Goal: Task Accomplishment & Management: Manage account settings

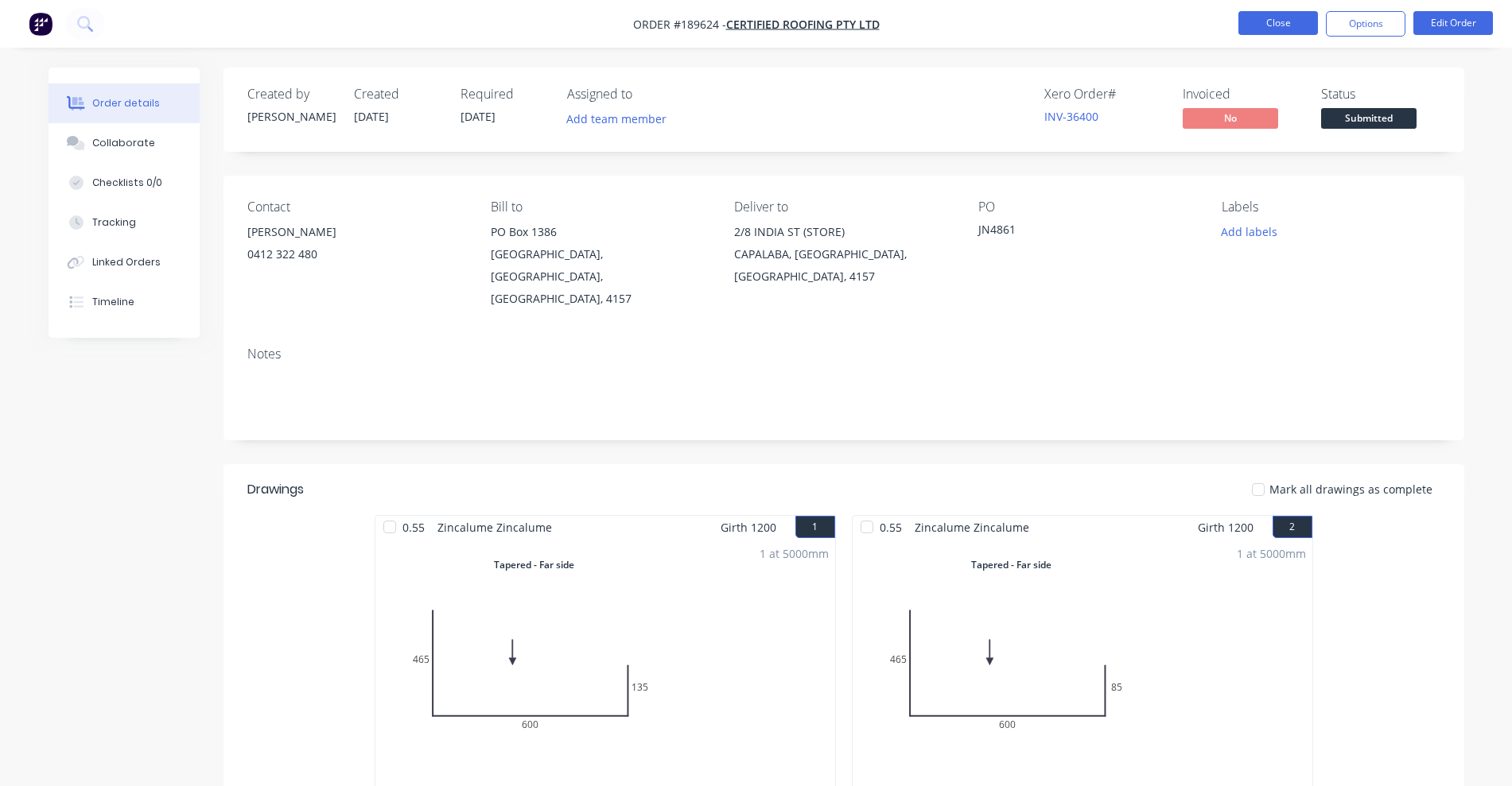
click at [1301, 23] on button "Close" at bounding box center [1278, 23] width 80 height 24
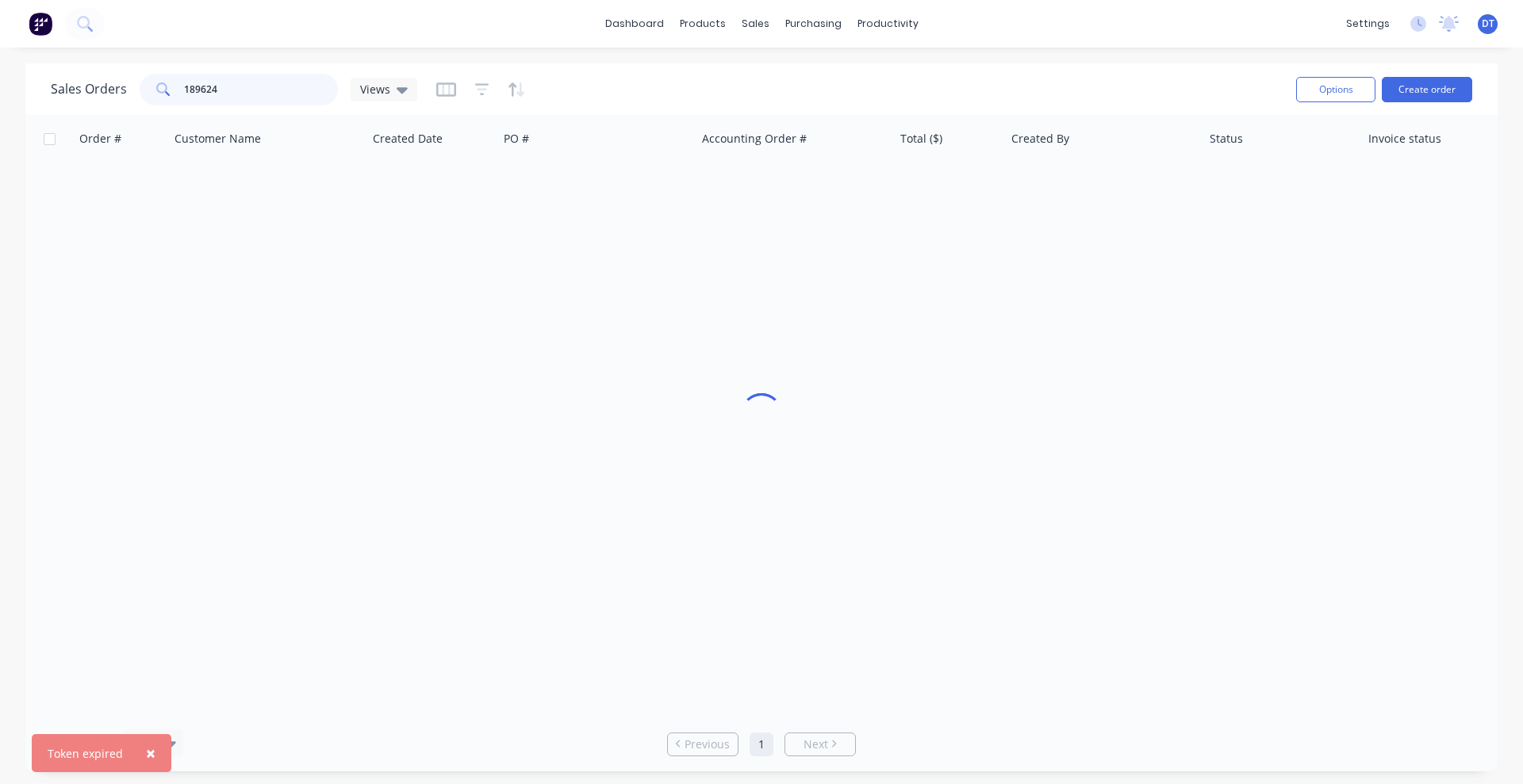
drag, startPoint x: 203, startPoint y: 97, endPoint x: 168, endPoint y: 103, distance: 35.5
click at [168, 103] on div "189624" at bounding box center [238, 89] width 198 height 32
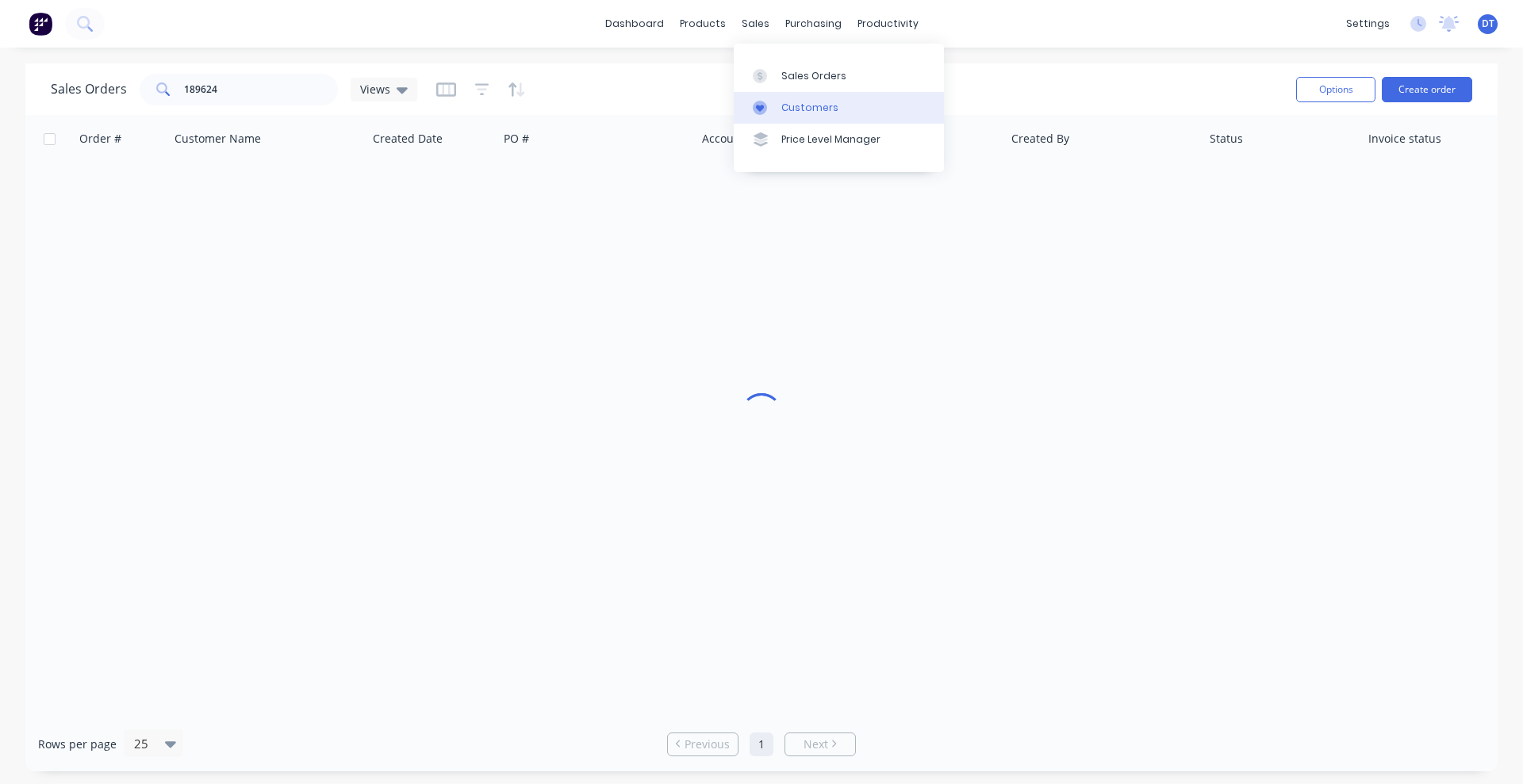
click at [773, 105] on div at bounding box center [765, 108] width 24 height 15
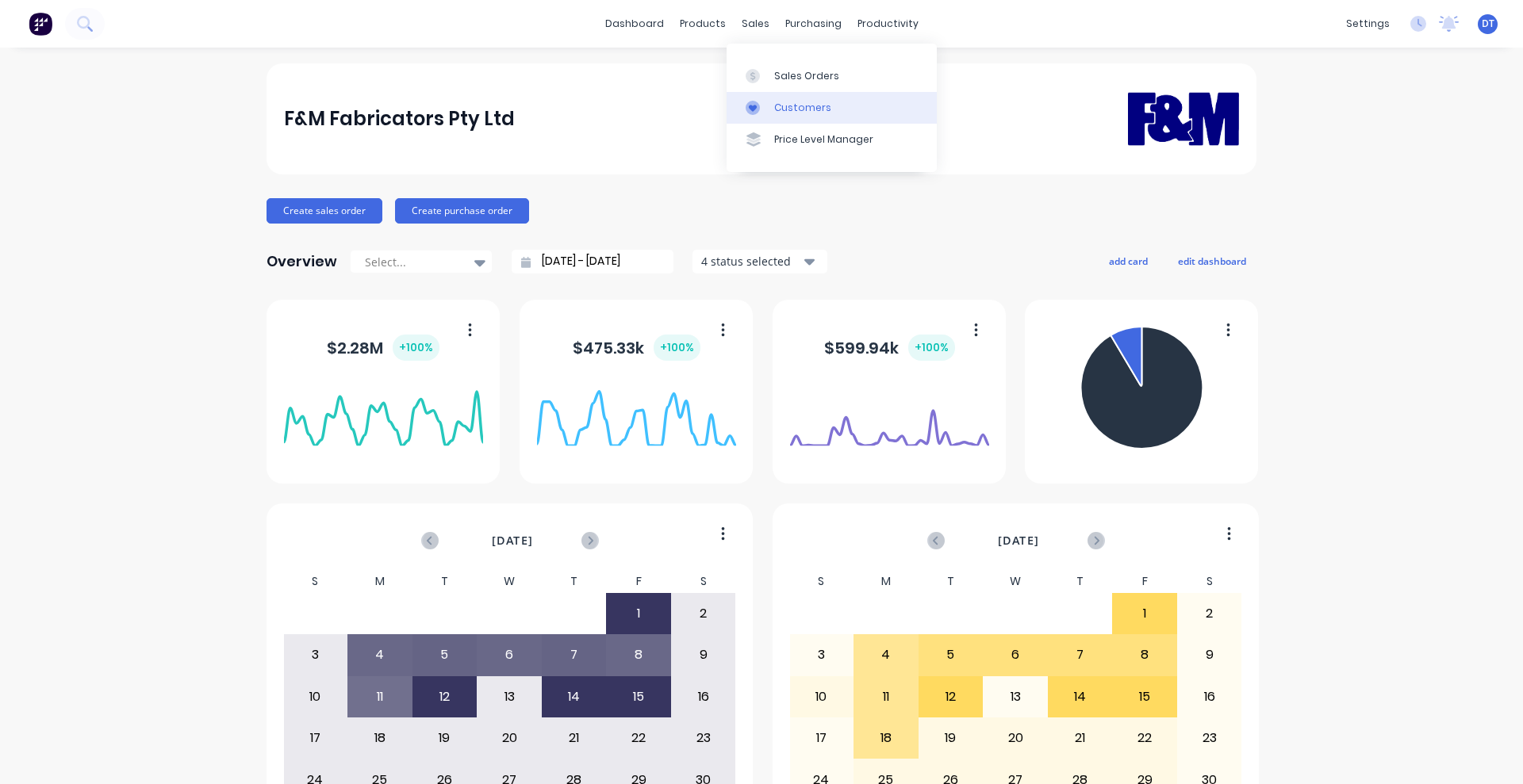
click at [781, 109] on div "Customers" at bounding box center [803, 108] width 57 height 15
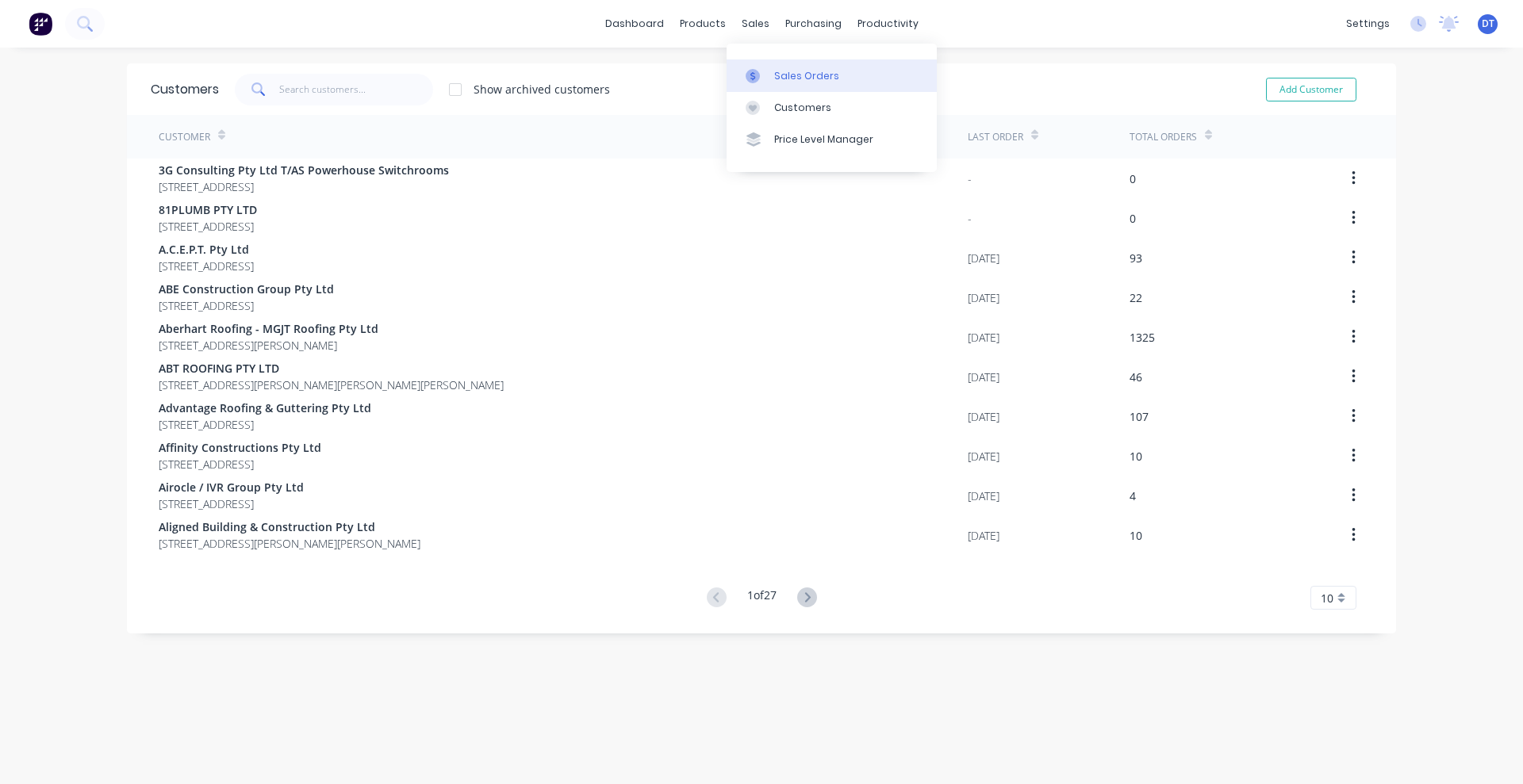
click at [765, 69] on div at bounding box center [758, 76] width 24 height 15
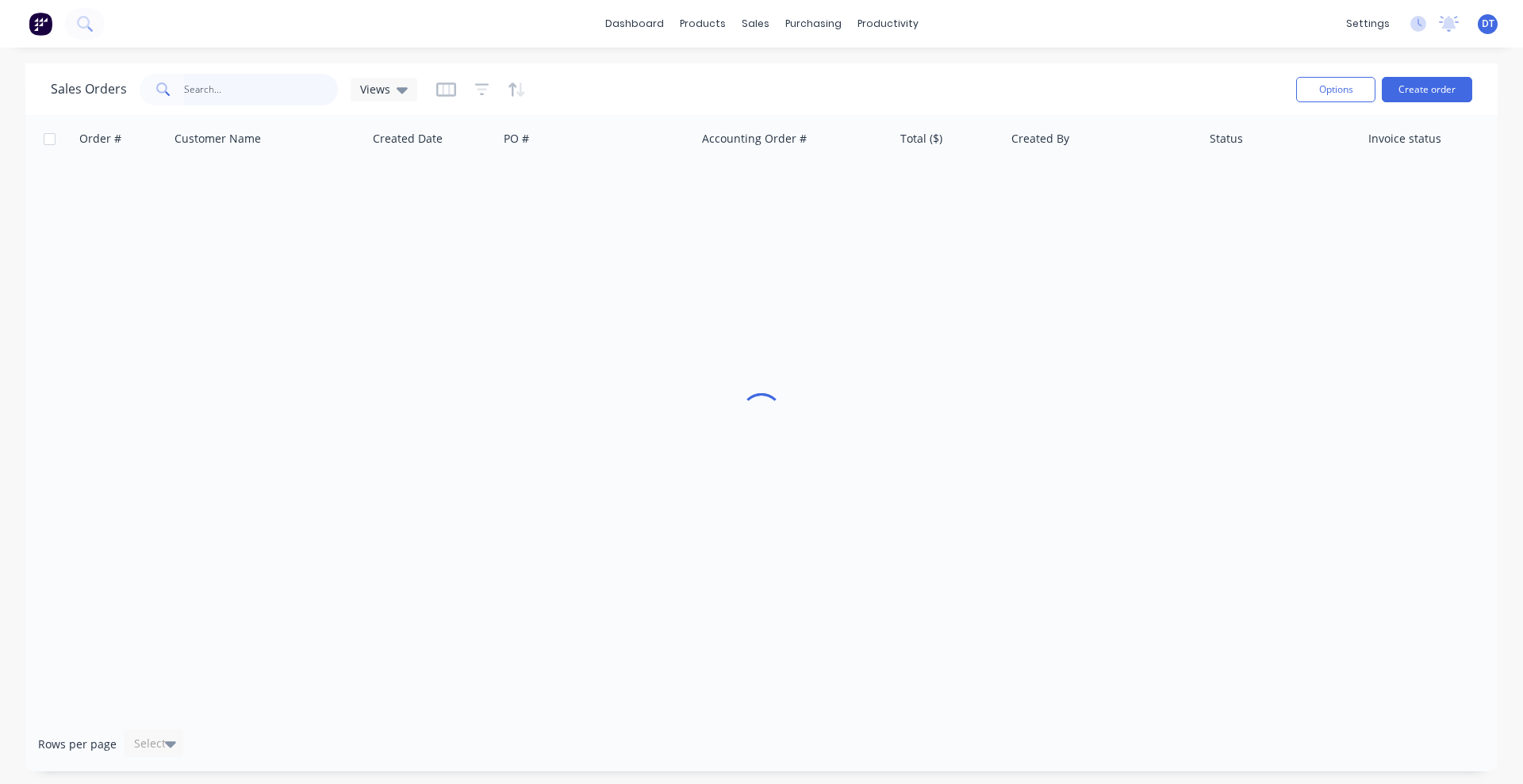
click at [252, 98] on input "text" at bounding box center [261, 89] width 155 height 32
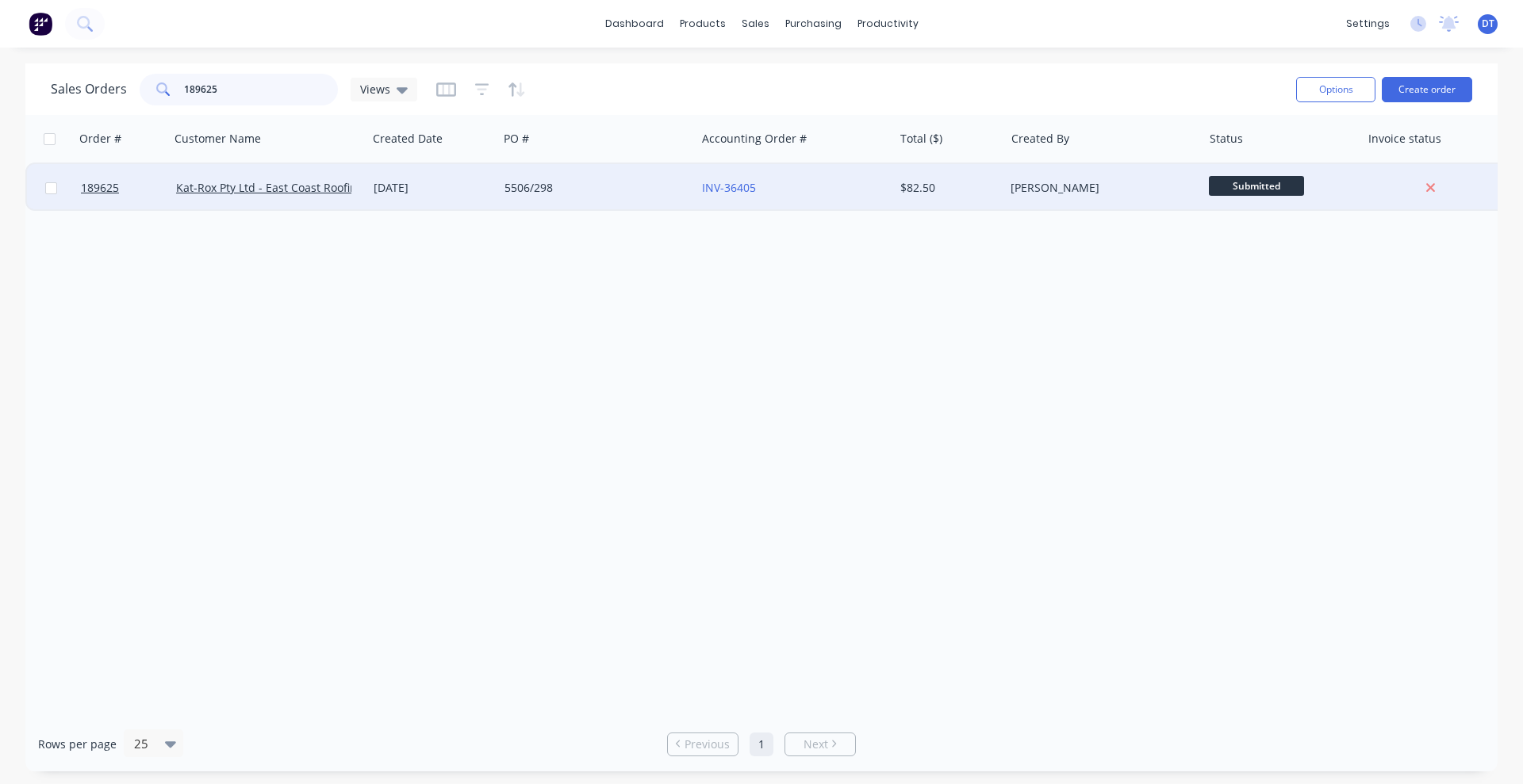
type input "189625"
click at [665, 195] on div "5506/298" at bounding box center [592, 188] width 176 height 16
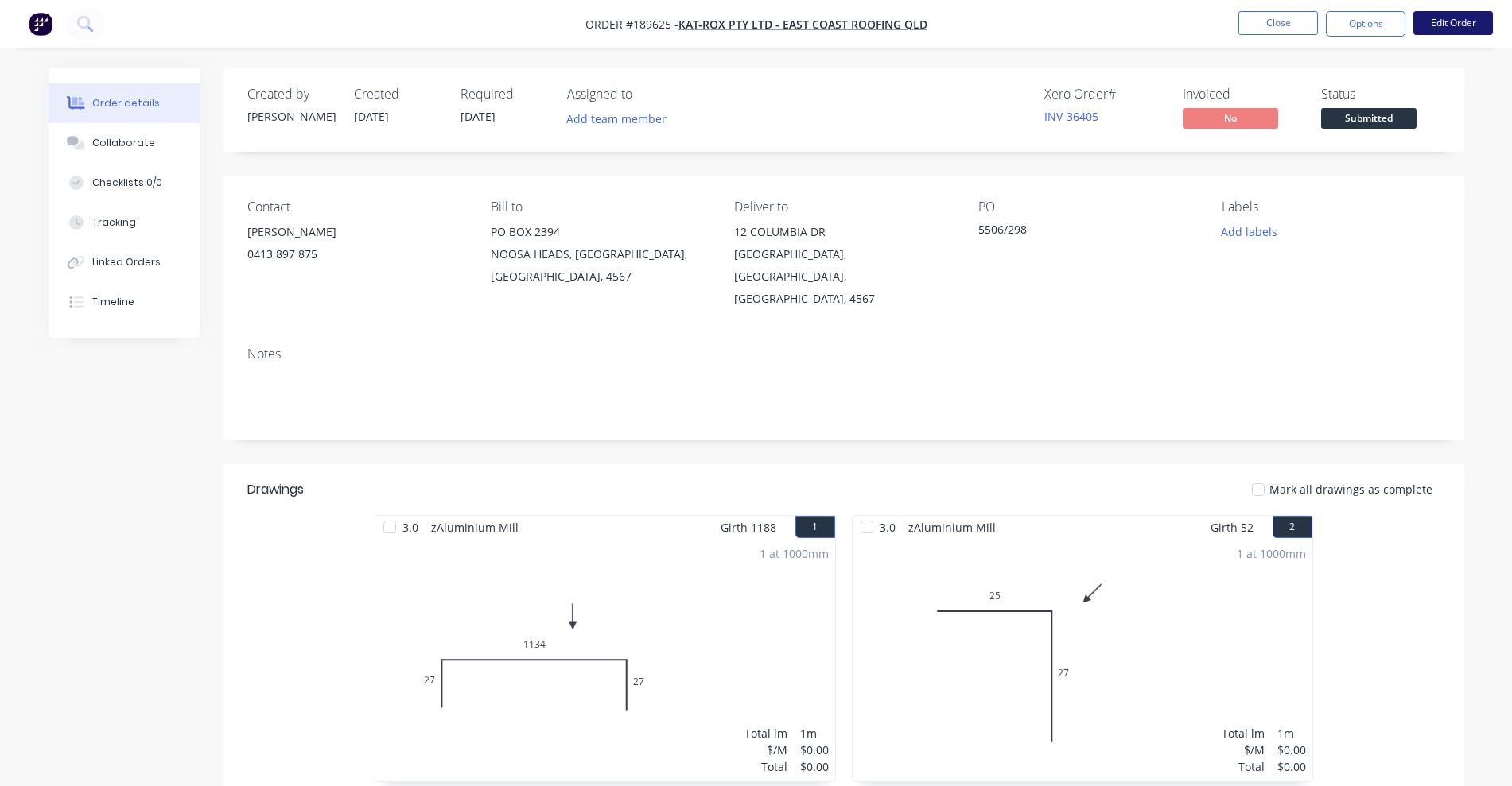
click at [1469, 24] on button "Edit Order" at bounding box center [1453, 23] width 80 height 24
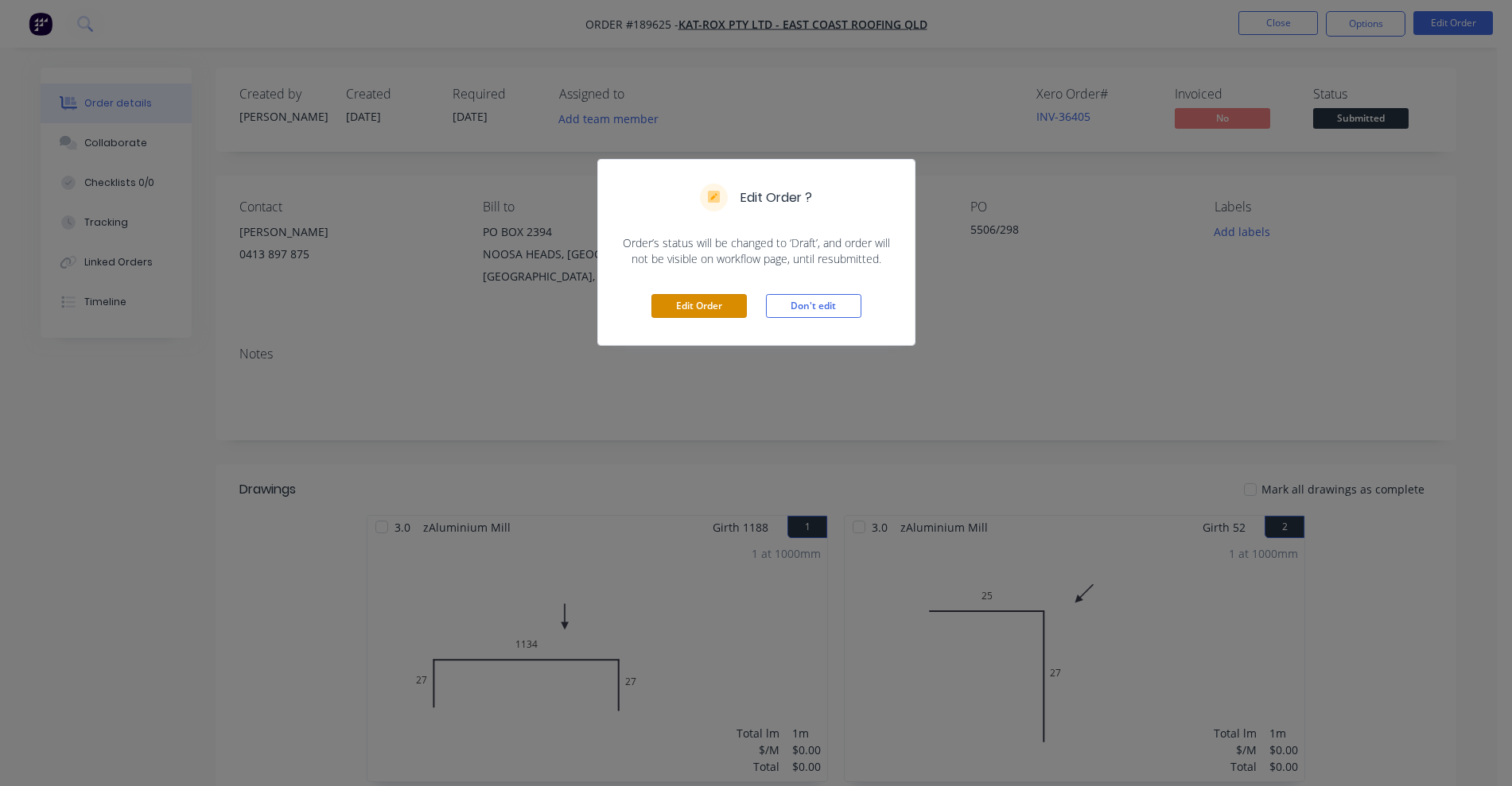
click at [711, 306] on button "Edit Order" at bounding box center [699, 306] width 95 height 24
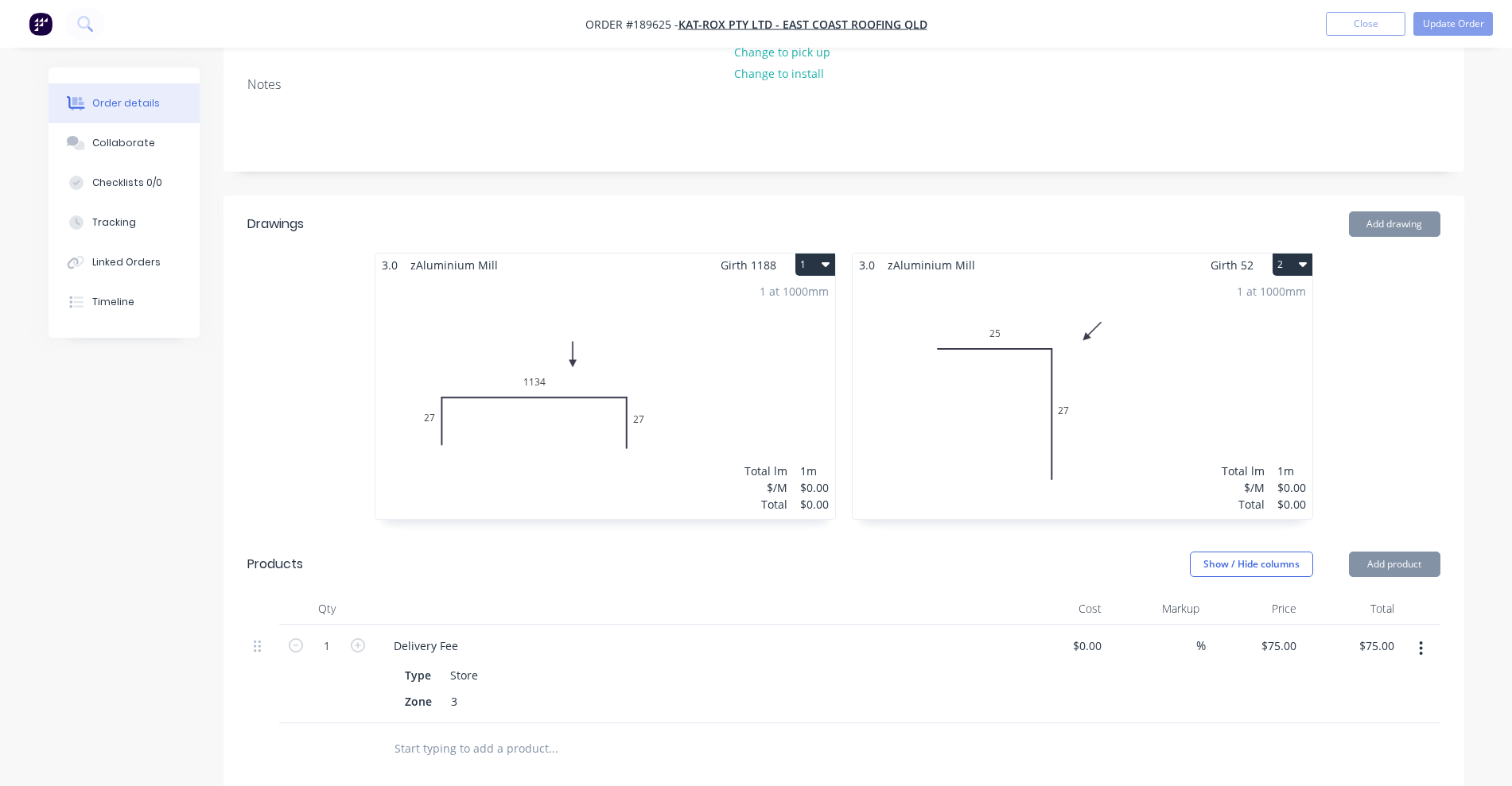
scroll to position [298, 0]
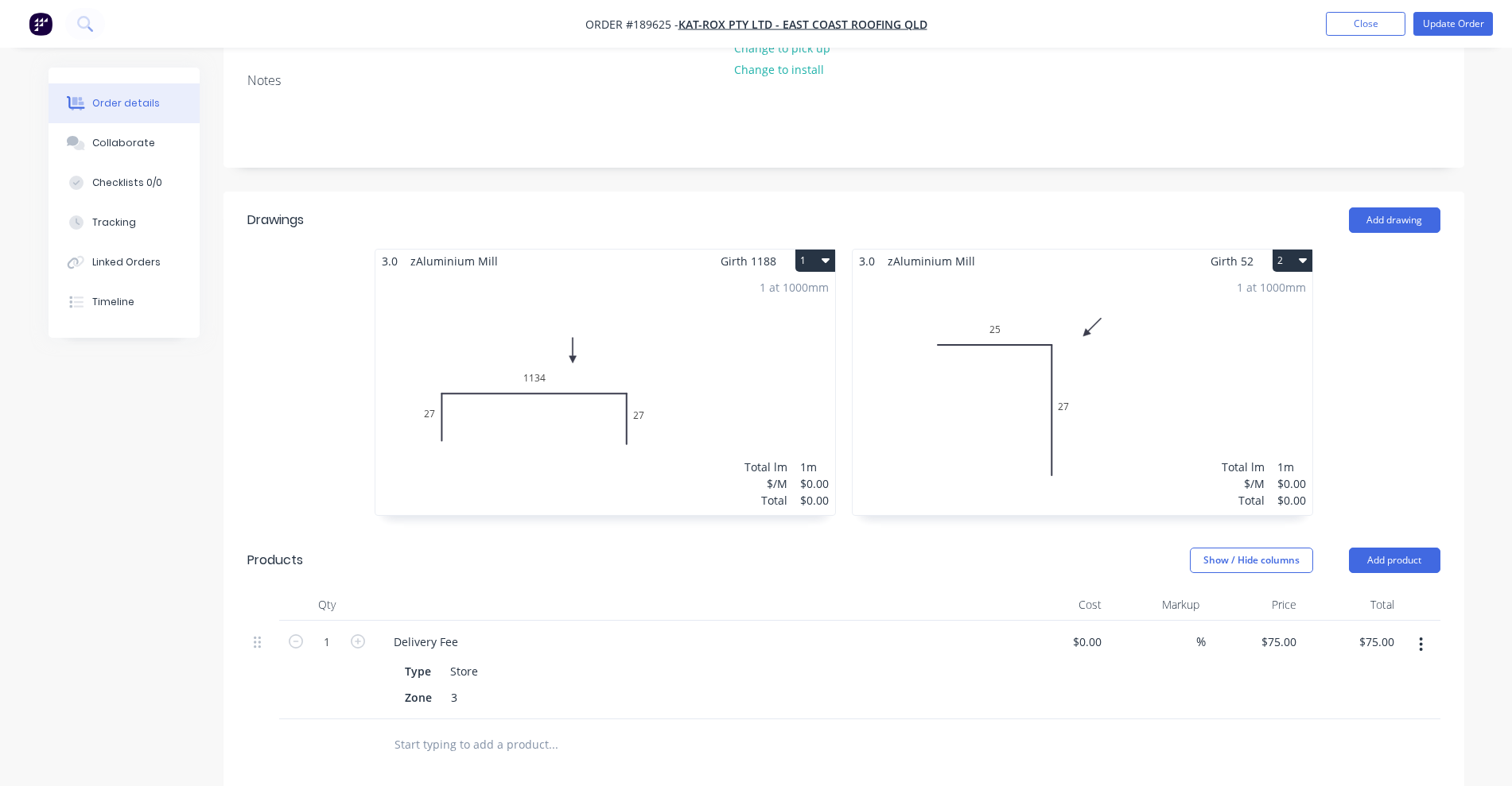
click at [805, 408] on div "1 at 1000mm Total lm $/M Total 1m $0.00 $0.00" at bounding box center [605, 394] width 459 height 243
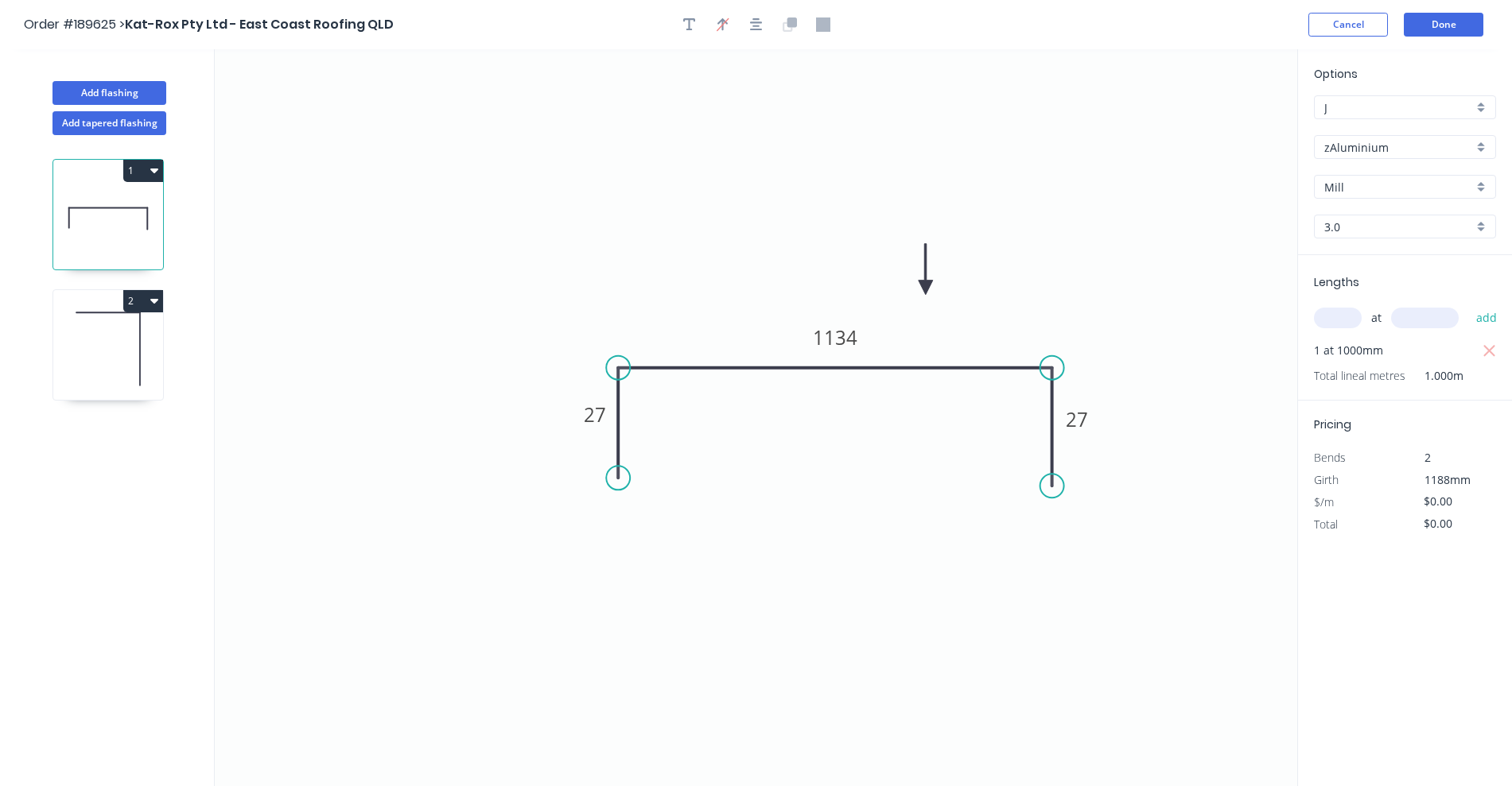
click at [1357, 229] on input "3.0" at bounding box center [1398, 226] width 149 height 16
click at [1353, 290] on div "1.2" at bounding box center [1404, 285] width 180 height 28
type input "1.2"
type input "$82.27"
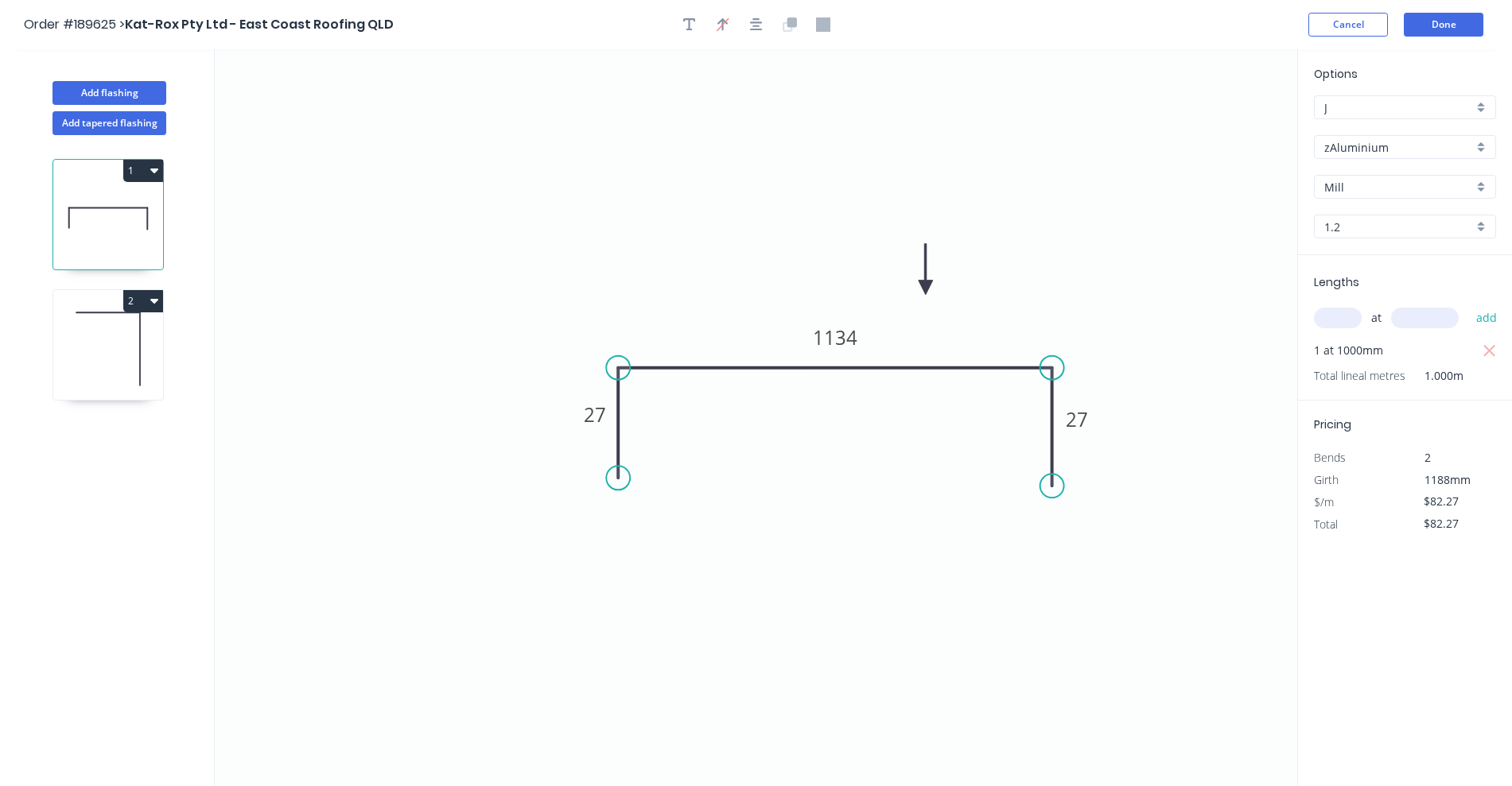
click at [1351, 227] on input "1.2" at bounding box center [1398, 226] width 149 height 16
click at [1353, 373] on div "3.0" at bounding box center [1404, 368] width 180 height 28
type input "3.0"
type input "$0.00"
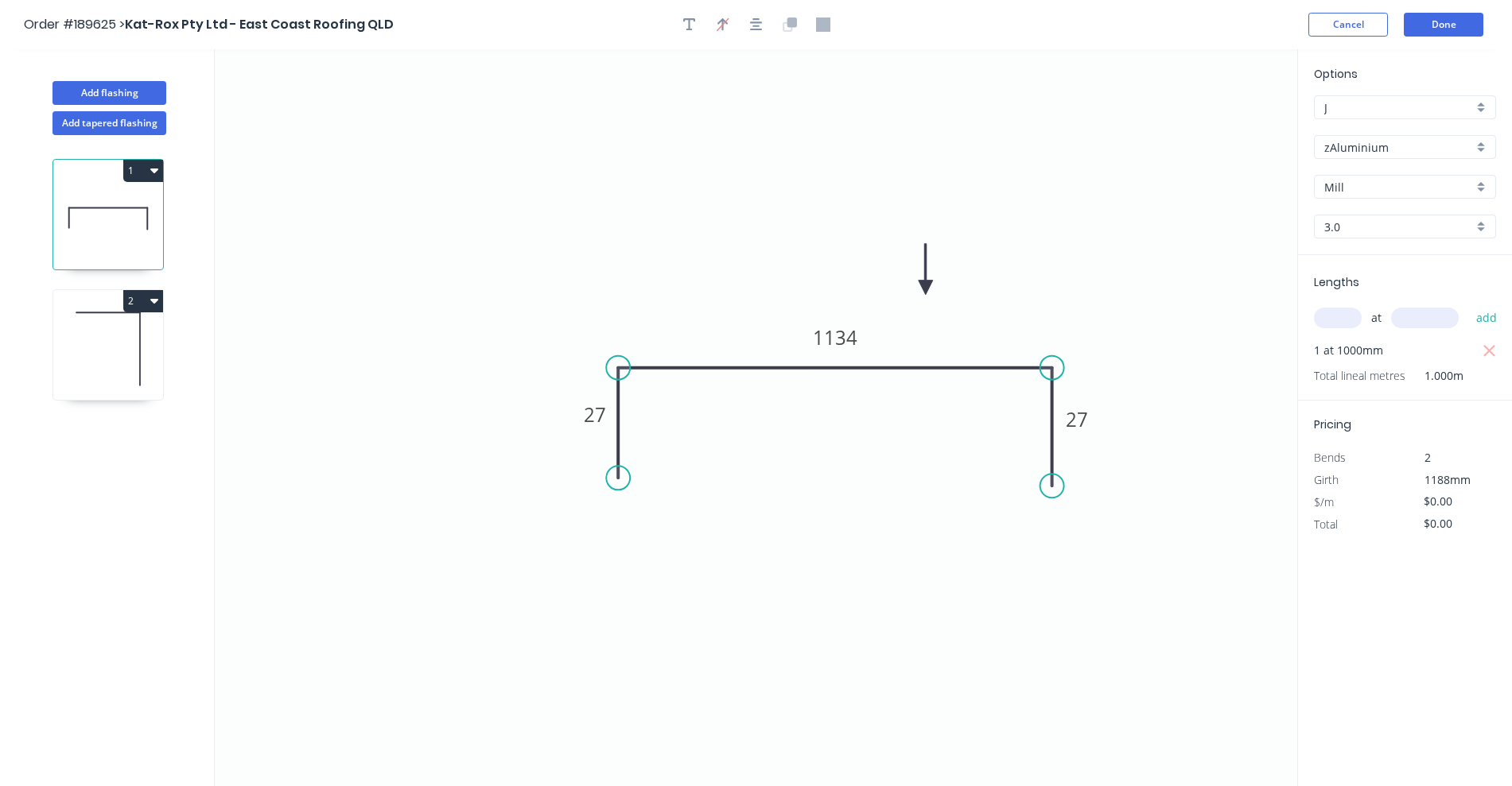
drag, startPoint x: 1457, startPoint y: 497, endPoint x: 1408, endPoint y: 502, distance: 49.3
click at [1408, 502] on div "$0.00" at bounding box center [1448, 503] width 86 height 23
type input "$205.67"
click at [121, 347] on icon at bounding box center [108, 348] width 110 height 101
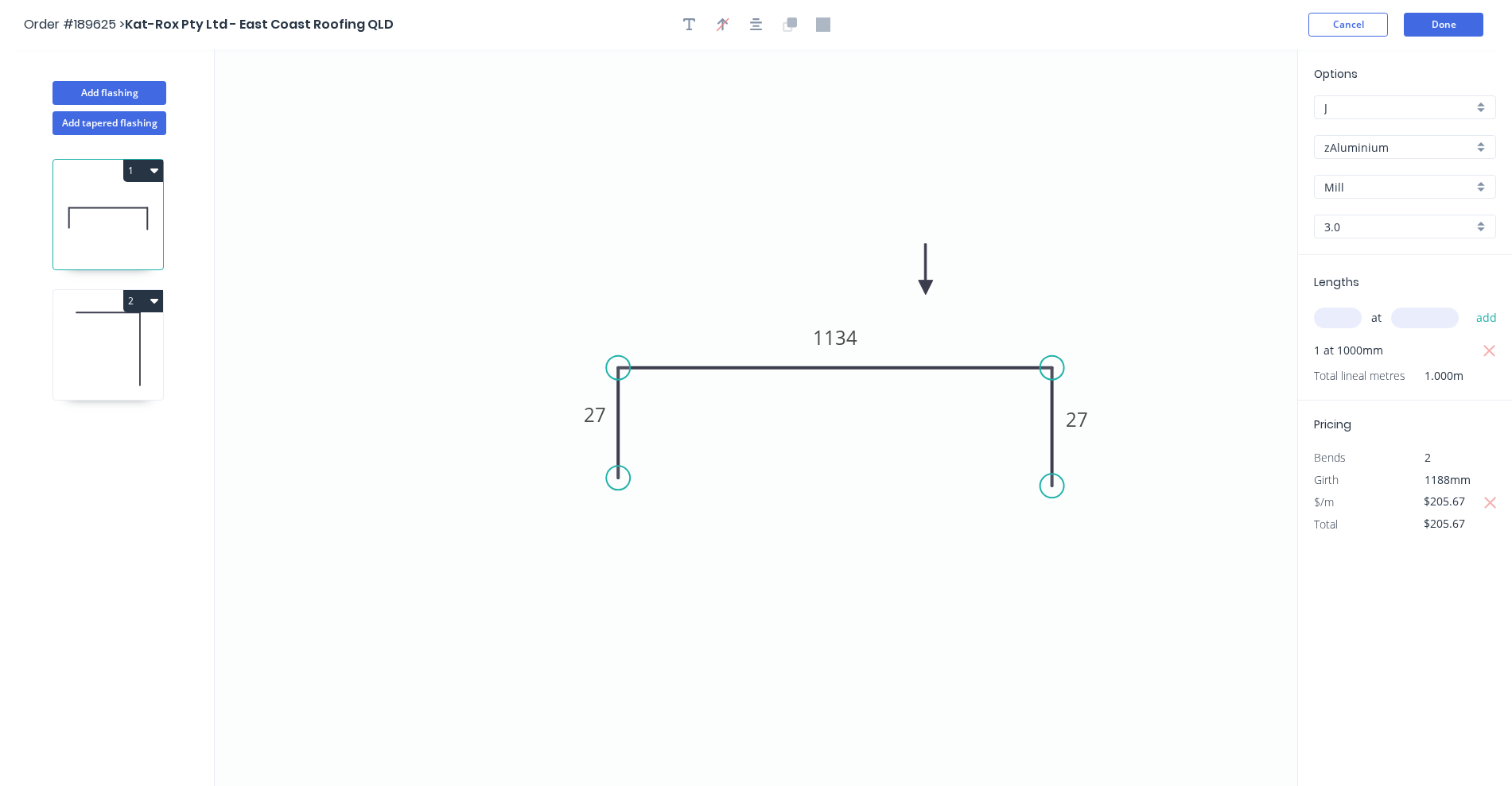
type input "$0.00"
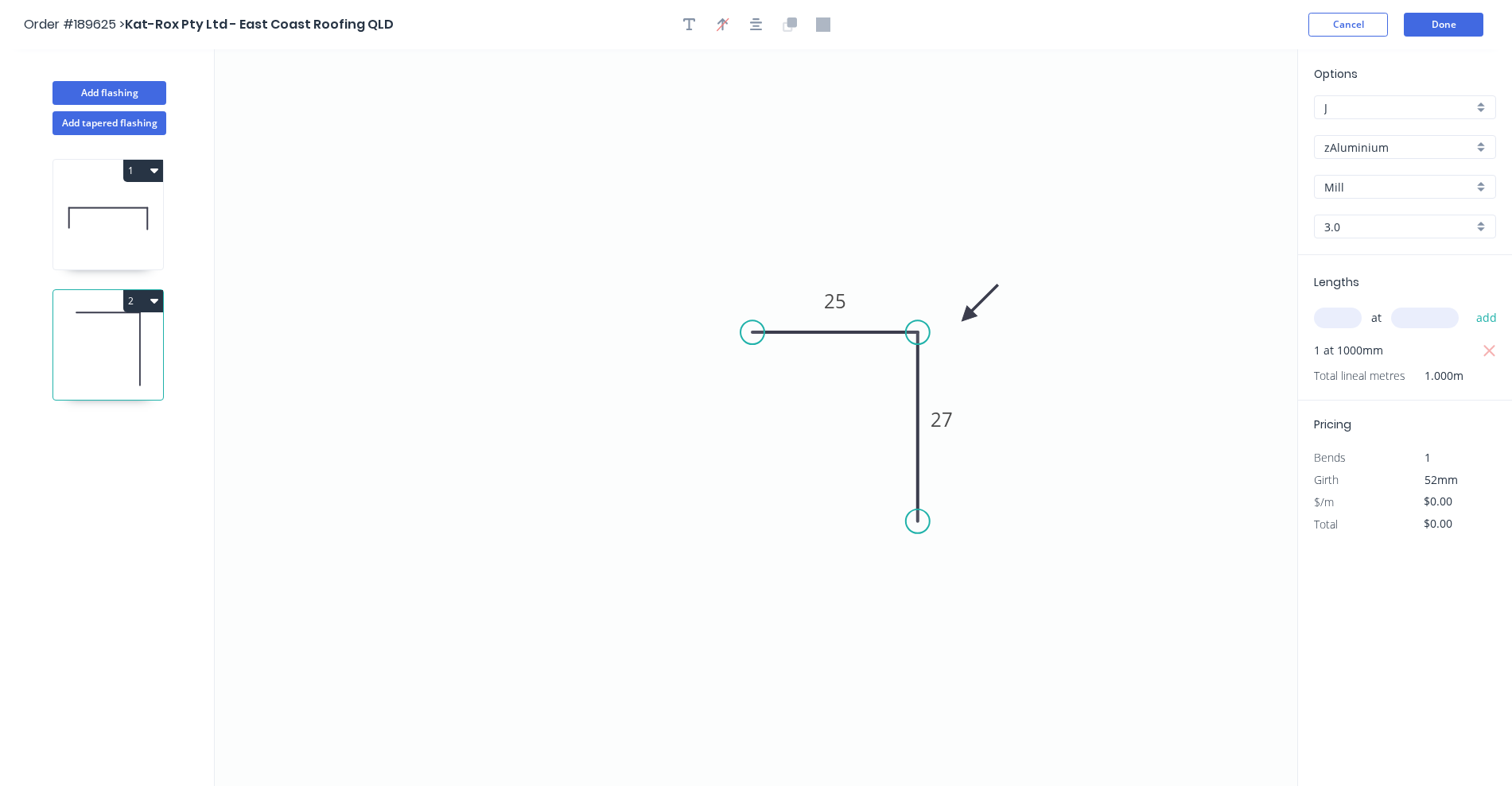
click at [1340, 224] on input "3.0" at bounding box center [1398, 226] width 149 height 16
click at [1353, 290] on div "1.2" at bounding box center [1404, 285] width 180 height 28
type input "1.2"
type input "$17.27"
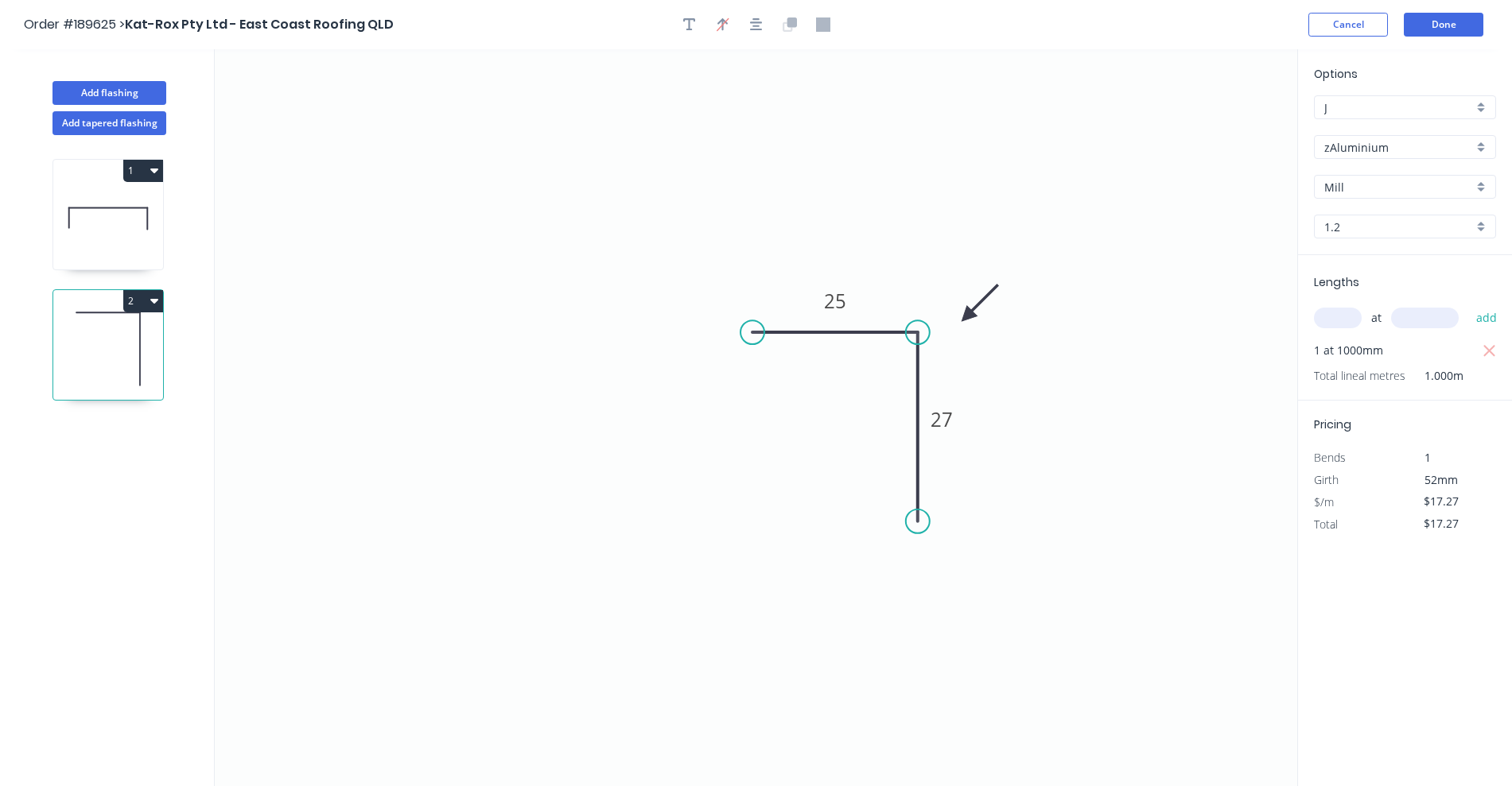
click at [1380, 218] on input "1.2" at bounding box center [1398, 226] width 149 height 16
click at [1371, 362] on div "3.0" at bounding box center [1404, 368] width 180 height 28
type input "3.0"
type input "$0.00"
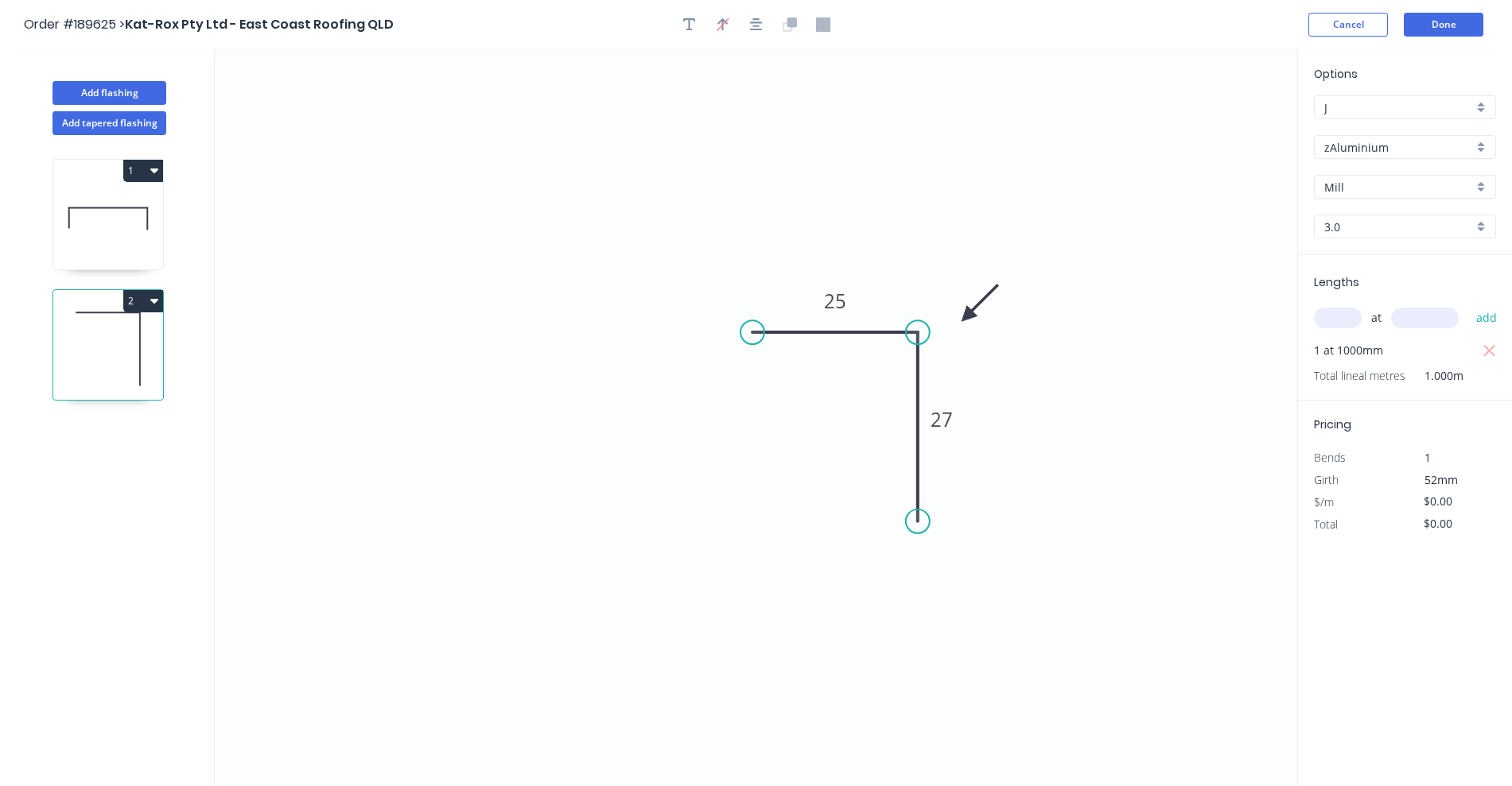
click at [1401, 505] on div "$/m $0.00" at bounding box center [1405, 503] width 206 height 23
type input "$43.17"
click at [1461, 36] on button "Done" at bounding box center [1444, 25] width 80 height 24
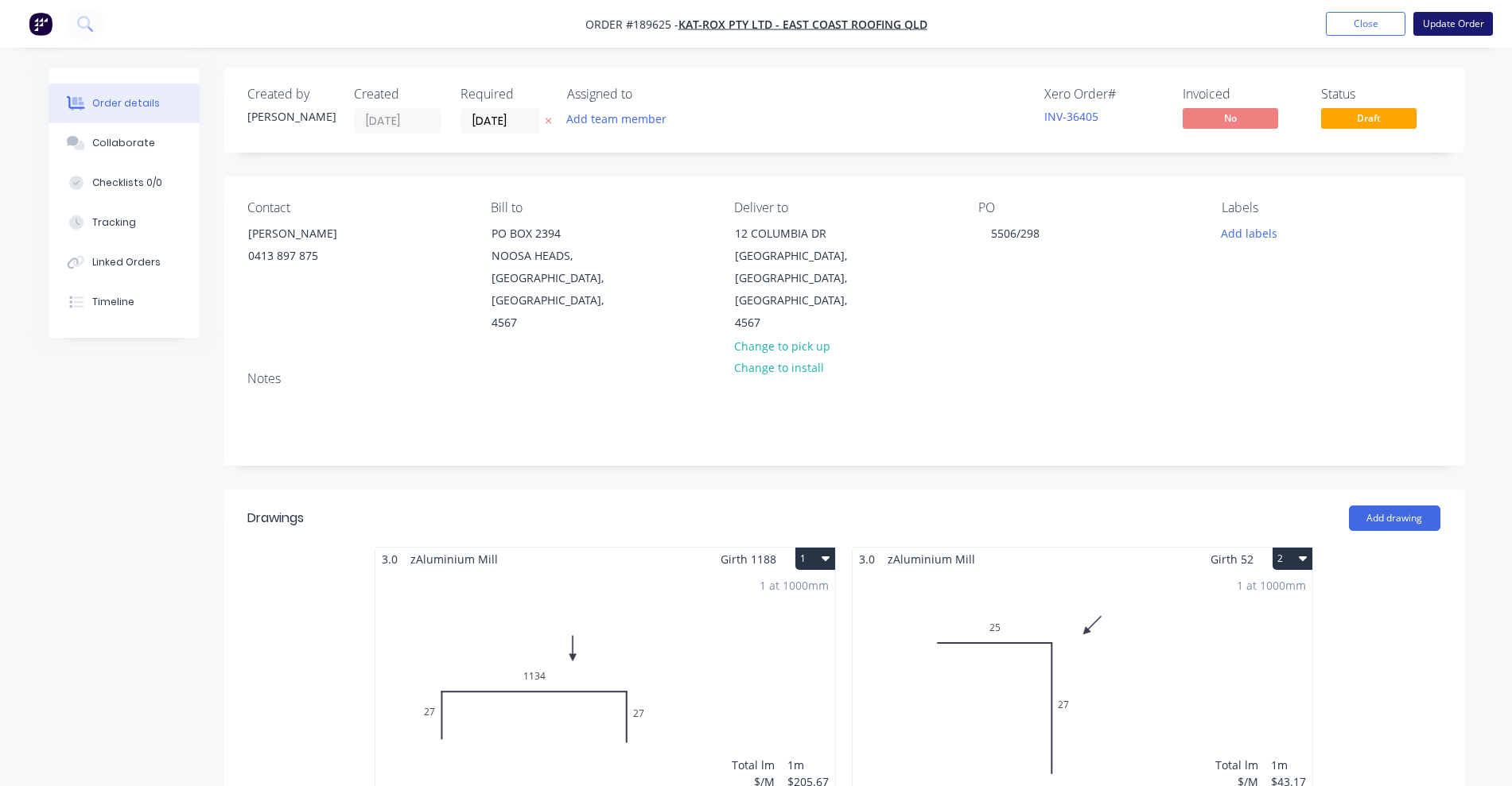
click at [1460, 24] on button "Update Order" at bounding box center [1453, 24] width 80 height 24
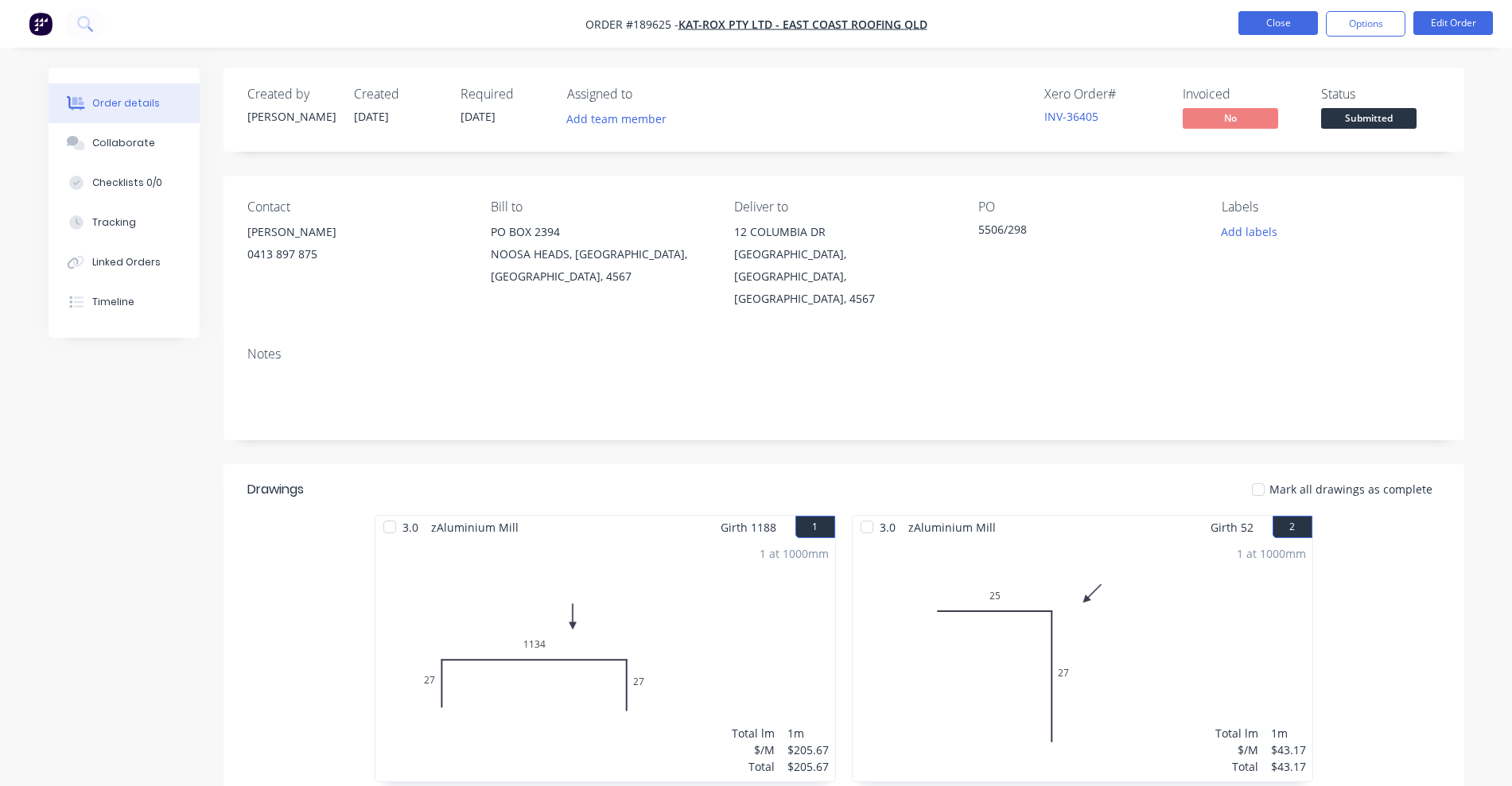
click at [1268, 33] on button "Close" at bounding box center [1278, 23] width 80 height 24
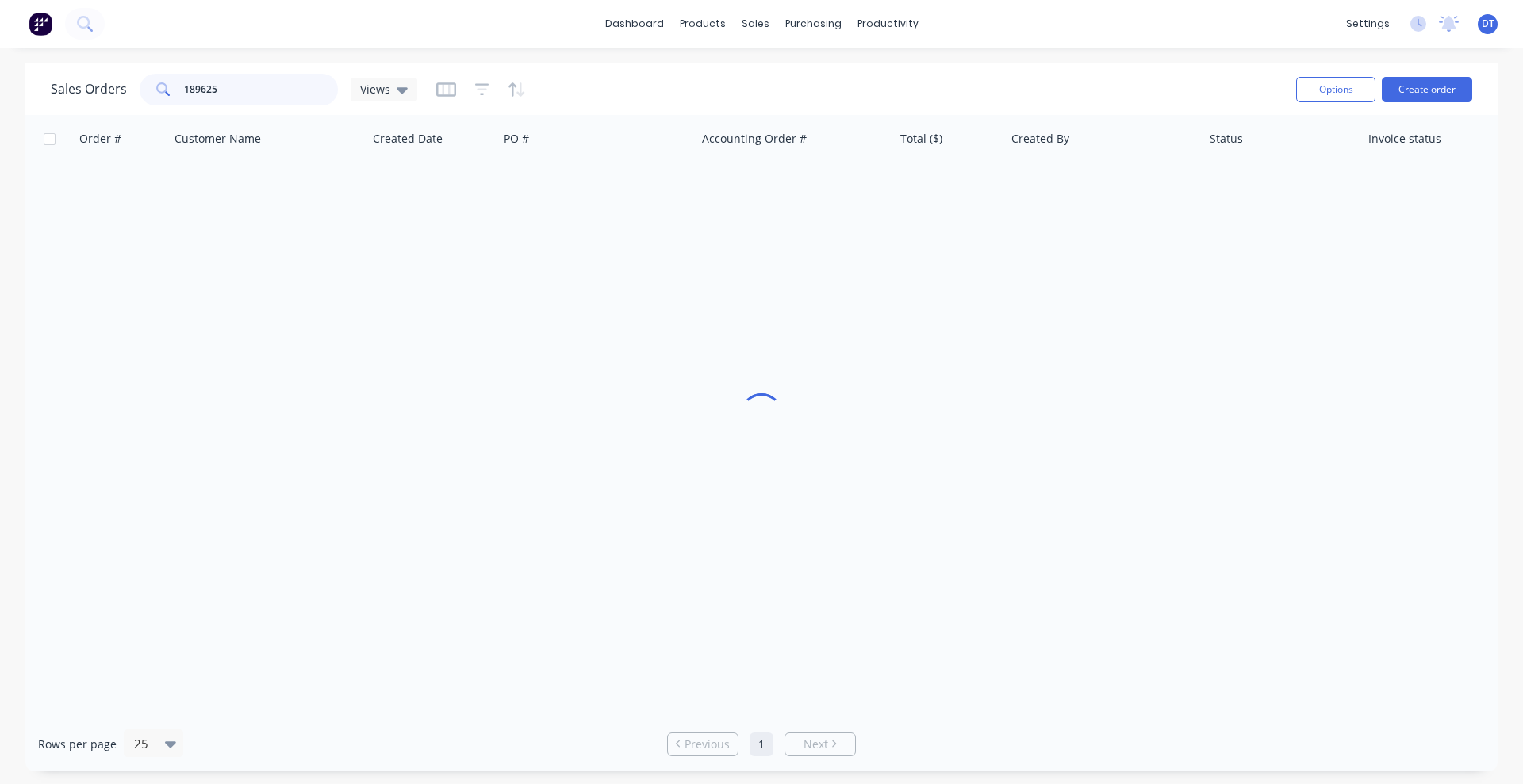
drag, startPoint x: 215, startPoint y: 86, endPoint x: 125, endPoint y: 88, distance: 90.0
click at [125, 88] on div "Sales Orders 189625 Views" at bounding box center [234, 89] width 367 height 32
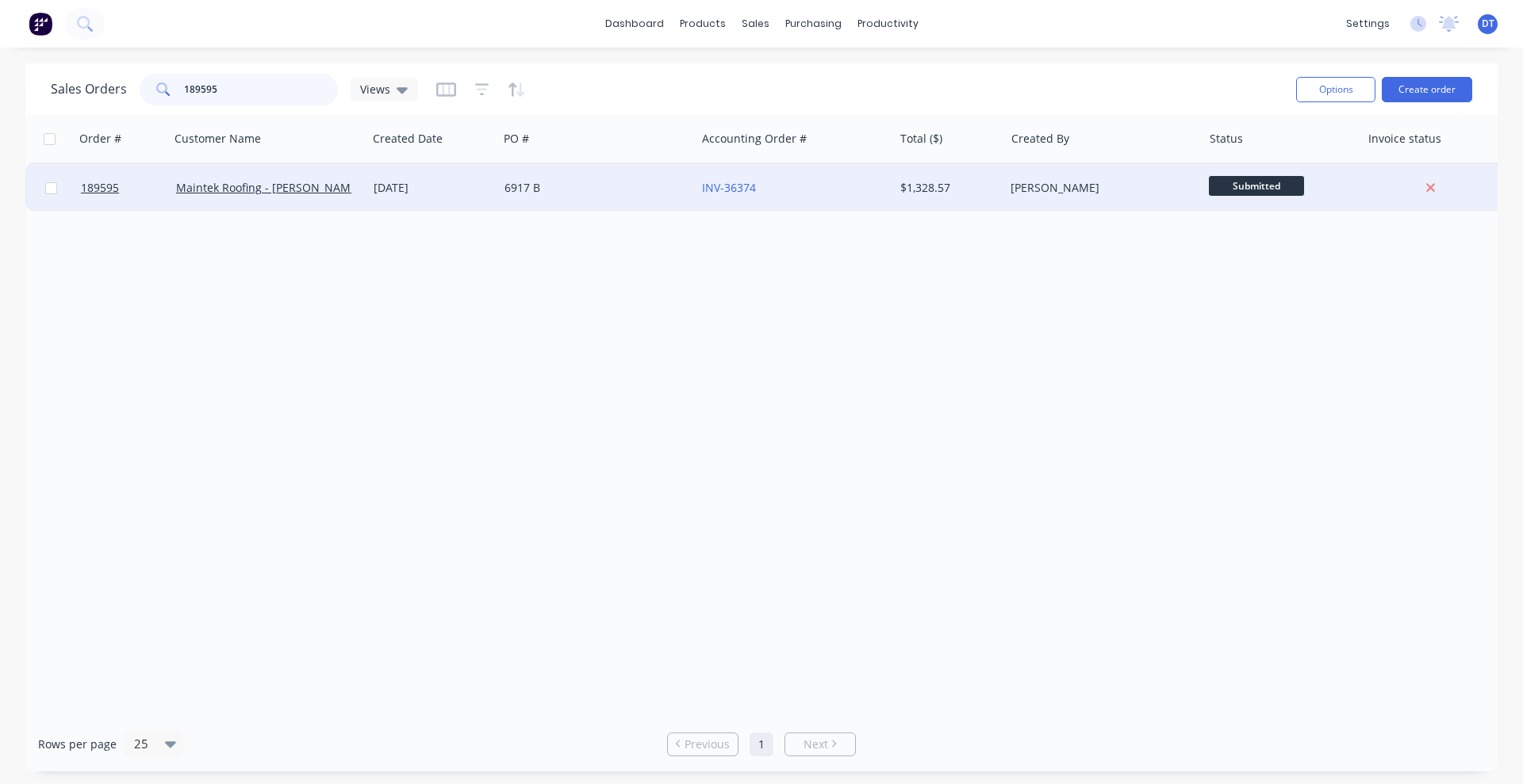
type input "189595"
click at [581, 187] on div "6917 B" at bounding box center [592, 188] width 176 height 16
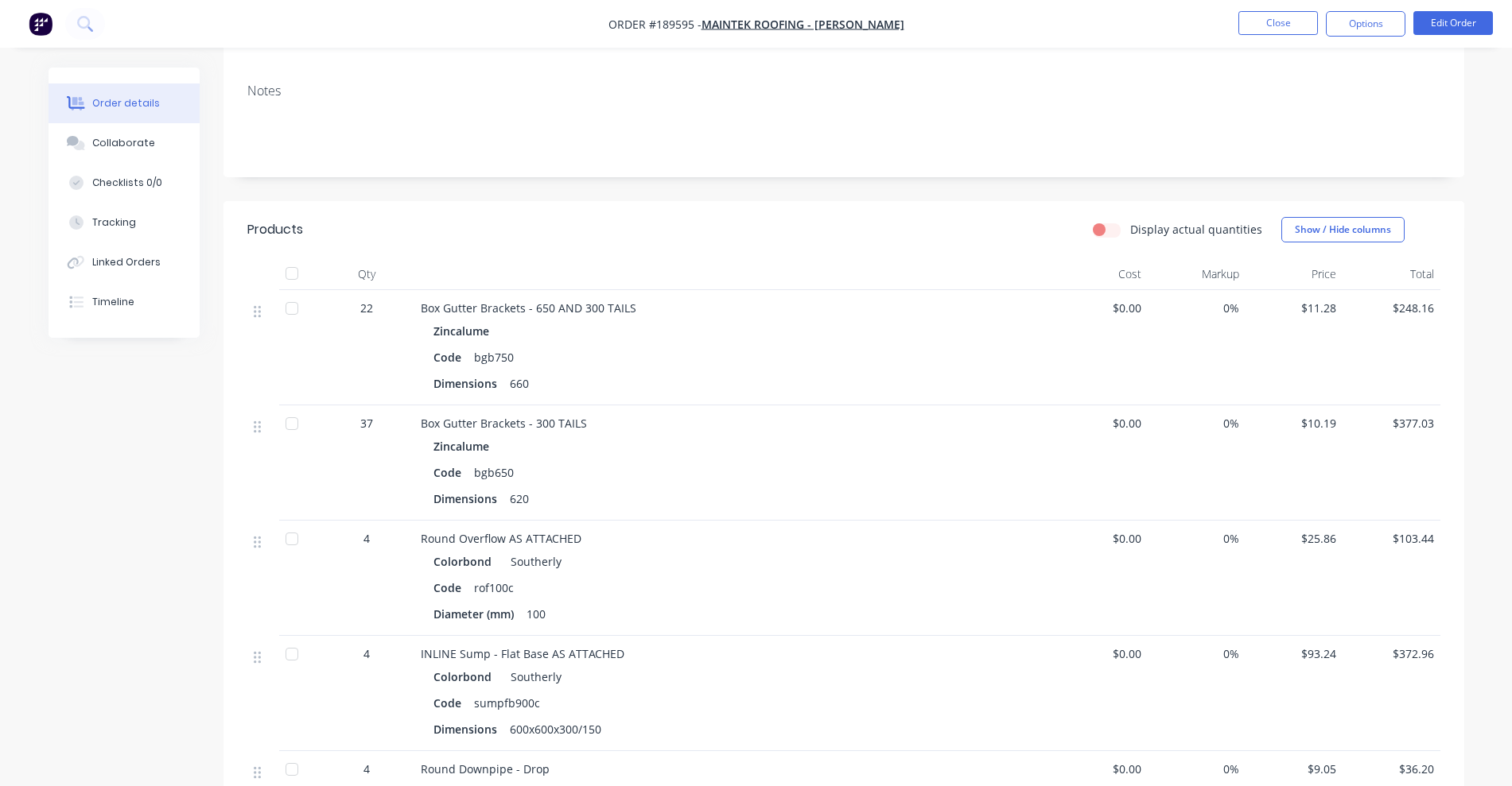
scroll to position [298, 0]
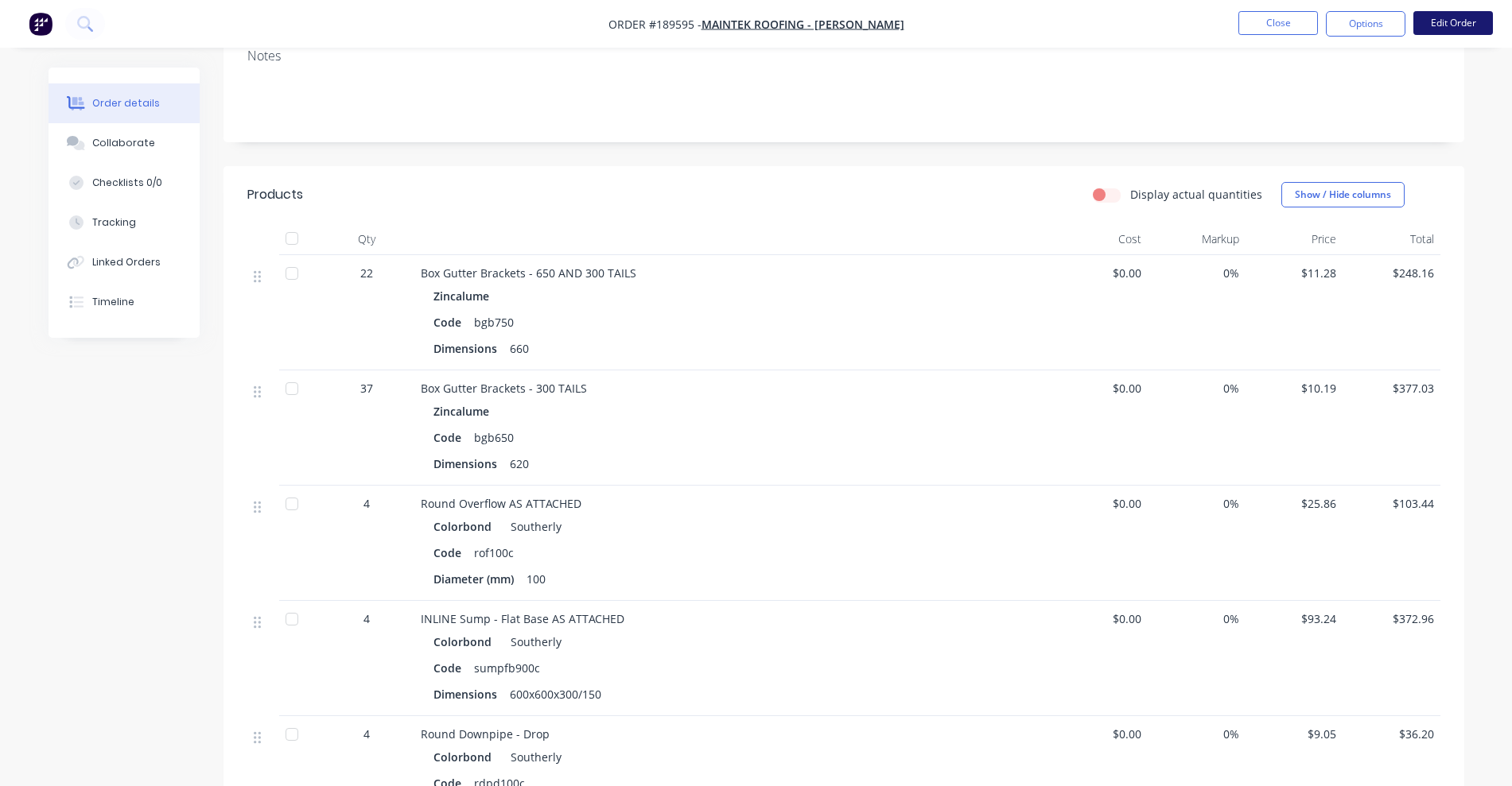
click at [1460, 27] on button "Edit Order" at bounding box center [1453, 23] width 80 height 24
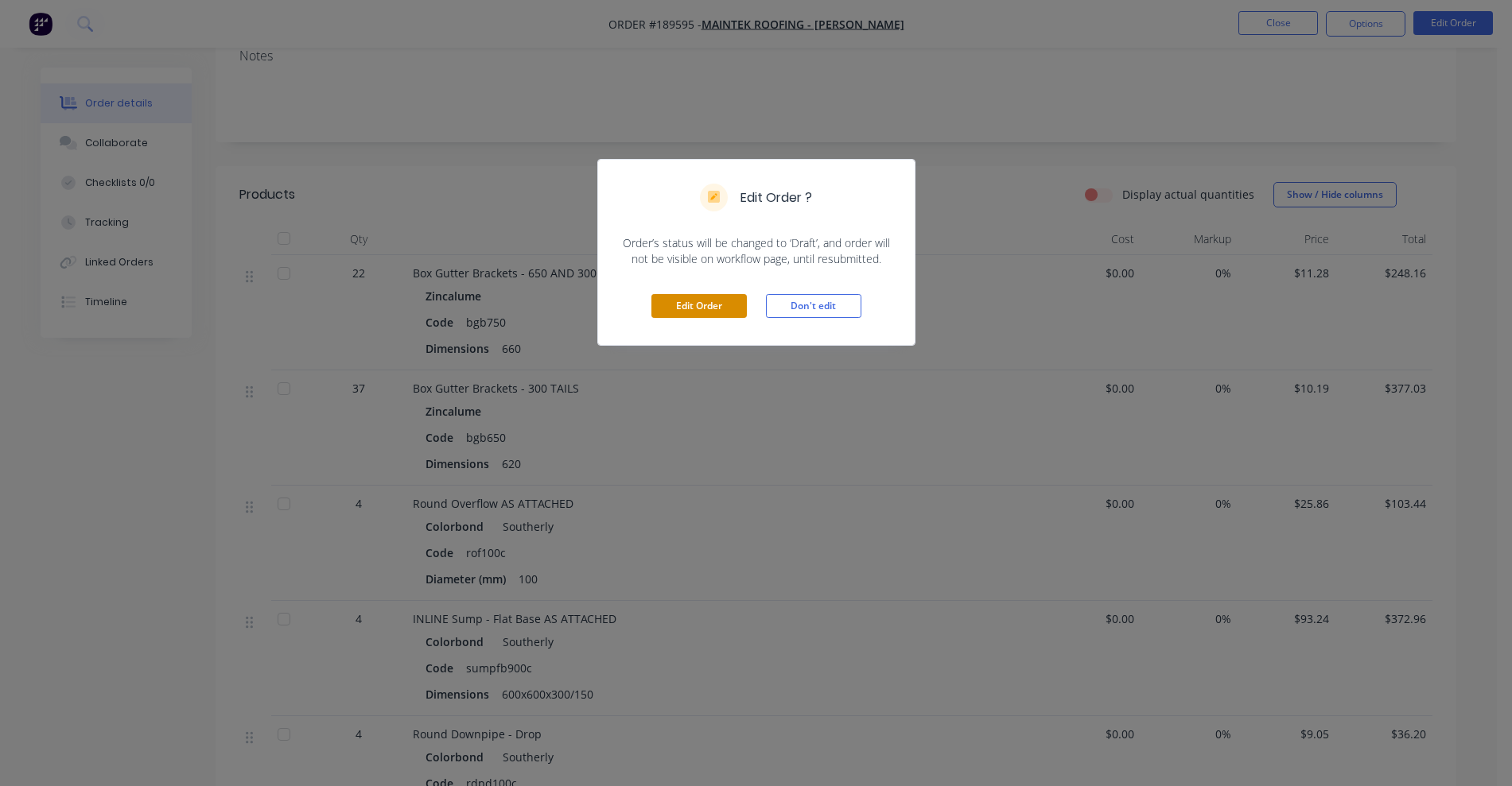
click at [668, 311] on button "Edit Order" at bounding box center [699, 306] width 95 height 24
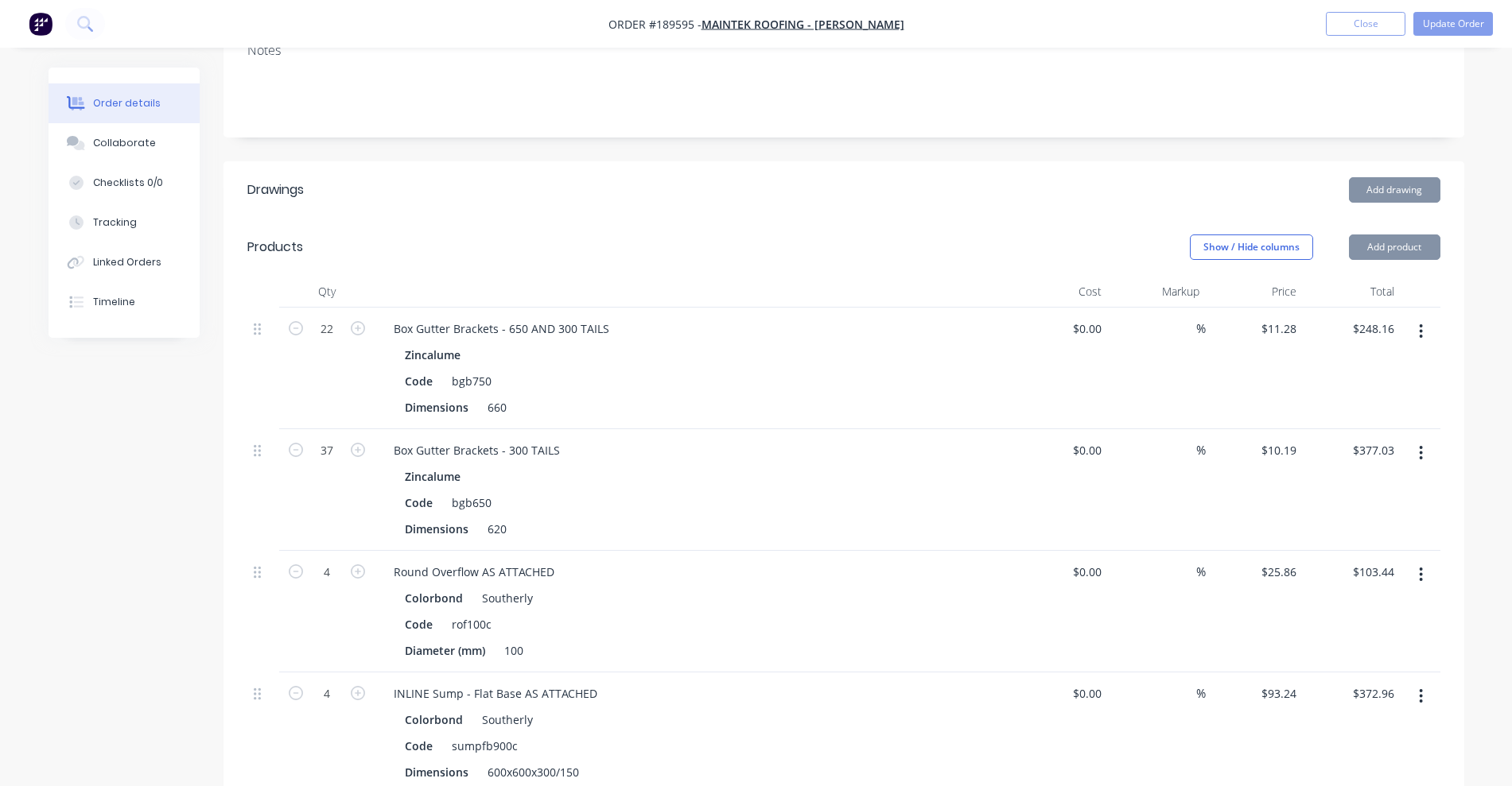
scroll to position [497, 0]
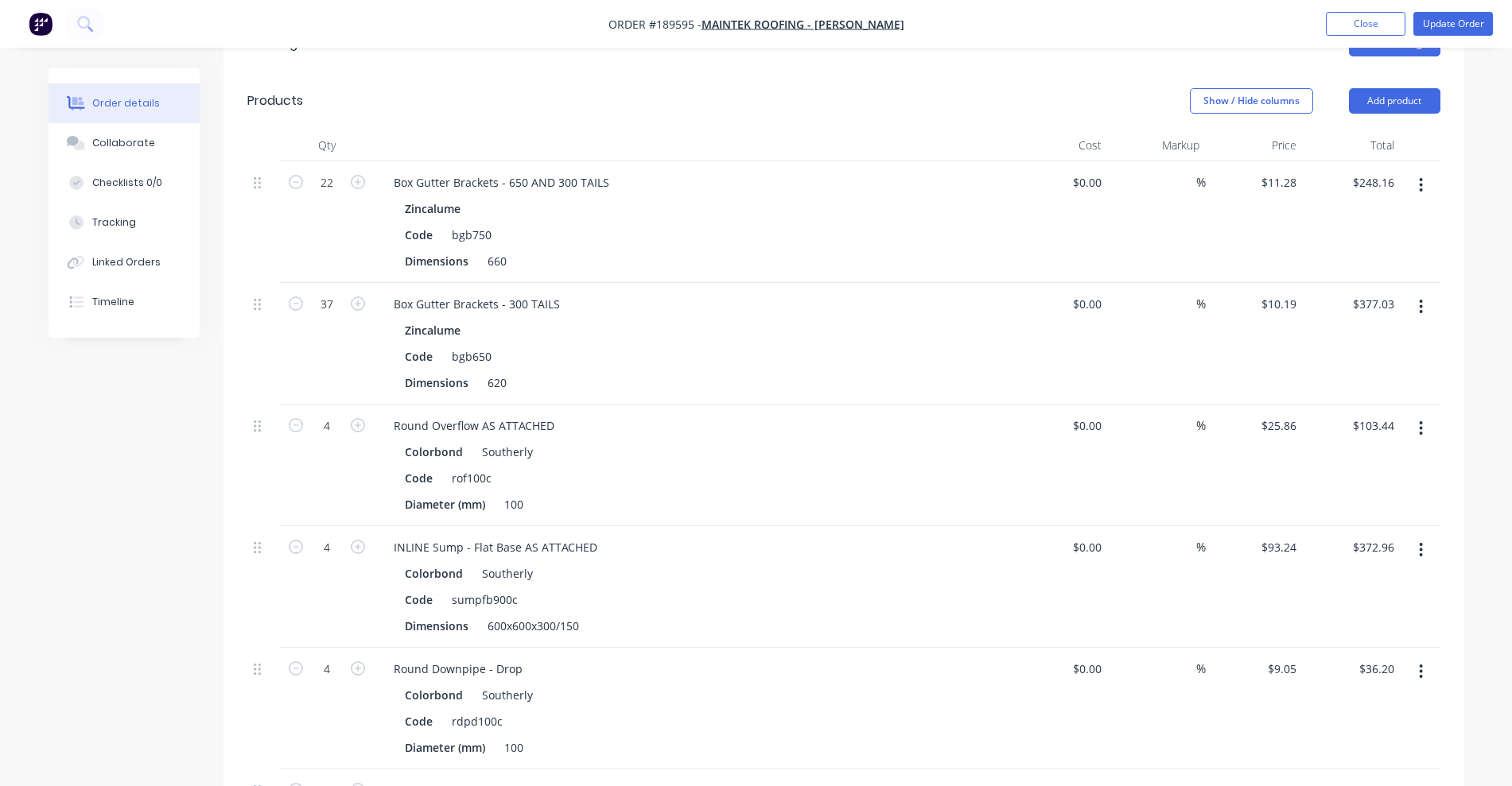
click at [1421, 178] on icon "button" at bounding box center [1422, 185] width 3 height 15
click at [1377, 216] on div "Edit" at bounding box center [1365, 227] width 122 height 23
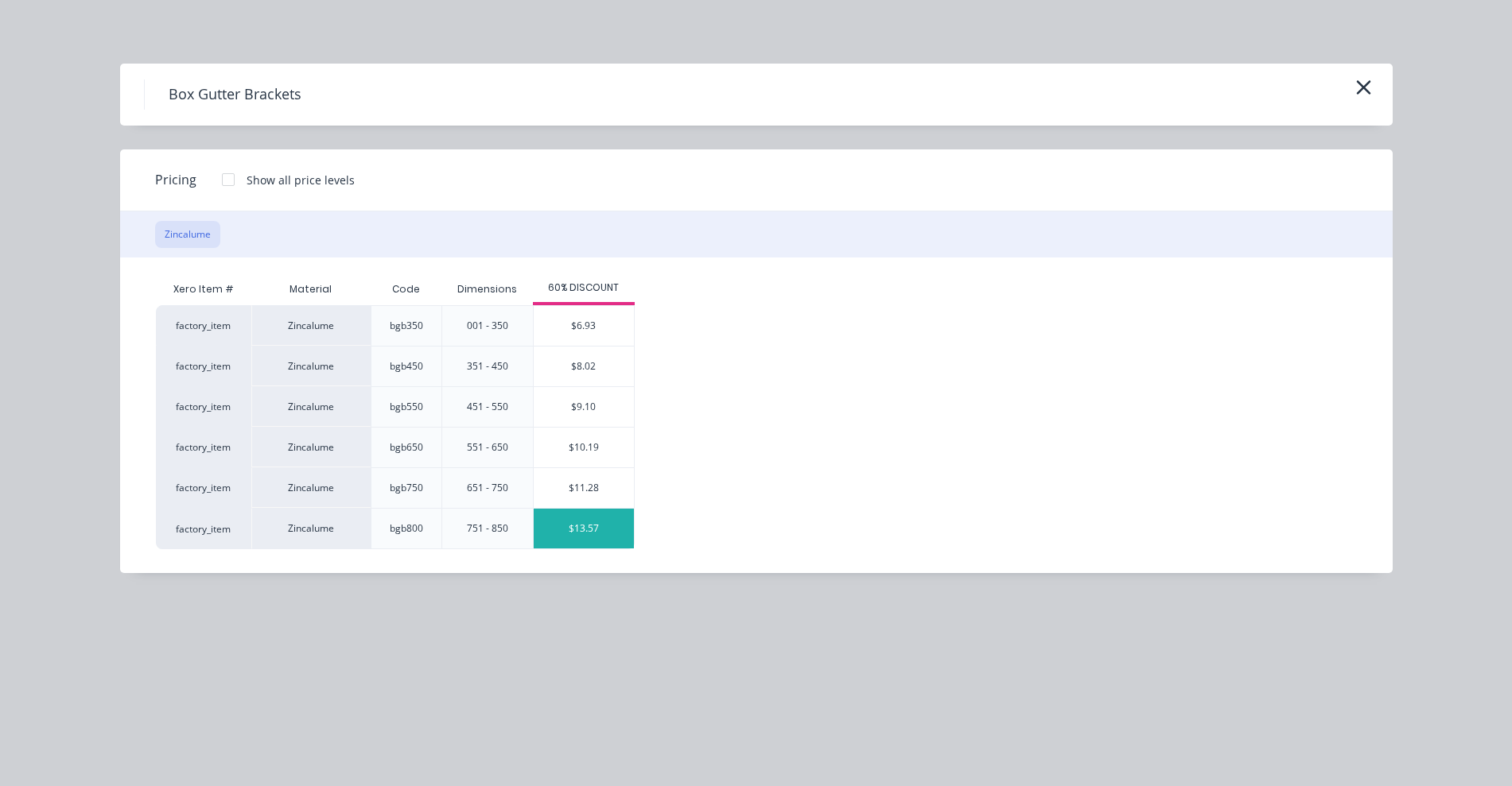
click at [583, 529] on div "$13.57" at bounding box center [584, 529] width 101 height 40
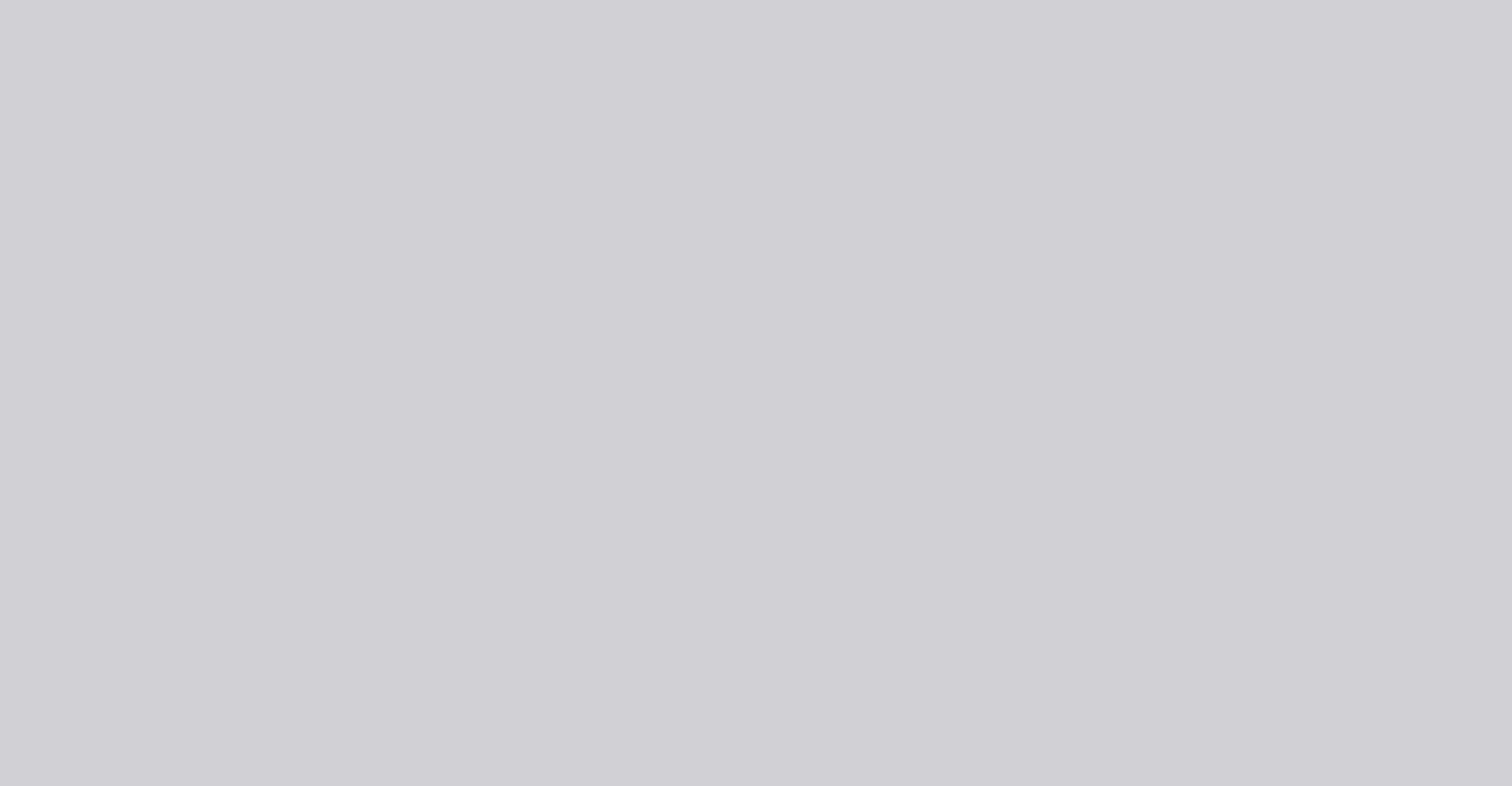
type input "$13.57"
type input "$298.54"
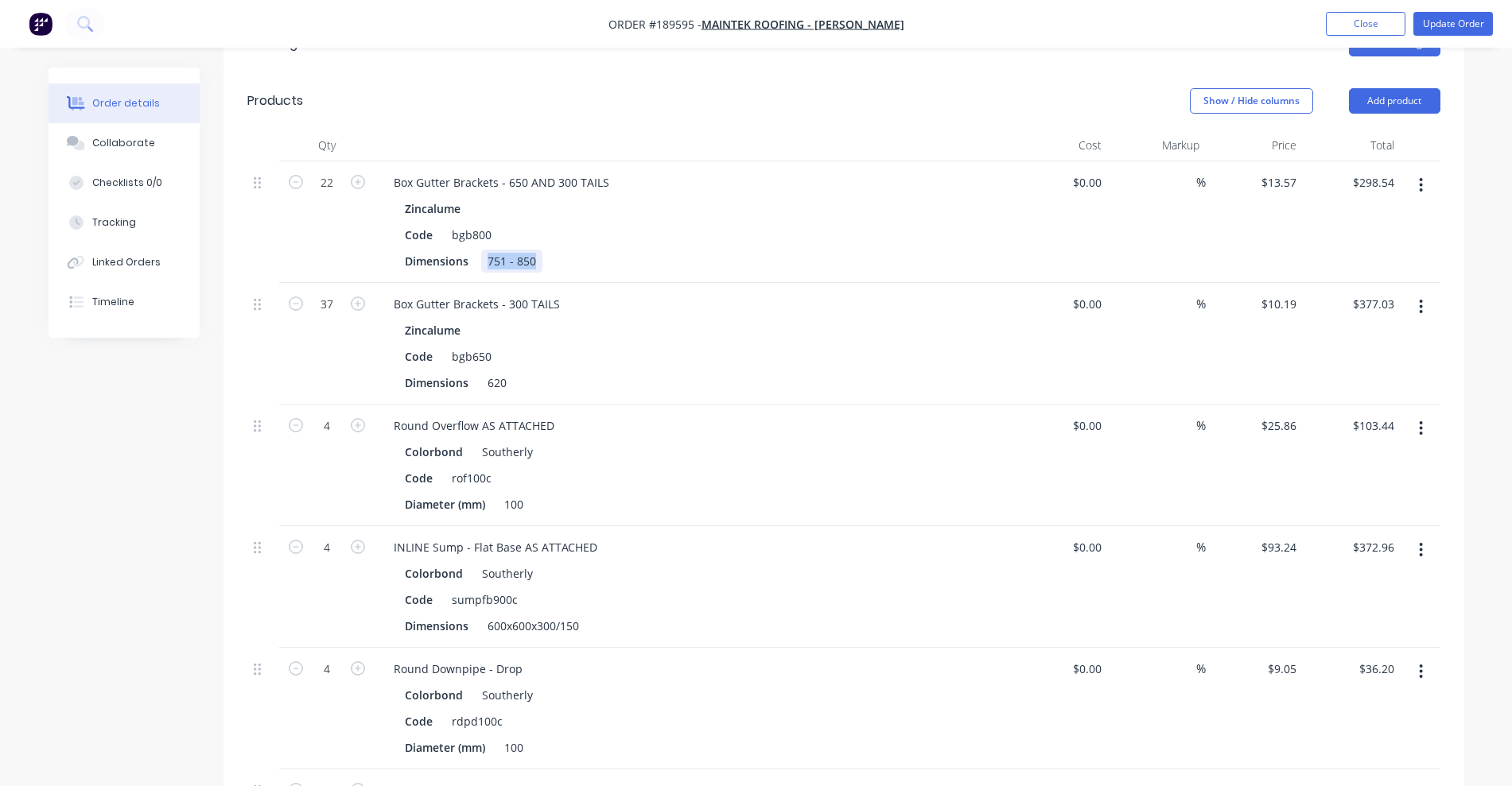
drag, startPoint x: 486, startPoint y: 239, endPoint x: 611, endPoint y: 253, distance: 125.8
click at [611, 252] on div "Box Gutter Brackets - 650 AND 300 TAILS Zincalume Code bgb800 Dimensions 751 - …" at bounding box center [693, 222] width 636 height 121
click at [762, 250] on div "Dimensions 660" at bounding box center [690, 261] width 583 height 23
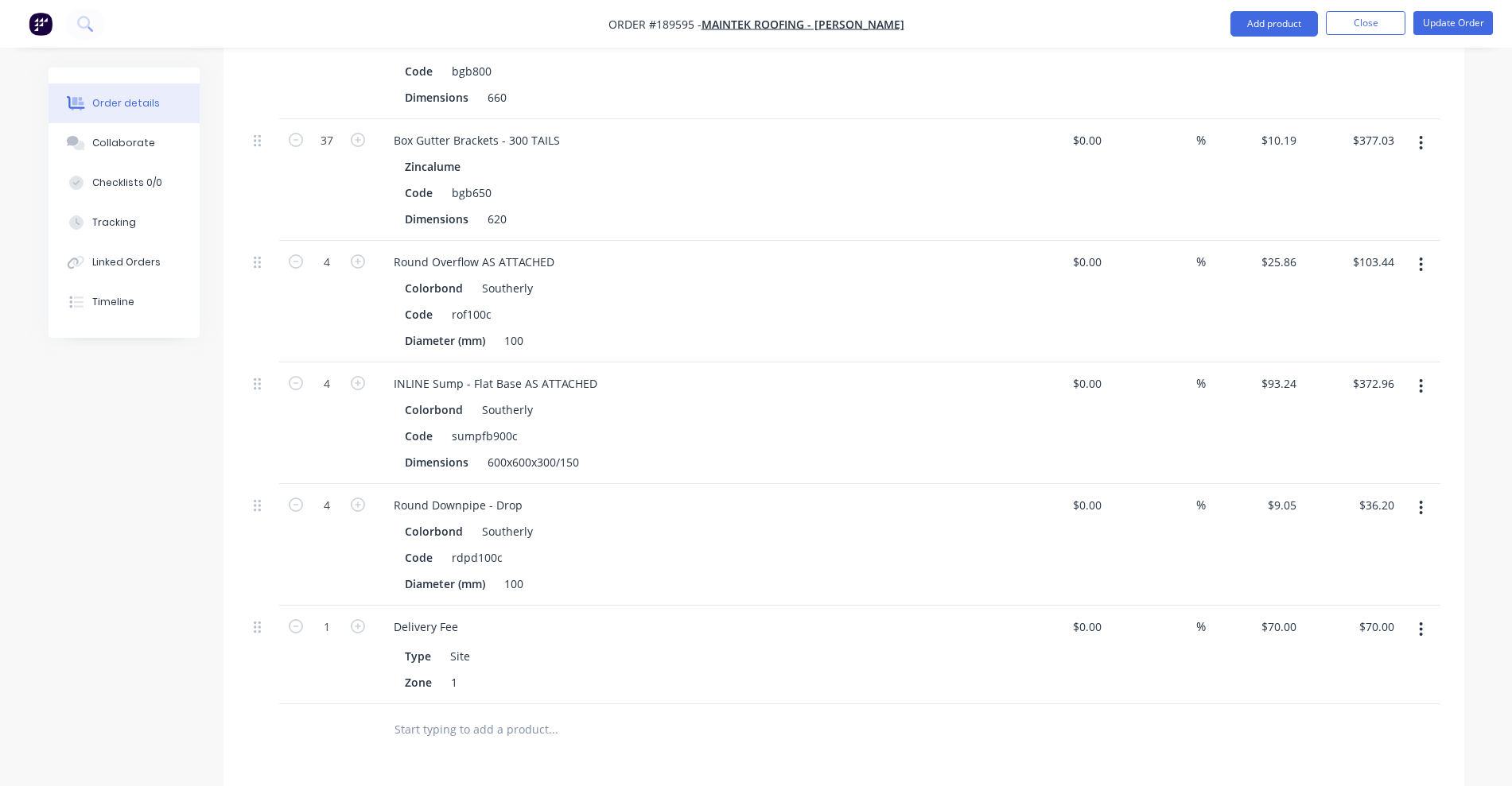
scroll to position [696, 0]
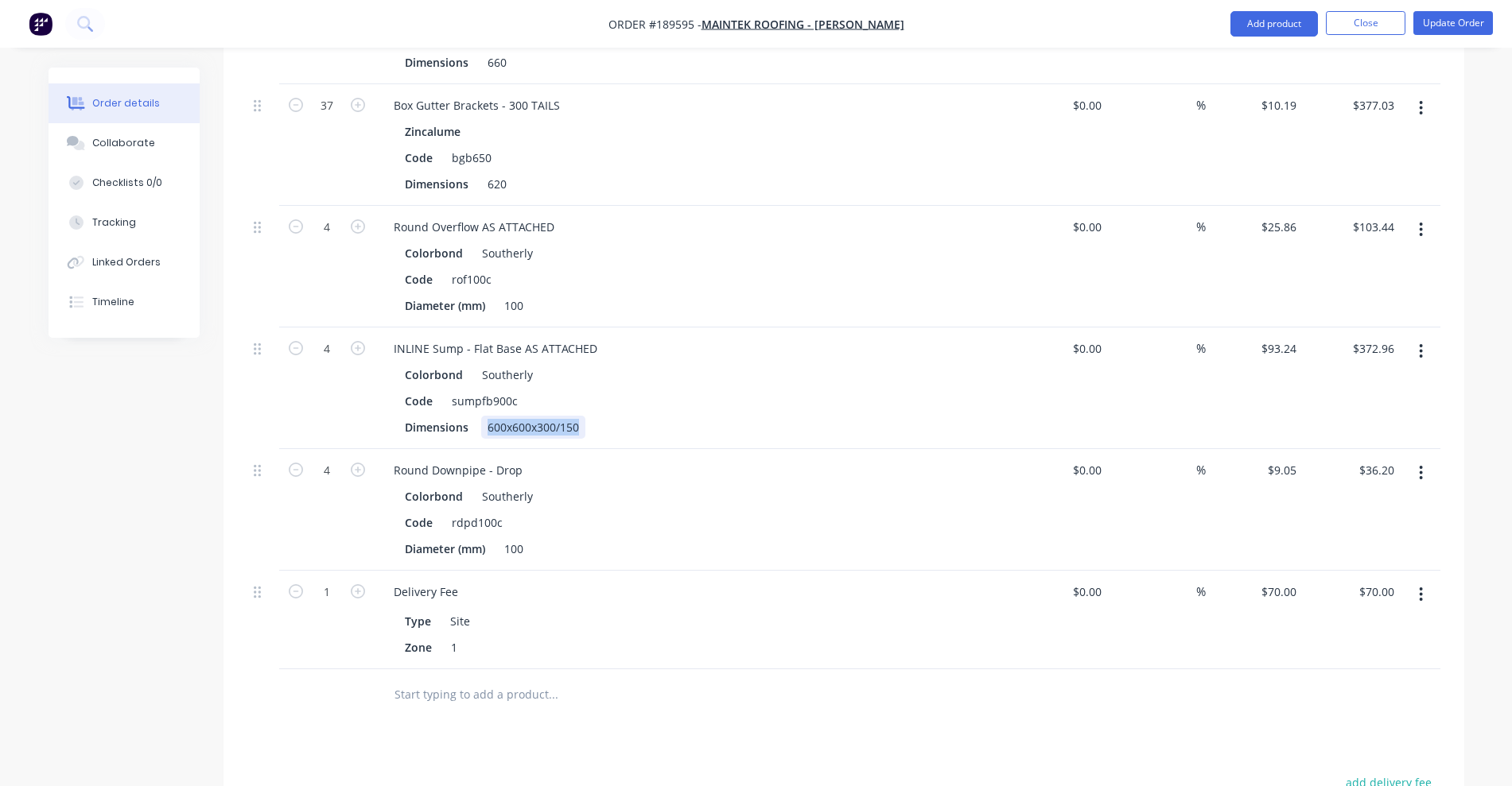
drag, startPoint x: 486, startPoint y: 403, endPoint x: 597, endPoint y: 404, distance: 111.0
click at [597, 416] on div "Dimensions 600x600x300/150" at bounding box center [690, 427] width 583 height 23
copy div "600x600x300/150"
click at [1421, 342] on icon "button" at bounding box center [1421, 351] width 4 height 17
click at [1387, 381] on div "Edit" at bounding box center [1365, 393] width 122 height 23
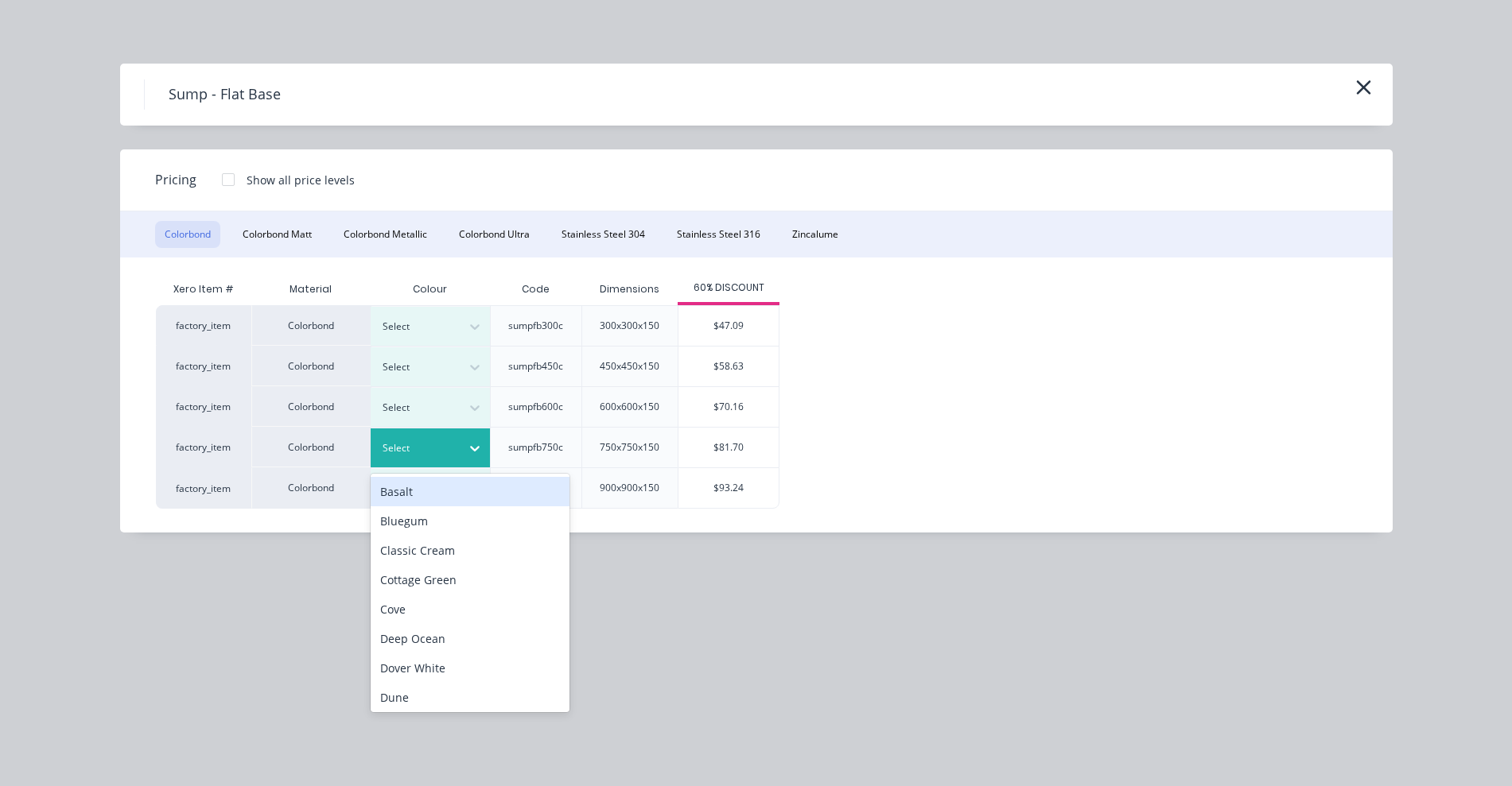
click at [457, 441] on div "Select" at bounding box center [415, 448] width 89 height 21
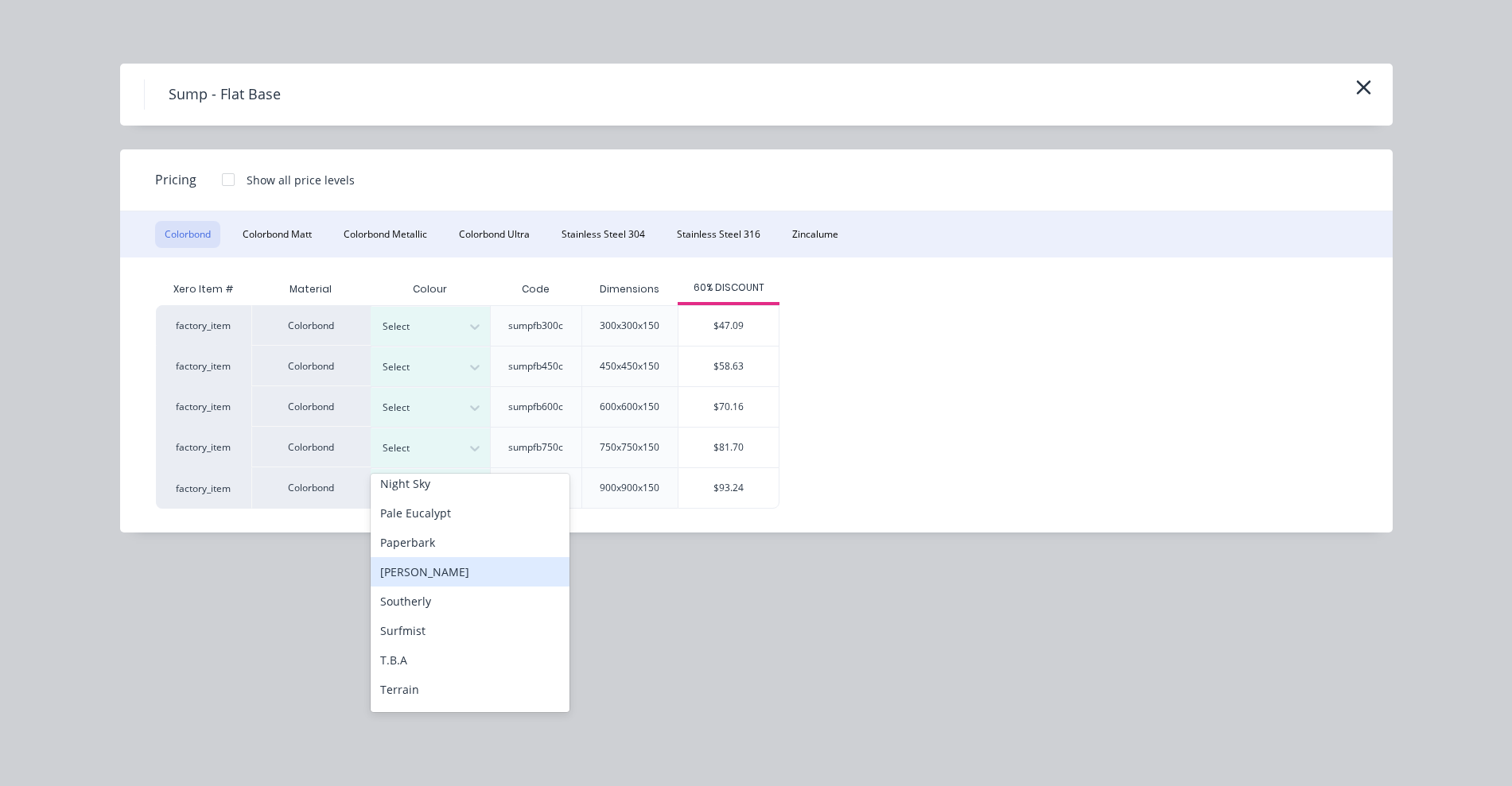
scroll to position [497, 0]
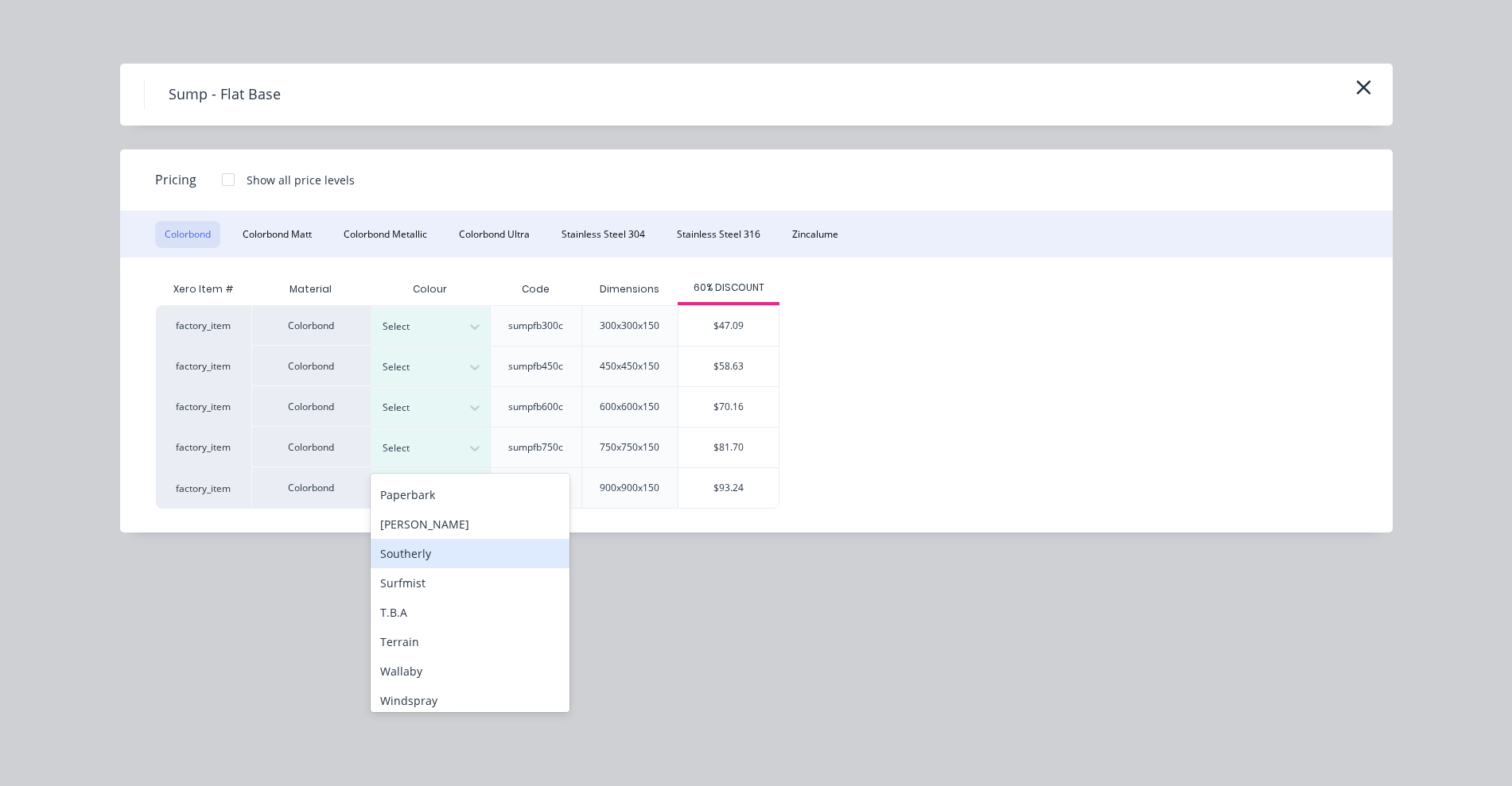
click at [448, 555] on div "Southerly" at bounding box center [470, 554] width 199 height 29
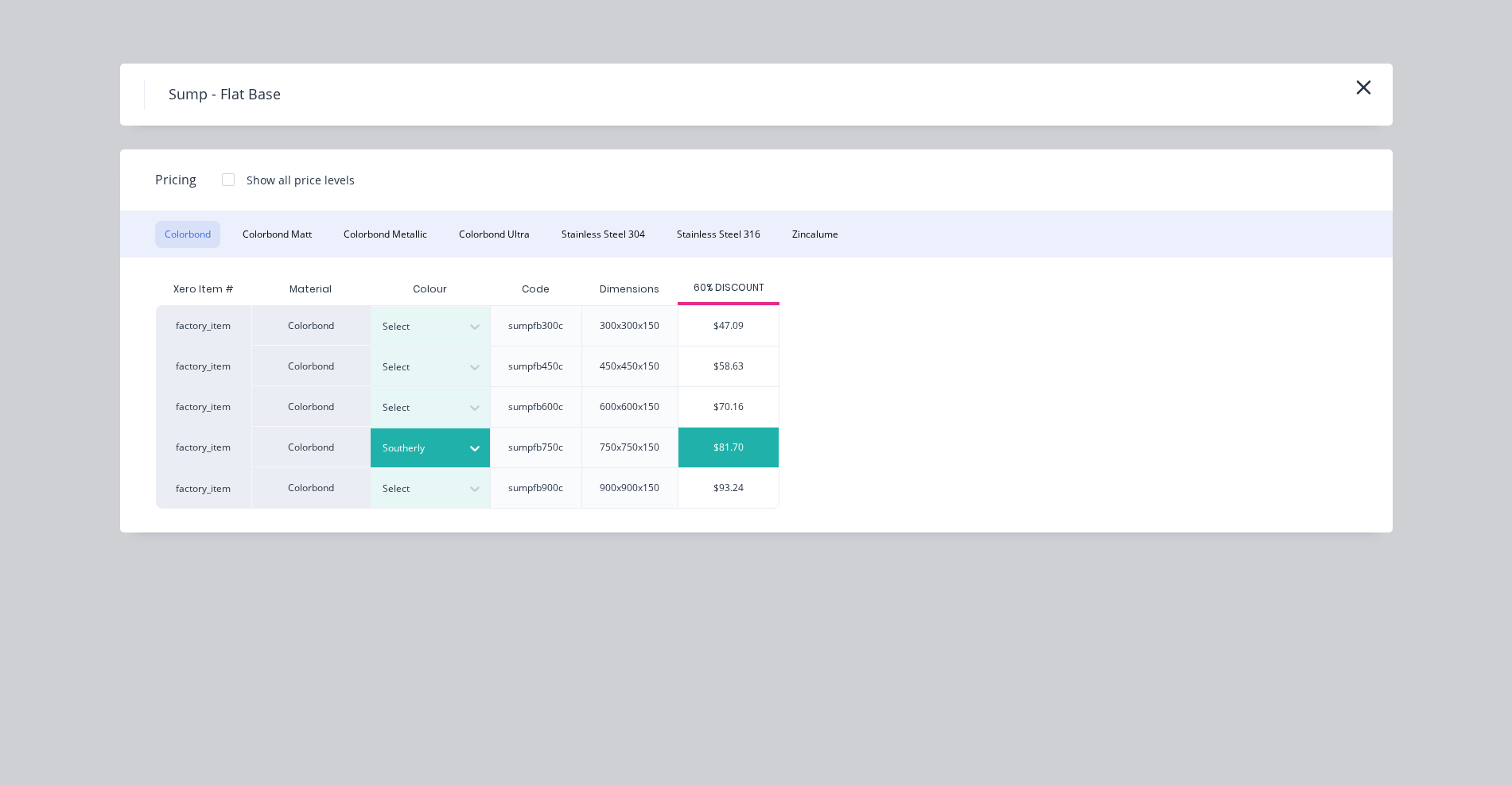
click at [733, 452] on div "$81.70" at bounding box center [729, 448] width 101 height 40
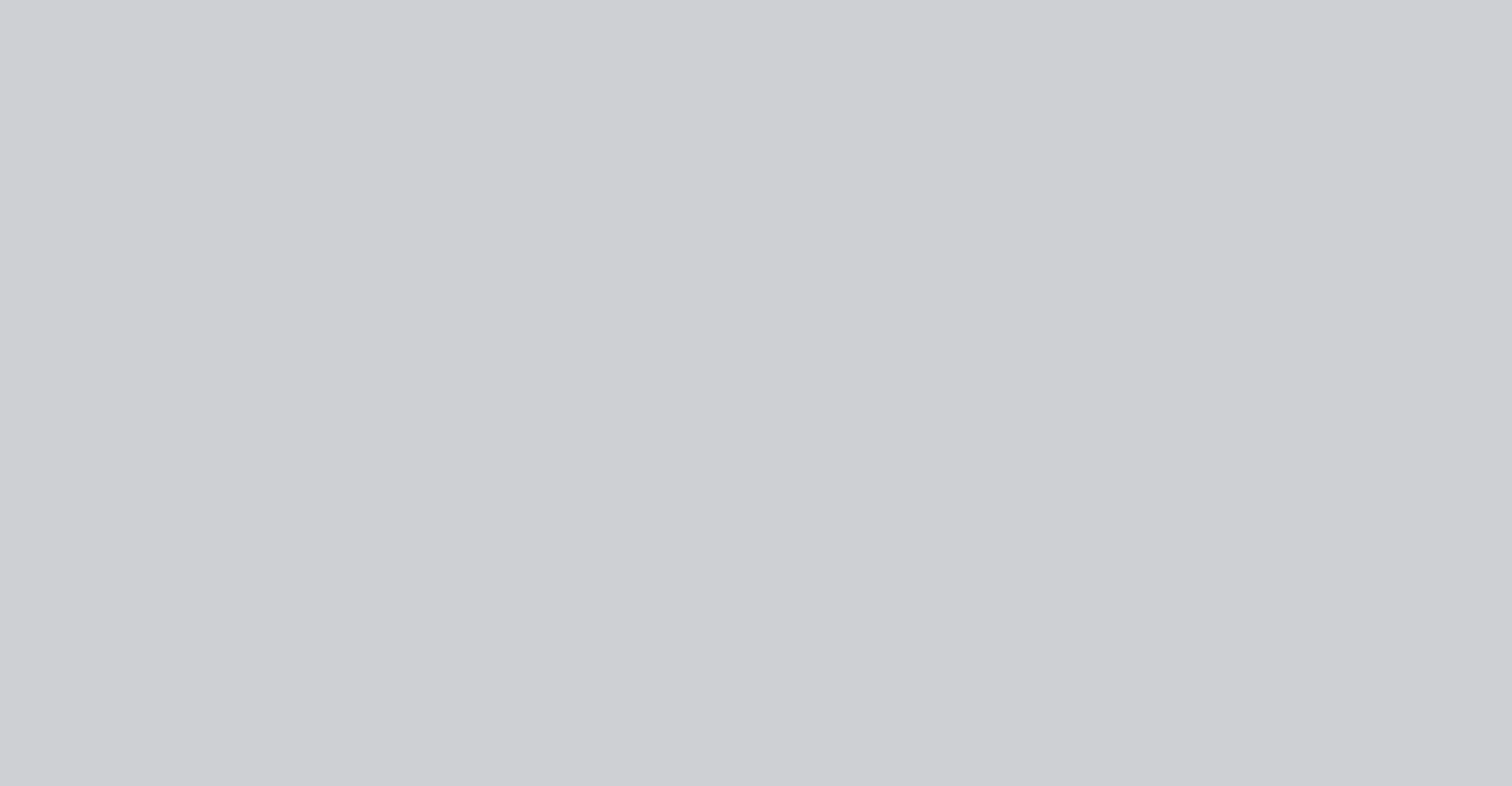
type input "$81.70"
type input "$326.80"
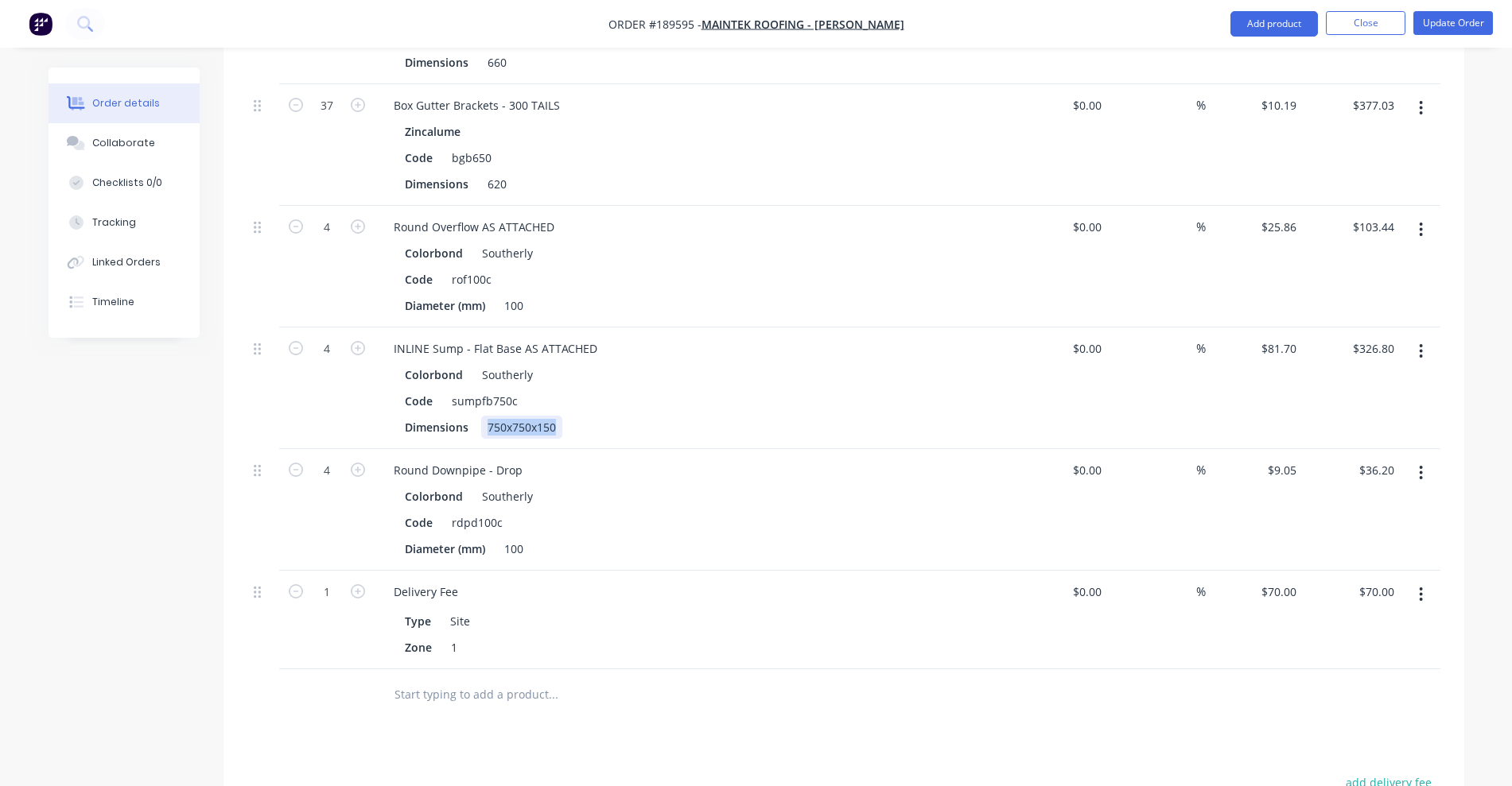
drag, startPoint x: 486, startPoint y: 403, endPoint x: 636, endPoint y: 407, distance: 150.1
click at [636, 416] on div "Dimensions 750x750x150" at bounding box center [690, 427] width 583 height 23
copy div "750x750x150"
paste div
click at [550, 416] on div "750x750x150" at bounding box center [522, 427] width 81 height 23
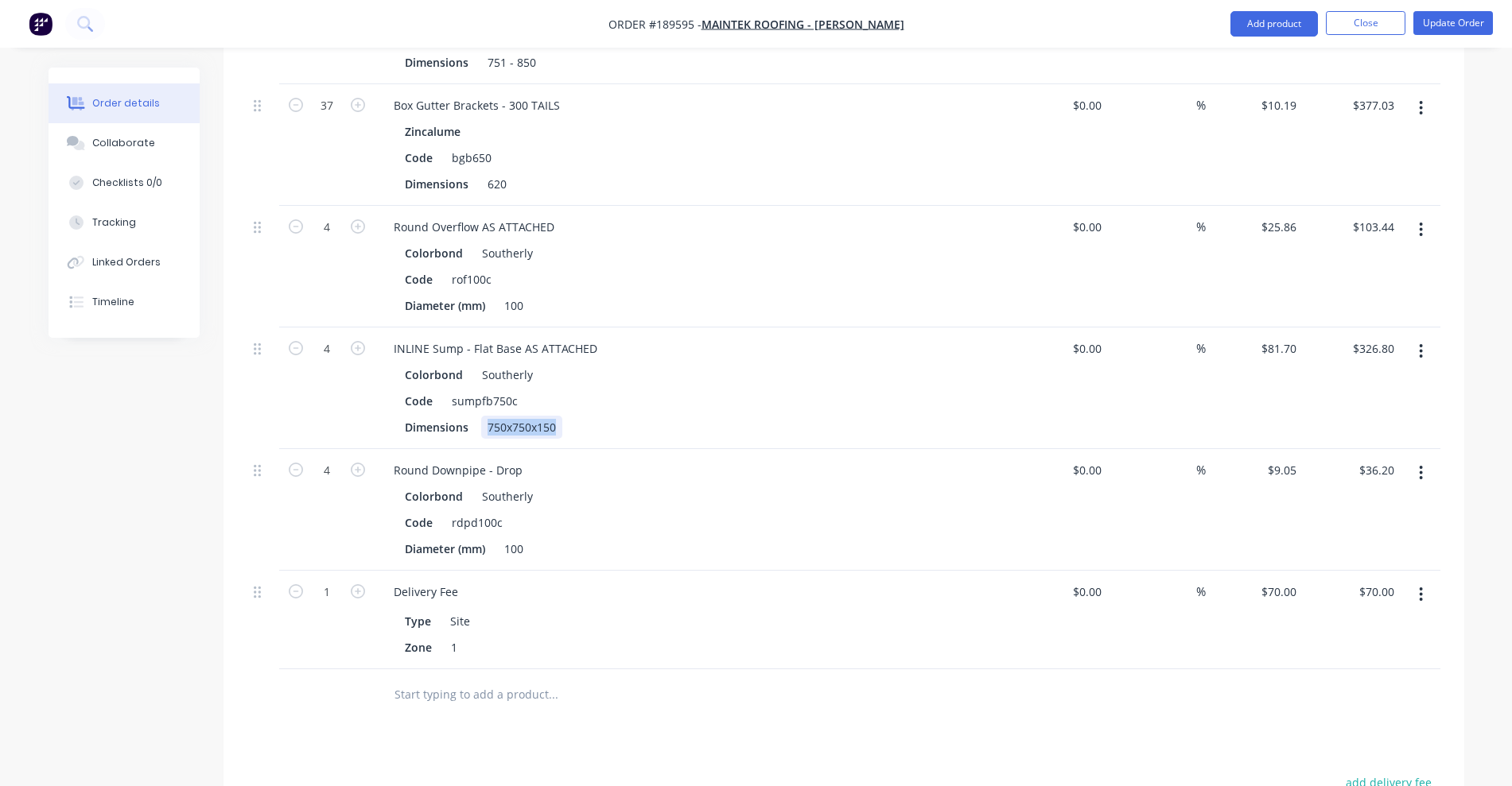
click at [550, 416] on div "750x750x150" at bounding box center [522, 427] width 81 height 23
click at [1480, 23] on button "Update Order" at bounding box center [1453, 23] width 80 height 24
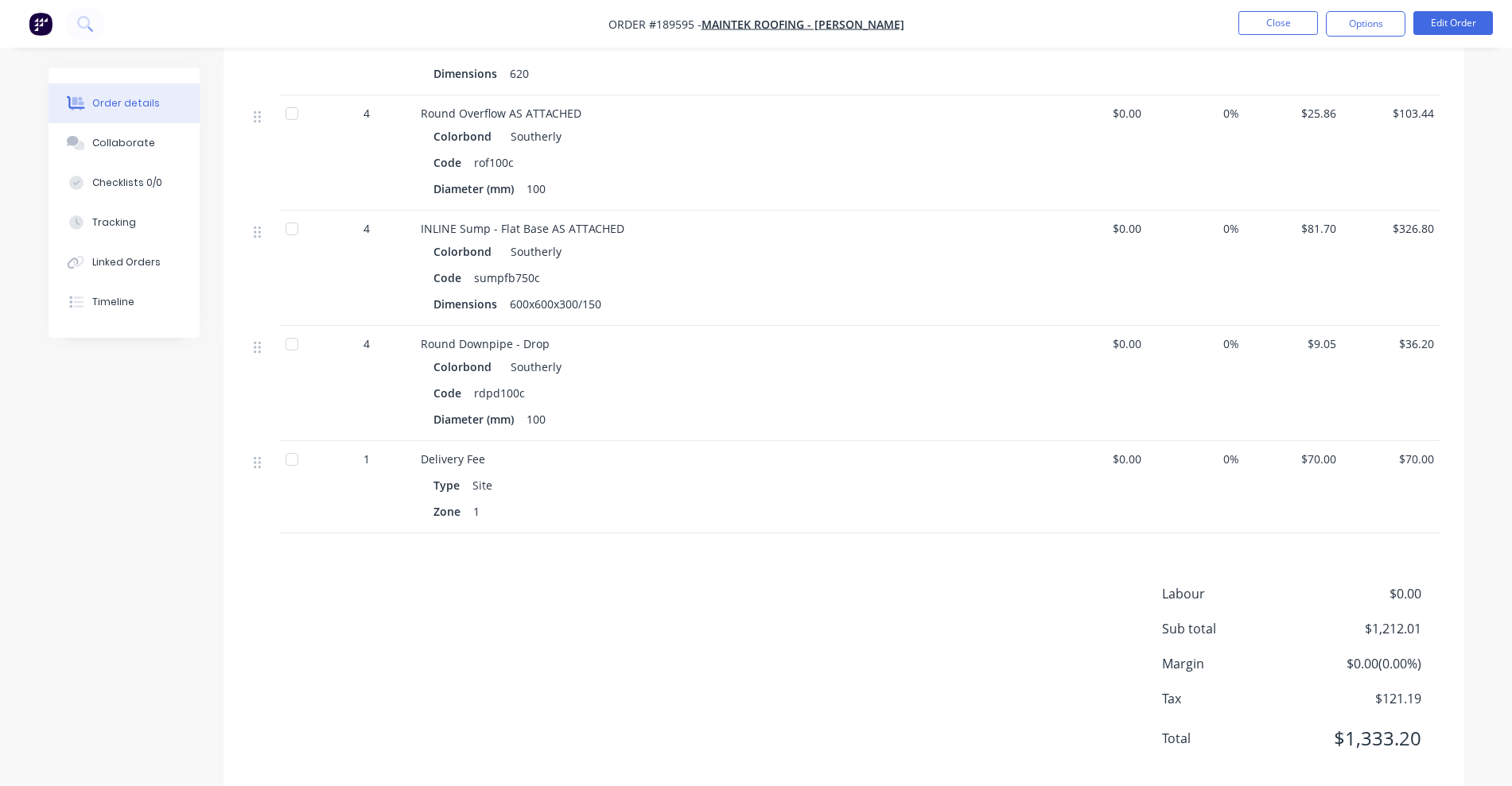
scroll to position [696, 0]
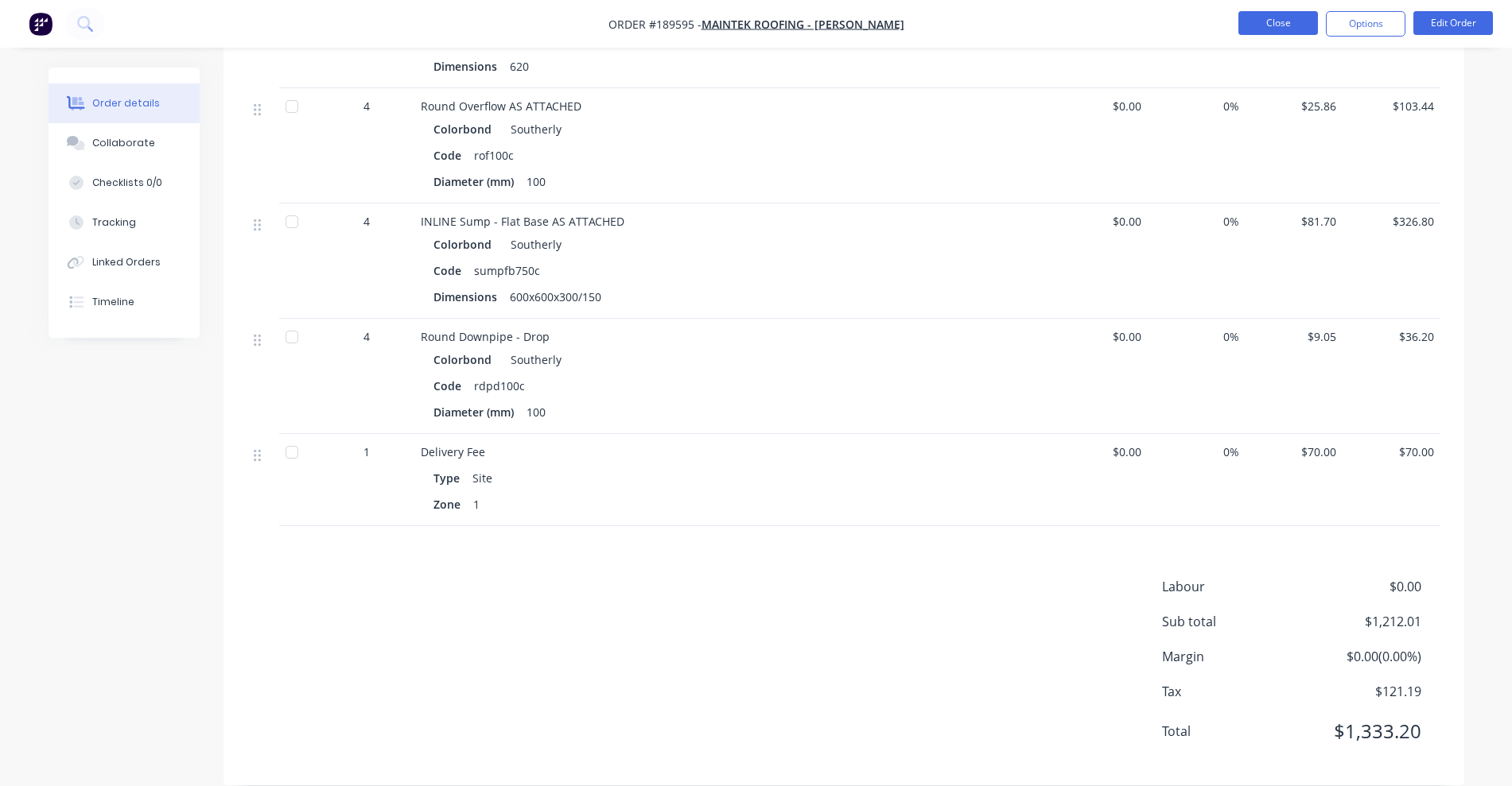
click at [1295, 13] on button "Close" at bounding box center [1278, 23] width 80 height 24
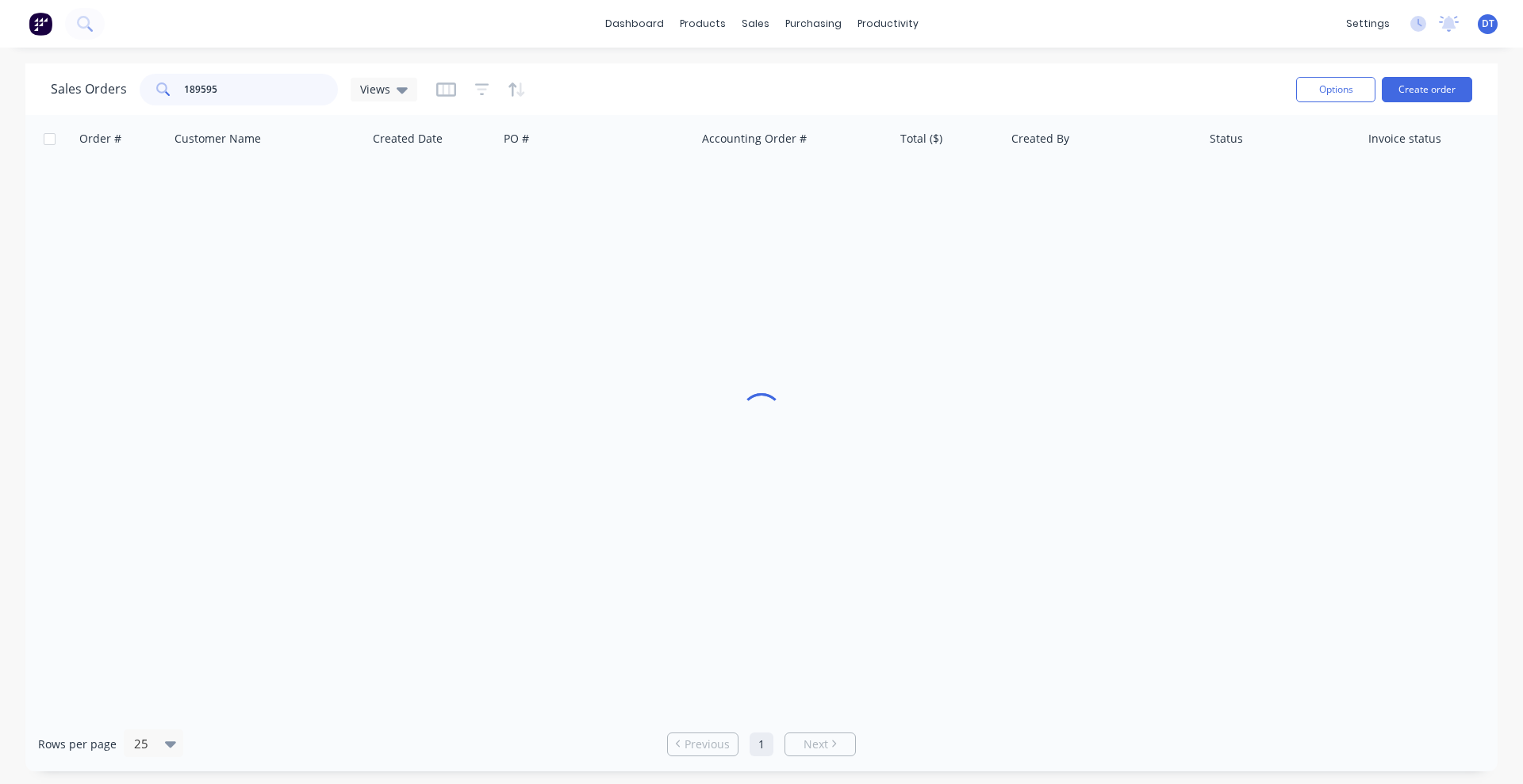
drag, startPoint x: 229, startPoint y: 90, endPoint x: 114, endPoint y: 67, distance: 117.3
click at [113, 73] on div "Sales Orders 189595 Views" at bounding box center [234, 89] width 367 height 32
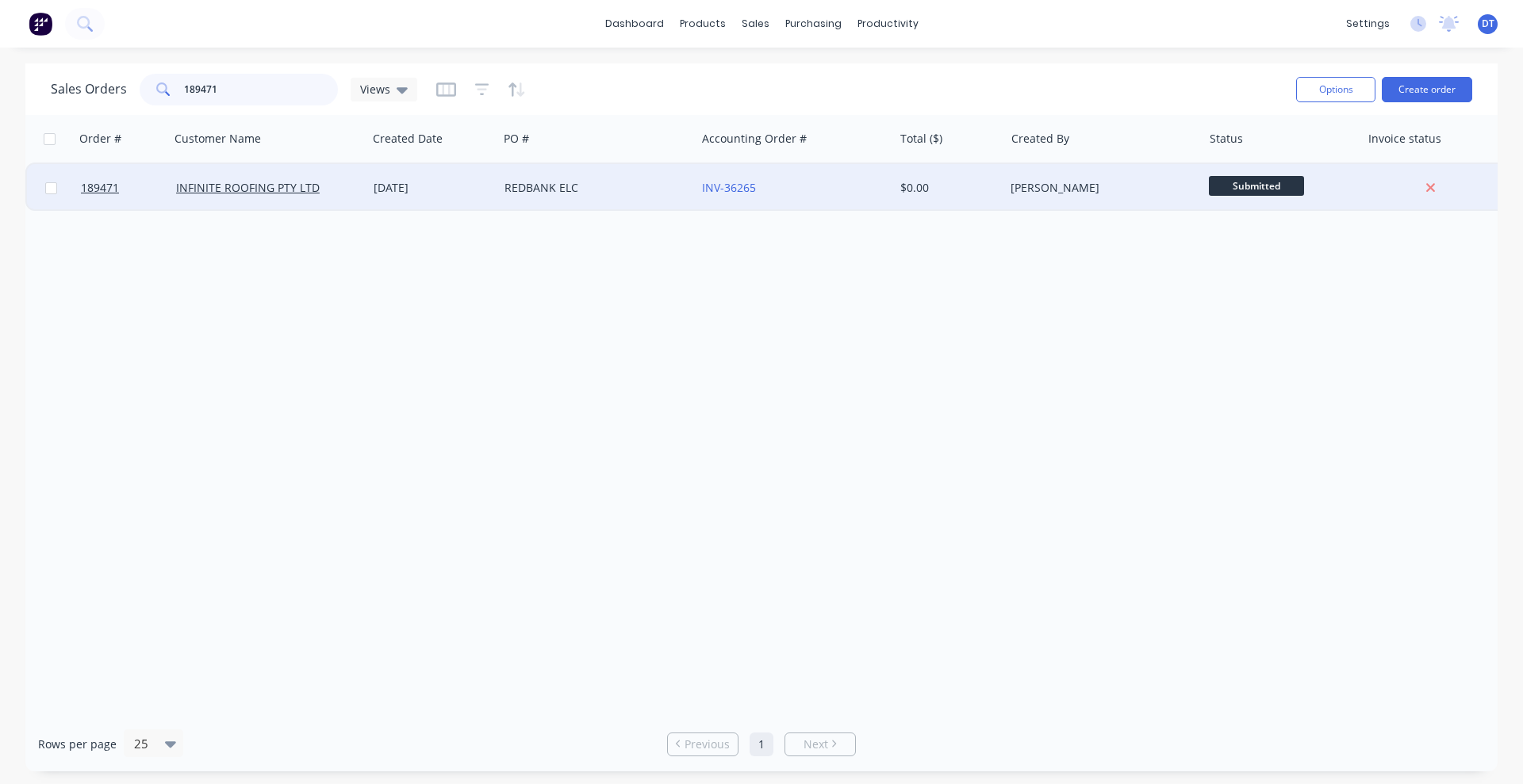
type input "189471"
click at [354, 188] on div "INFINITE ROOFING PTY LTD" at bounding box center [269, 188] width 185 height 16
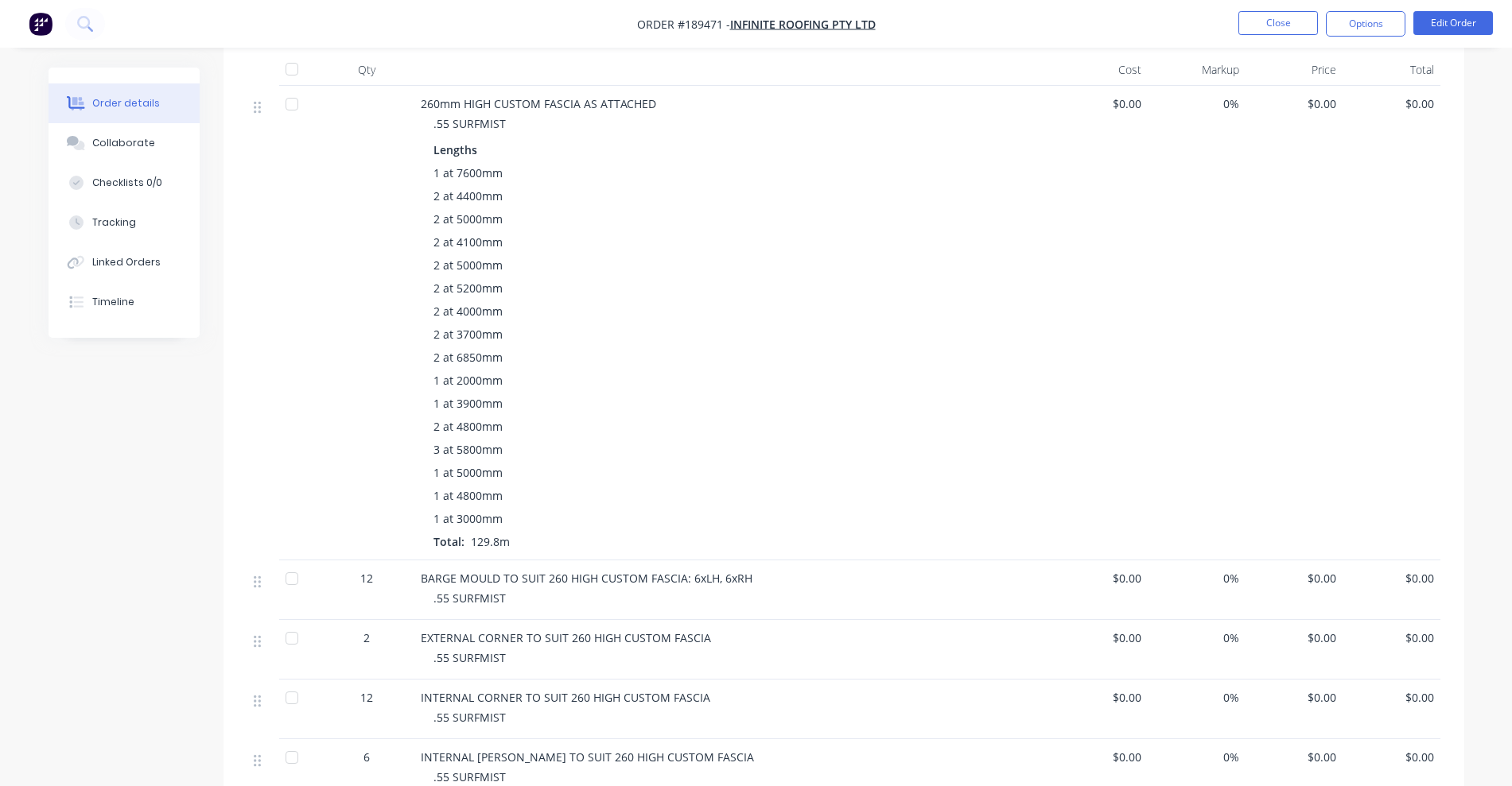
scroll to position [198, 0]
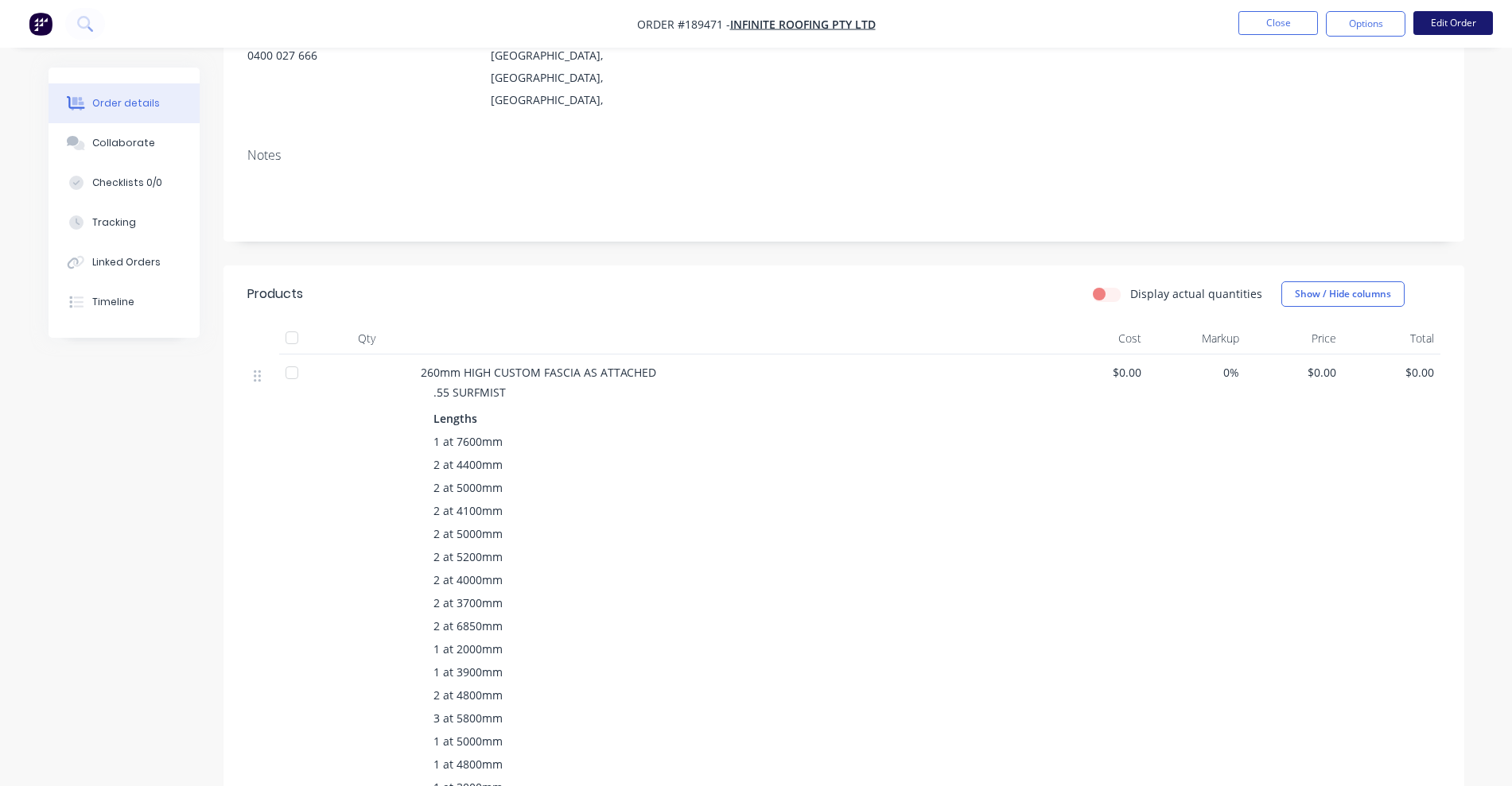
click at [1463, 17] on button "Edit Order" at bounding box center [1453, 23] width 80 height 24
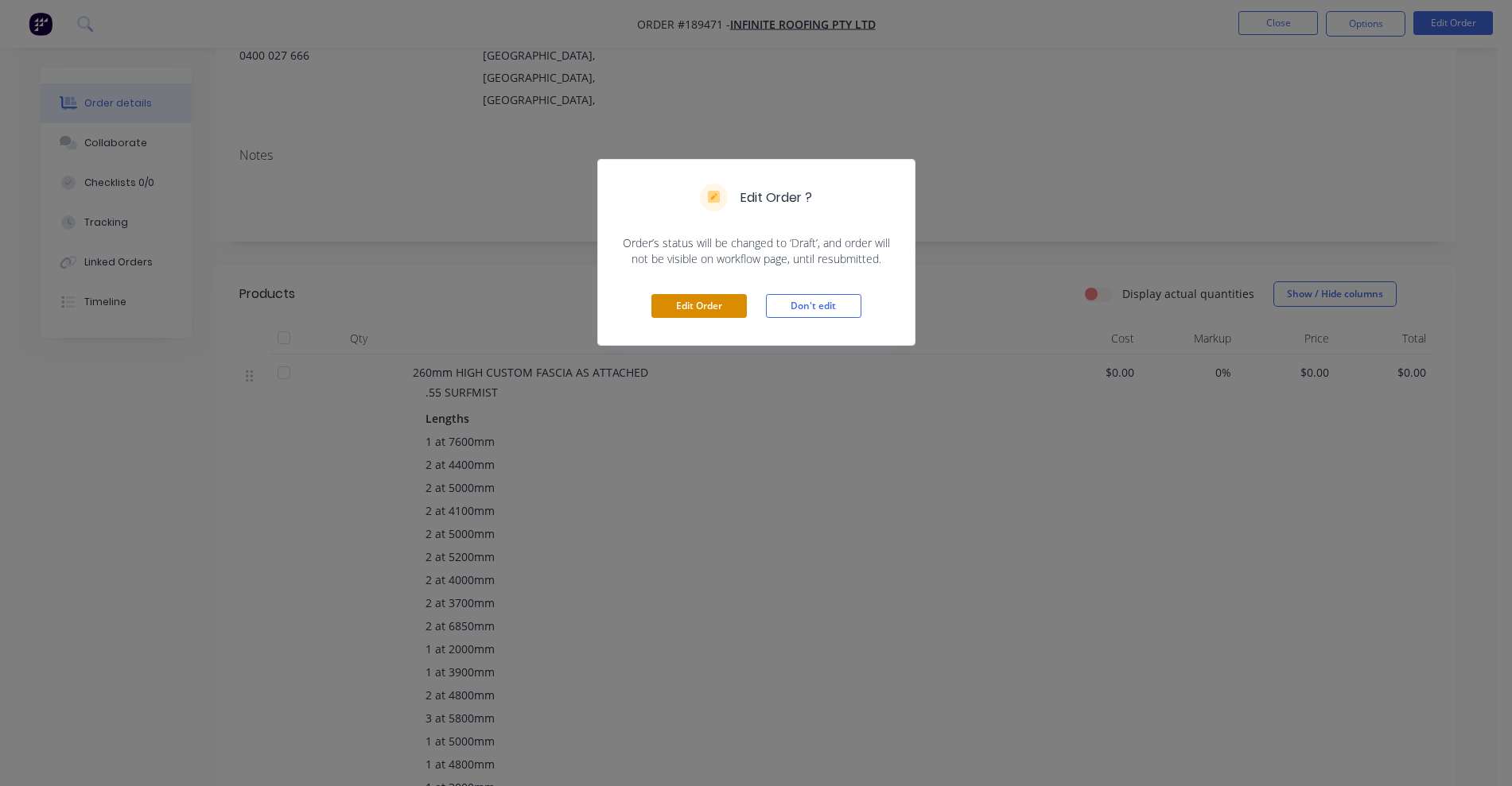
click at [706, 302] on button "Edit Order" at bounding box center [699, 306] width 95 height 24
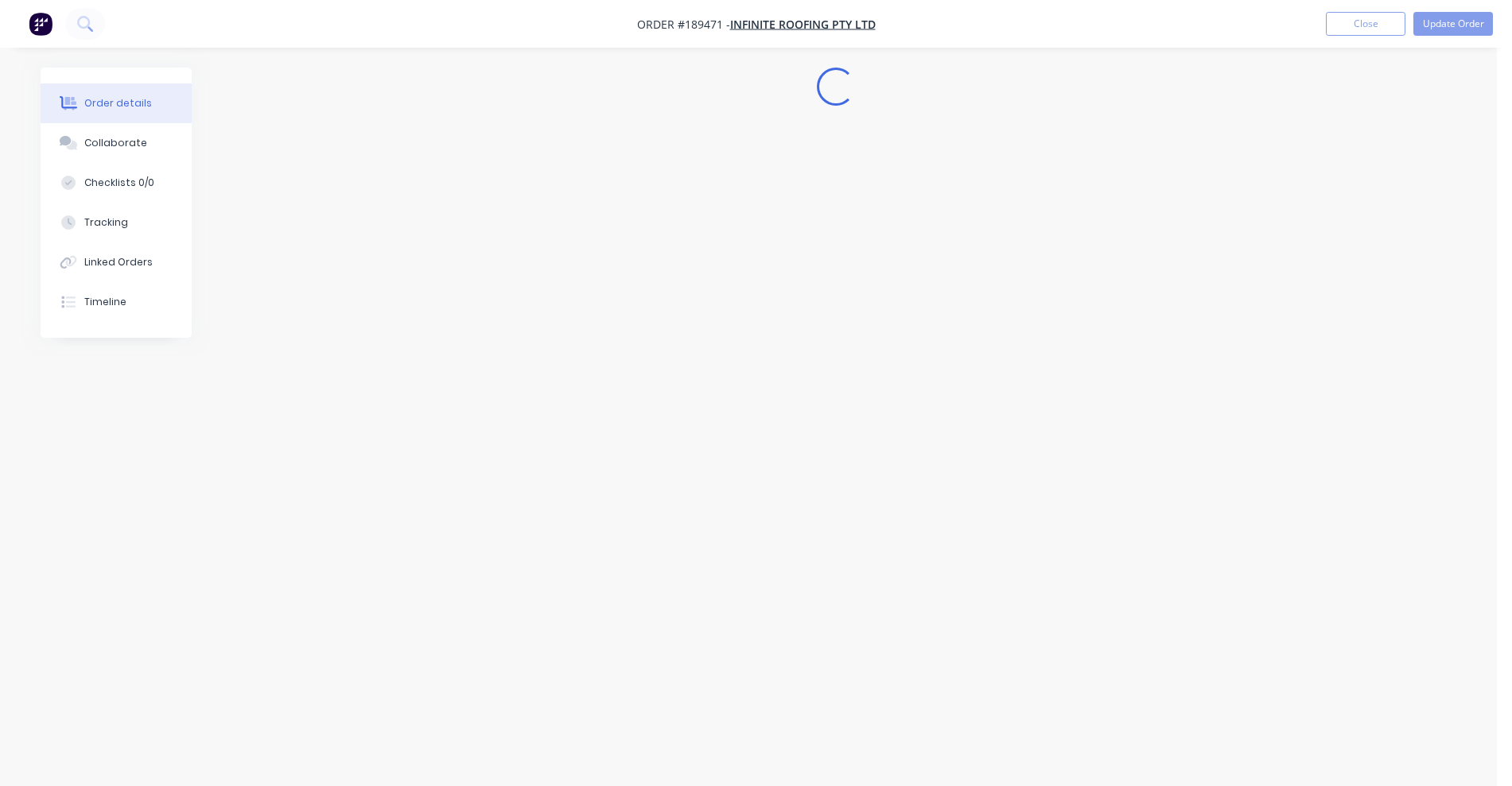
scroll to position [0, 0]
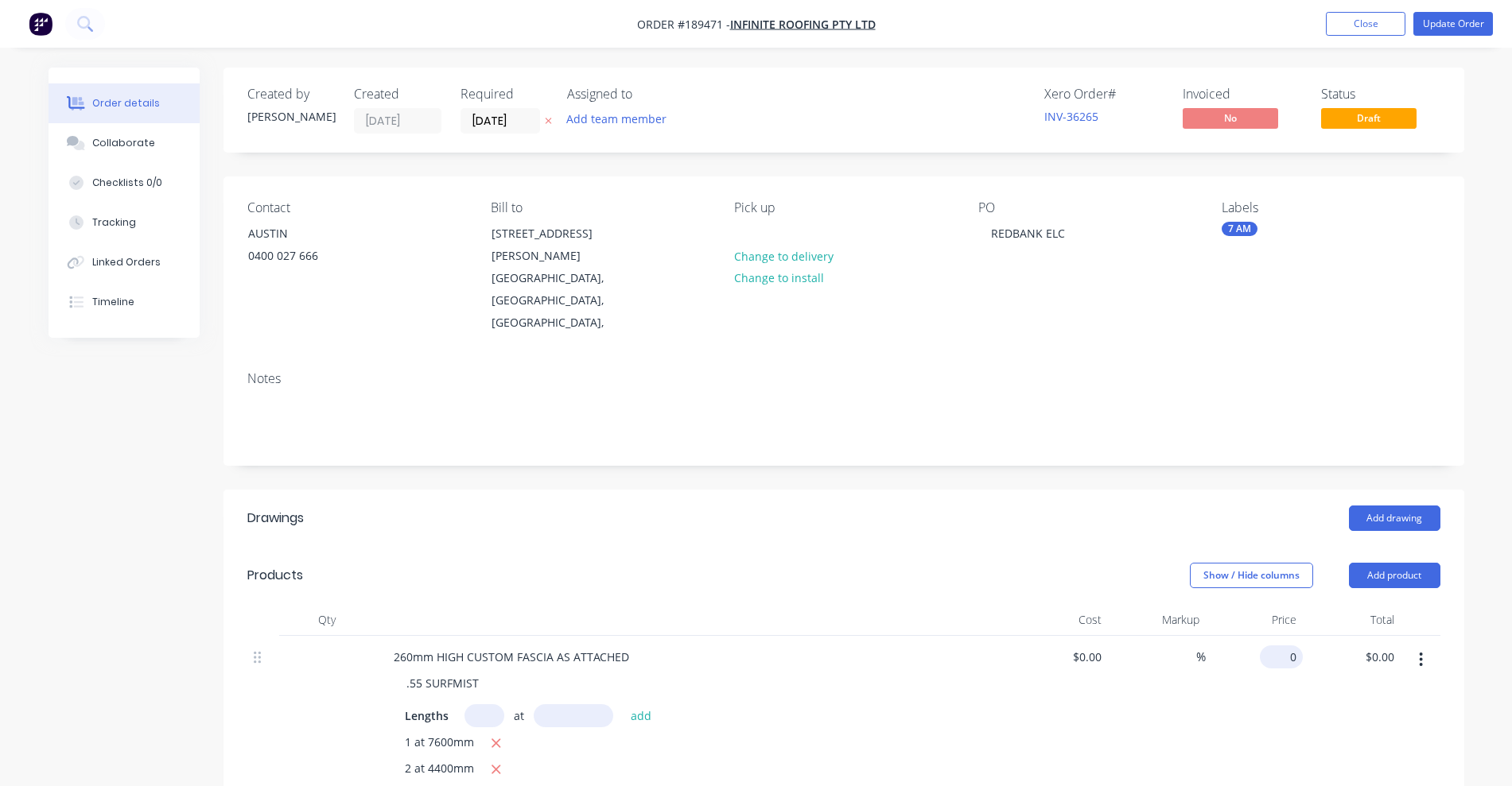
click at [1287, 646] on input "0" at bounding box center [1285, 657] width 36 height 23
type input "$22.63"
type input "$2,937.37"
click at [968, 547] on header "Products Show / Hide columns Add product" at bounding box center [844, 575] width 1241 height 57
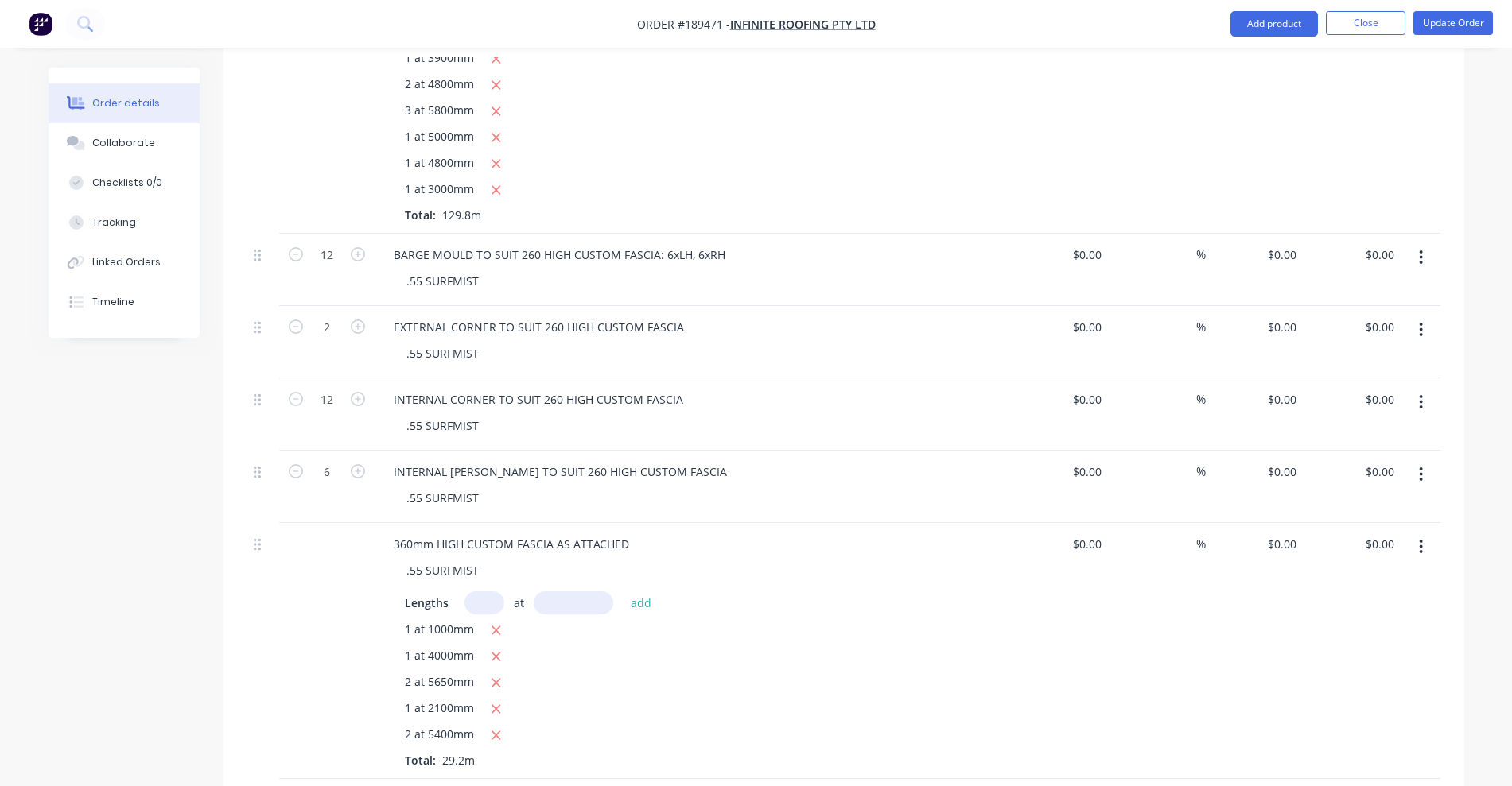
scroll to position [994, 0]
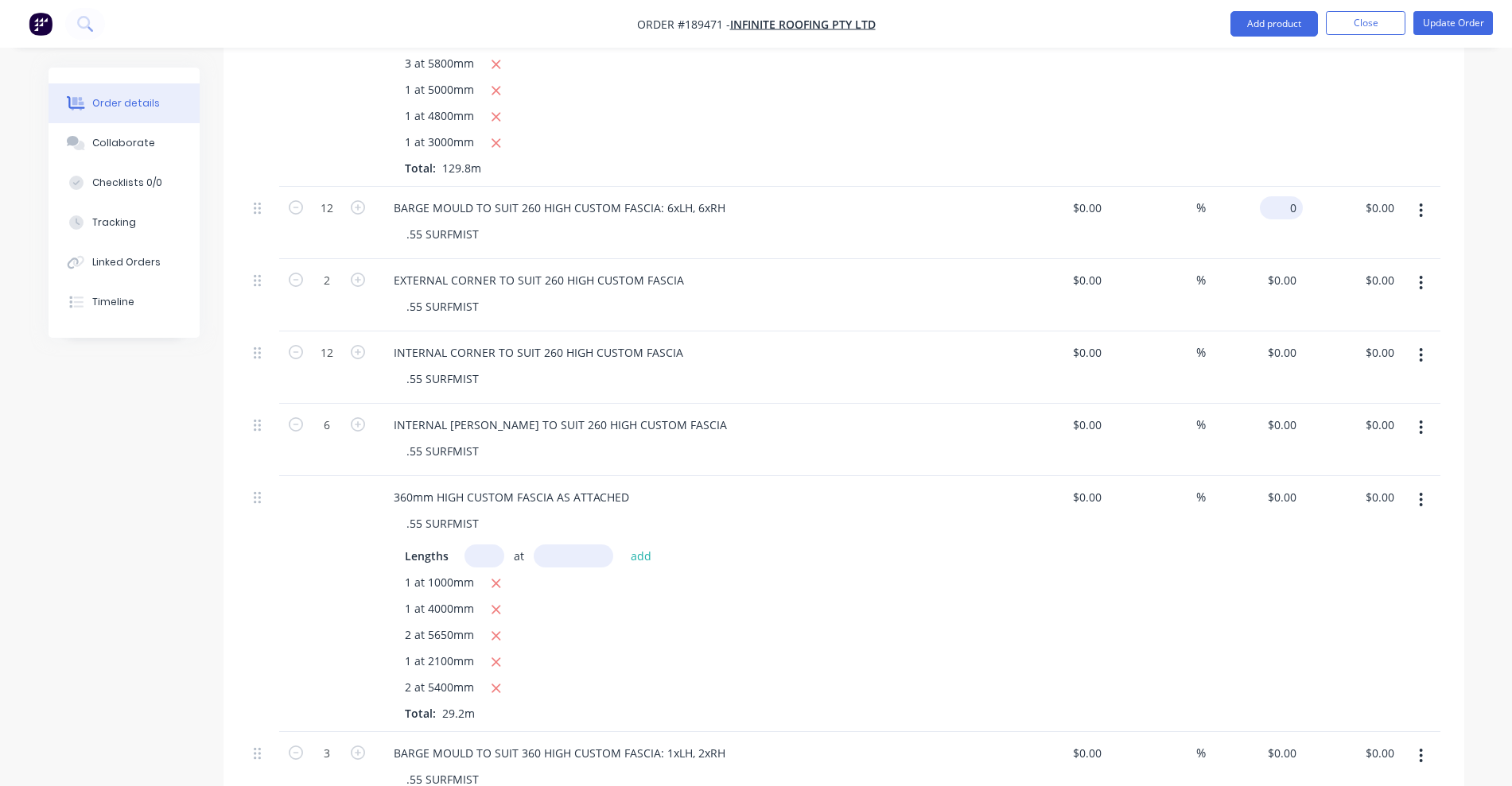
click at [1289, 197] on input "0" at bounding box center [1285, 208] width 36 height 23
type input "$10.20"
type input "$122.40"
click at [1283, 269] on div "0 0" at bounding box center [1290, 280] width 24 height 23
type input "$10.20"
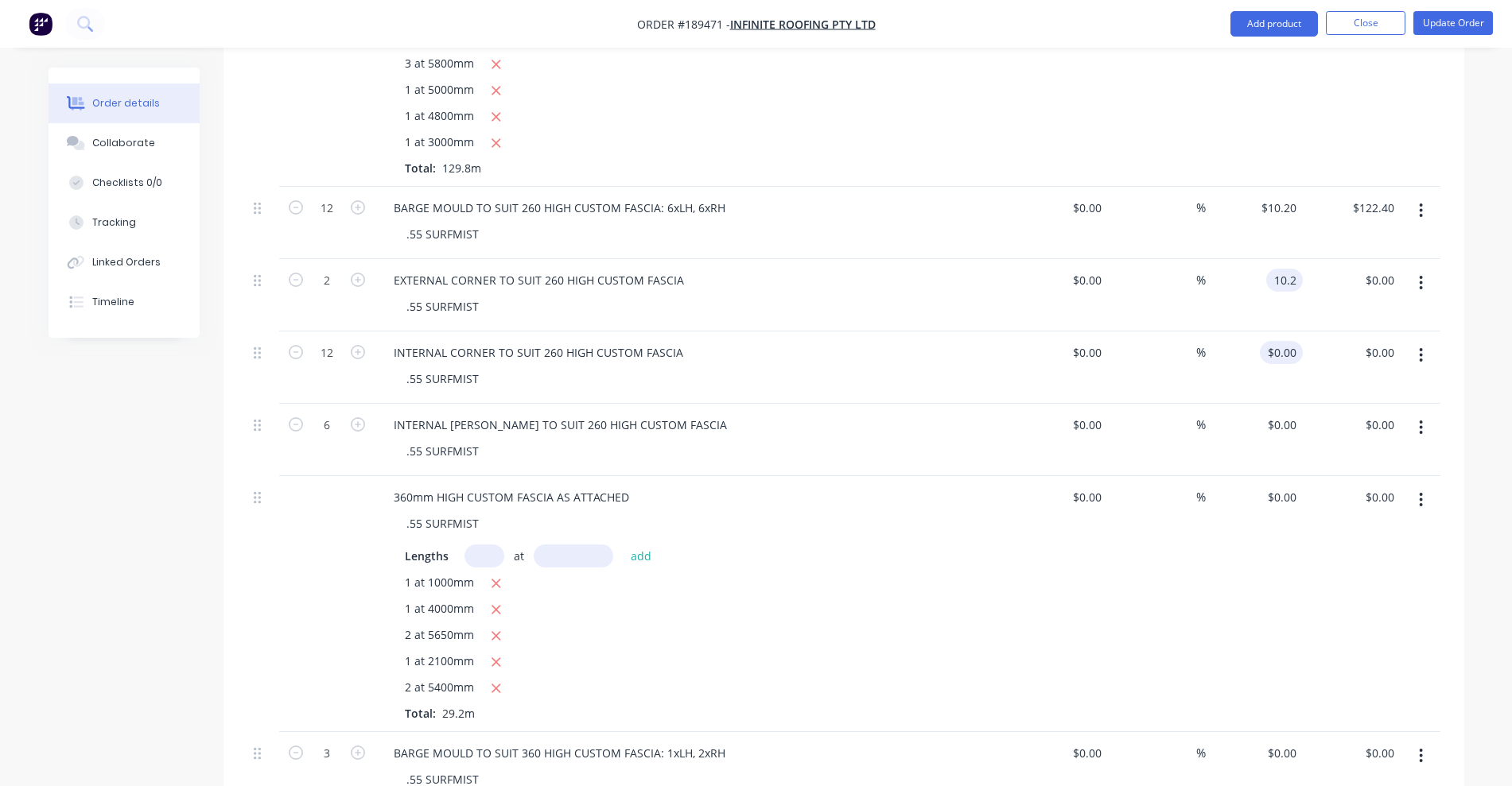
type input "$20.40"
click at [1286, 341] on input "0" at bounding box center [1294, 353] width 18 height 23
type input "$10.20"
type input "$122.40"
click at [1289, 404] on div "$0.00 $0.00" at bounding box center [1255, 439] width 98 height 72
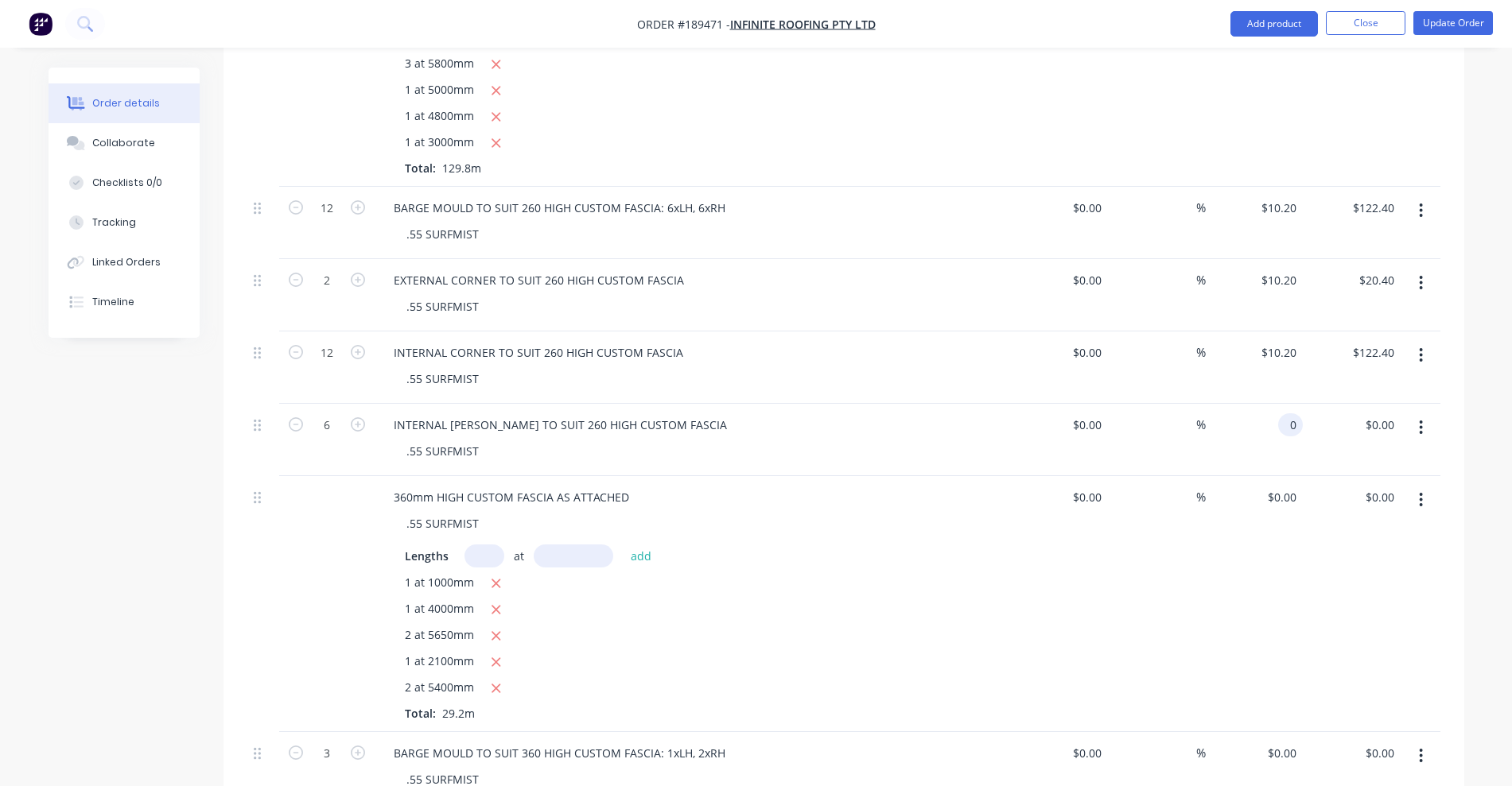
click at [1288, 413] on input "0" at bounding box center [1294, 425] width 18 height 23
type input "$10.20"
type input "$61.20"
click at [1285, 486] on input "0" at bounding box center [1285, 497] width 36 height 23
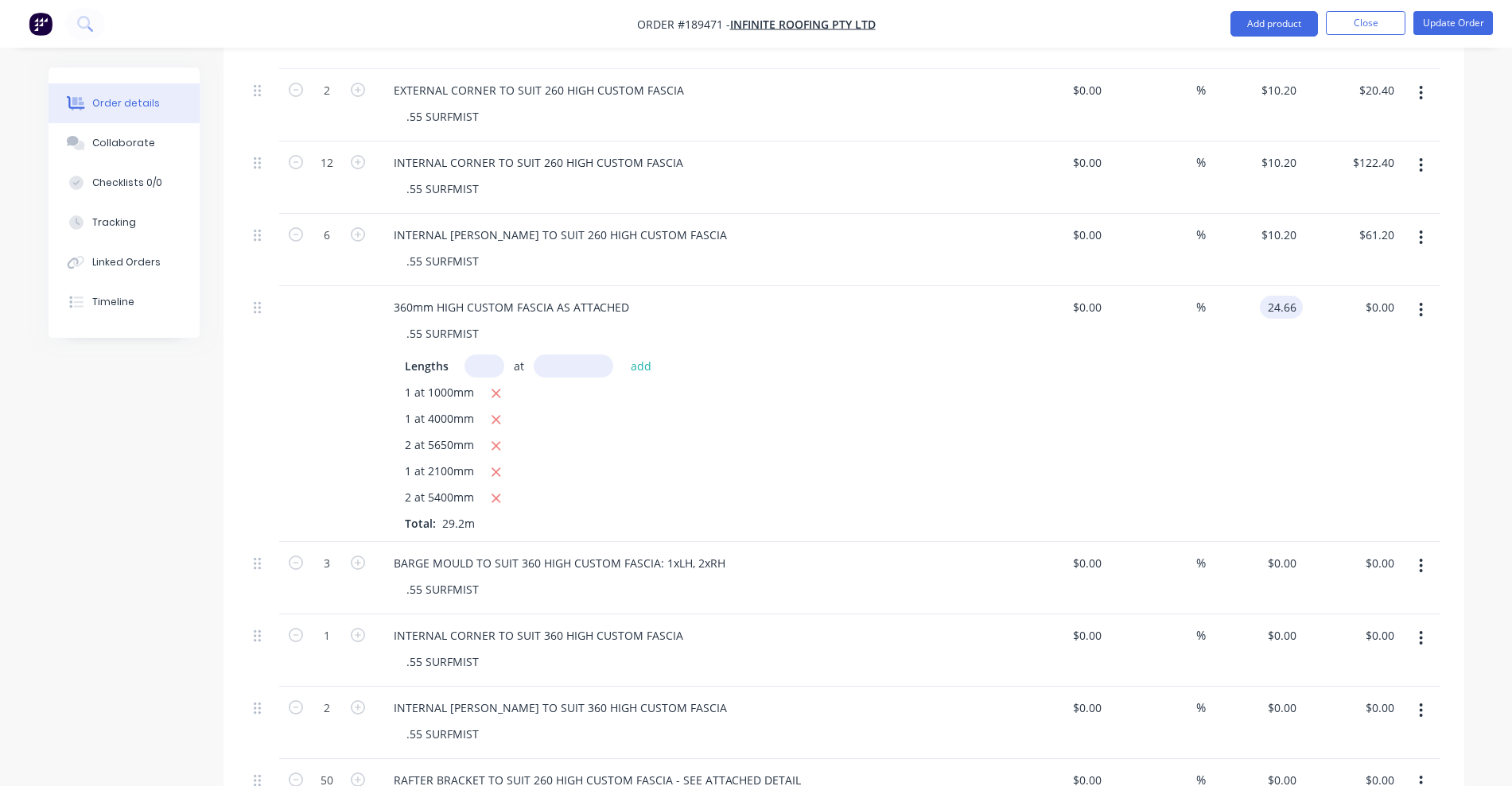
scroll to position [1192, 0]
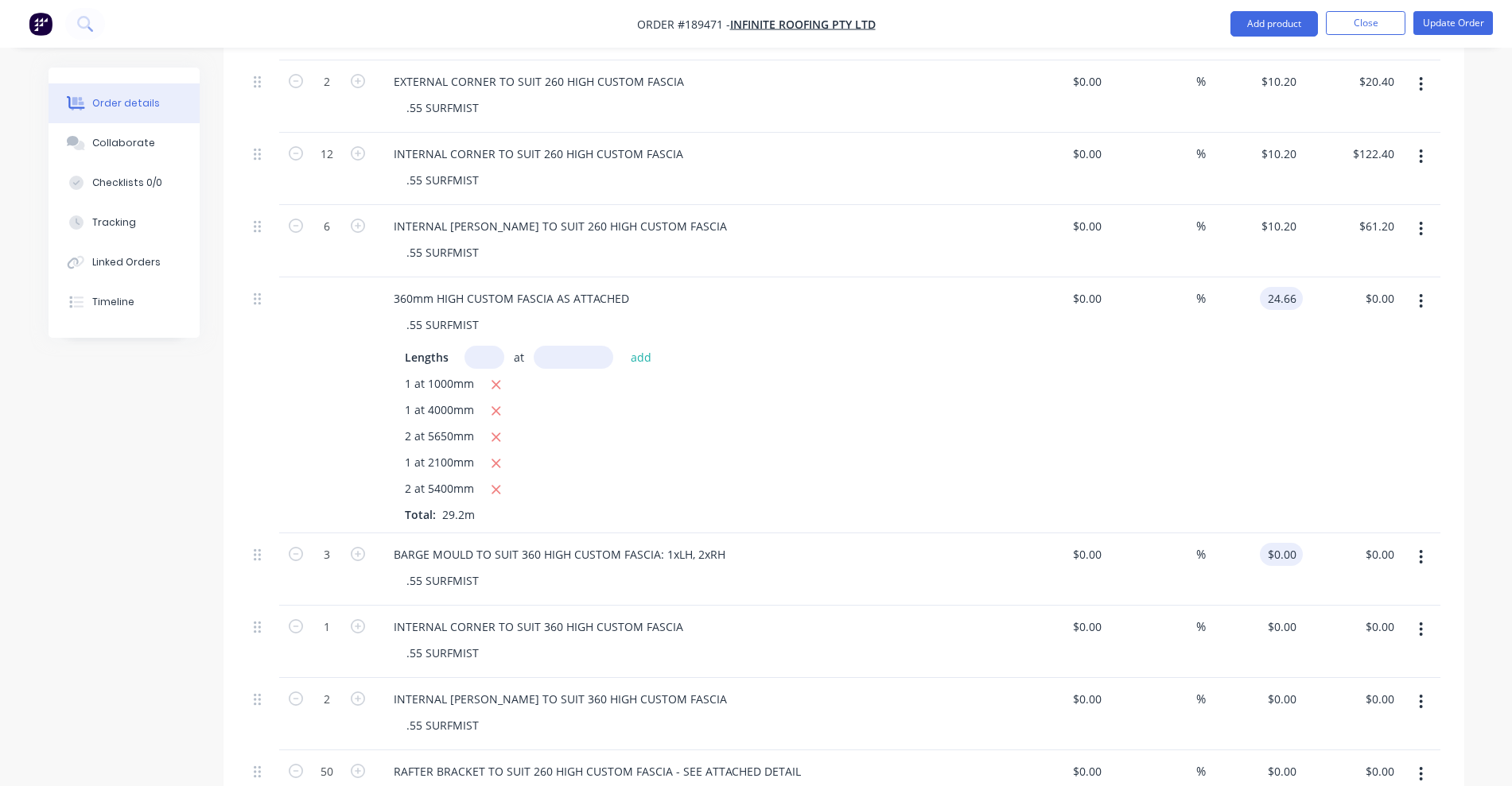
type input "$24.66"
type input "$720.07"
click at [1286, 543] on input "0" at bounding box center [1294, 555] width 18 height 23
type input "$11.48"
type input "$34.44"
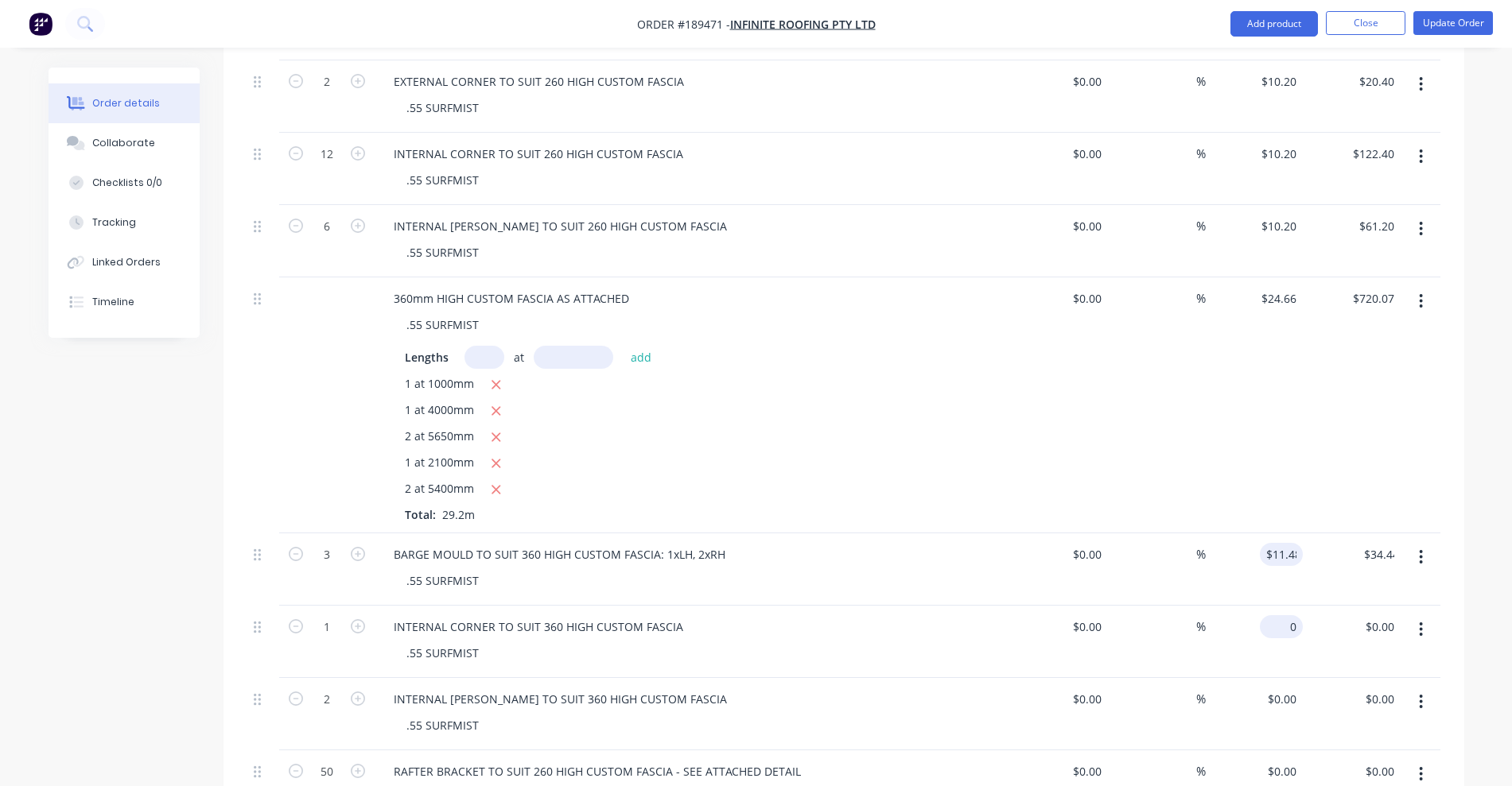
click at [1286, 615] on input "0" at bounding box center [1285, 627] width 36 height 23
type input "$11.48"
click at [1282, 688] on div "0 $0.00" at bounding box center [1281, 699] width 43 height 23
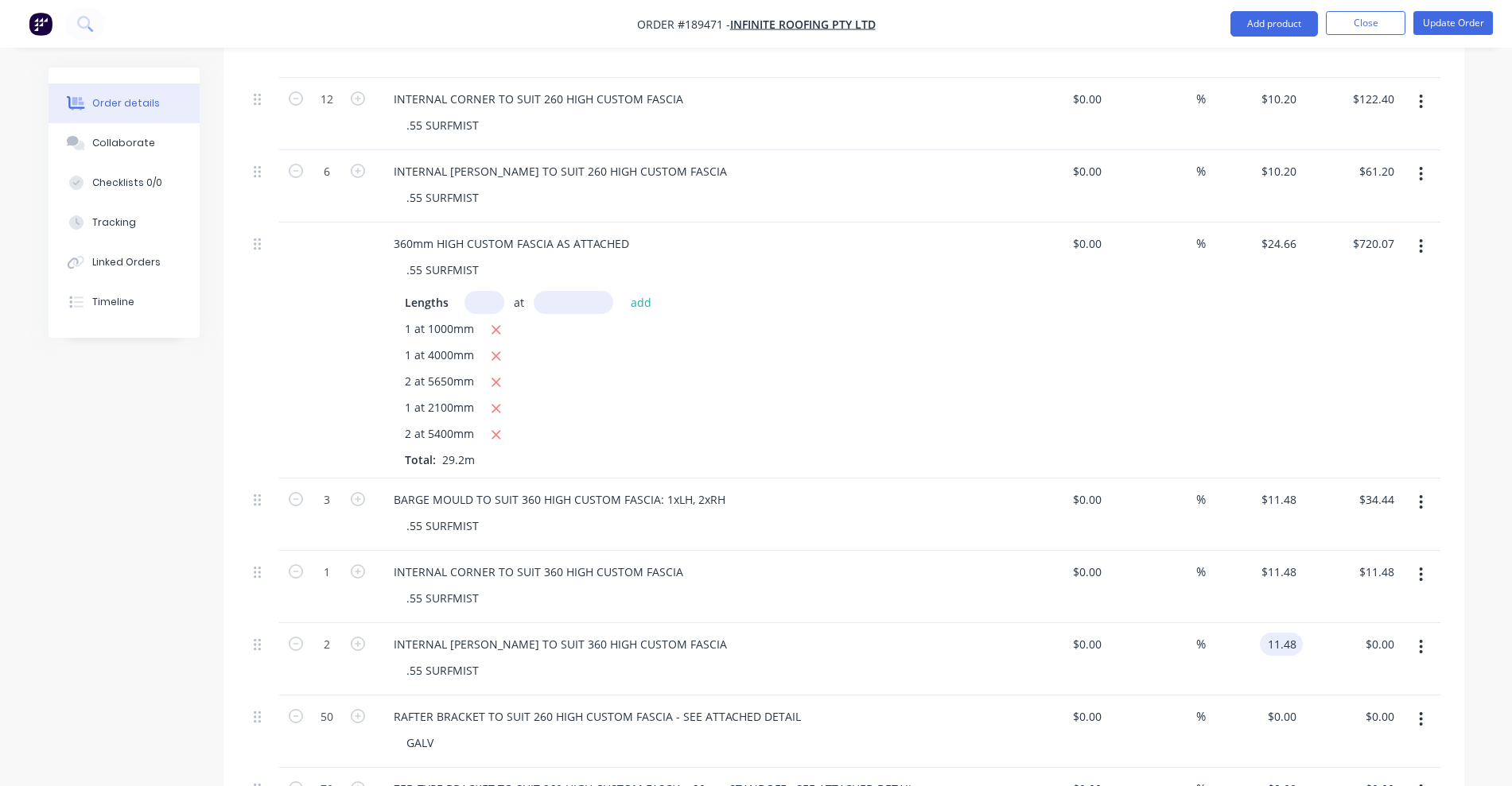
scroll to position [1292, 0]
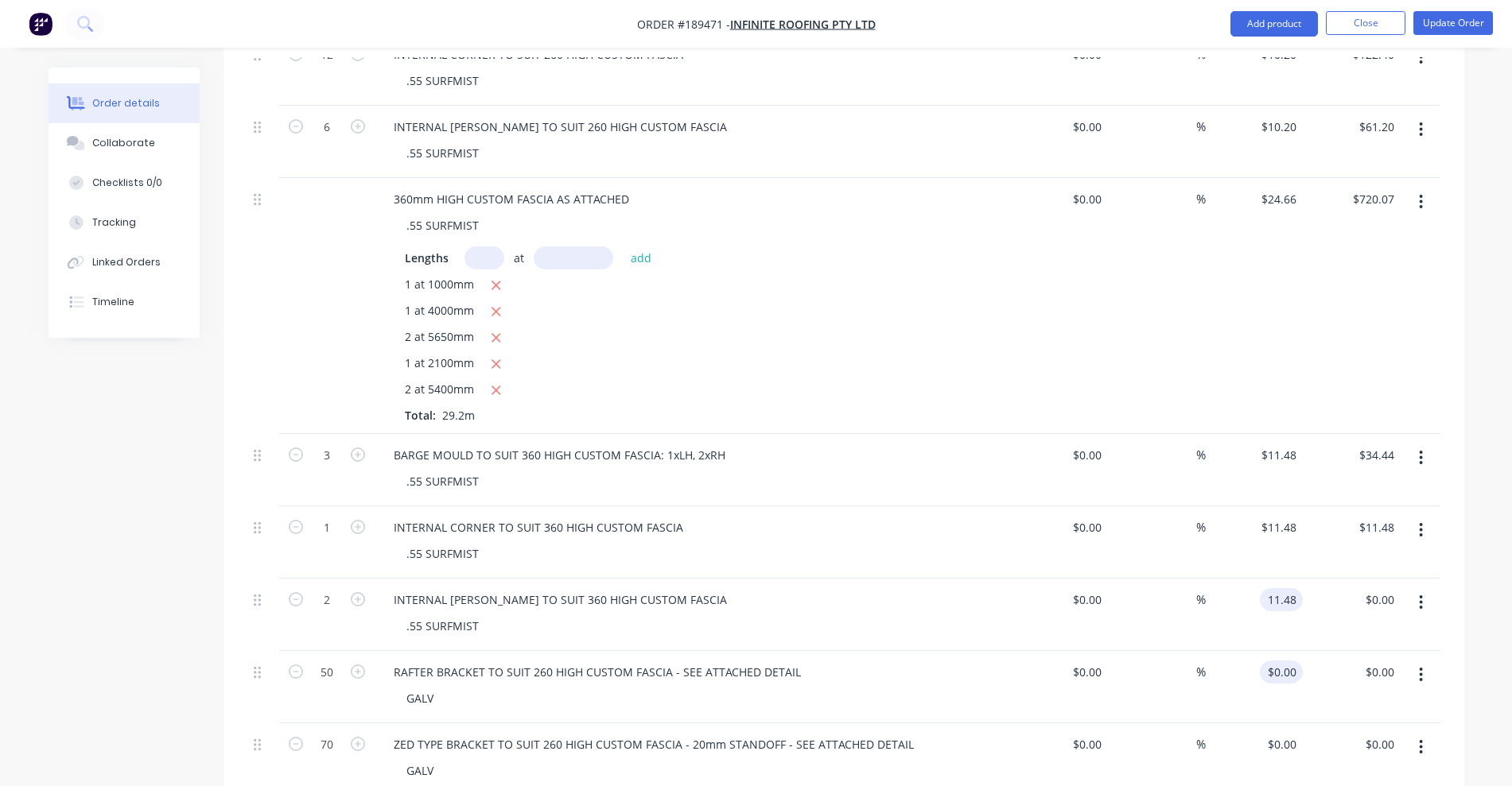
type input "$11.48"
type input "$22.96"
click at [1294, 660] on input "0" at bounding box center [1285, 672] width 36 height 23
type input "$7.14"
type input "$357.00"
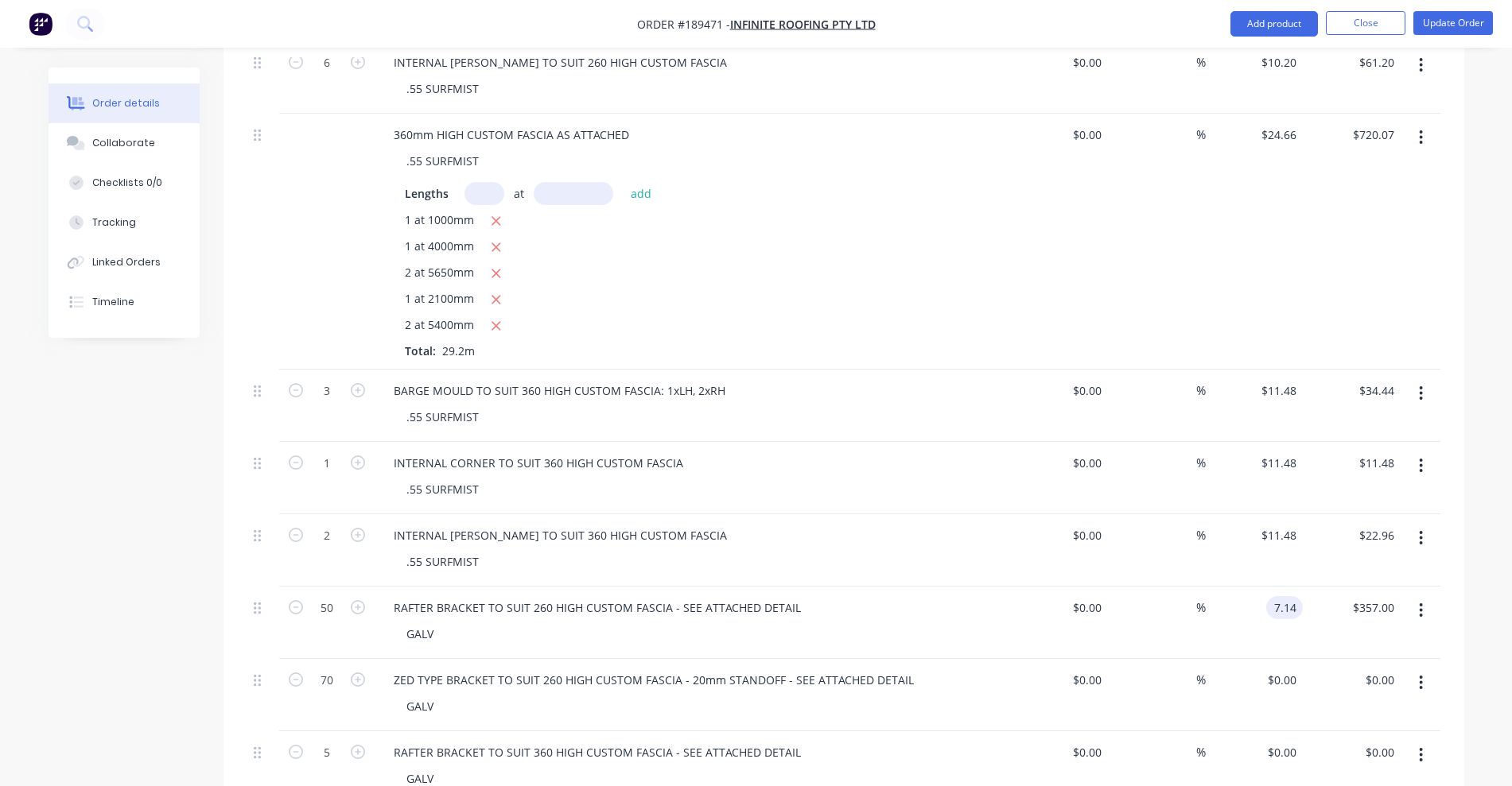
scroll to position [1391, 0]
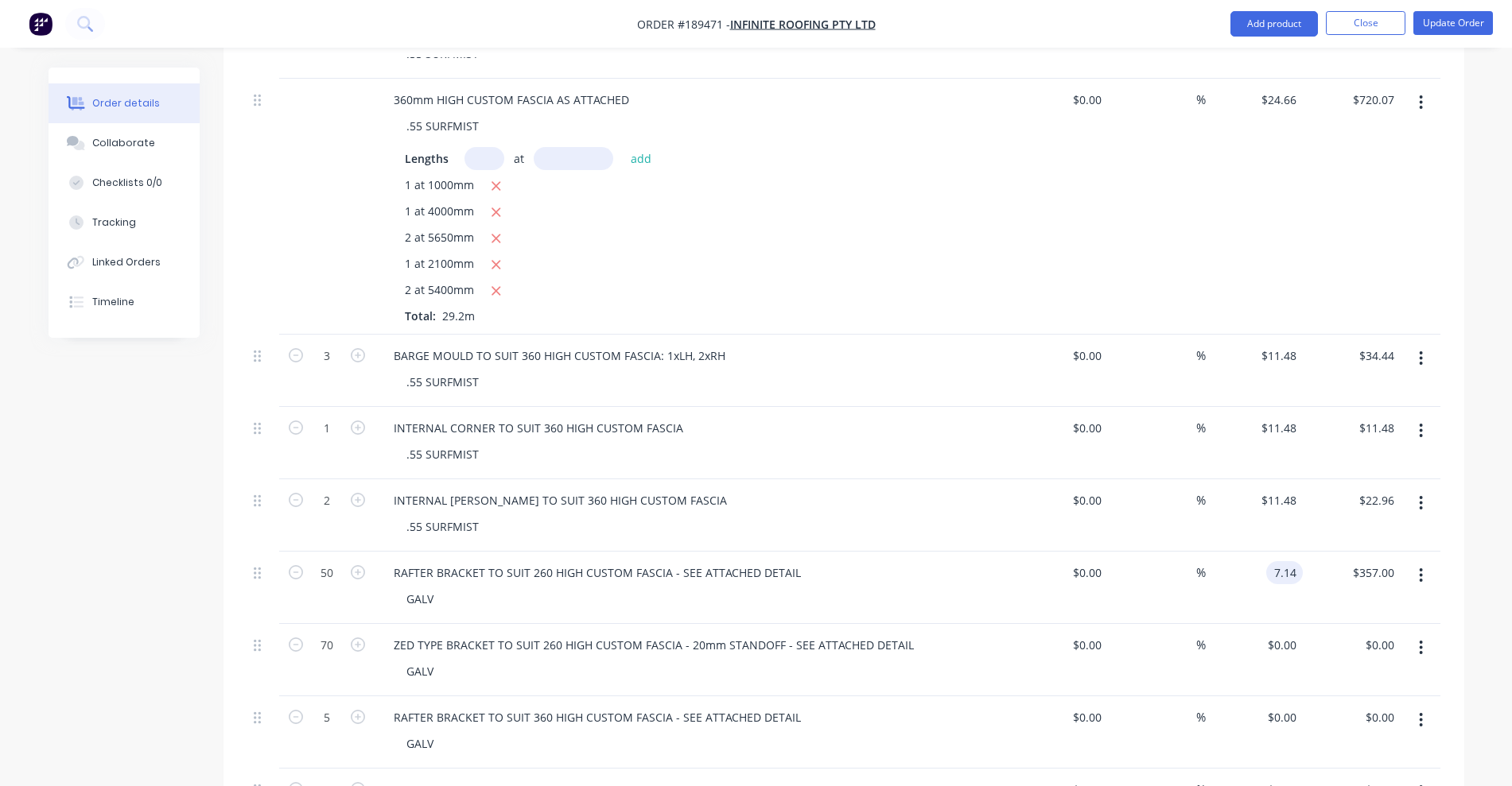
type input "$7.14"
click at [1278, 624] on div "0 $0.00" at bounding box center [1255, 659] width 98 height 72
type input "$8.16"
type input "$571.20"
click at [1287, 706] on input "0" at bounding box center [1285, 718] width 36 height 23
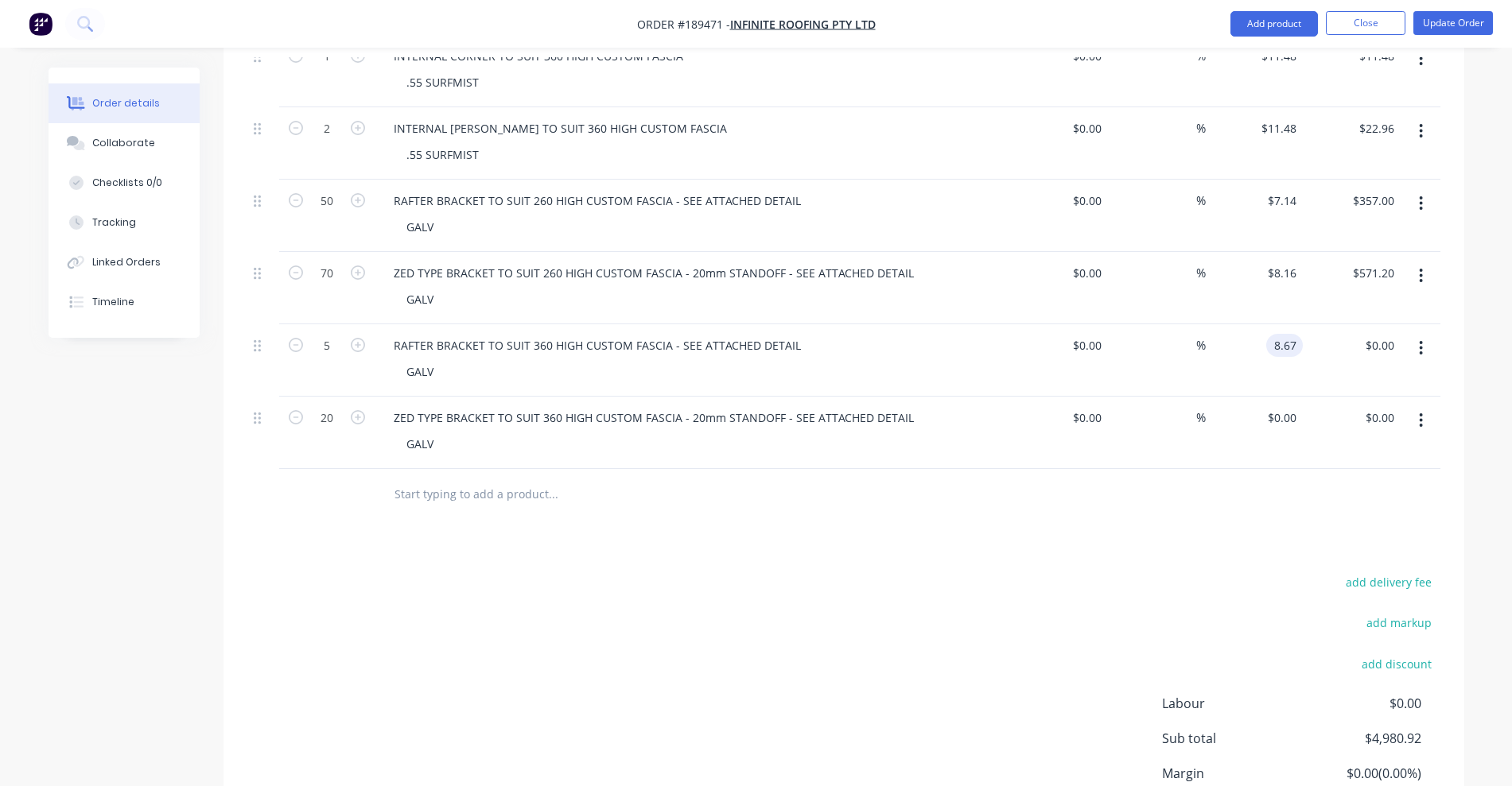
scroll to position [1789, 0]
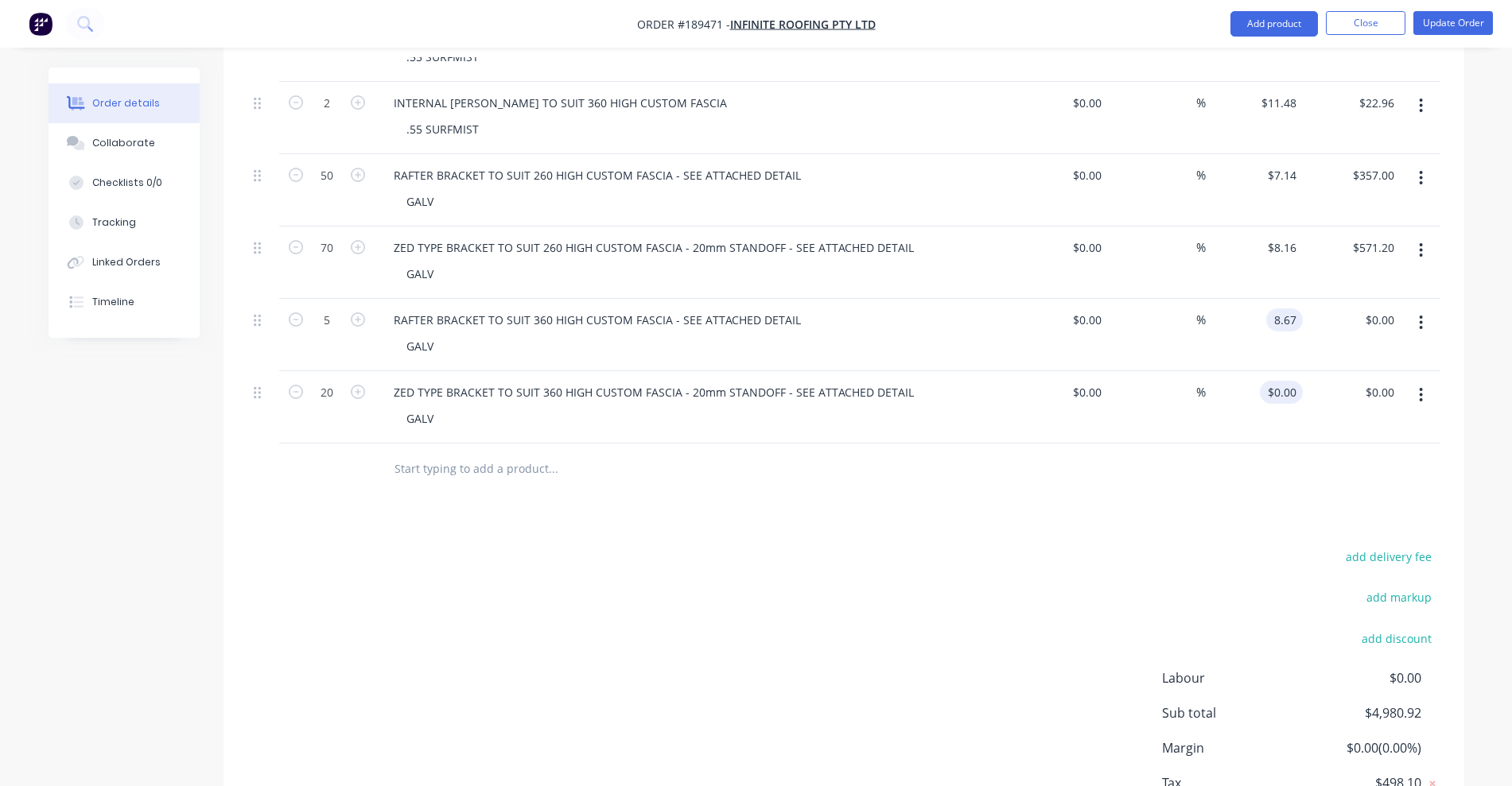
type input "$8.67"
type input "$43.35"
click at [1286, 380] on input "0" at bounding box center [1285, 392] width 36 height 23
type input "$9.95"
type input "$199.00"
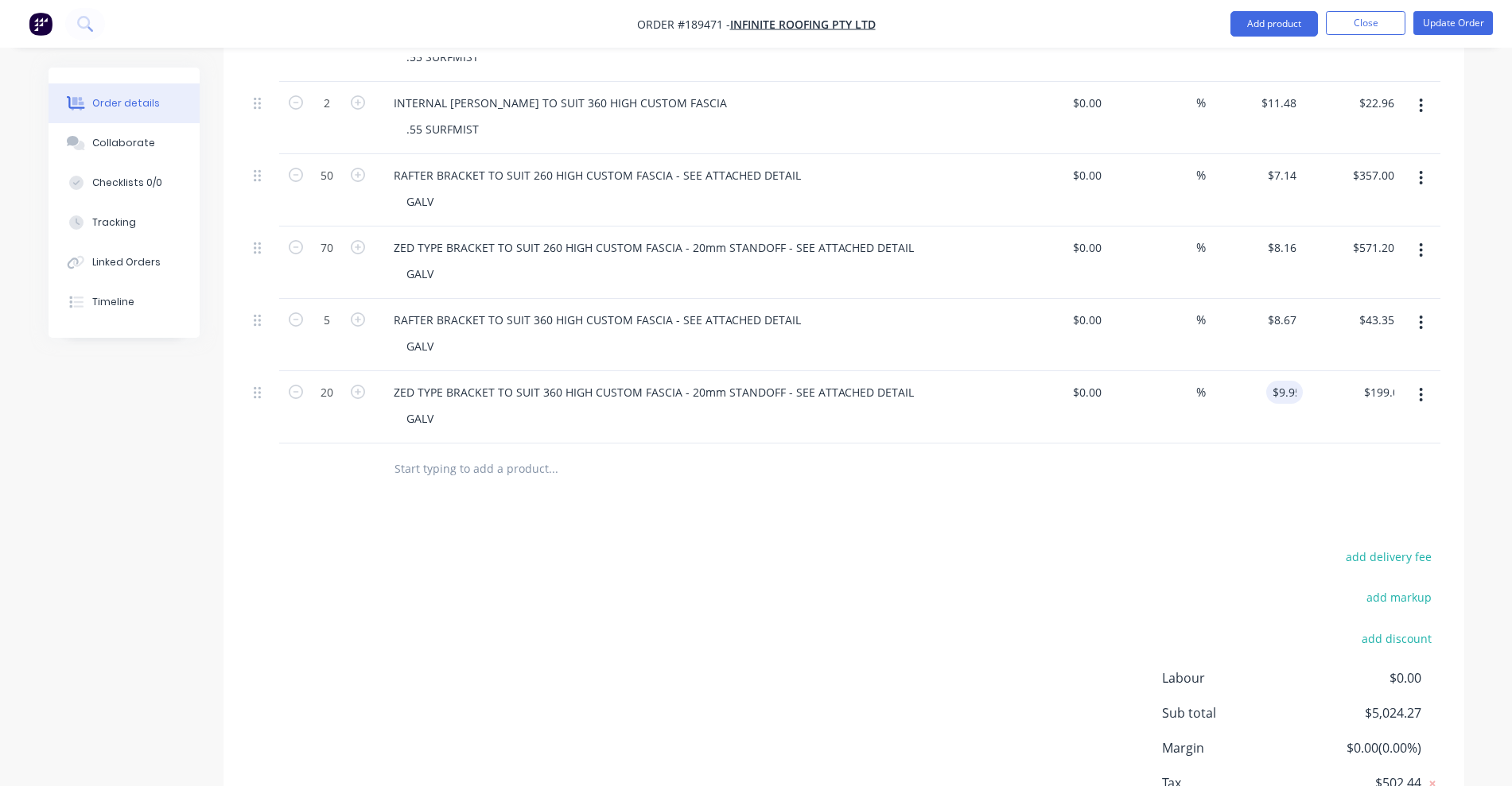
click at [1176, 546] on div "add delivery fee add markup add discount Labour $0.00 Sub total $5,024.27 Margi…" at bounding box center [844, 699] width 1193 height 307
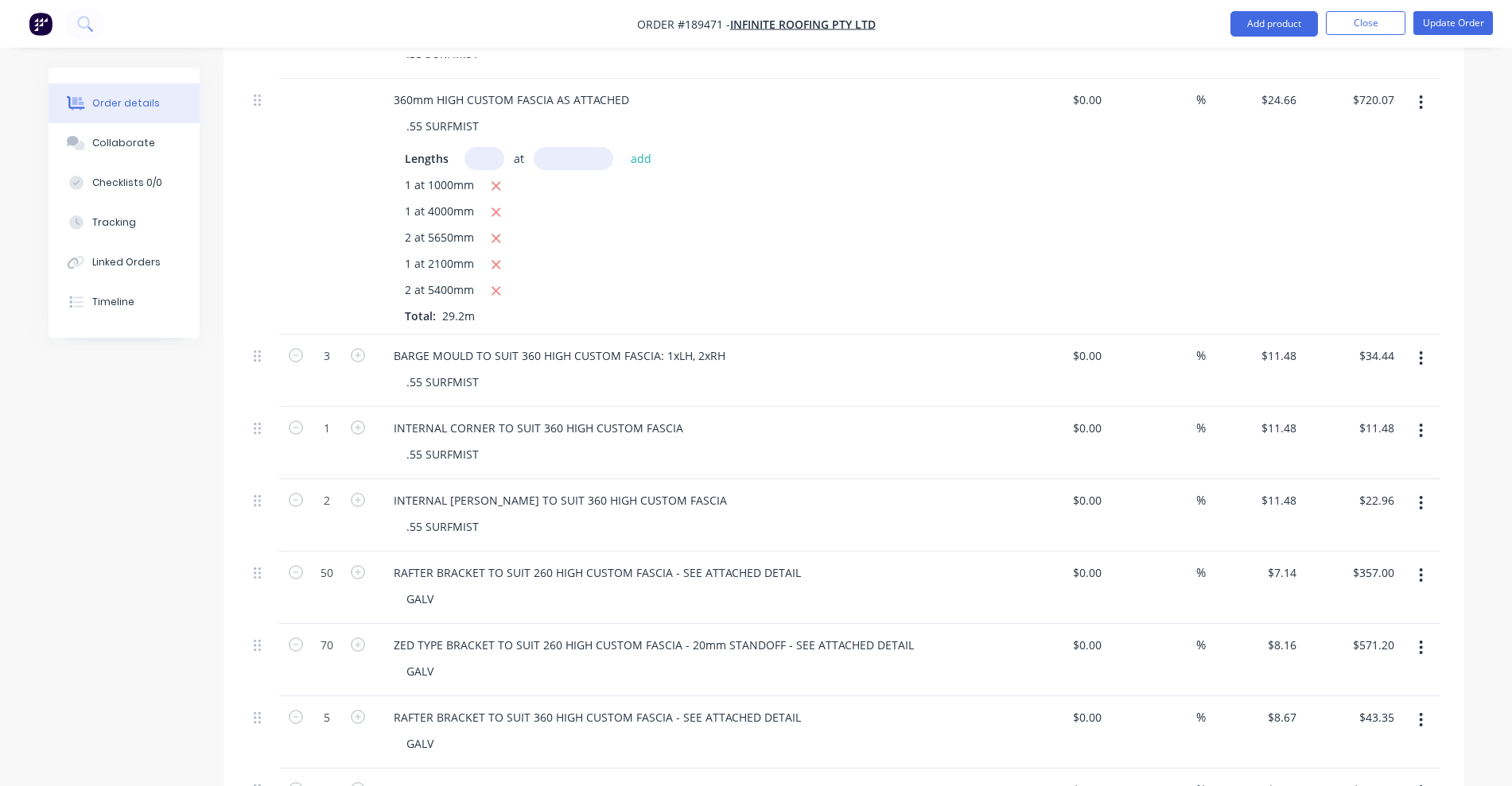
scroll to position [1491, 0]
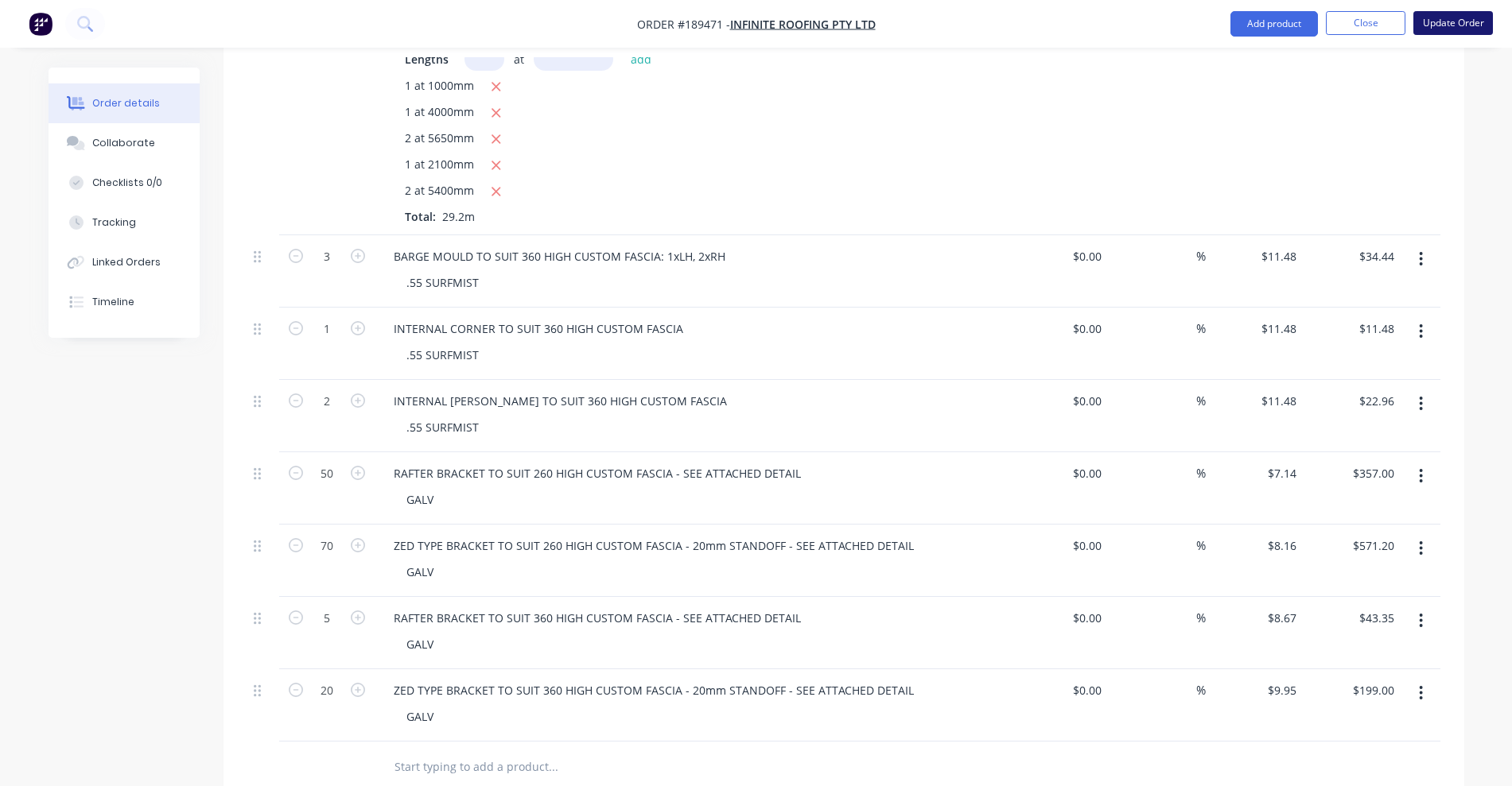
click at [1472, 29] on button "Update Order" at bounding box center [1453, 23] width 80 height 24
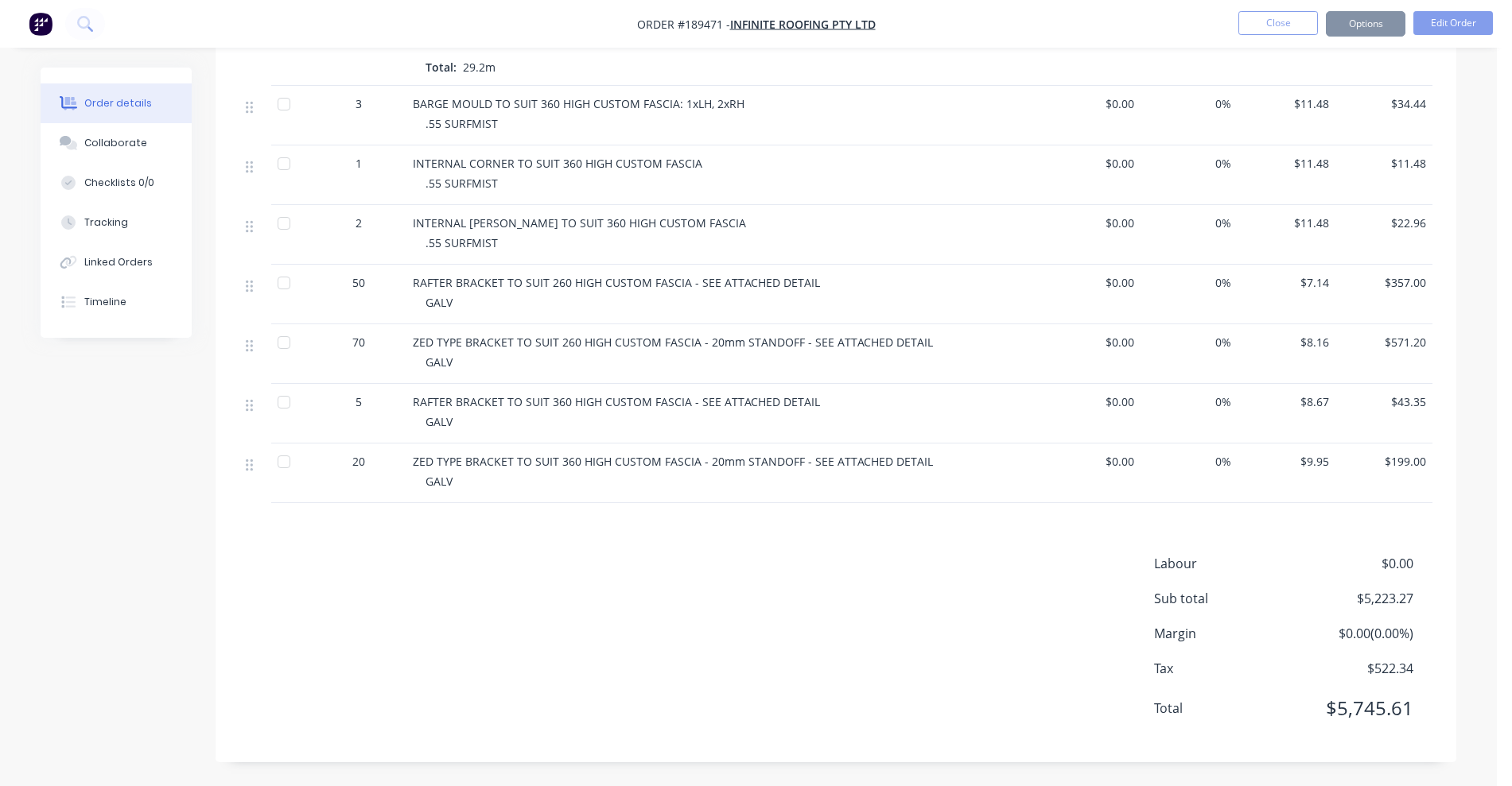
scroll to position [0, 0]
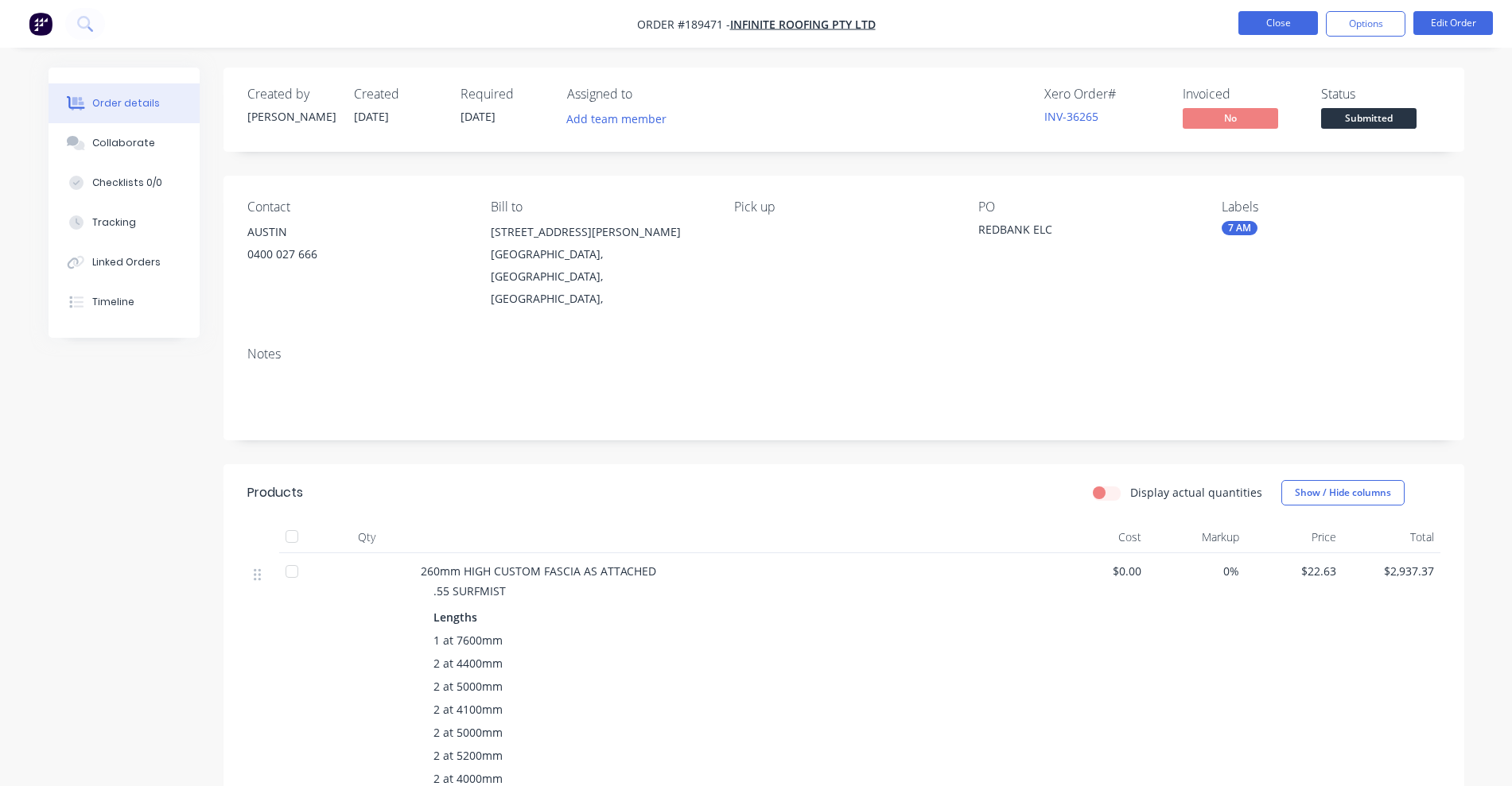
click at [1265, 28] on button "Close" at bounding box center [1278, 23] width 80 height 24
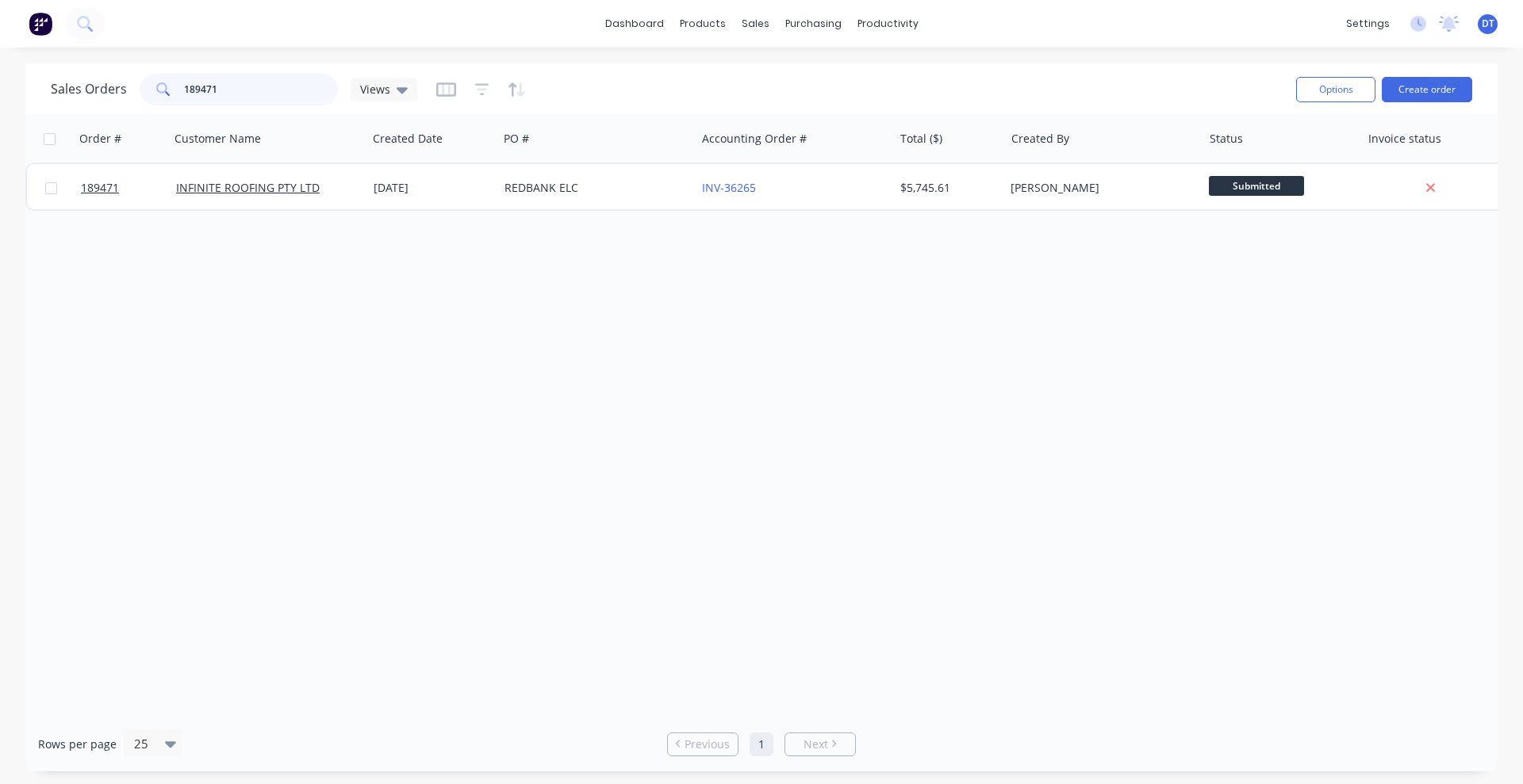
drag, startPoint x: 221, startPoint y: 93, endPoint x: 150, endPoint y: 94, distance: 71.0
click at [150, 94] on div "189471" at bounding box center [238, 89] width 198 height 32
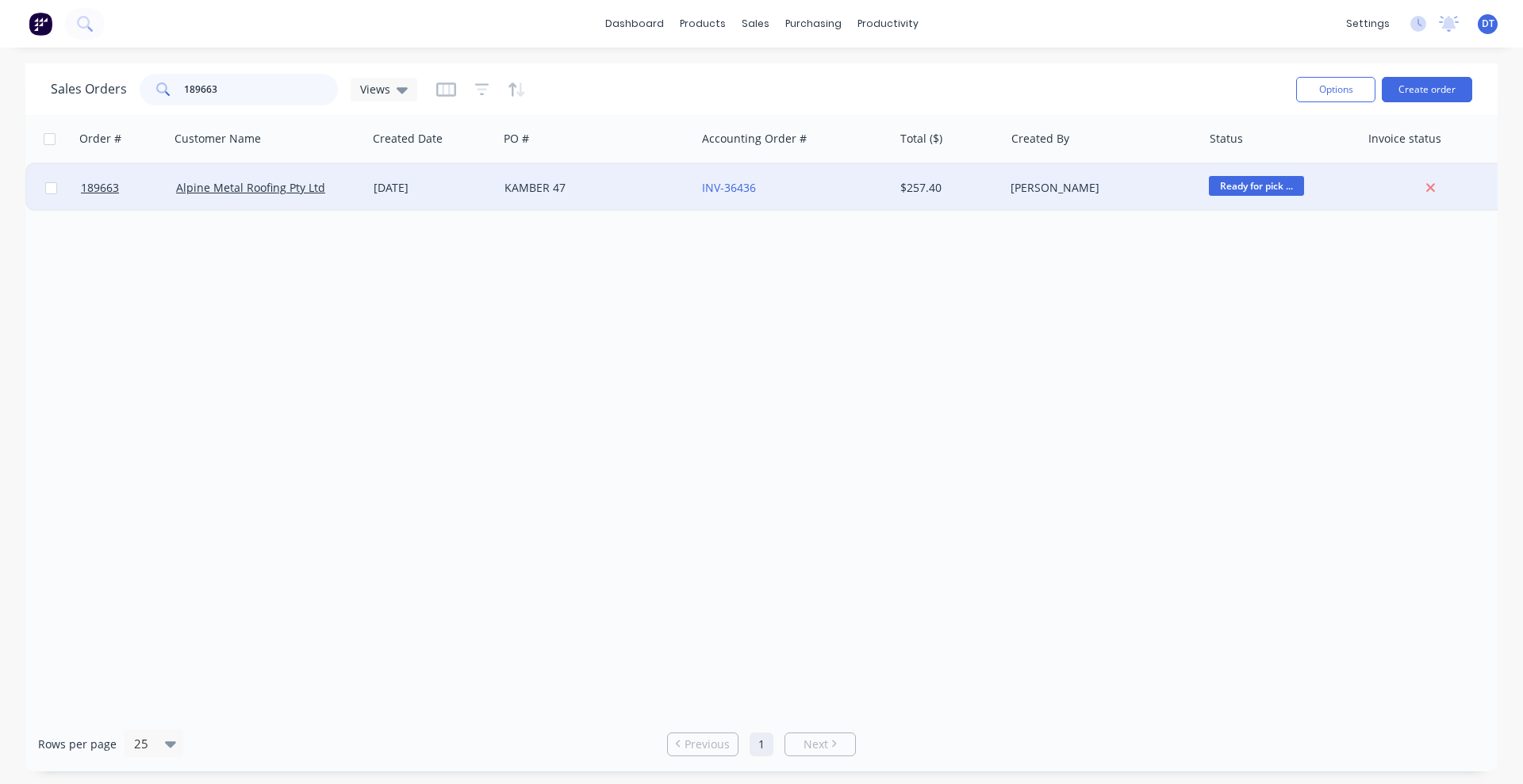
type input "189663"
click at [629, 182] on div "KAMBER 47" at bounding box center [592, 188] width 176 height 16
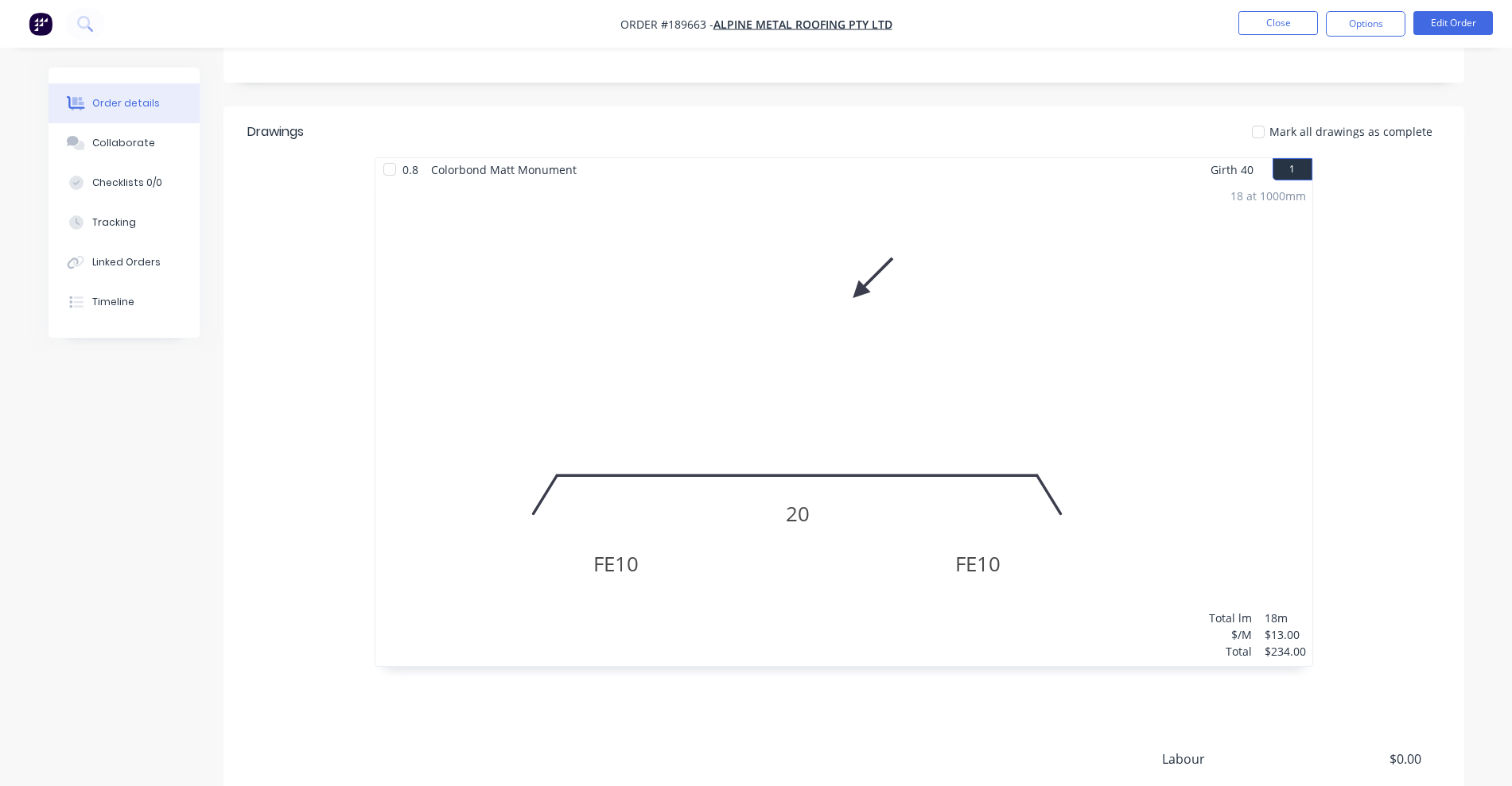
scroll to position [398, 0]
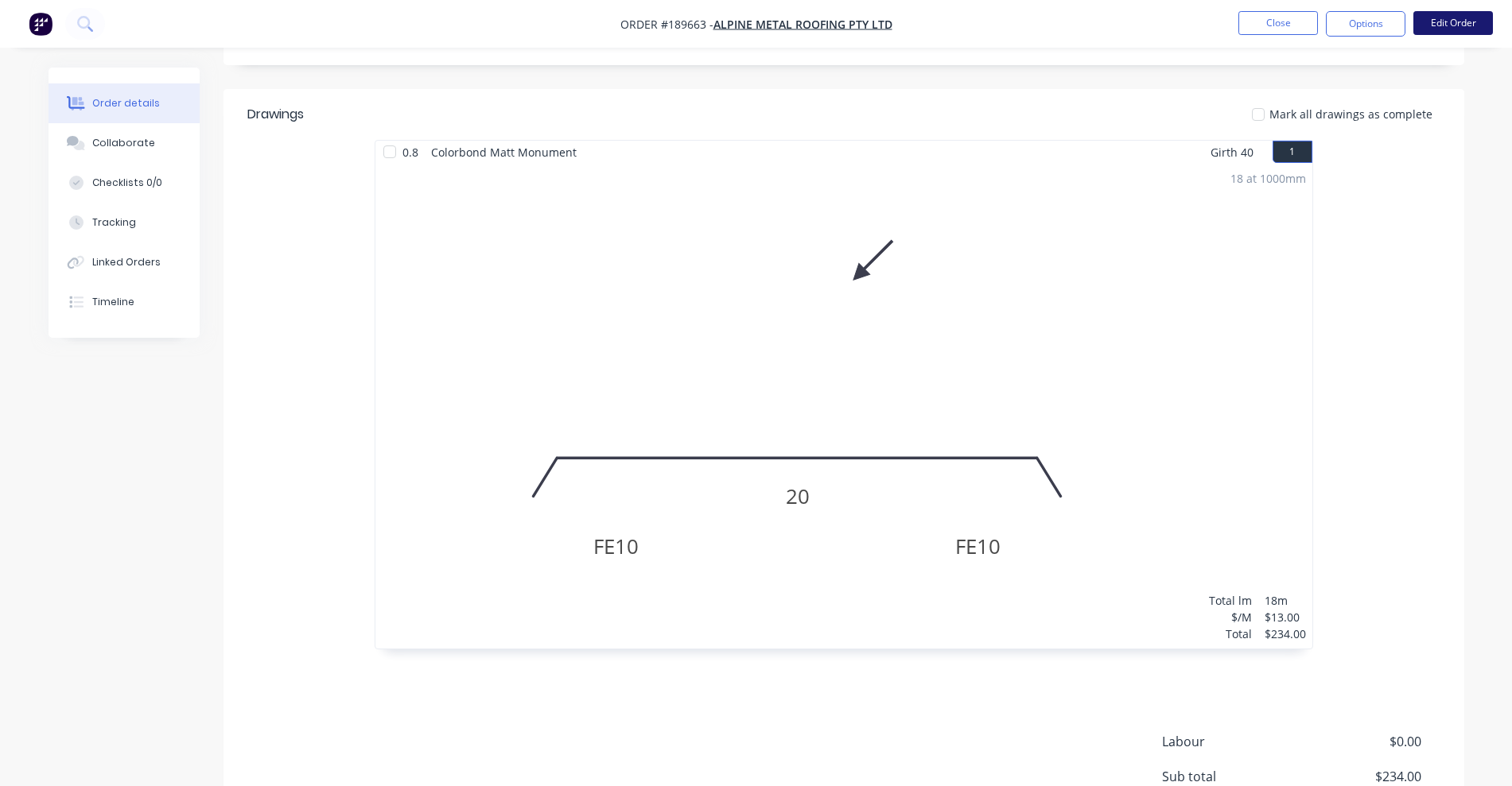
click at [1489, 25] on button "Edit Order" at bounding box center [1453, 23] width 80 height 24
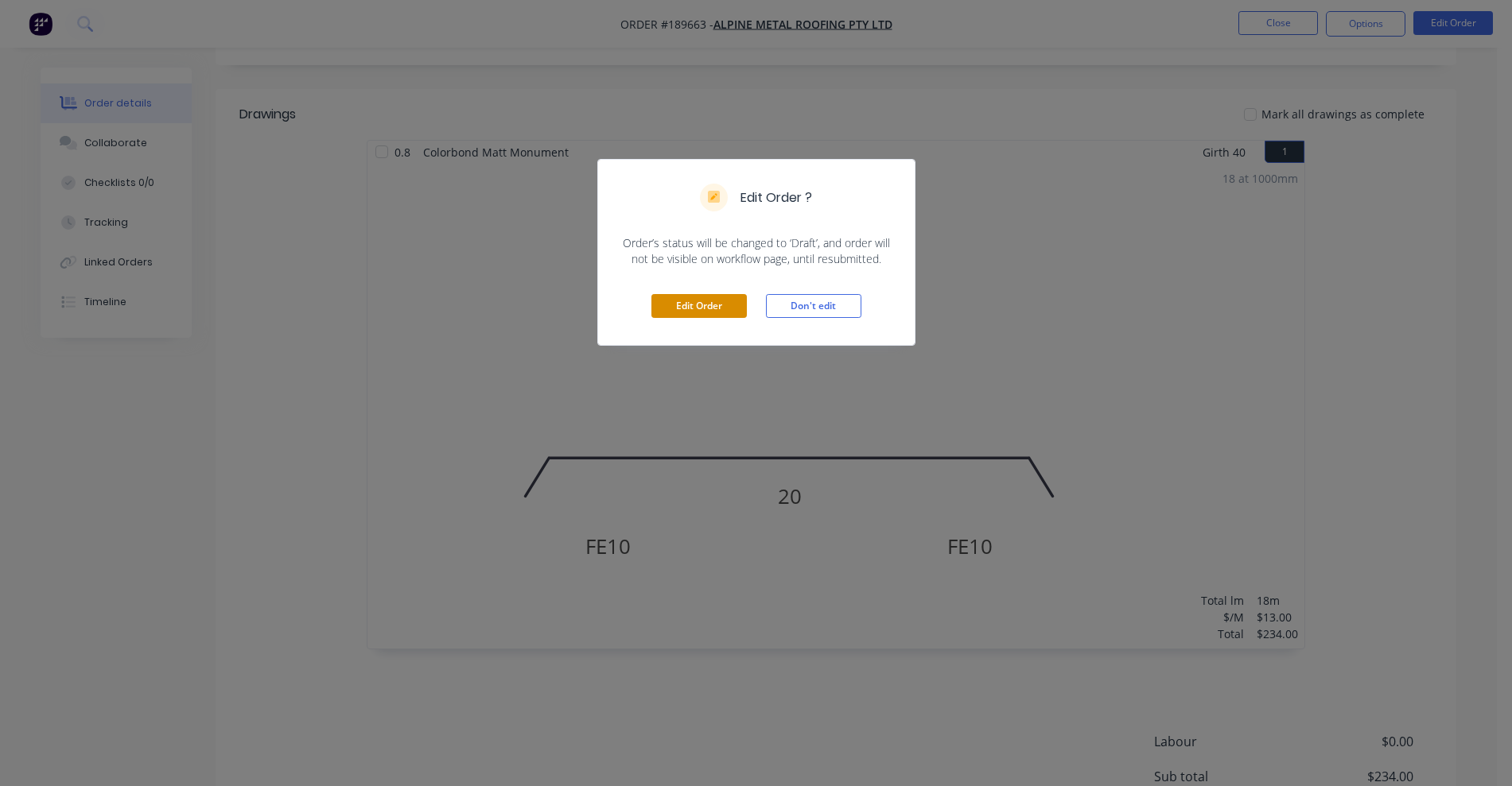
click at [711, 302] on button "Edit Order" at bounding box center [699, 306] width 95 height 24
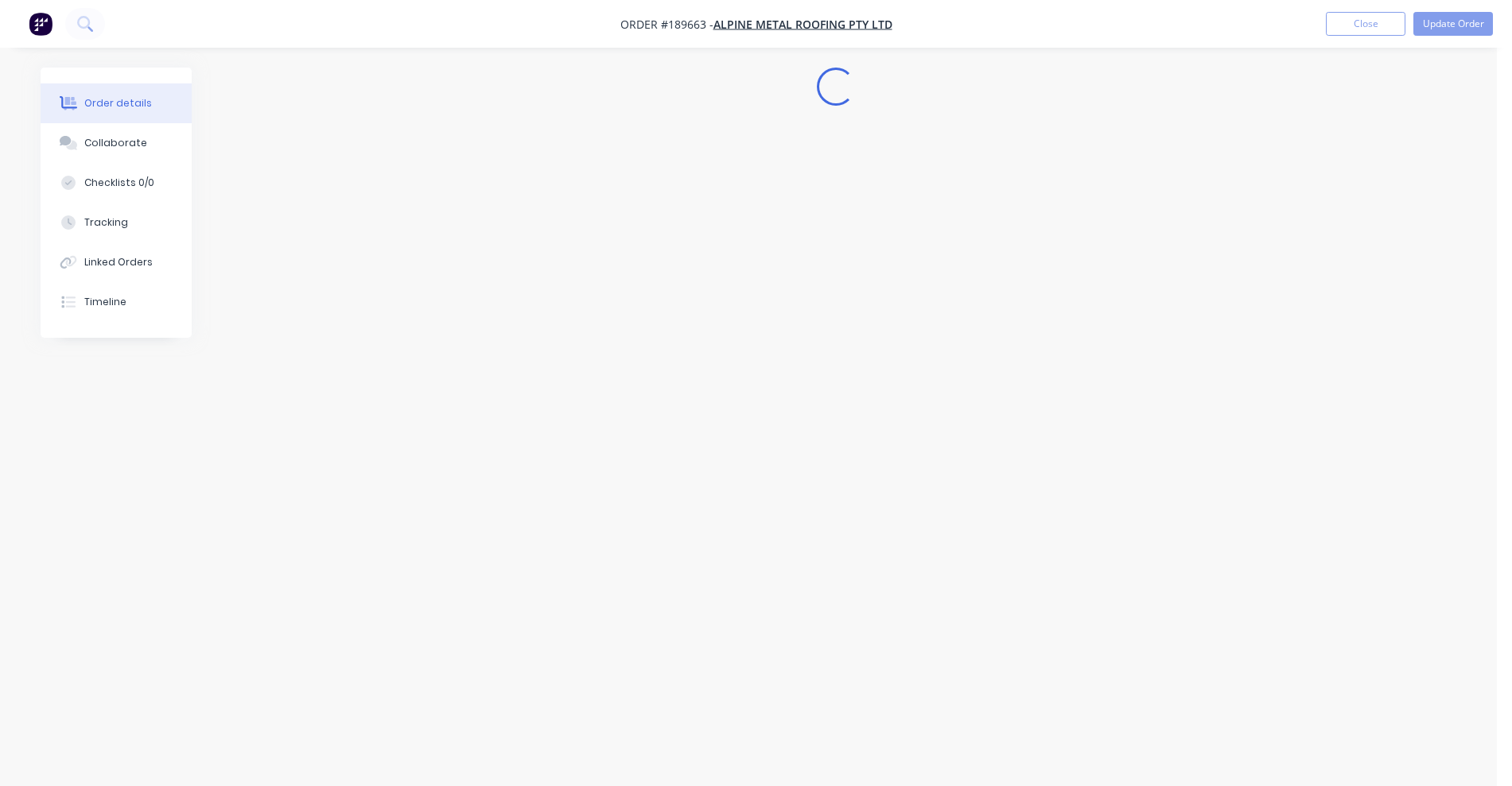
scroll to position [0, 0]
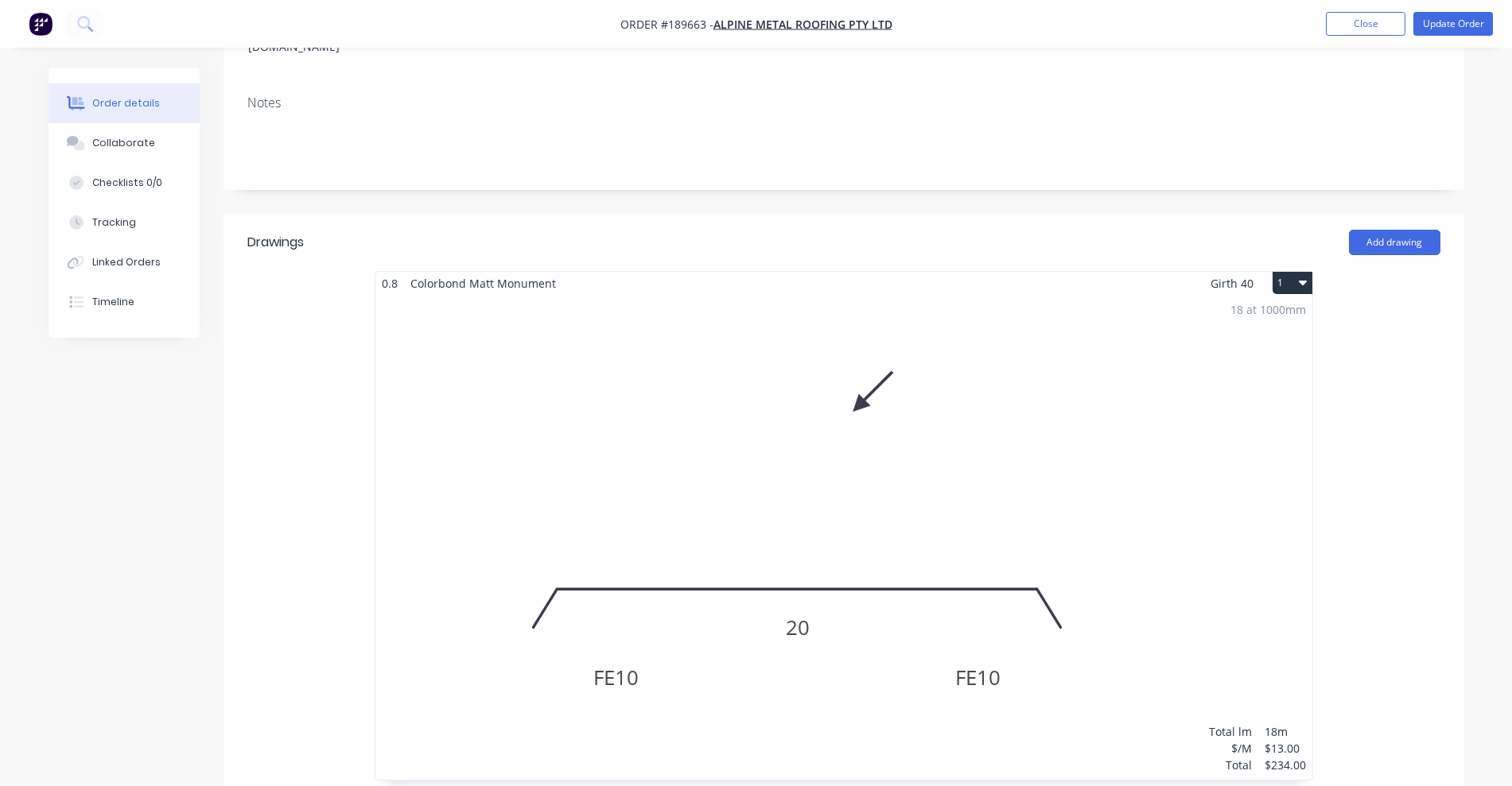
click at [1074, 381] on div "18 at 1000mm Total lm $/M Total 18m $13.00 $234.00" at bounding box center [844, 537] width 937 height 485
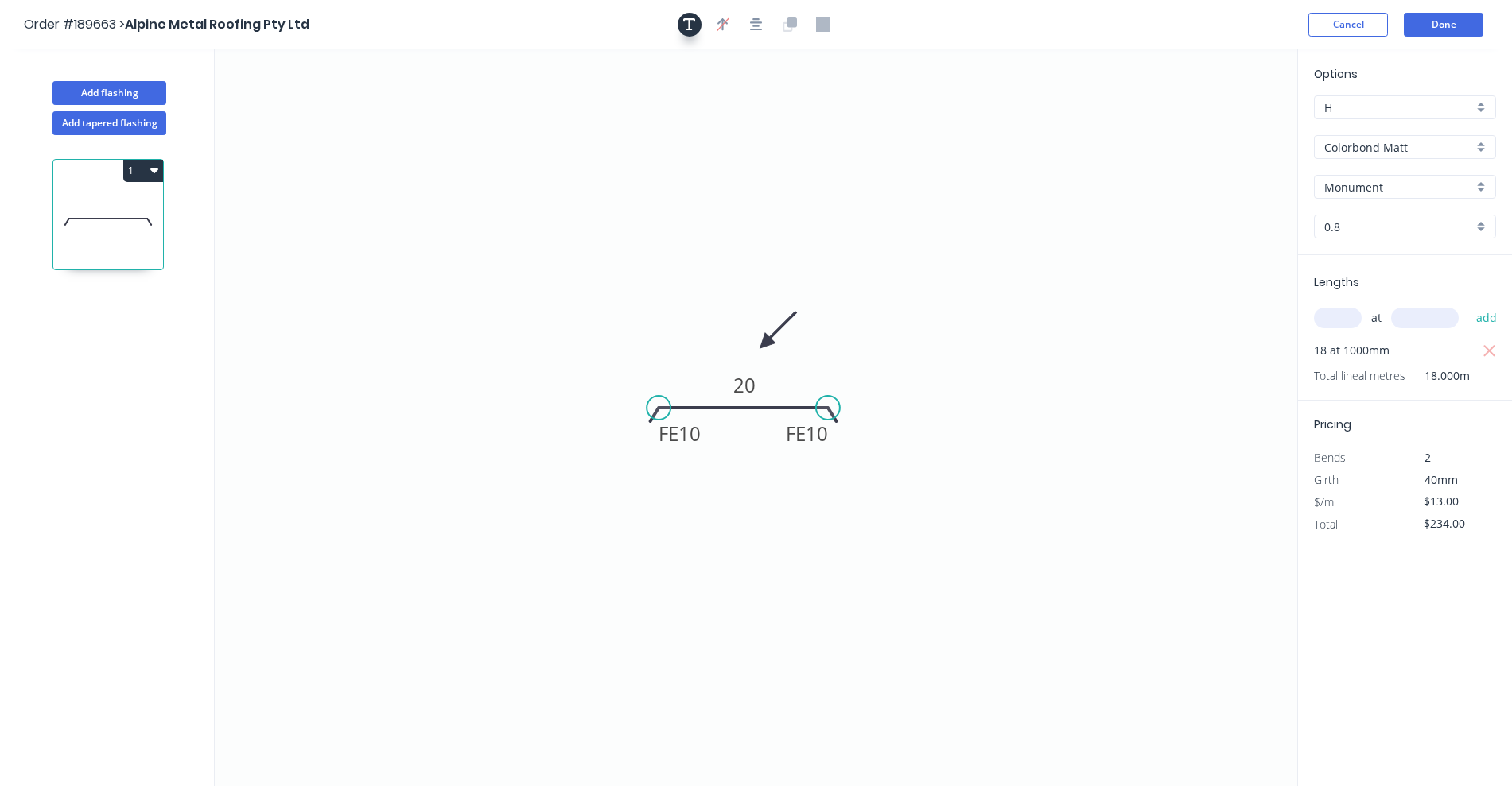
click at [692, 30] on icon "button" at bounding box center [689, 24] width 13 height 15
click at [301, 120] on textarea at bounding box center [317, 112] width 129 height 59
click at [635, 172] on icon "special price FE 10 FE 10 20" at bounding box center [756, 418] width 1083 height 737
type textarea "special price"
drag, startPoint x: 1457, startPoint y: 497, endPoint x: 1435, endPoint y: 499, distance: 22.1
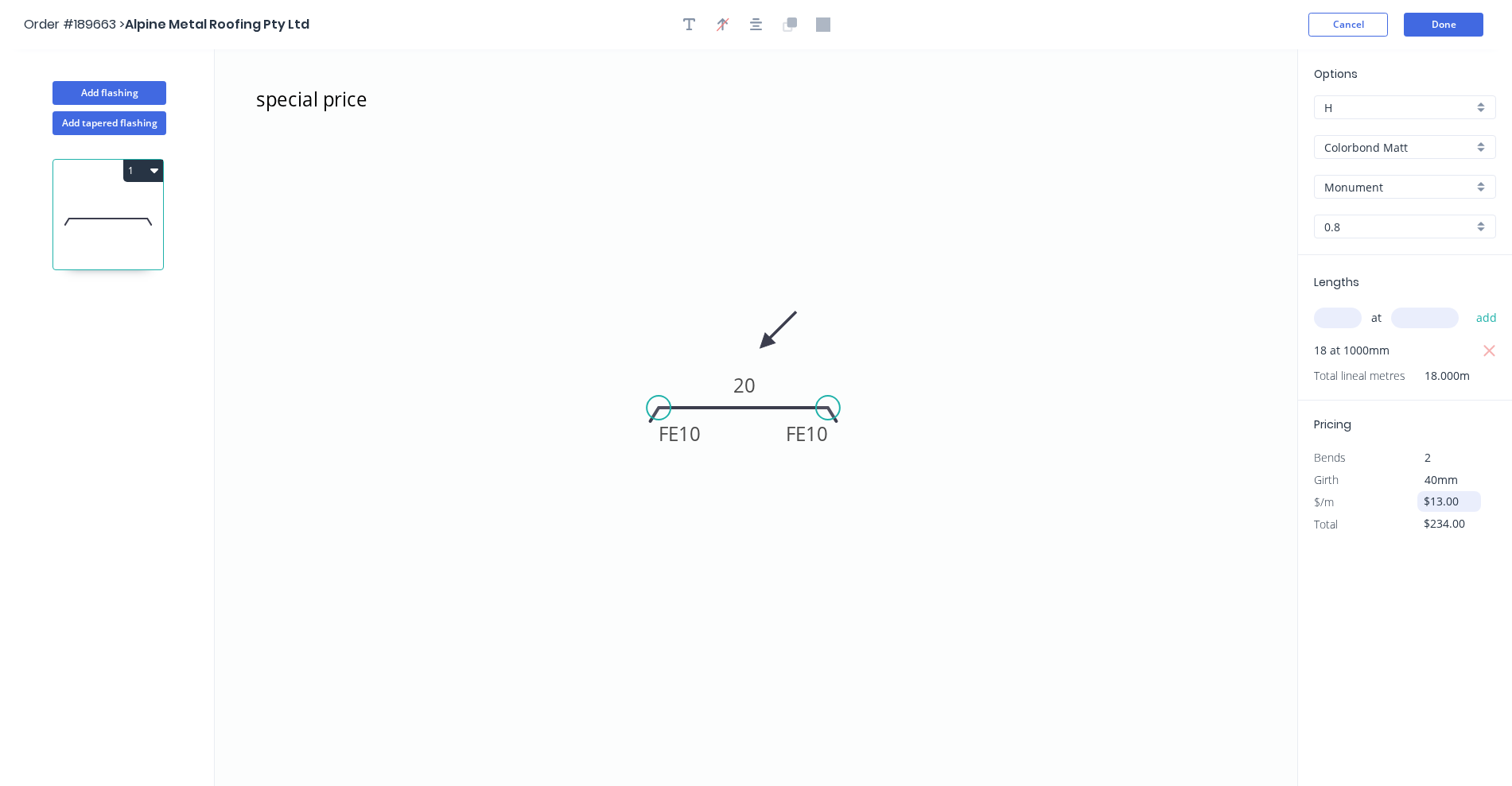
click at [1435, 499] on input "$13.00" at bounding box center [1450, 502] width 54 height 23
type input "$"
type input "$6.00"
type input "$108.00"
click at [1450, 30] on button "Done" at bounding box center [1444, 25] width 80 height 24
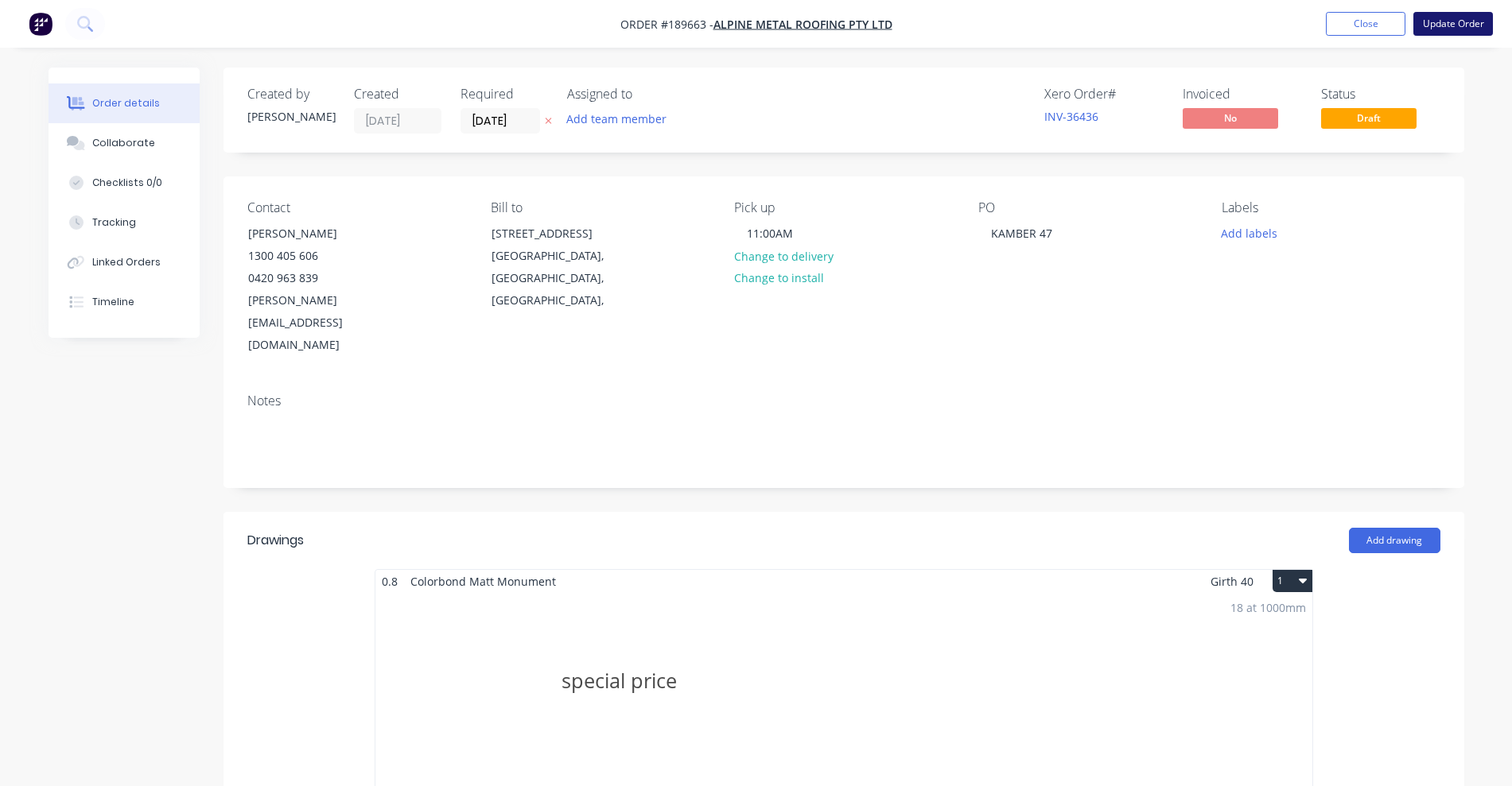
click at [1465, 24] on button "Update Order" at bounding box center [1453, 24] width 80 height 24
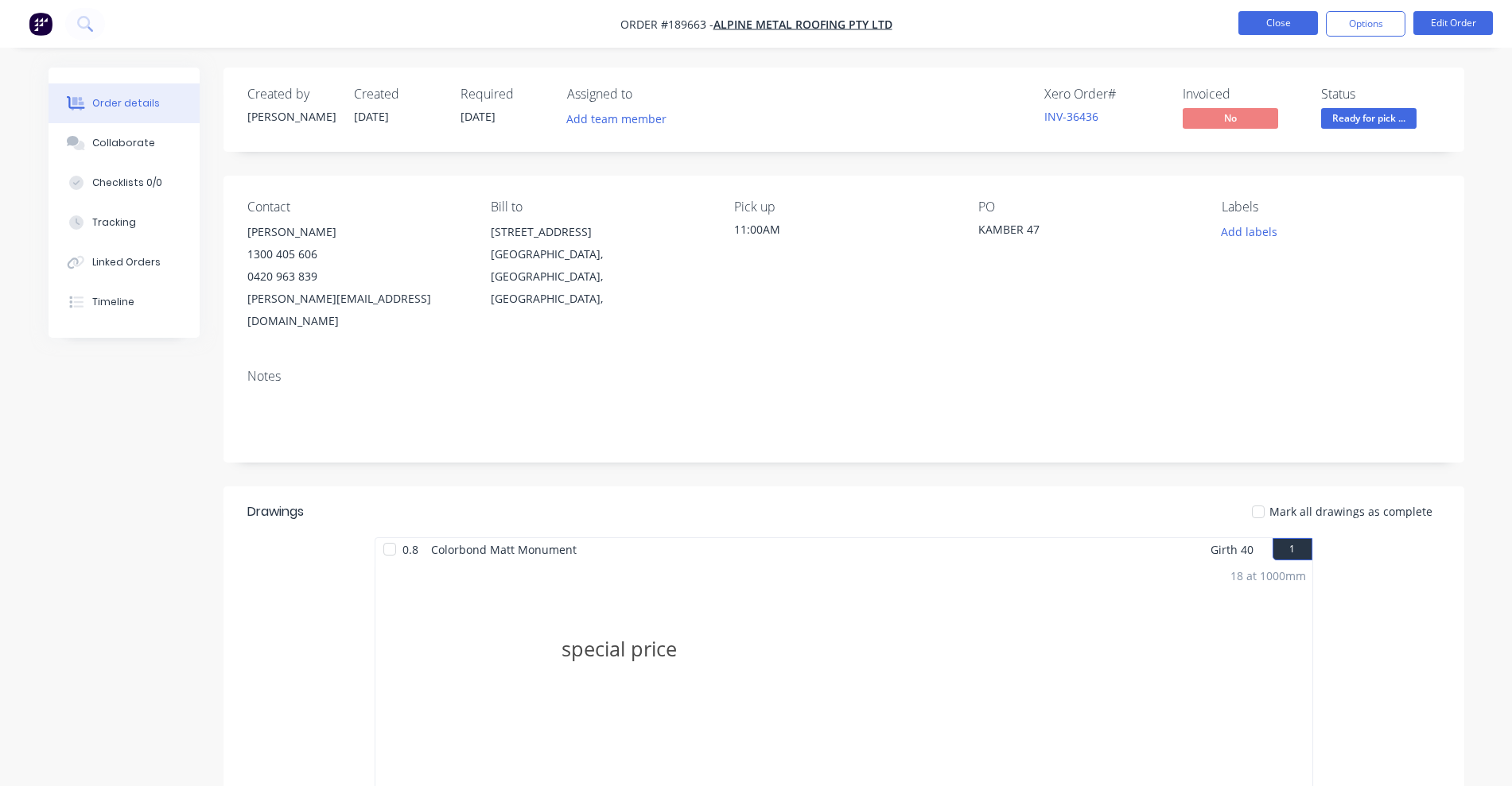
click at [1249, 14] on button "Close" at bounding box center [1278, 23] width 80 height 24
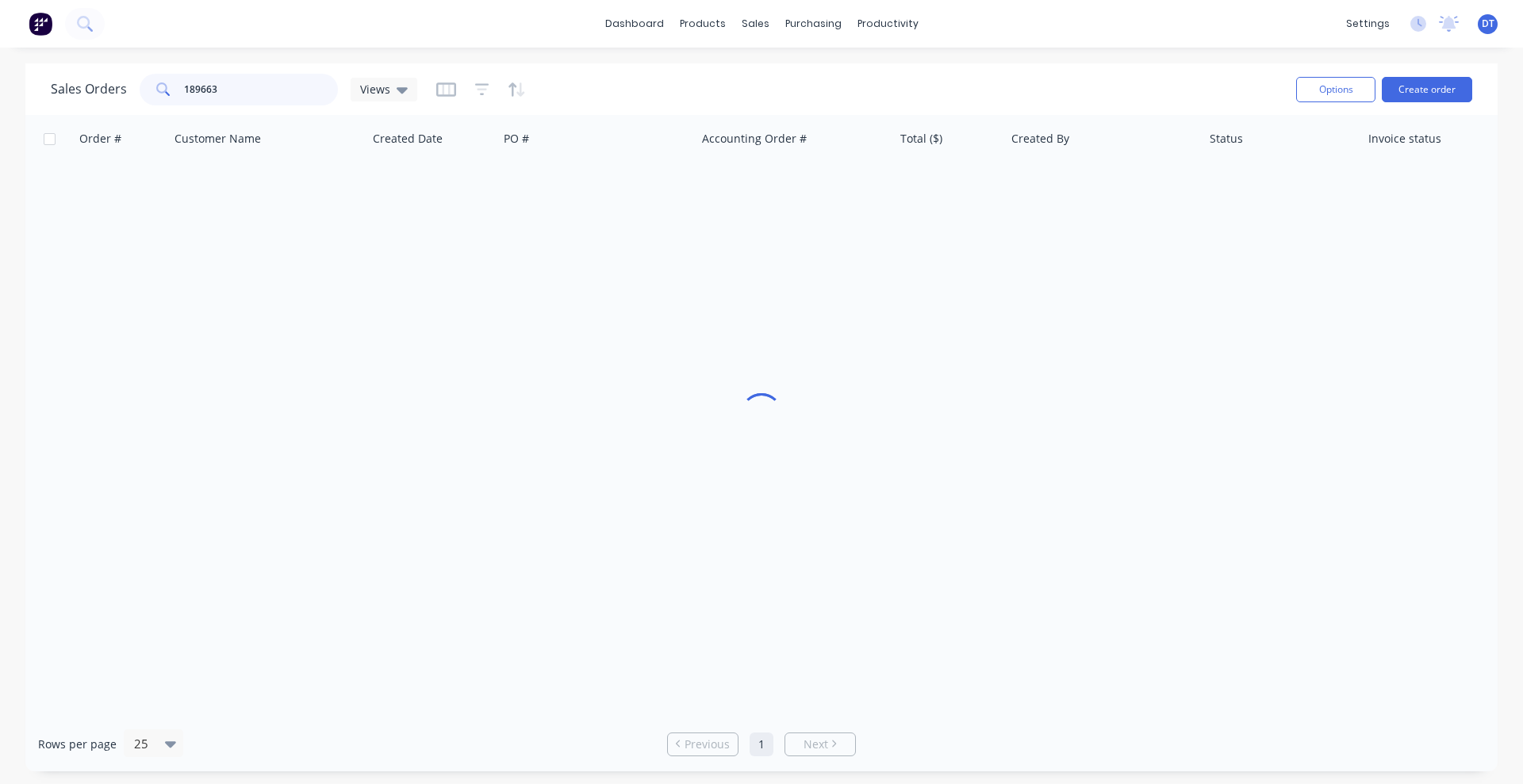
drag, startPoint x: 226, startPoint y: 91, endPoint x: 157, endPoint y: 83, distance: 69.5
click at [157, 83] on div "189663" at bounding box center [238, 89] width 198 height 32
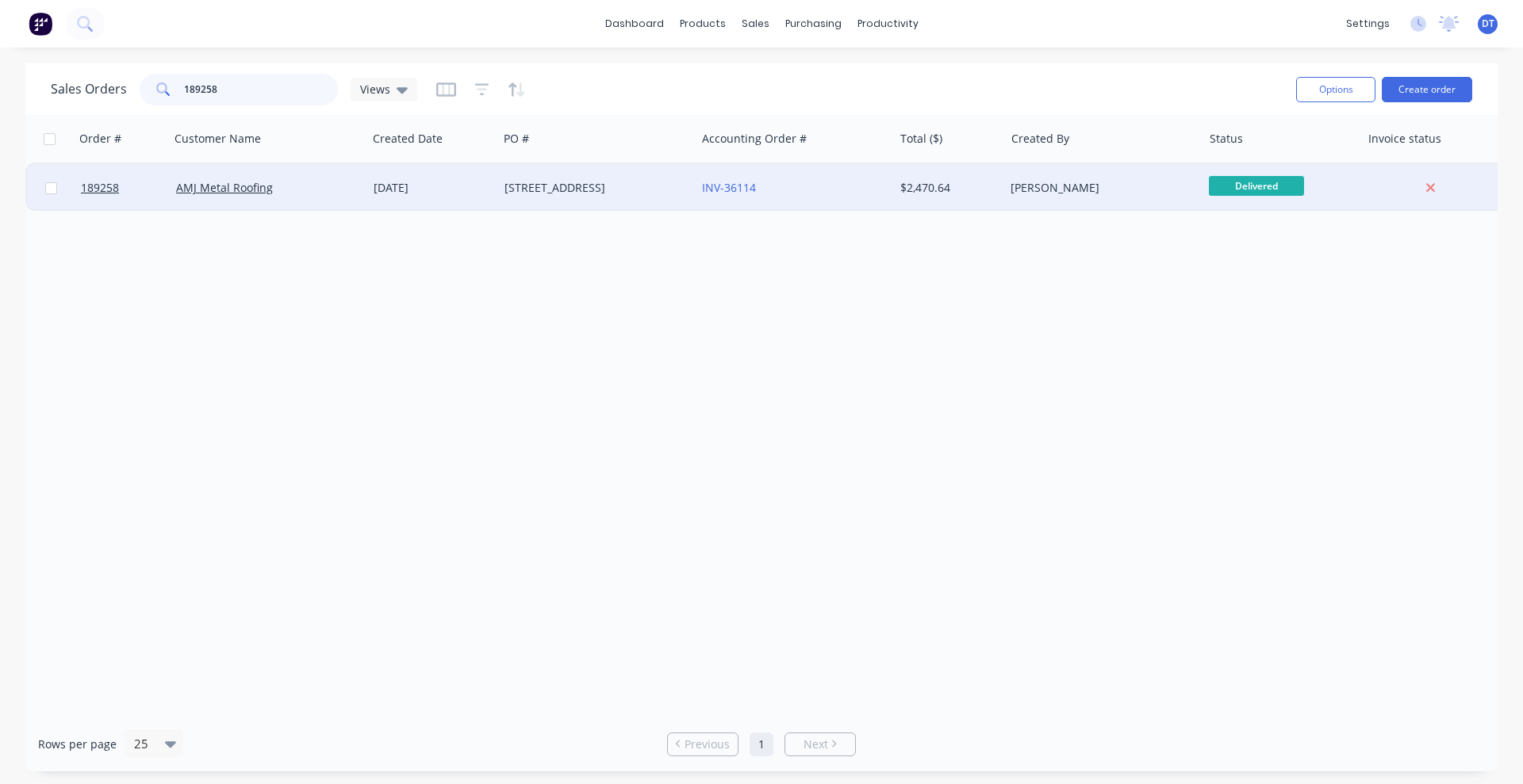
type input "189258"
click at [306, 186] on div "AMJ Metal Roofing" at bounding box center [265, 188] width 176 height 16
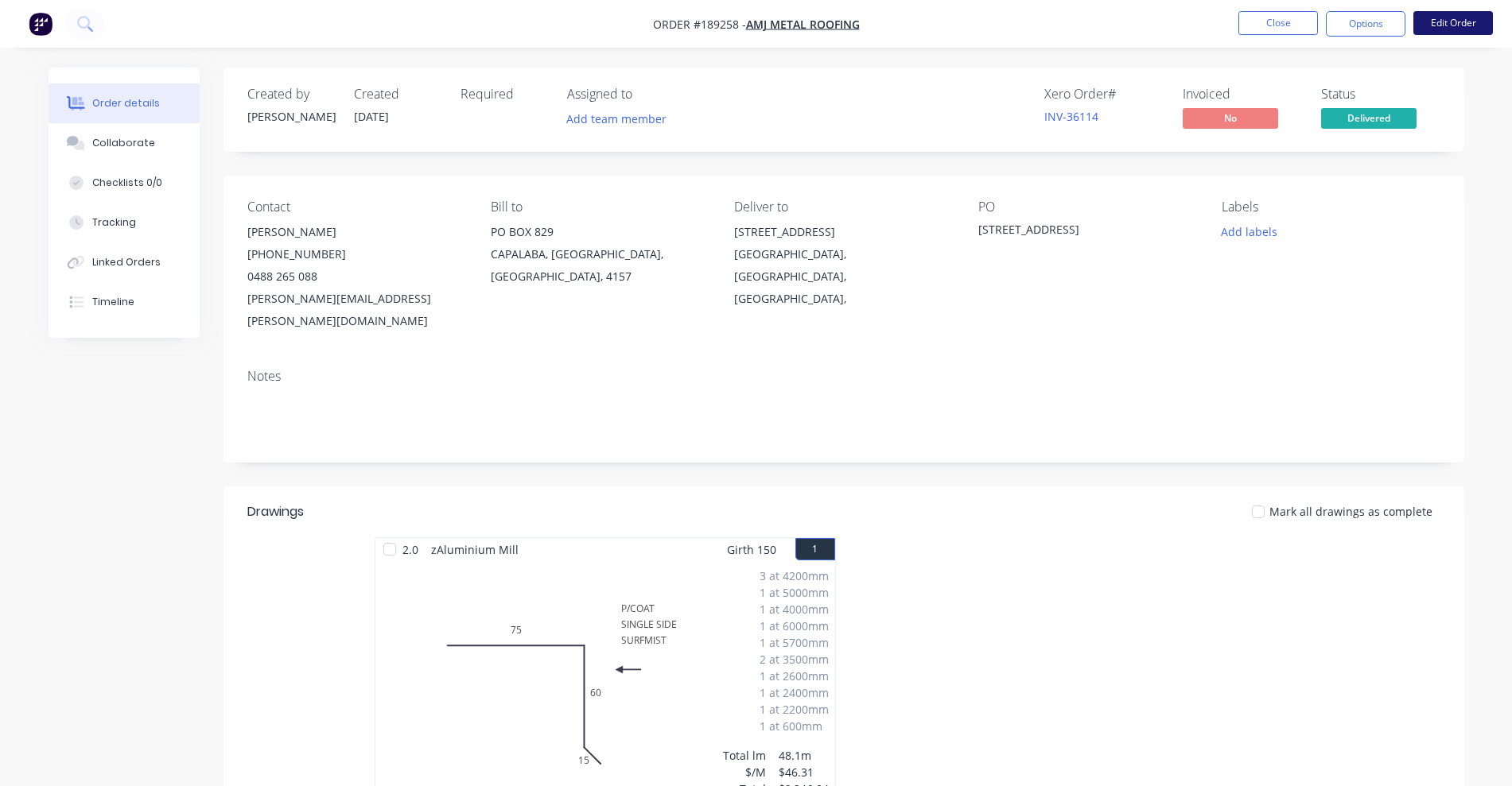
click at [1480, 19] on button "Edit Order" at bounding box center [1453, 23] width 80 height 24
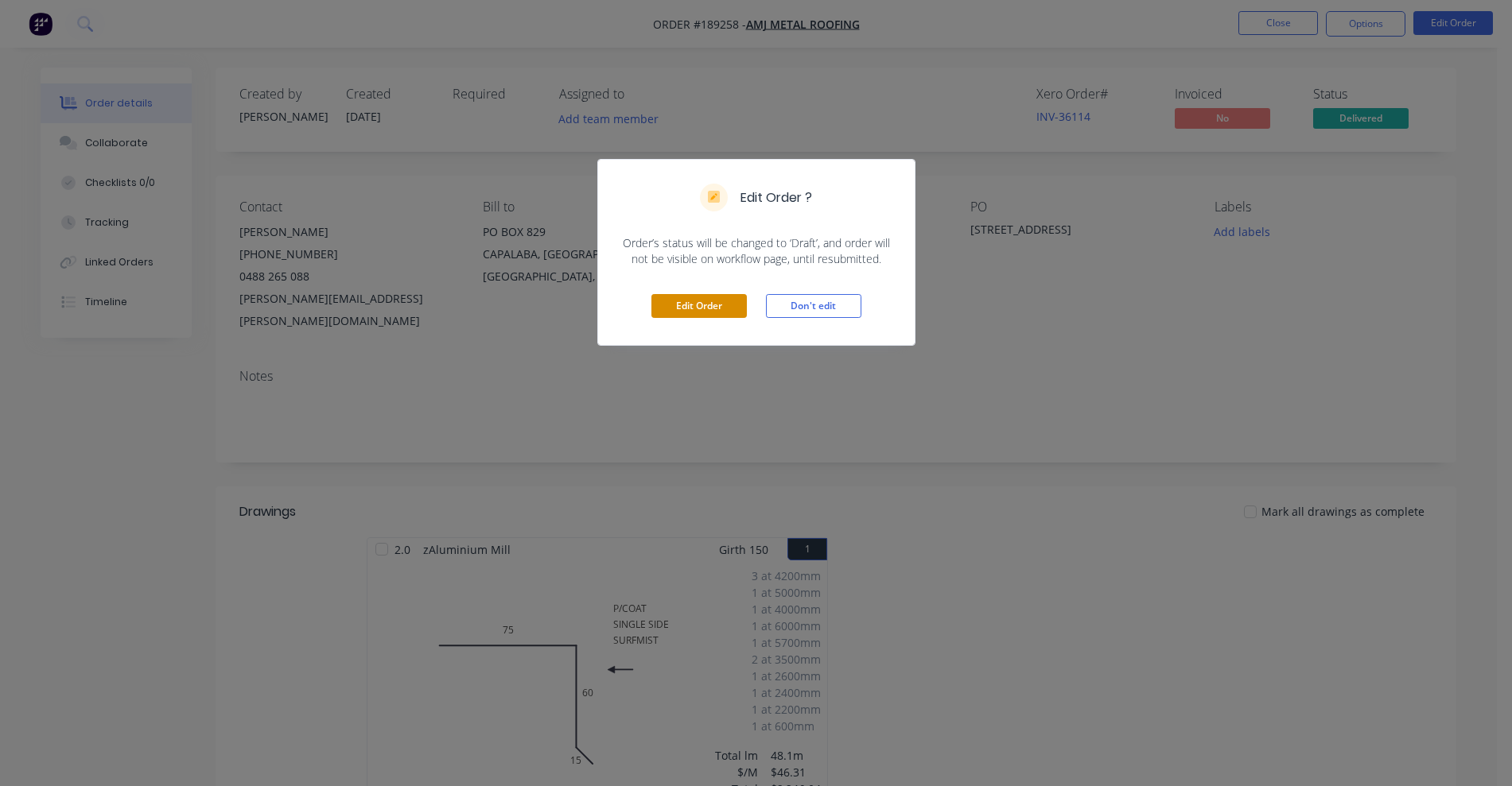
click at [681, 307] on button "Edit Order" at bounding box center [699, 306] width 95 height 24
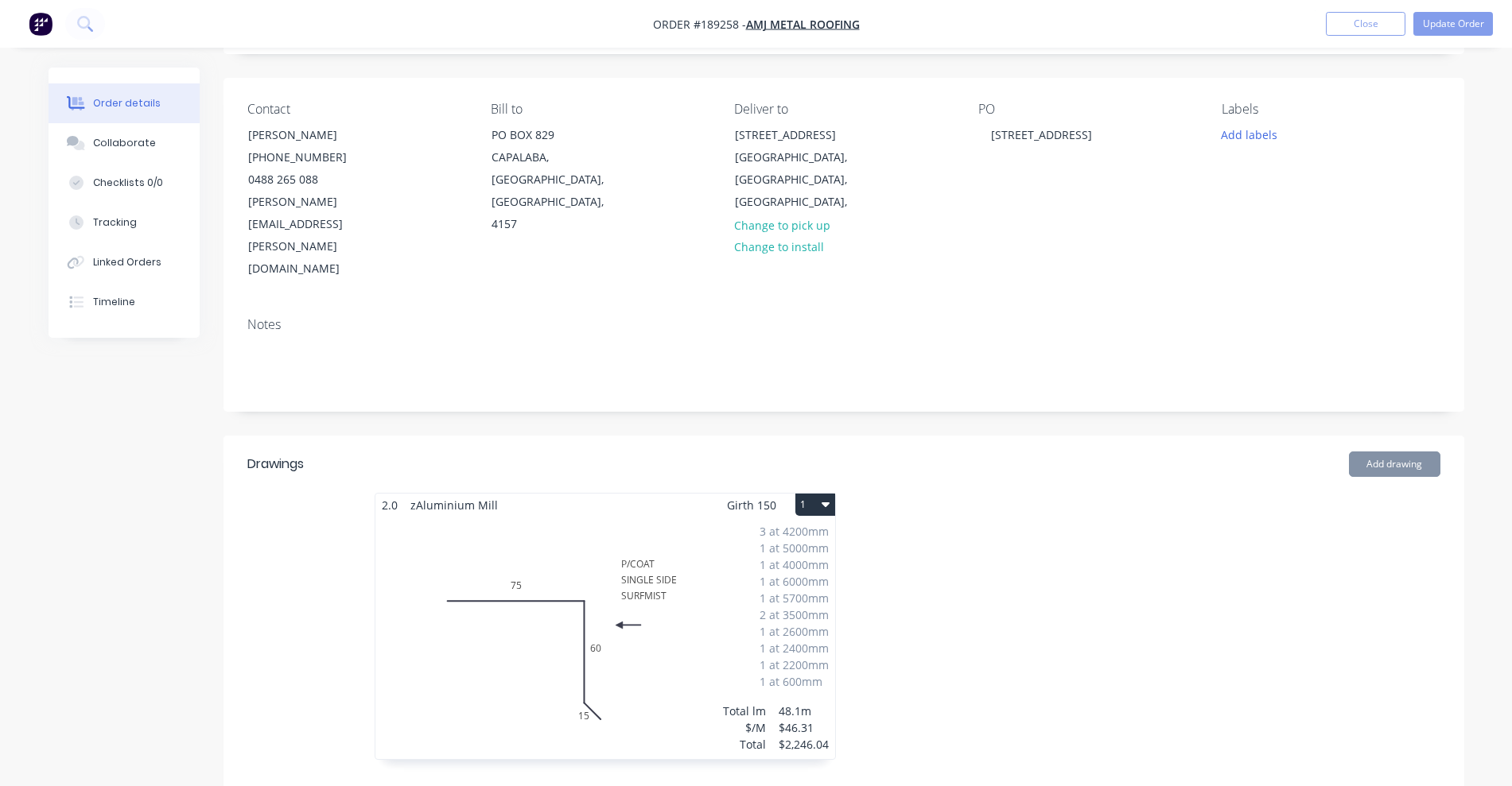
scroll to position [398, 0]
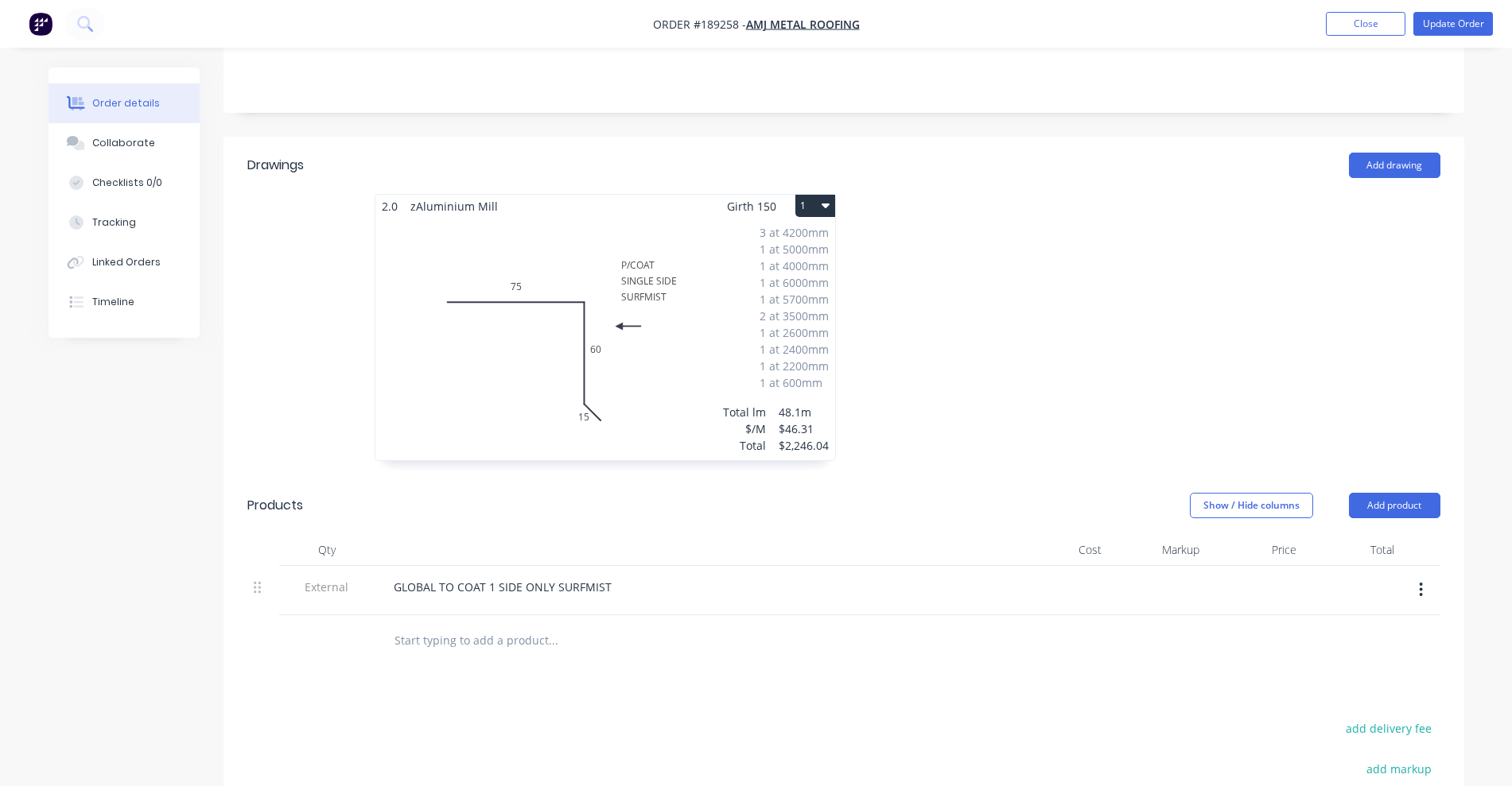
click at [690, 319] on div "3 at 4200mm 1 at 5000mm 1 at 4000mm 1 at 6000mm 1 at 5700mm 2 at 3500mm 1 at 26…" at bounding box center [605, 339] width 459 height 243
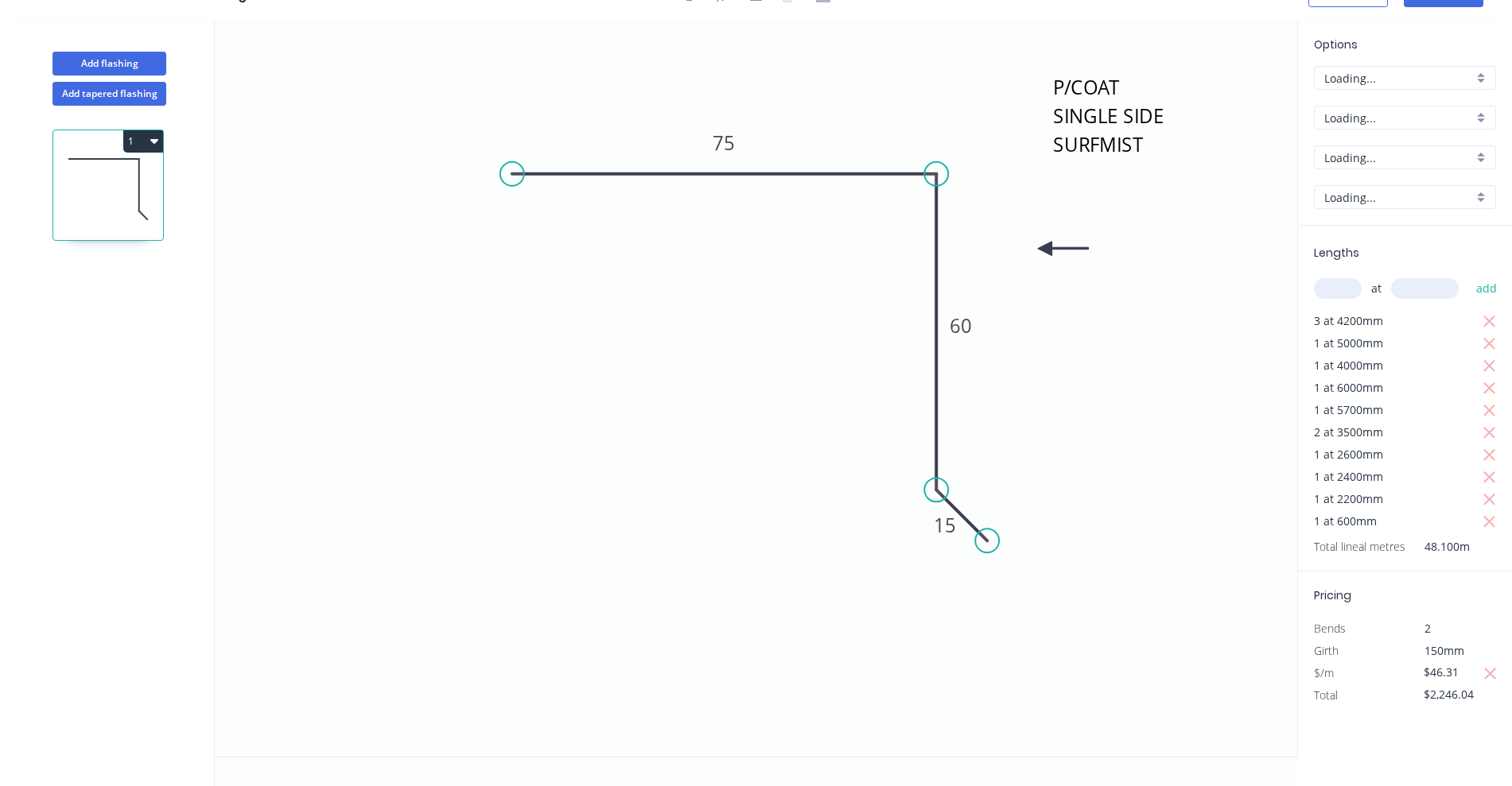
scroll to position [29, 0]
click at [1488, 672] on icon "button" at bounding box center [1490, 674] width 15 height 19
type input "$0.00"
click at [1344, 198] on input "2.0" at bounding box center [1398, 197] width 149 height 16
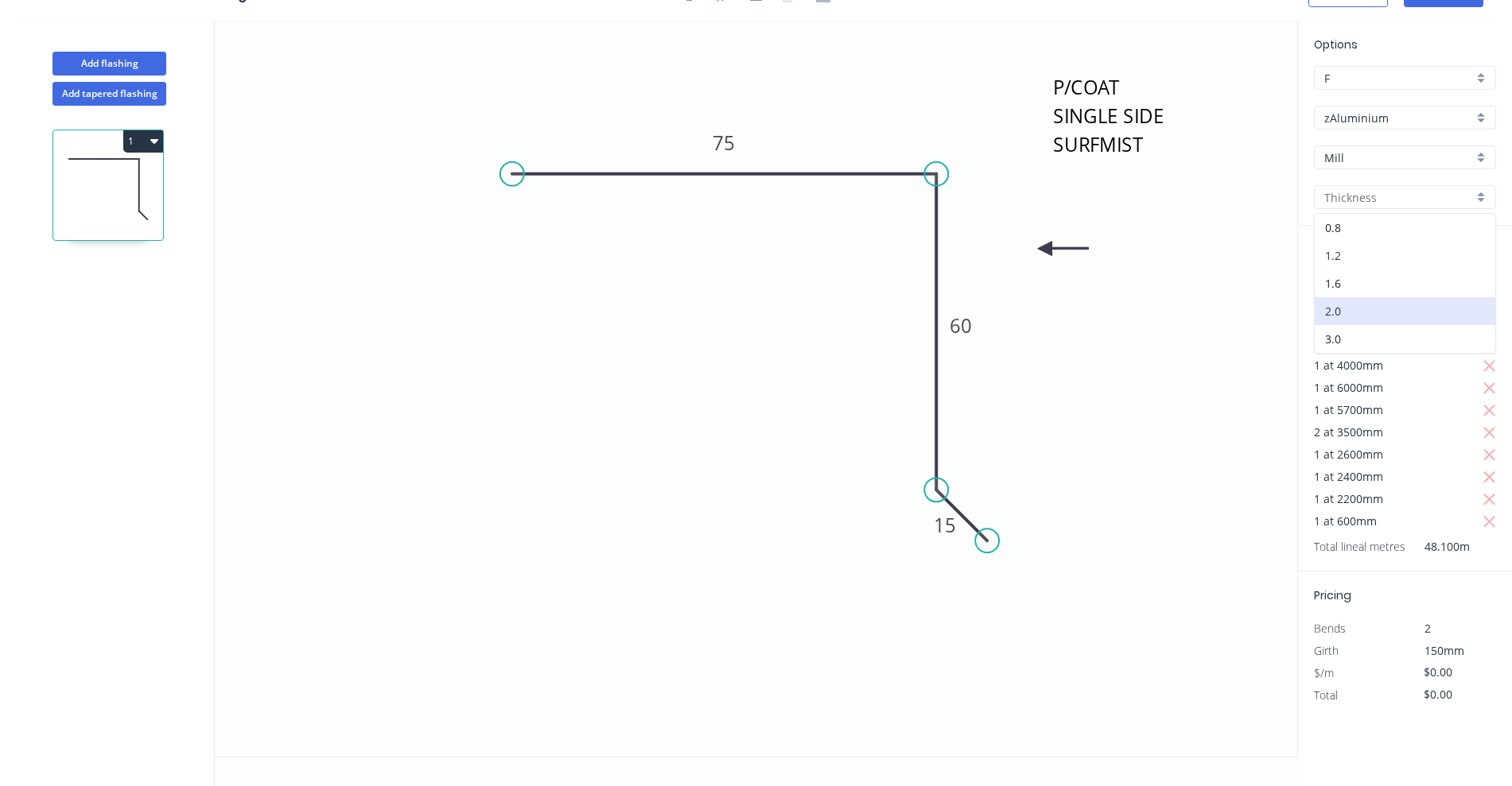
click at [1348, 260] on div "1.2" at bounding box center [1404, 256] width 180 height 28
type input "1.2"
type input "$20.09"
type input "$974.37"
click at [1350, 192] on input "1.2" at bounding box center [1398, 197] width 149 height 16
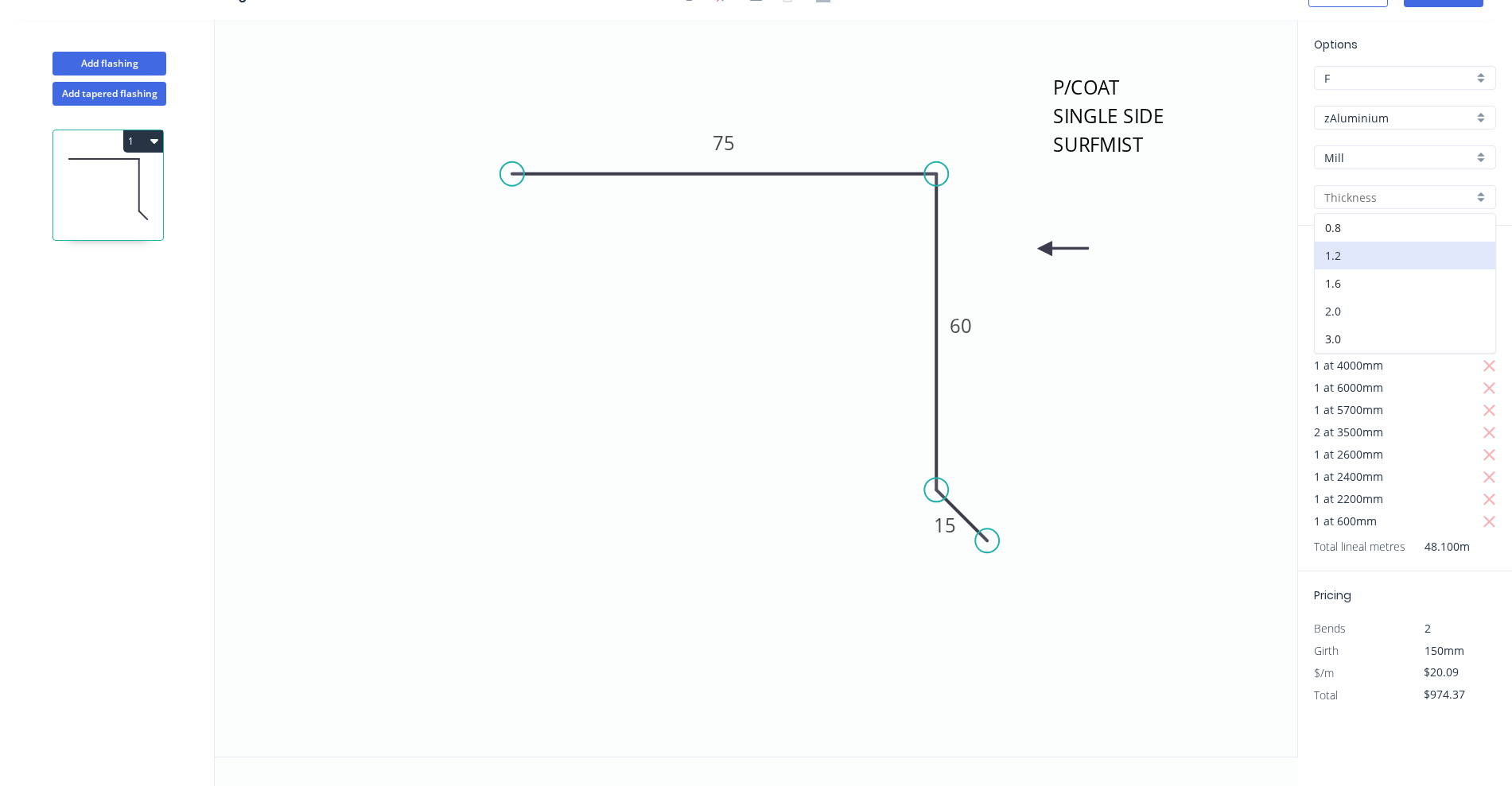
click at [1346, 315] on div "2.0" at bounding box center [1404, 311] width 180 height 28
type input "2.0"
type input "$0.00"
drag, startPoint x: 1463, startPoint y: 665, endPoint x: 1418, endPoint y: 669, distance: 45.2
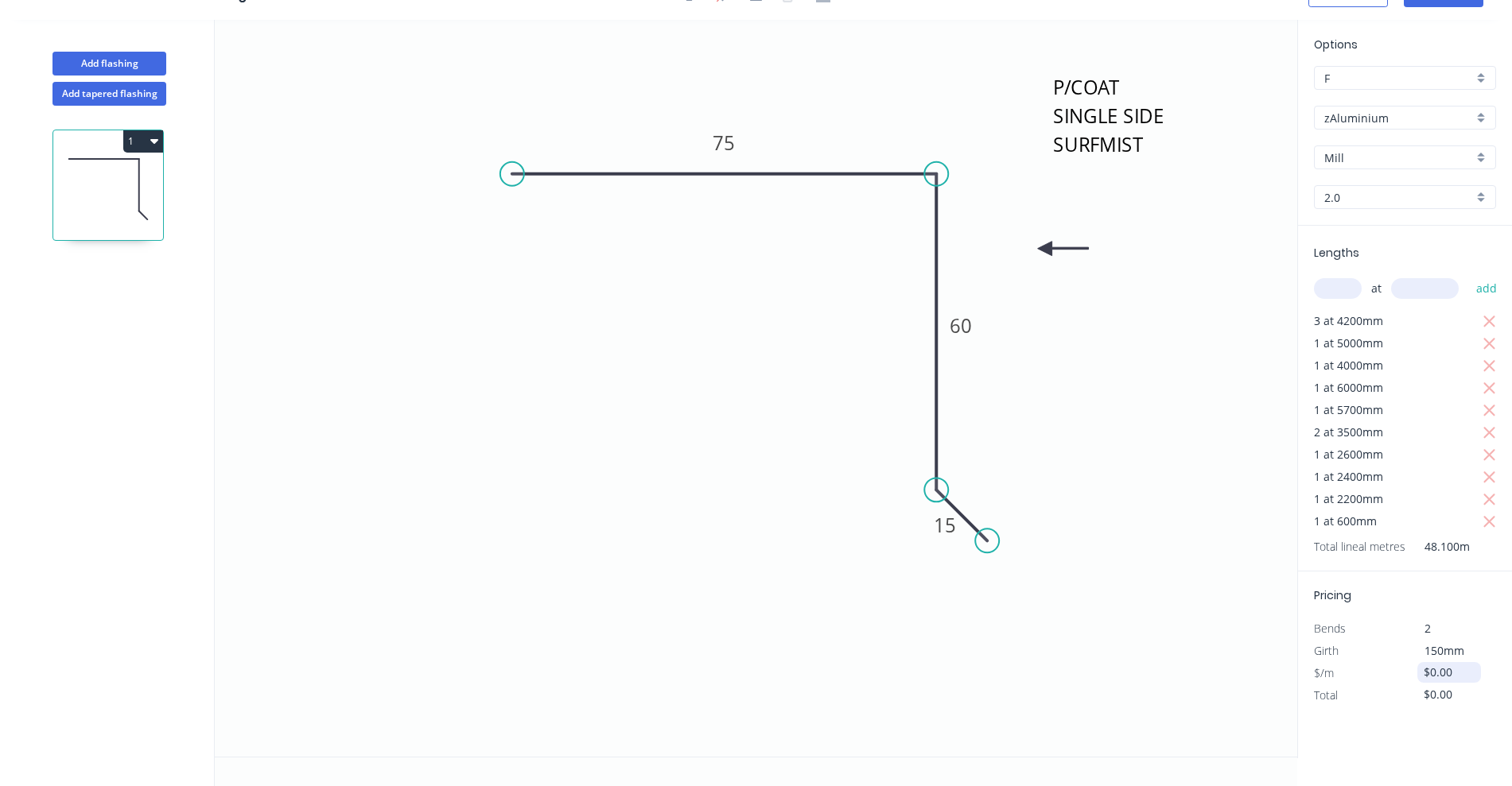
click at [1418, 669] on div "$0.00" at bounding box center [1449, 672] width 63 height 21
type input "$33.48"
type input "$1,623.78"
click at [1069, 141] on textarea "P/COAT SINGLE SIDE SURFMIST" at bounding box center [1114, 120] width 129 height 101
click at [1085, 174] on rect at bounding box center [1114, 120] width 145 height 116
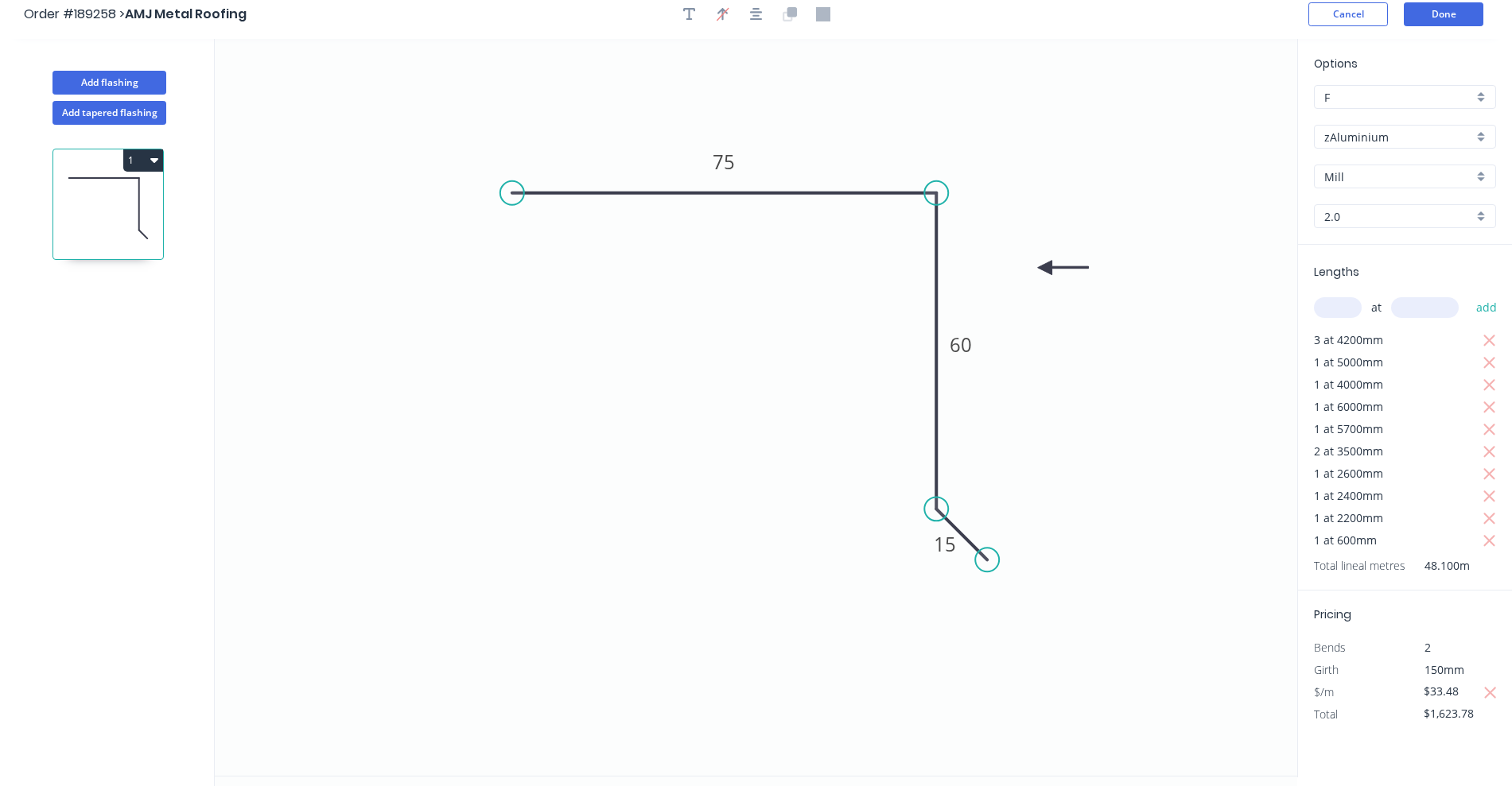
scroll to position [0, 0]
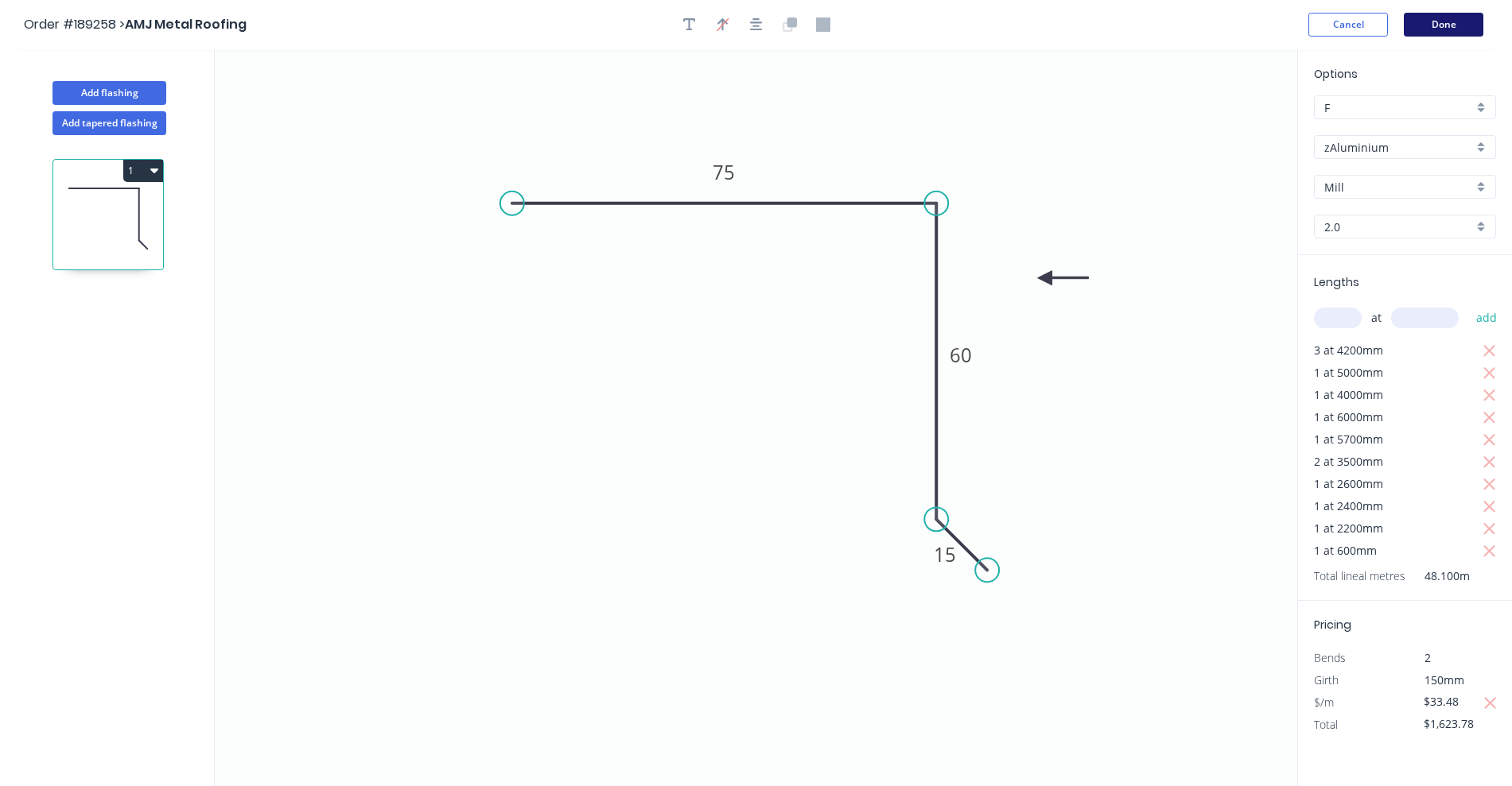
click at [1425, 28] on button "Done" at bounding box center [1444, 25] width 80 height 24
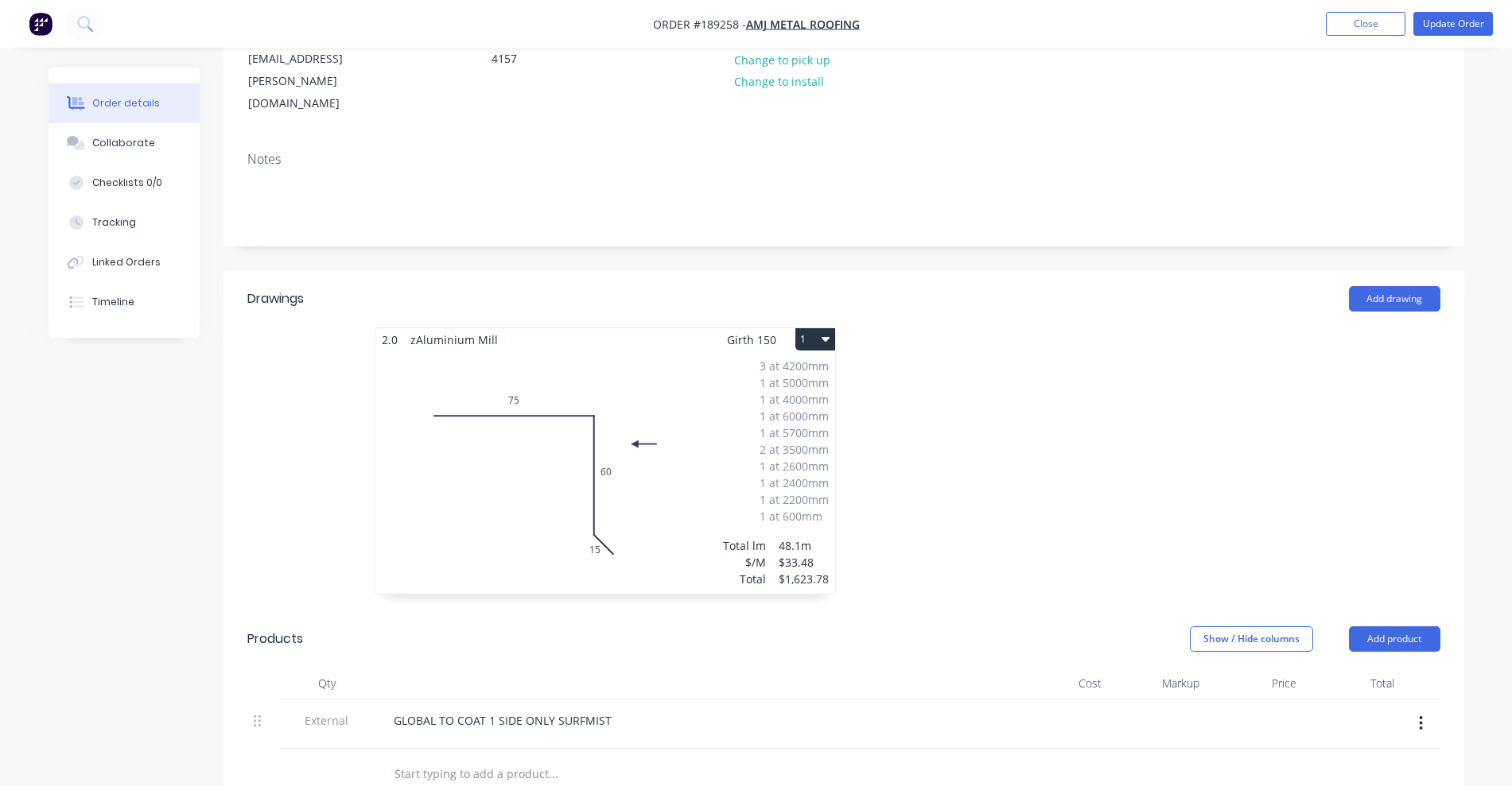
scroll to position [398, 0]
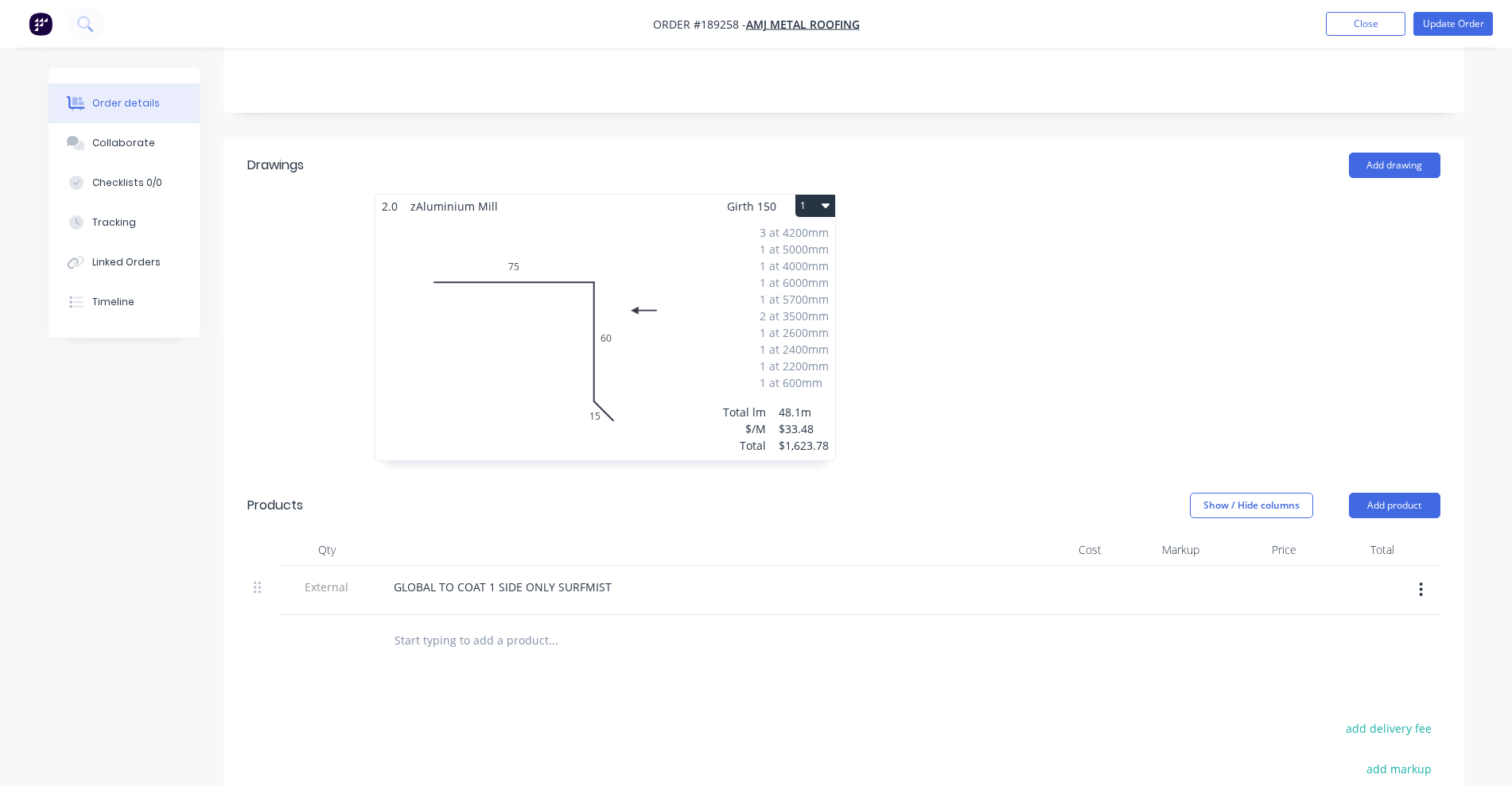
click at [1422, 582] on icon "button" at bounding box center [1422, 589] width 3 height 15
click at [1339, 652] on div "Delete" at bounding box center [1365, 663] width 122 height 23
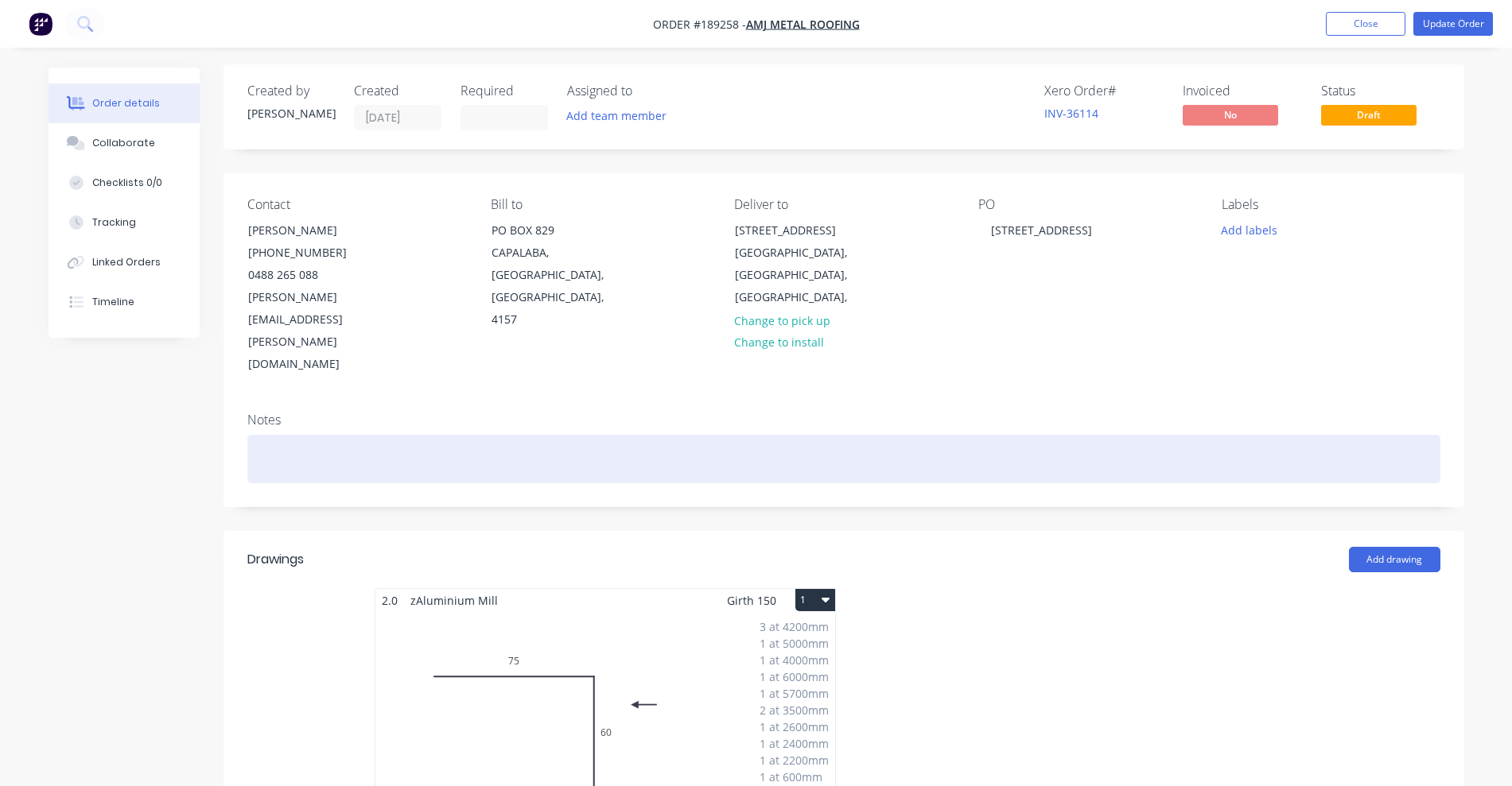
scroll to position [0, 0]
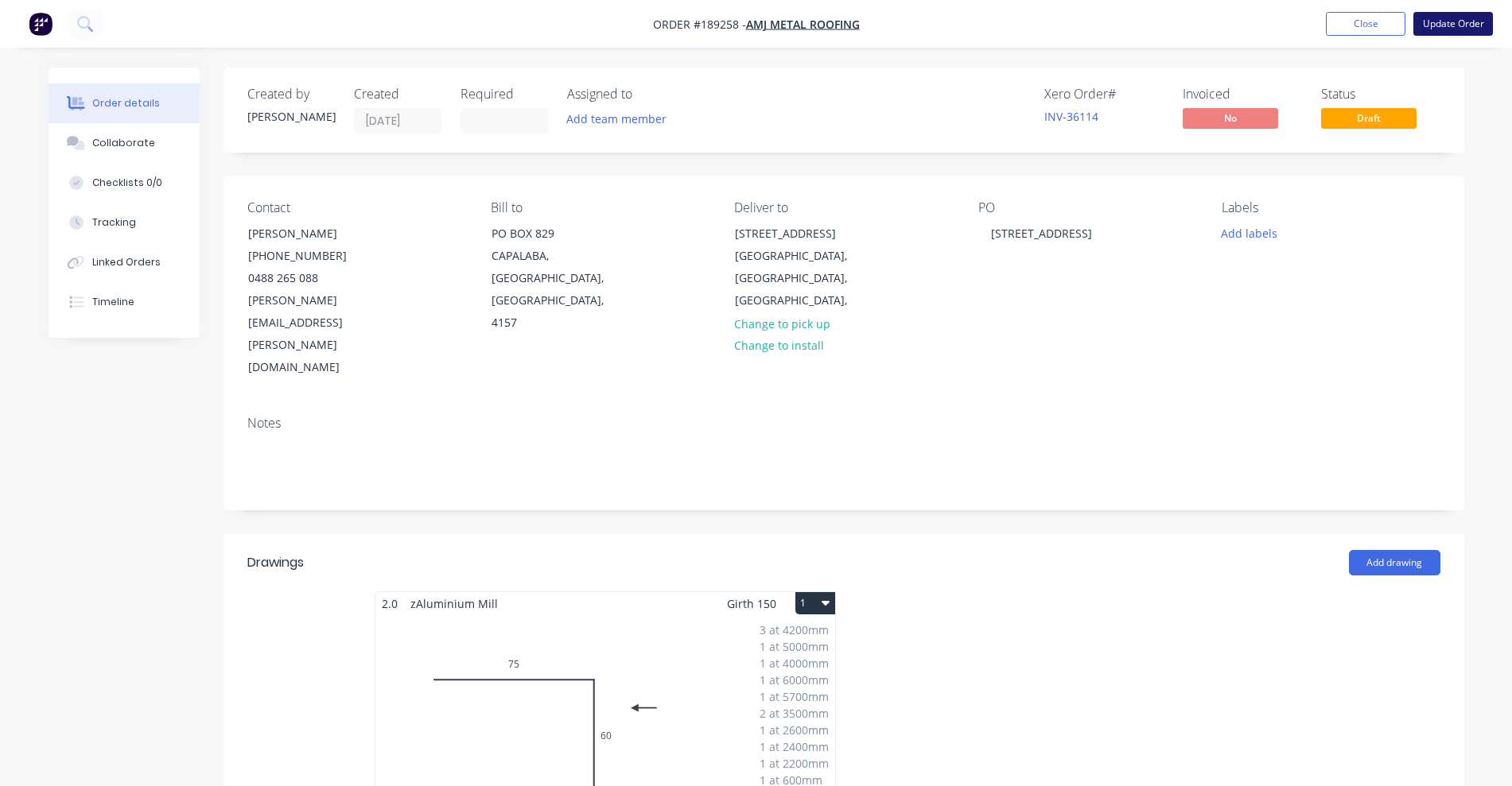
click at [1437, 21] on button "Update Order" at bounding box center [1453, 24] width 80 height 24
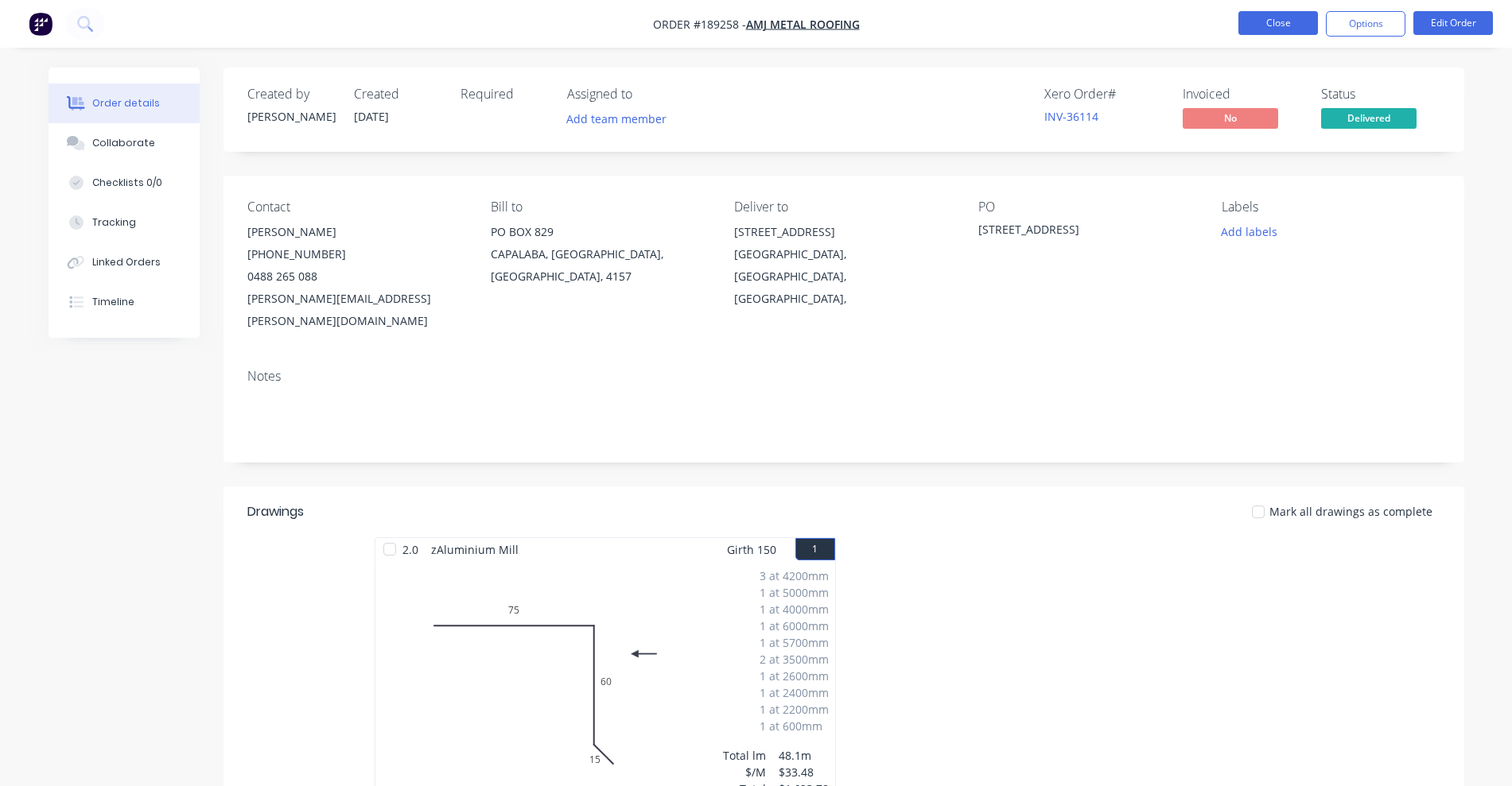
click at [1272, 11] on button "Close" at bounding box center [1278, 23] width 80 height 24
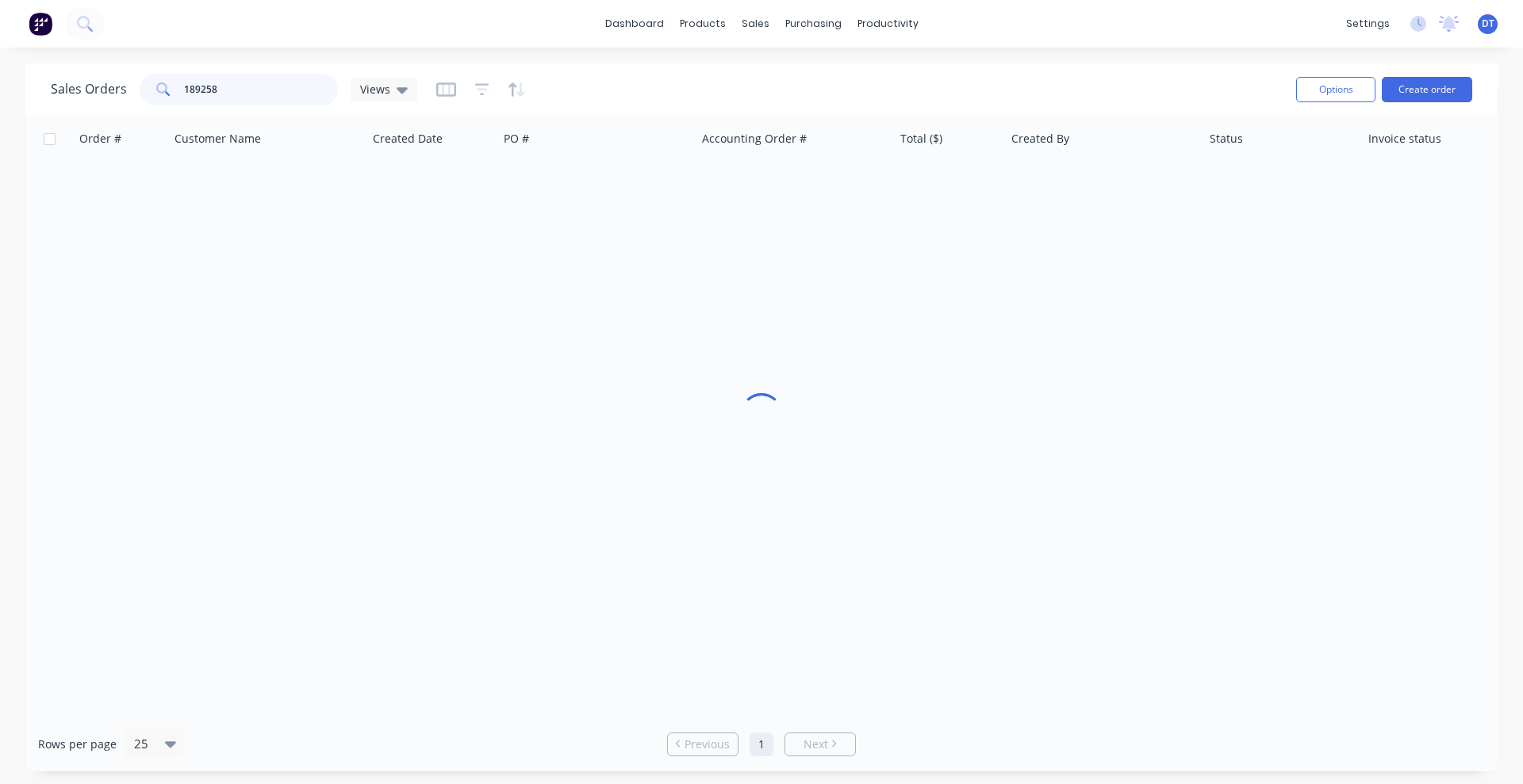
drag, startPoint x: 208, startPoint y: 86, endPoint x: 160, endPoint y: 85, distance: 48.0
click at [160, 85] on div "189258" at bounding box center [238, 89] width 198 height 32
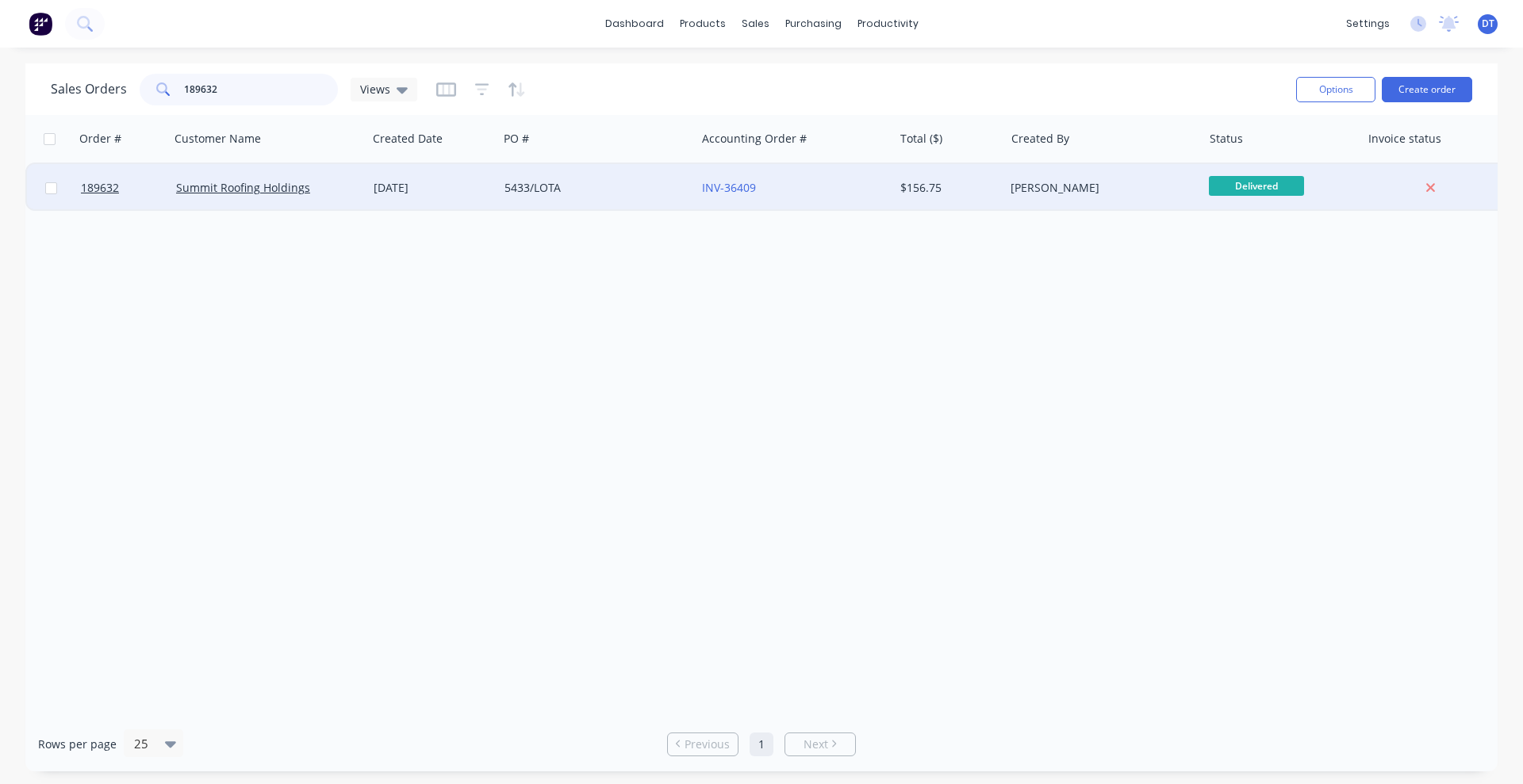
type input "189632"
click at [350, 187] on div "Summit Roofing Holdings" at bounding box center [265, 188] width 176 height 16
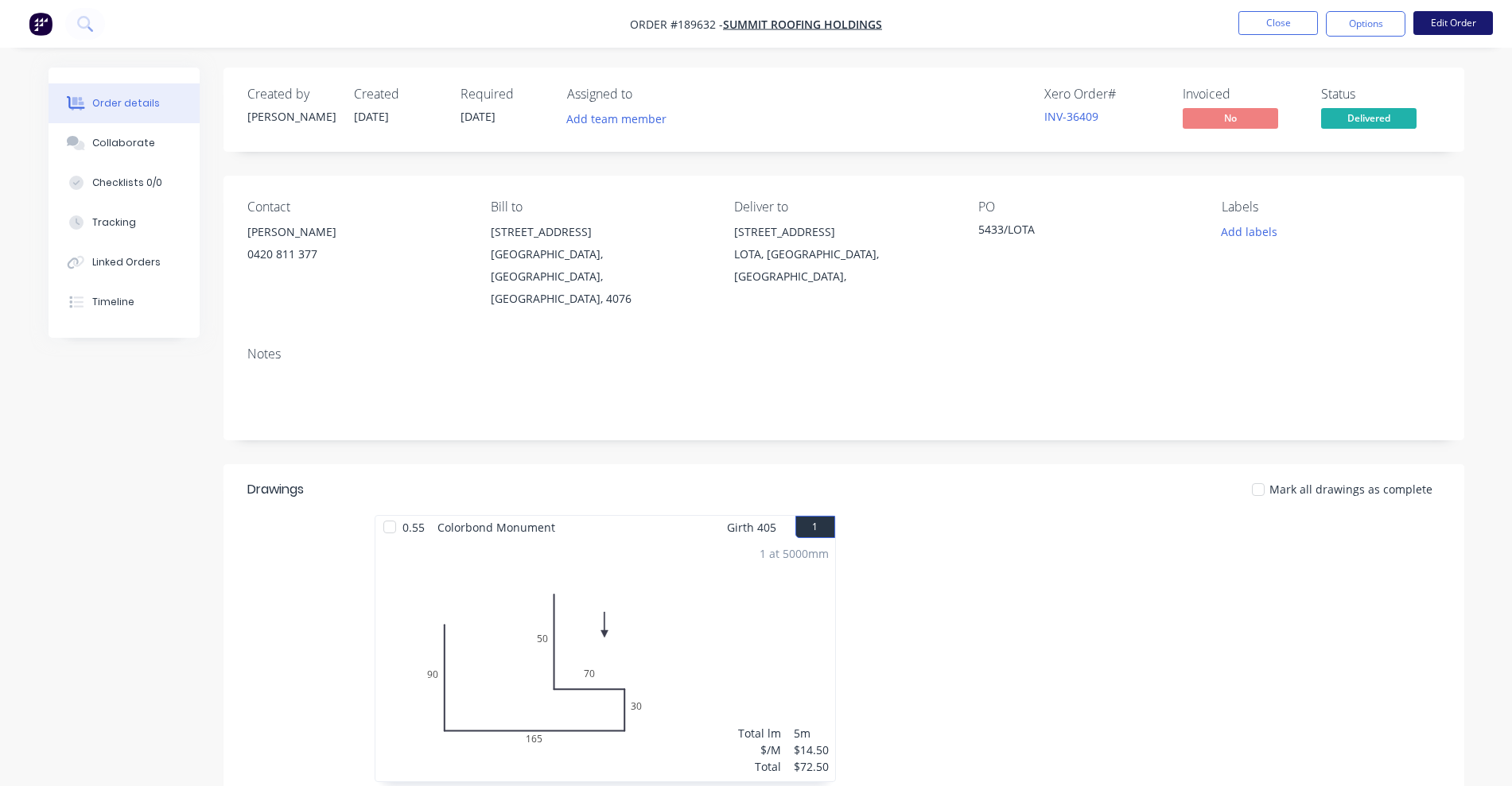
click at [1447, 27] on button "Edit Order" at bounding box center [1453, 23] width 80 height 24
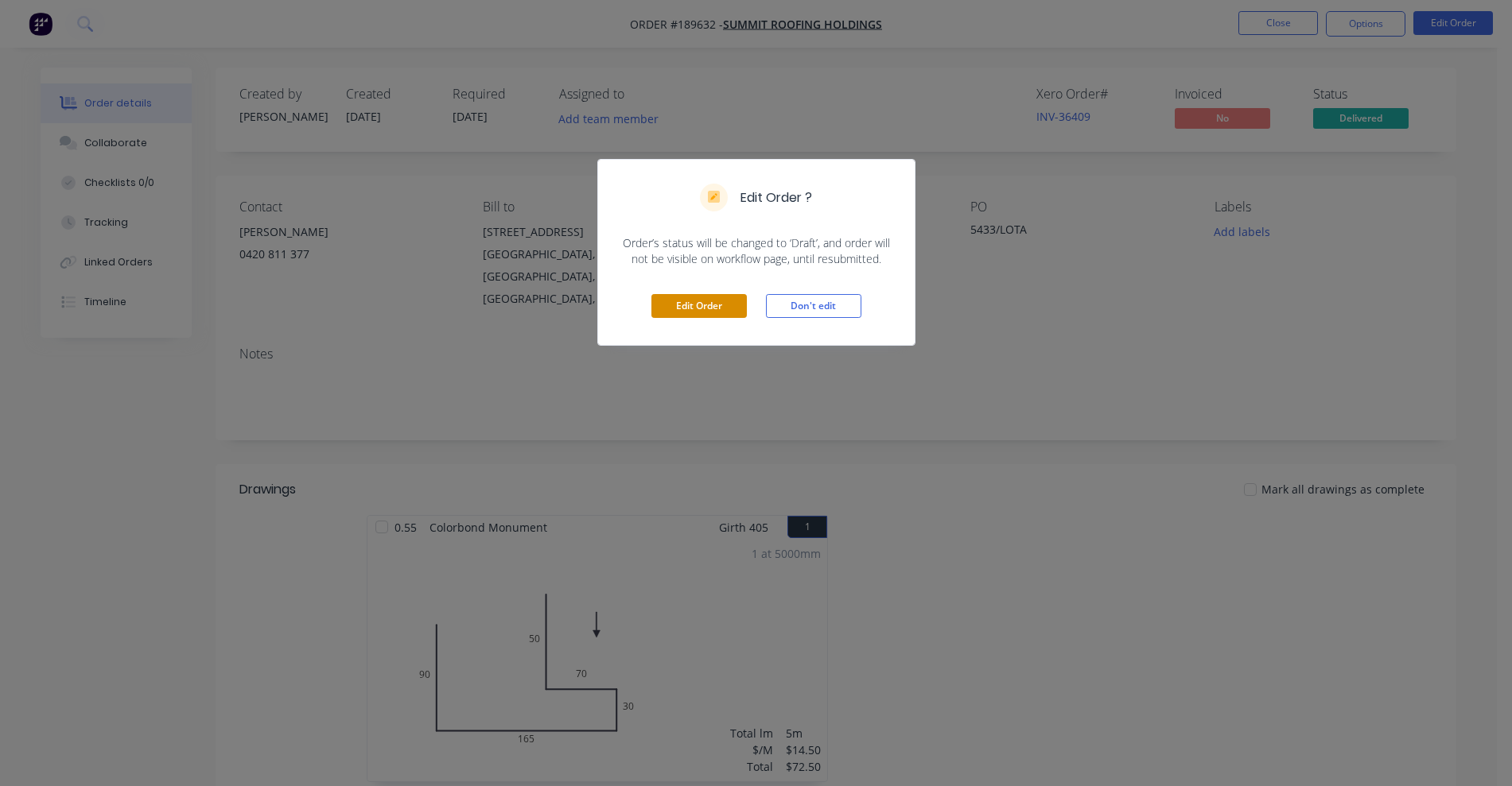
click at [697, 308] on button "Edit Order" at bounding box center [699, 306] width 95 height 24
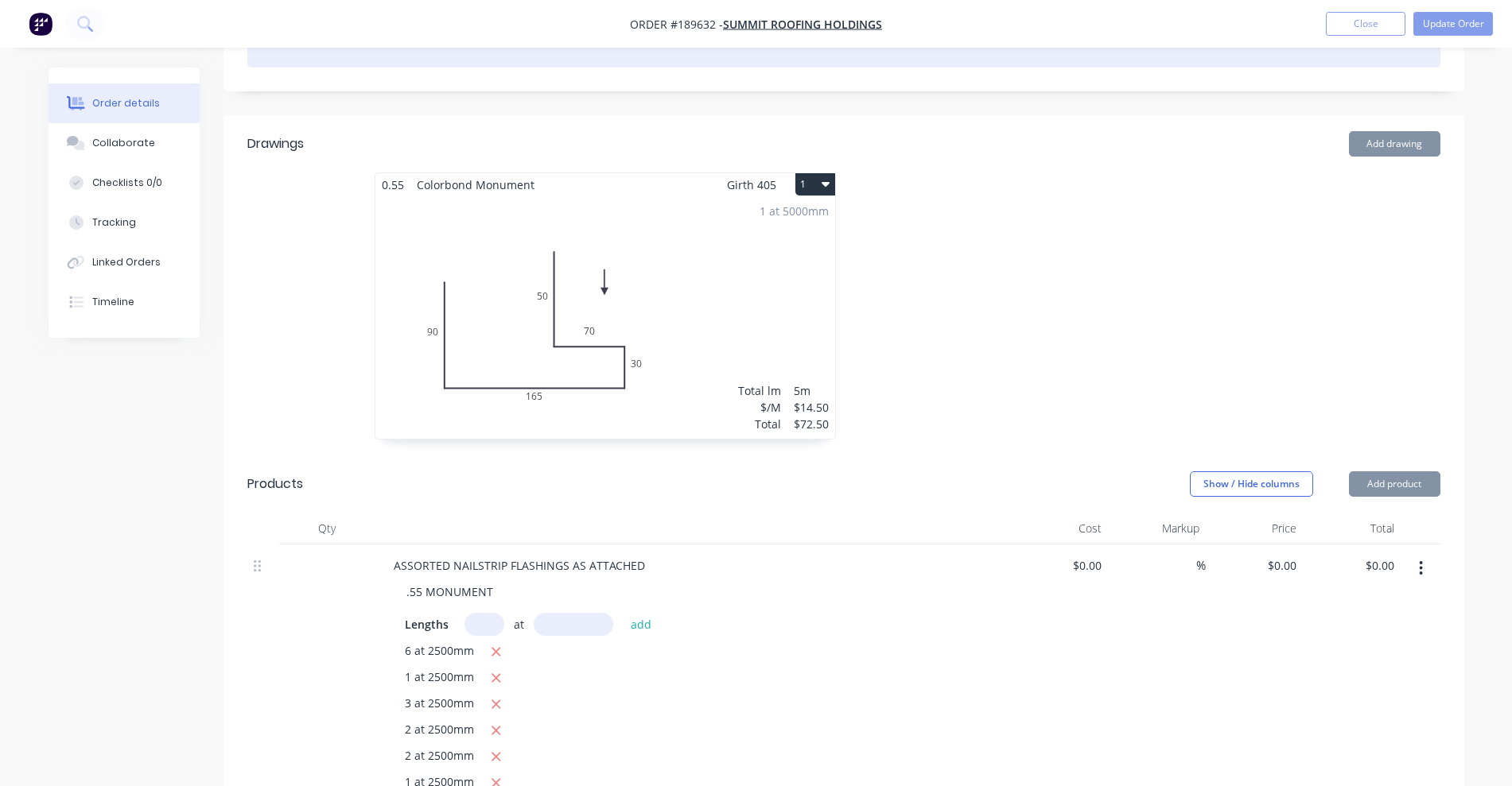
scroll to position [497, 0]
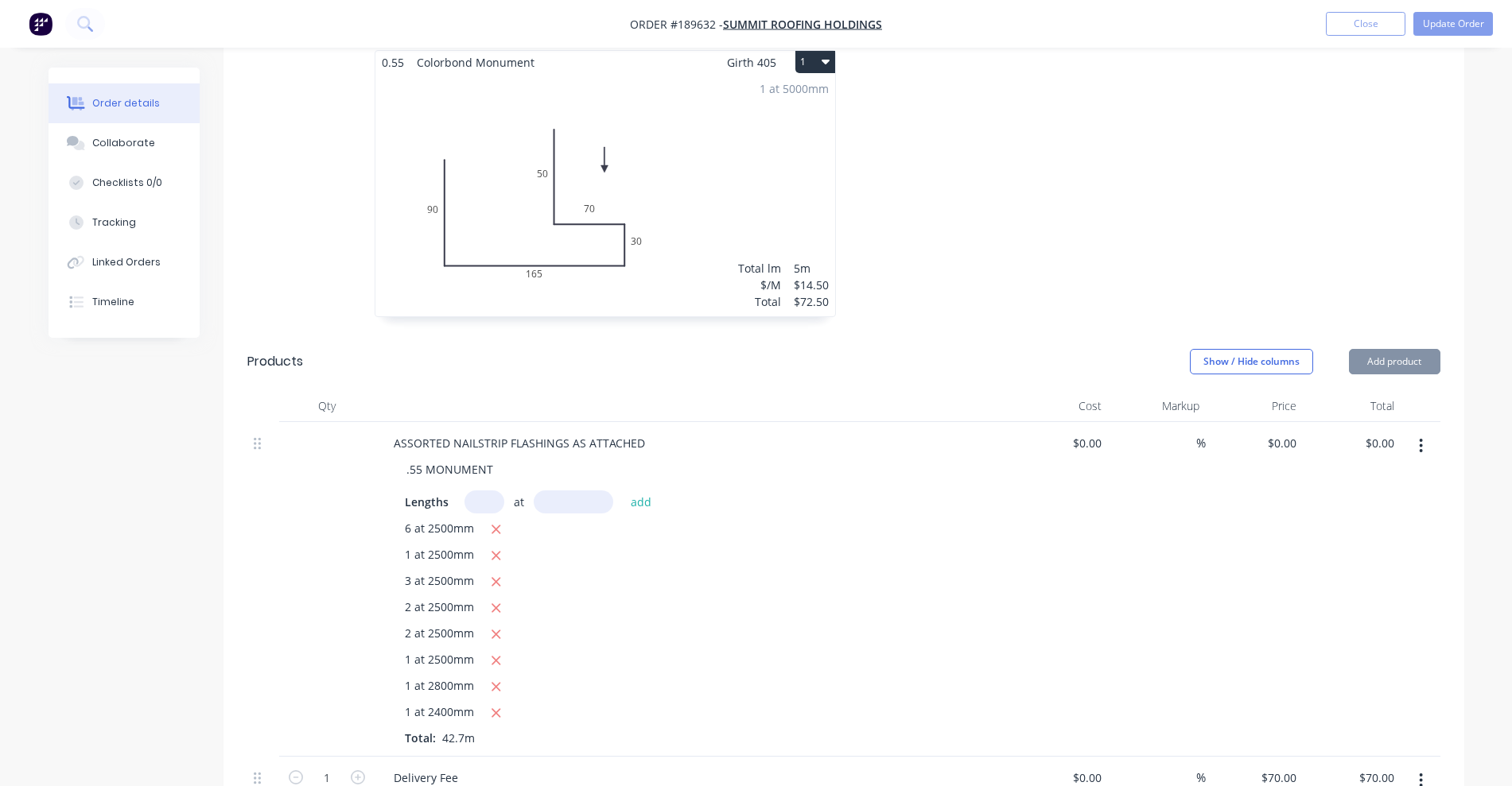
click at [758, 152] on div "1 at 5000mm Total lm $/M Total 5m $14.50 $72.50" at bounding box center [605, 195] width 459 height 243
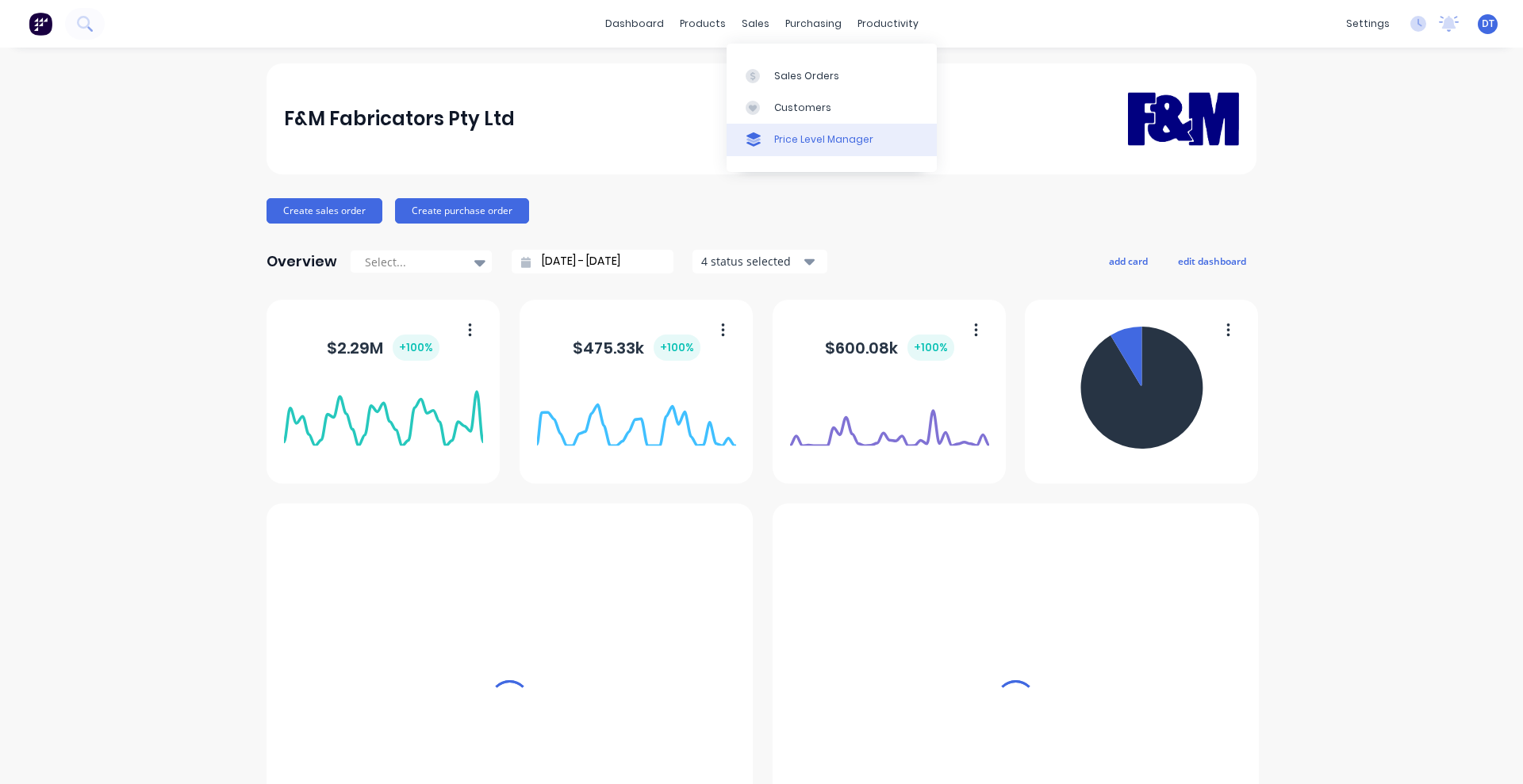
click at [794, 137] on div "Price Level Manager" at bounding box center [823, 139] width 99 height 15
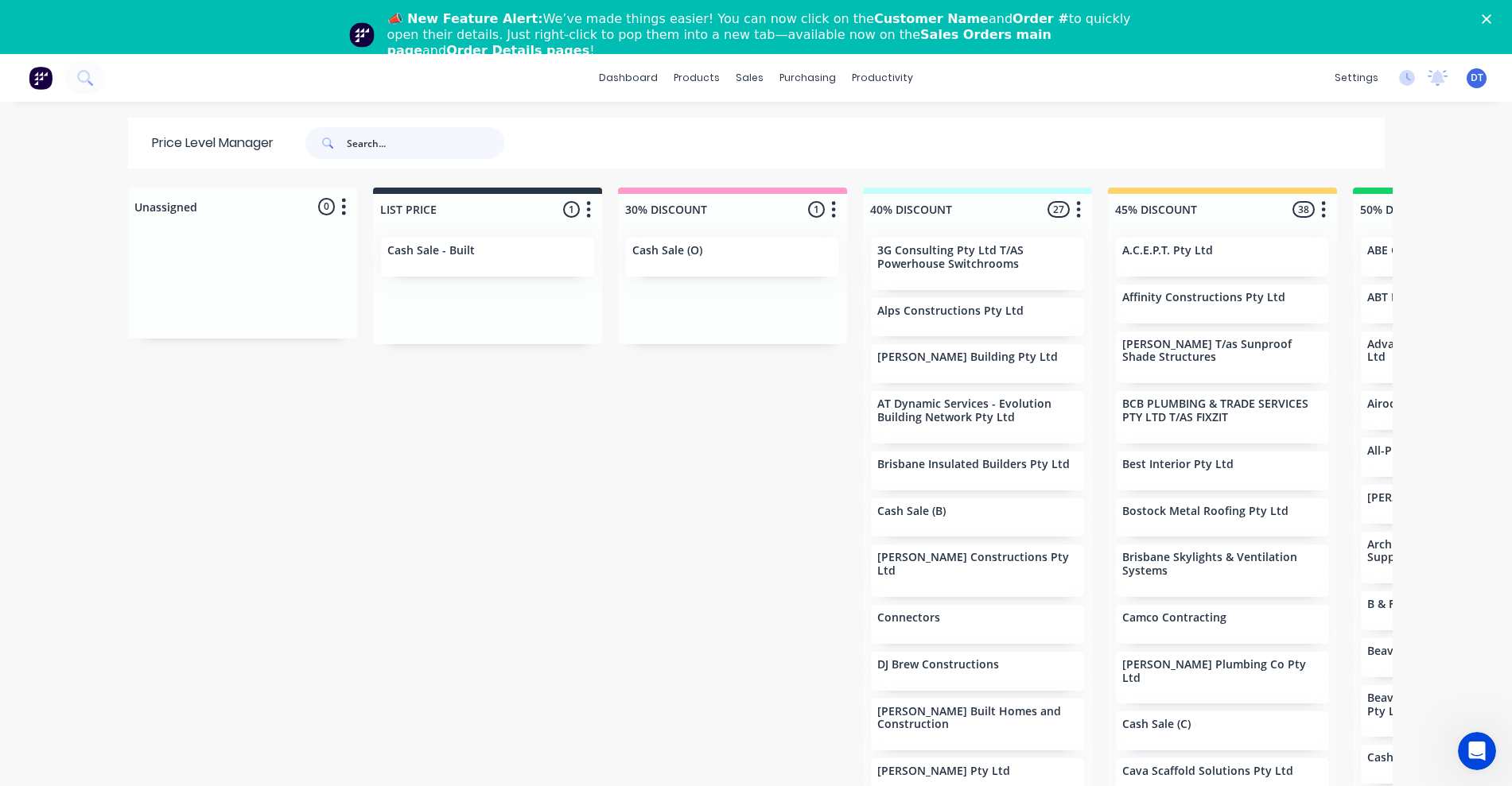
click at [372, 141] on input "text" at bounding box center [426, 143] width 158 height 32
type input "infin"
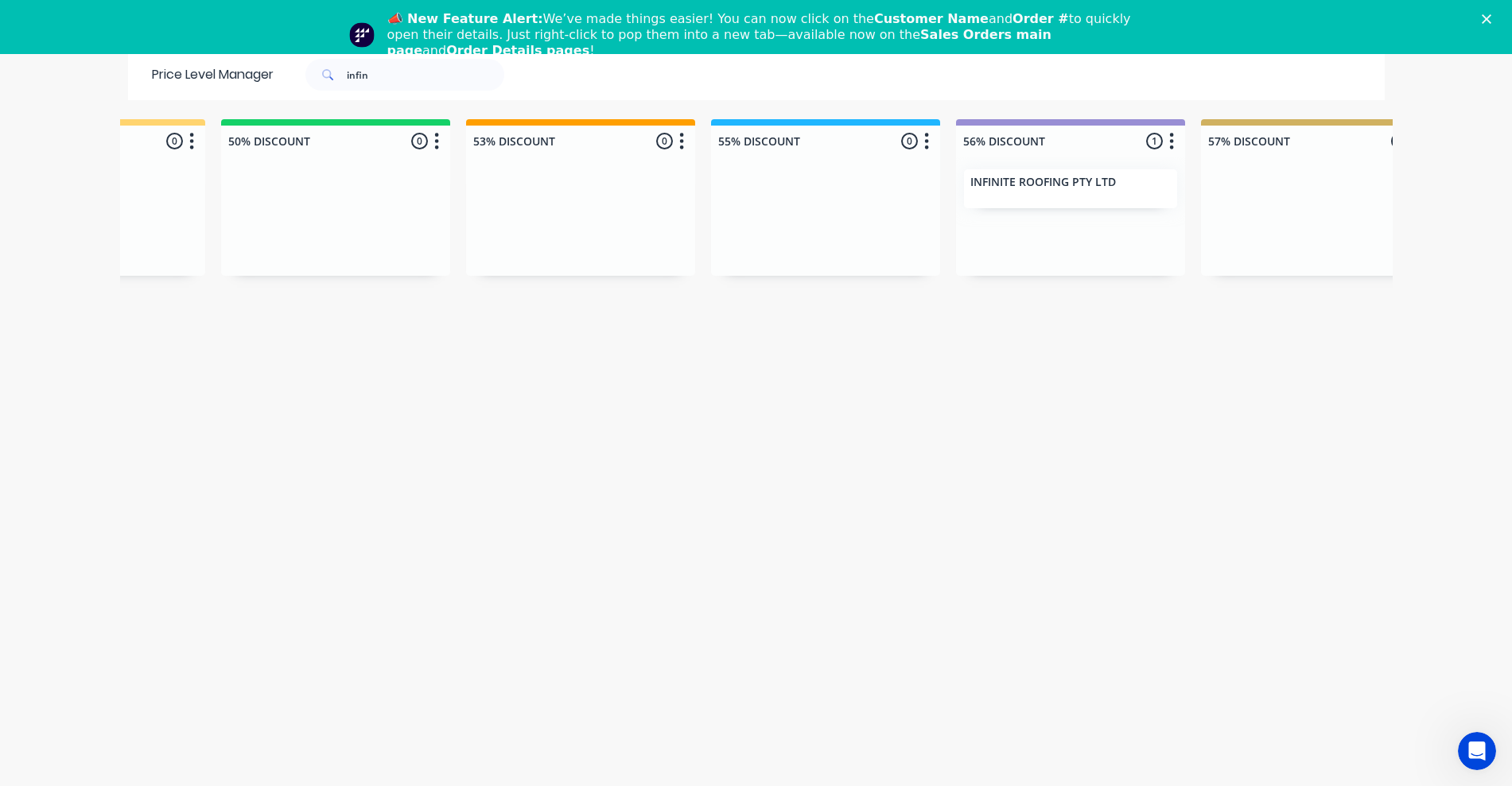
scroll to position [0, 1148]
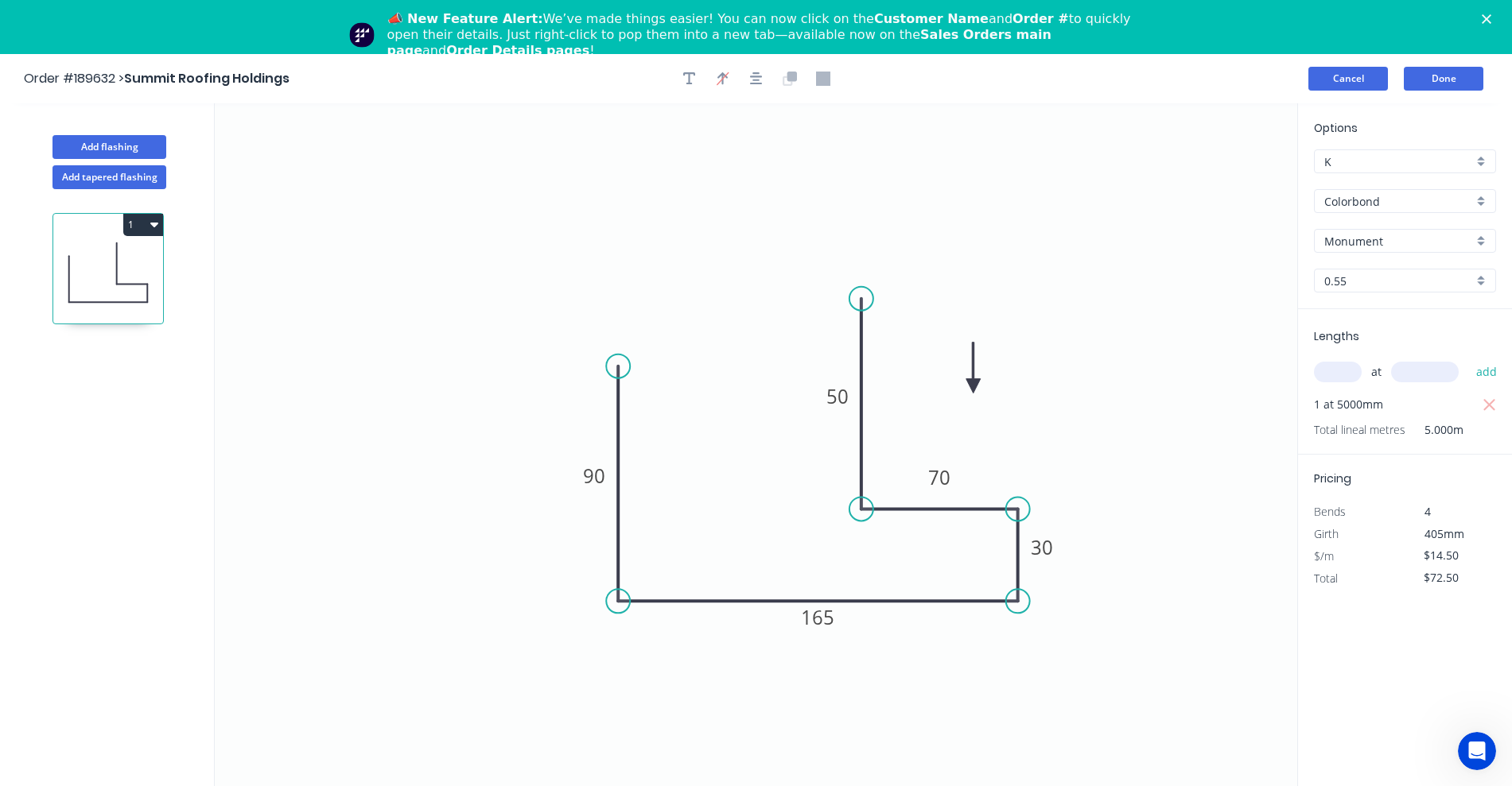
click at [1340, 73] on button "Cancel" at bounding box center [1348, 79] width 80 height 24
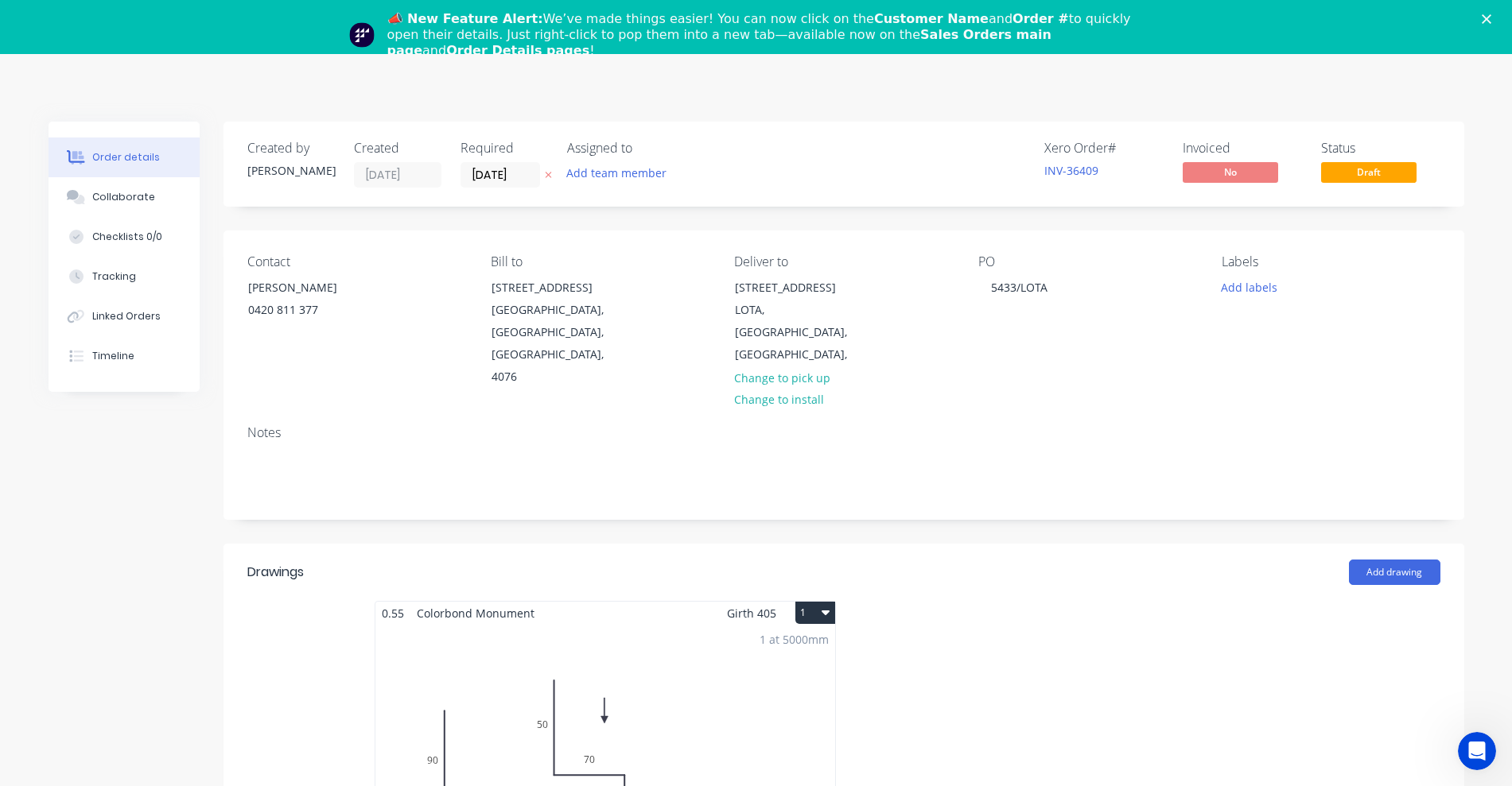
click at [1491, 18] on icon "Close" at bounding box center [1486, 19] width 10 height 10
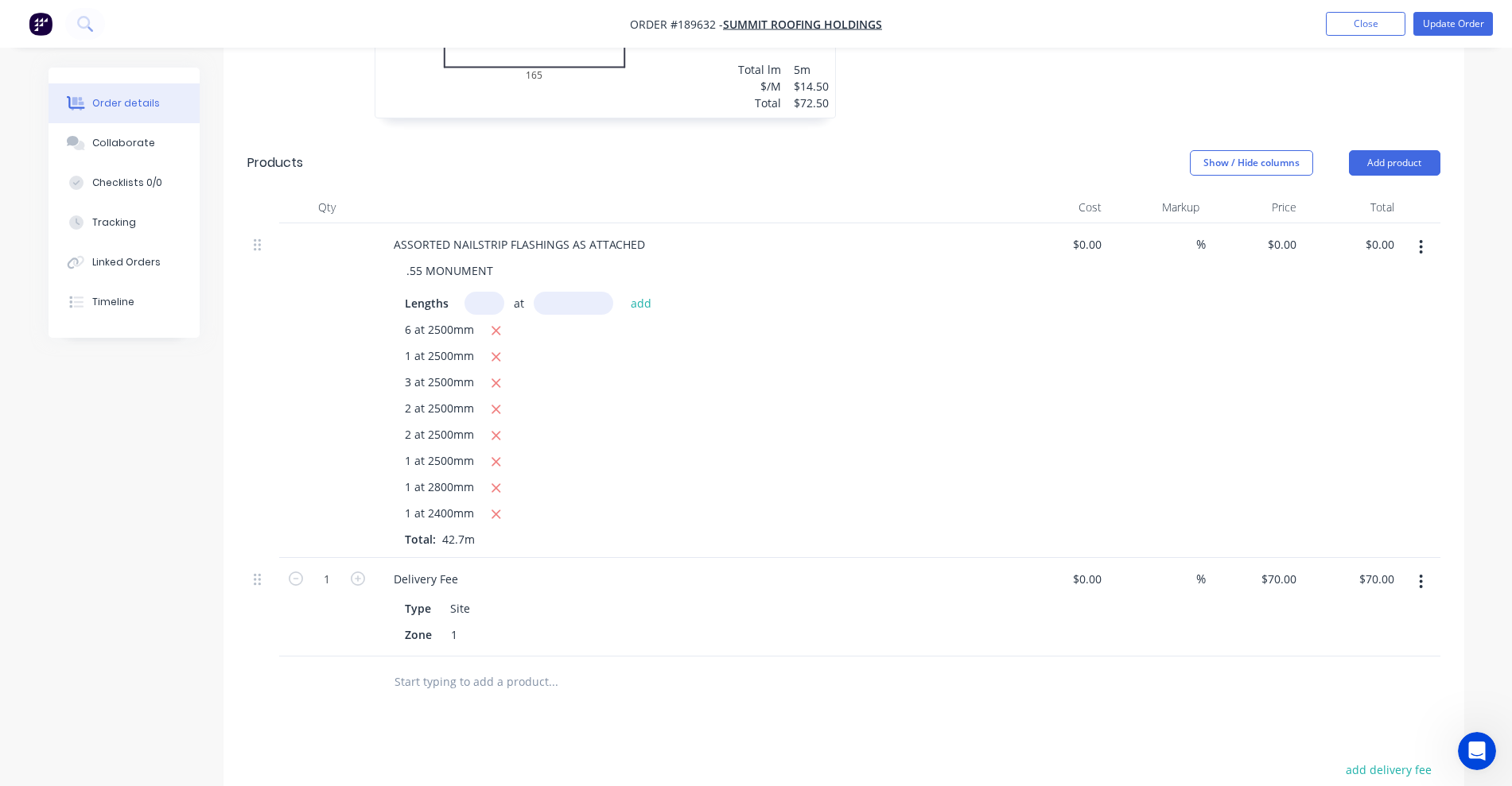
scroll to position [596, 0]
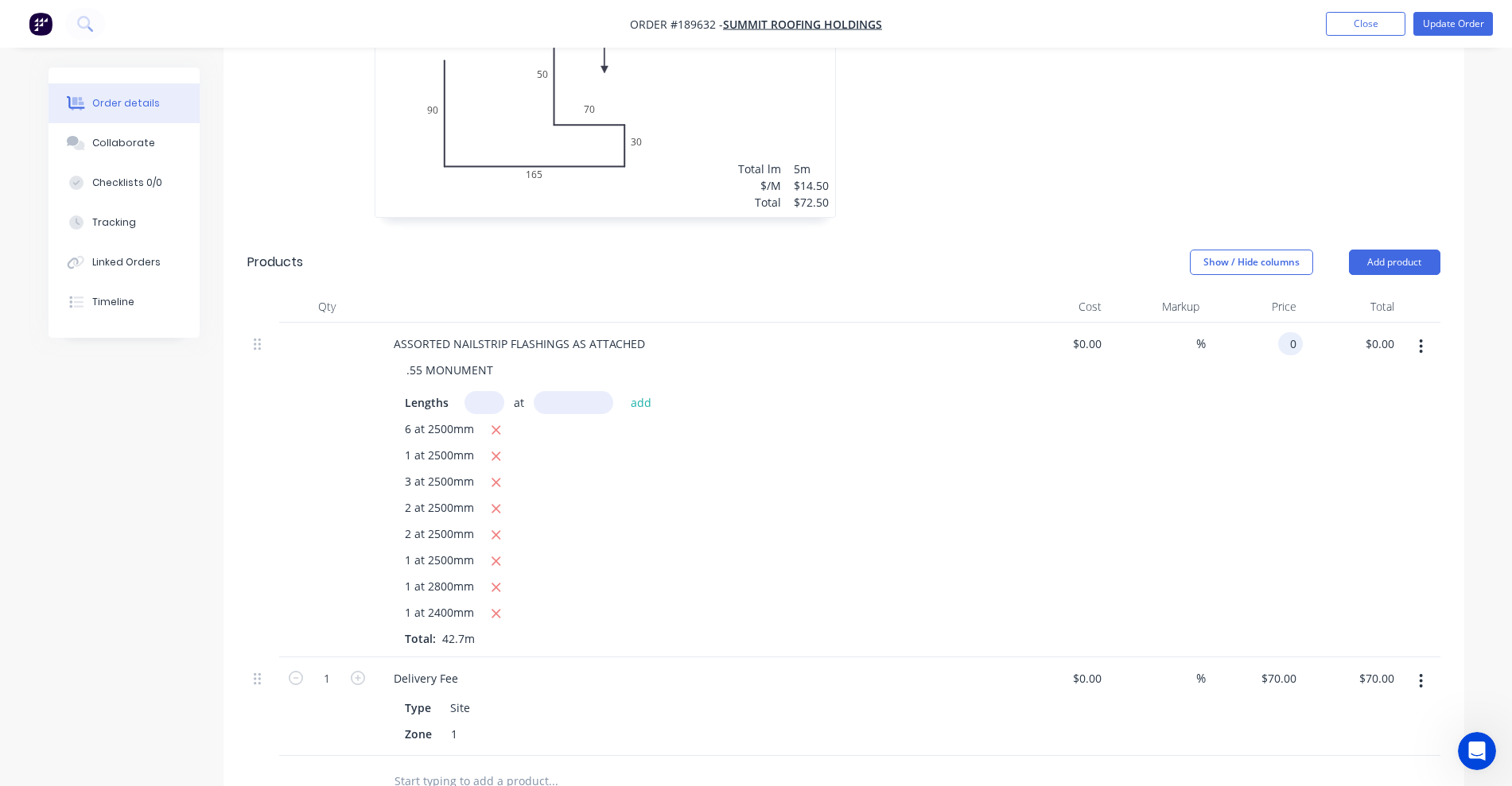
click at [1290, 332] on input "0" at bounding box center [1294, 343] width 18 height 23
type input "$18.83"
type input "$804.04"
click at [1209, 427] on div "$18.83 $18.83" at bounding box center [1255, 490] width 98 height 335
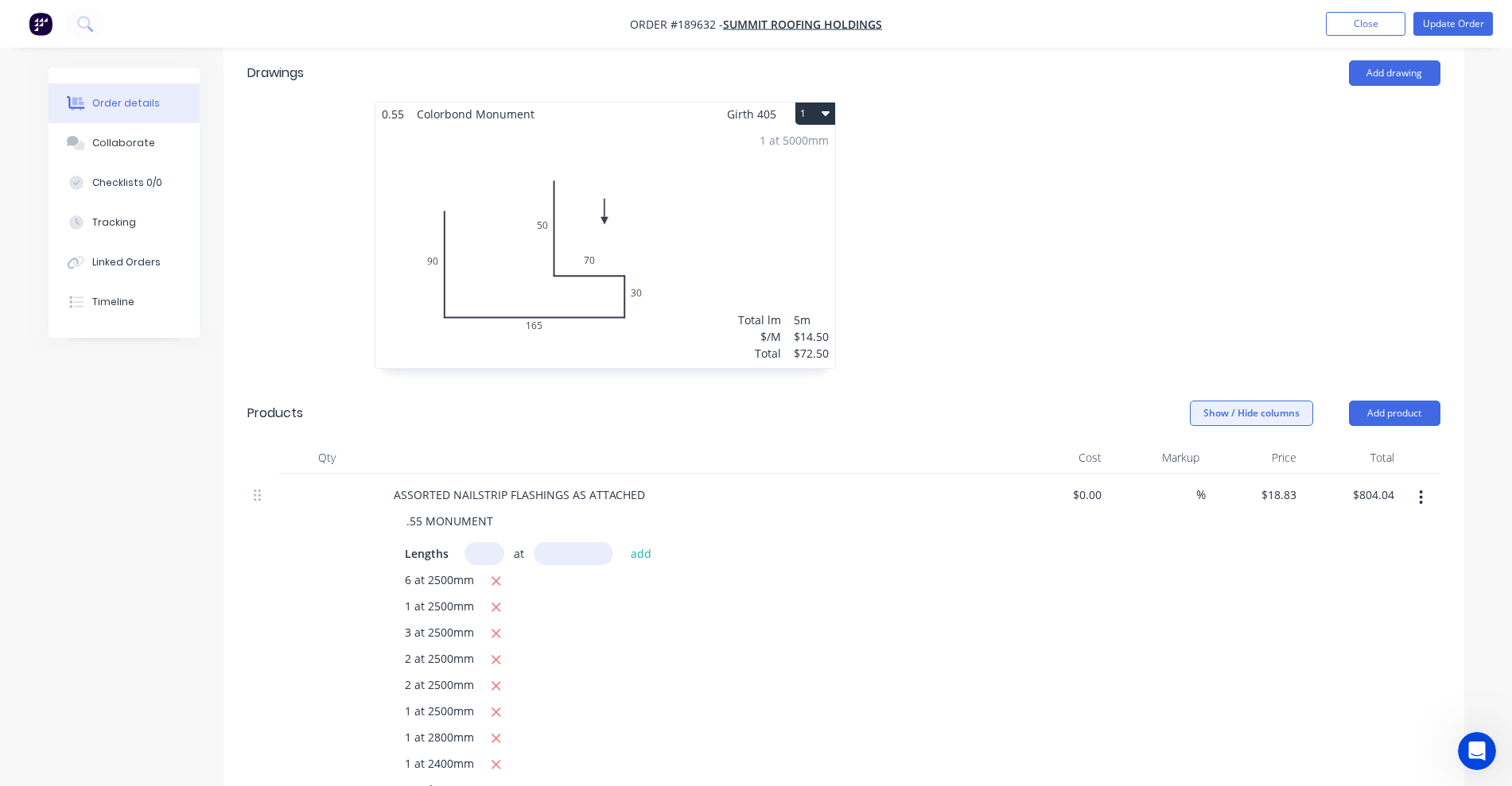
scroll to position [398, 0]
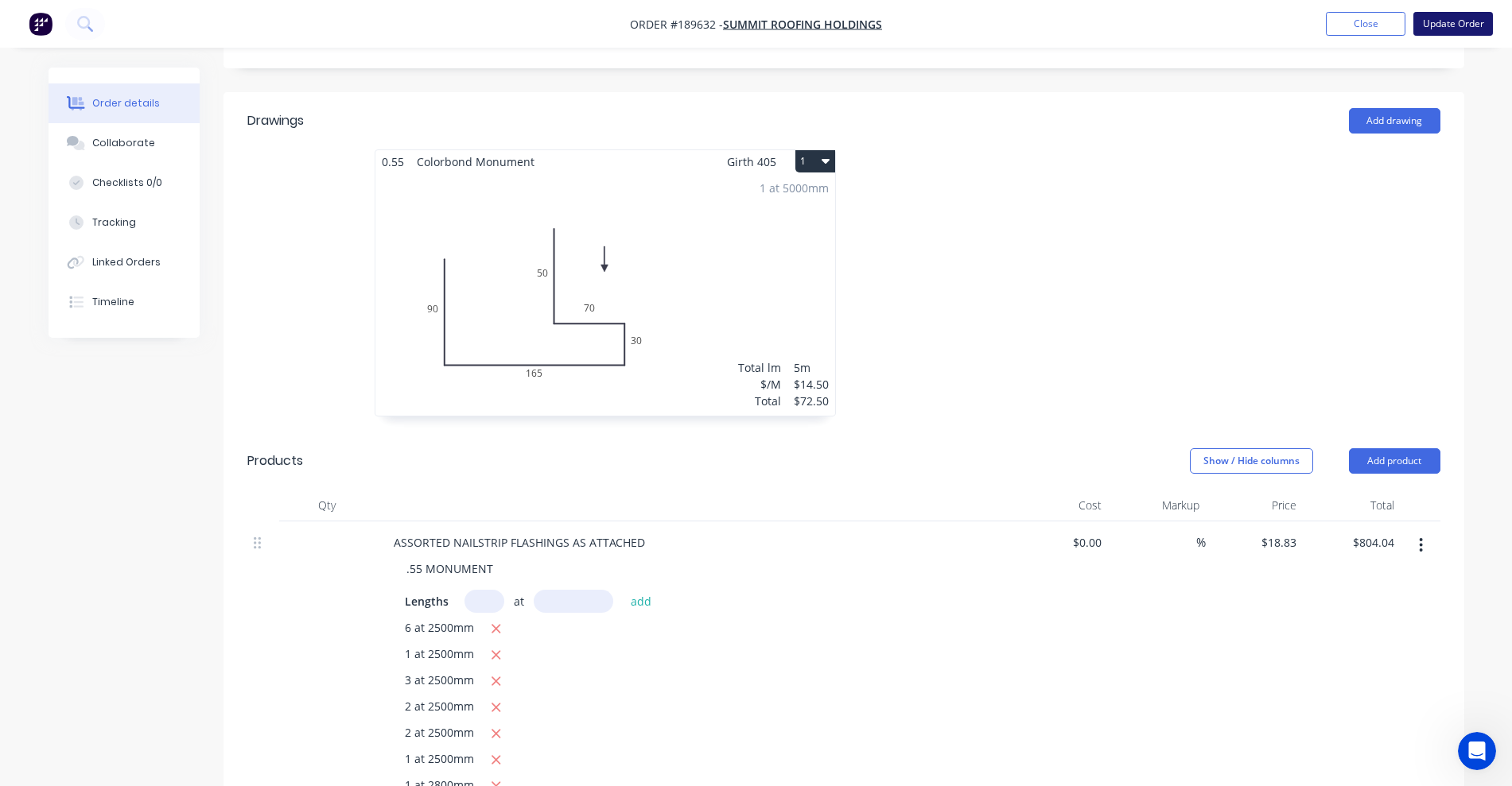
click at [1431, 34] on button "Update Order" at bounding box center [1453, 24] width 80 height 24
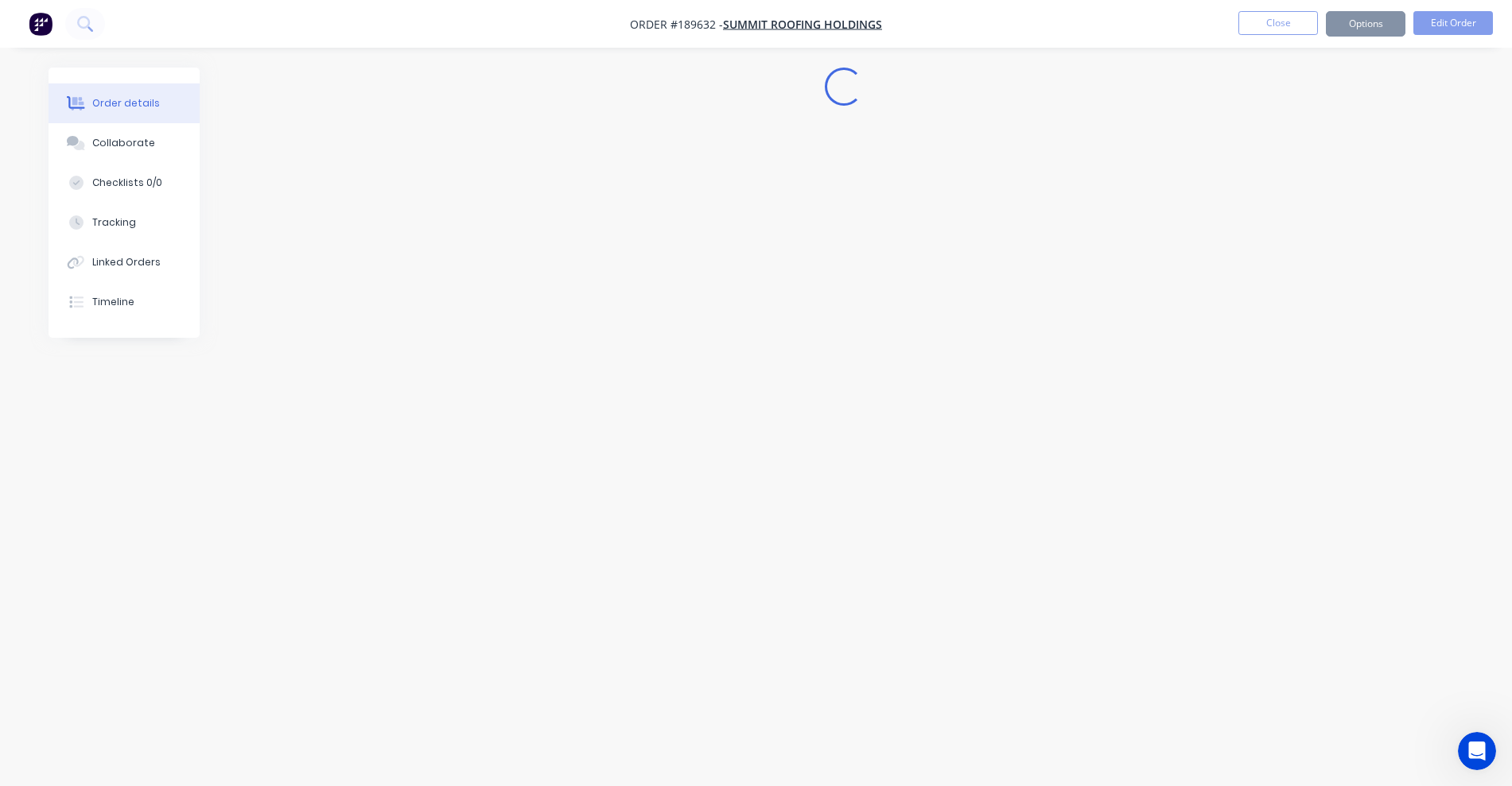
scroll to position [0, 0]
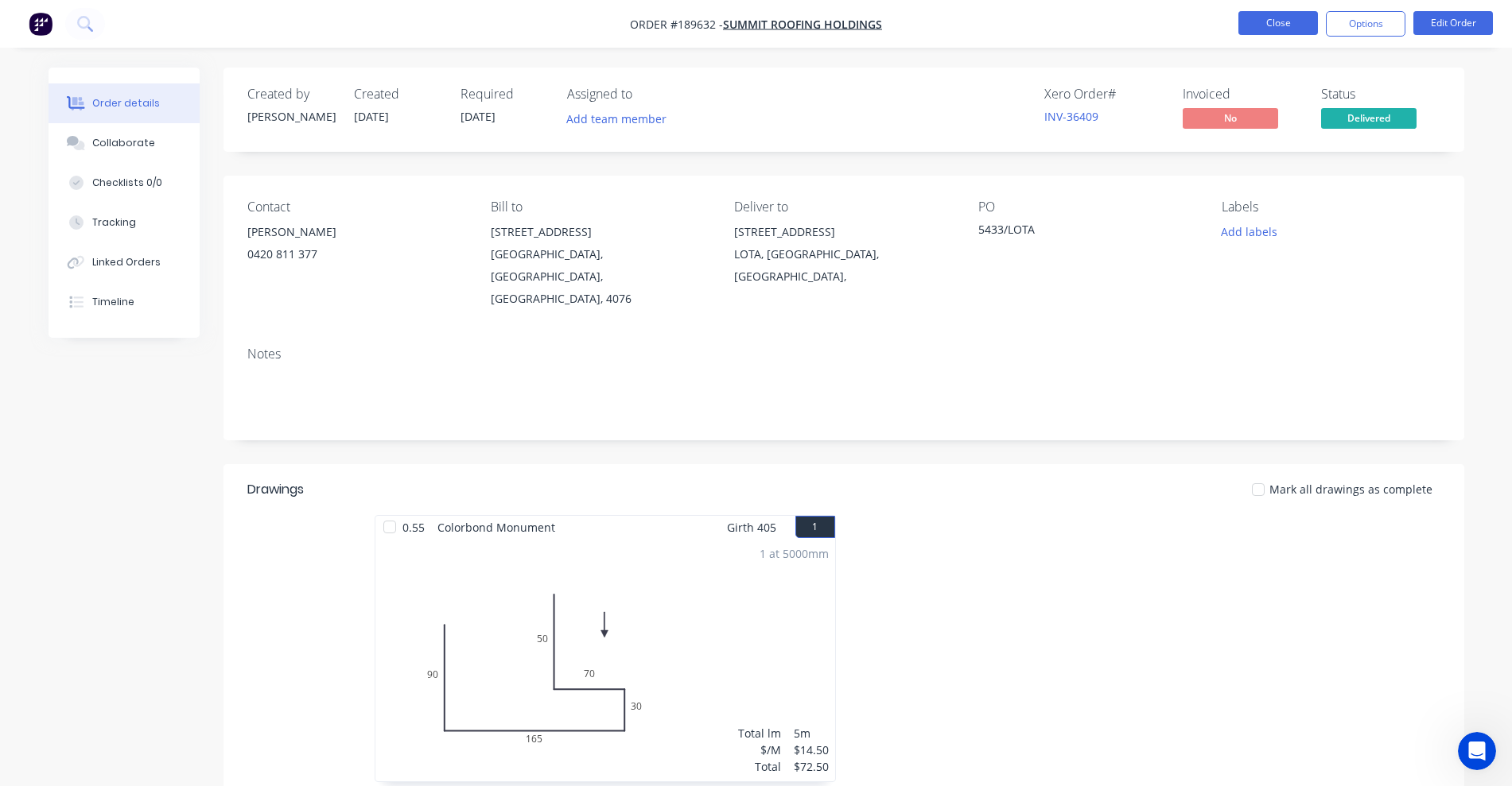
click at [1276, 28] on button "Close" at bounding box center [1278, 23] width 80 height 24
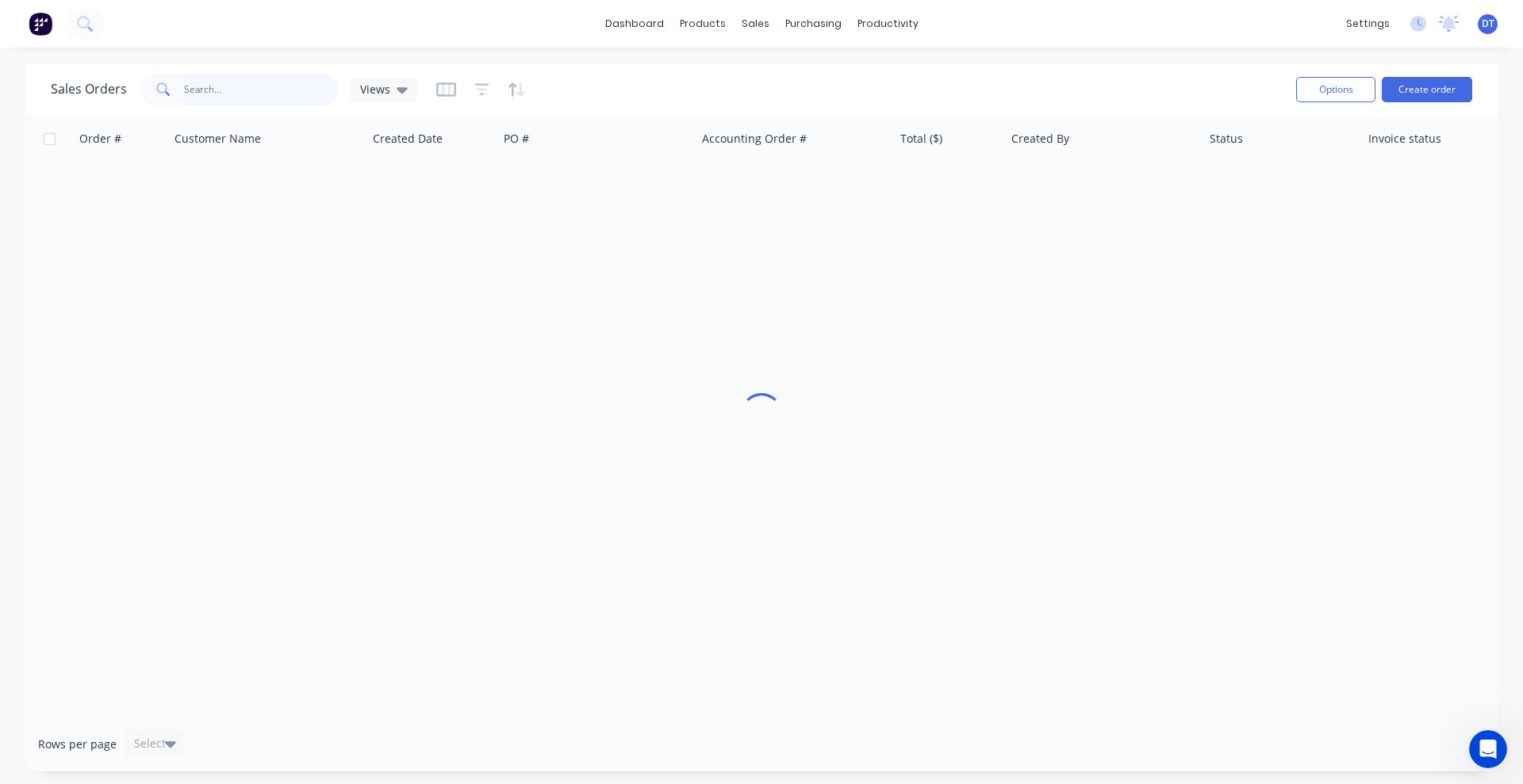
click at [248, 85] on input "text" at bounding box center [261, 89] width 155 height 32
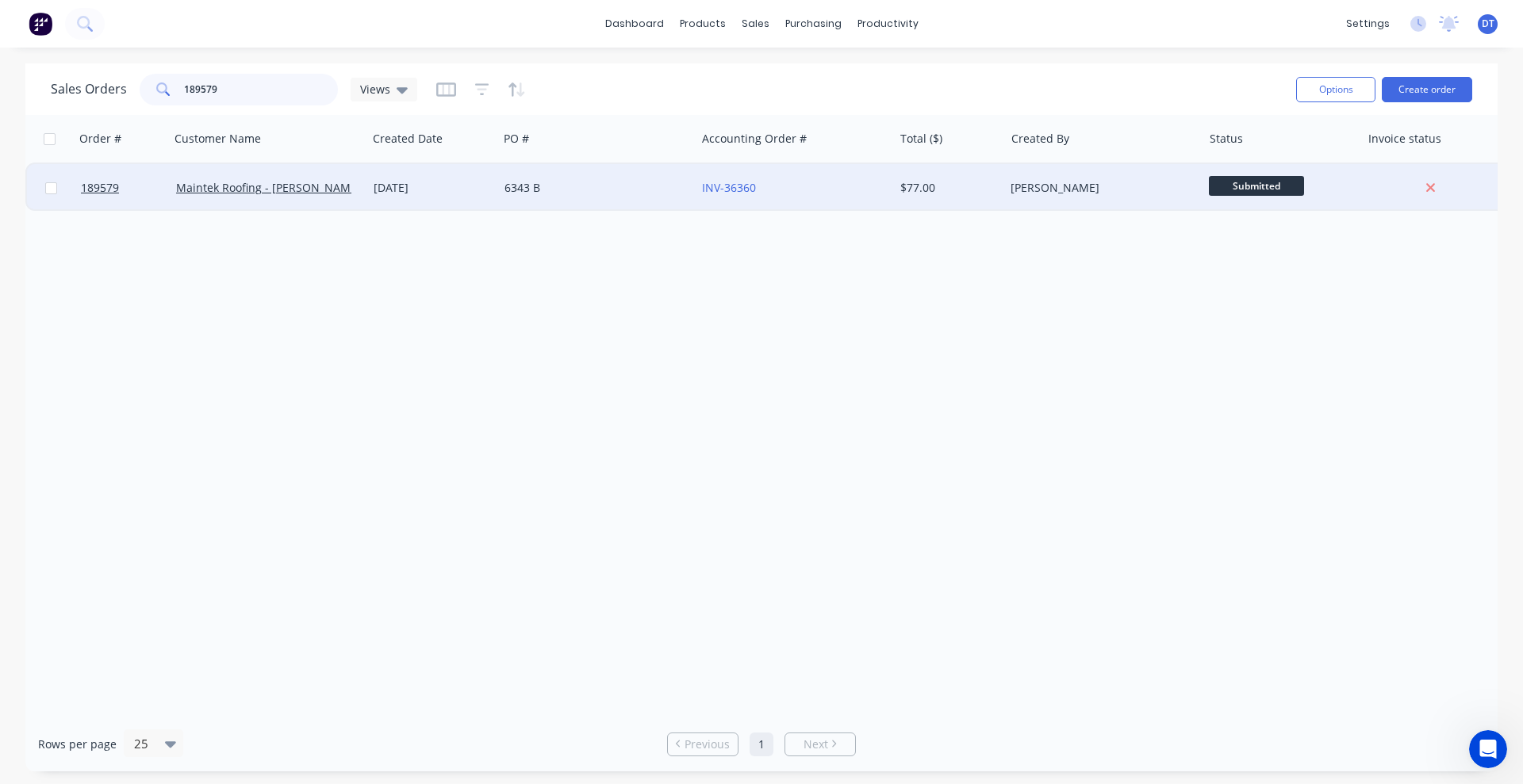
type input "189579"
click at [458, 196] on div "12 Aug 2025" at bounding box center [432, 188] width 131 height 48
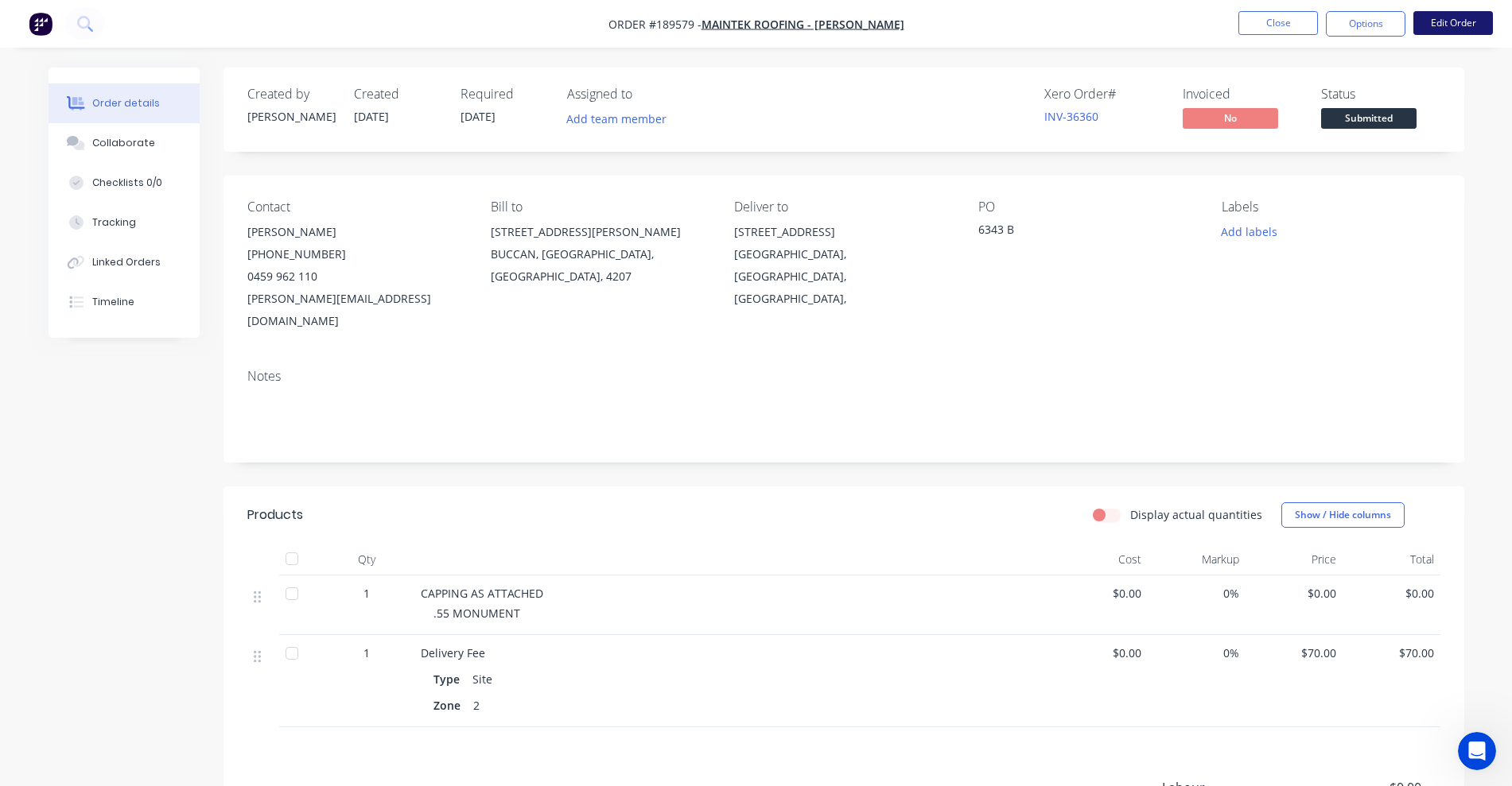
click at [1441, 25] on button "Edit Order" at bounding box center [1453, 23] width 80 height 24
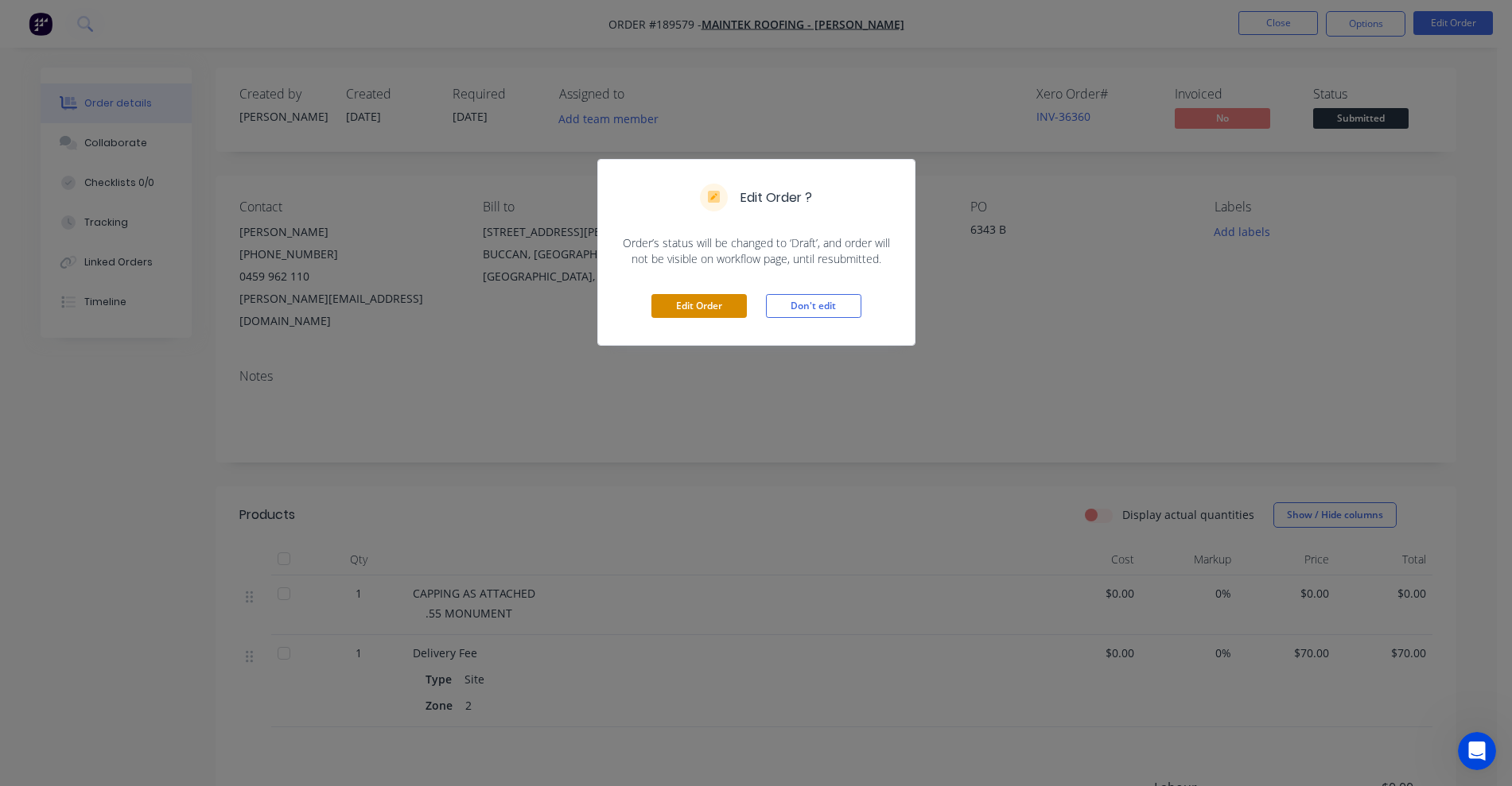
click at [727, 304] on button "Edit Order" at bounding box center [699, 306] width 95 height 24
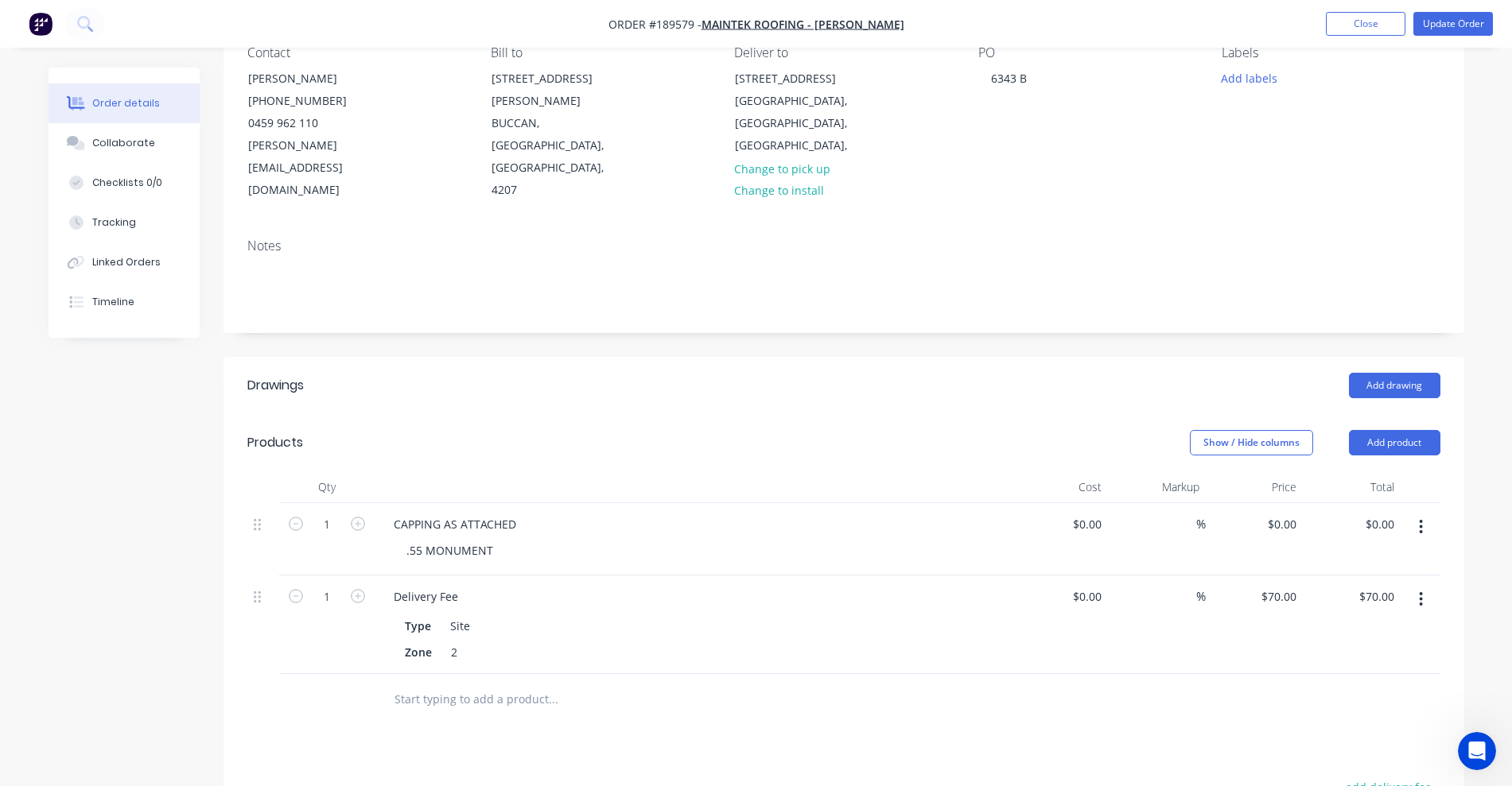
scroll to position [198, 0]
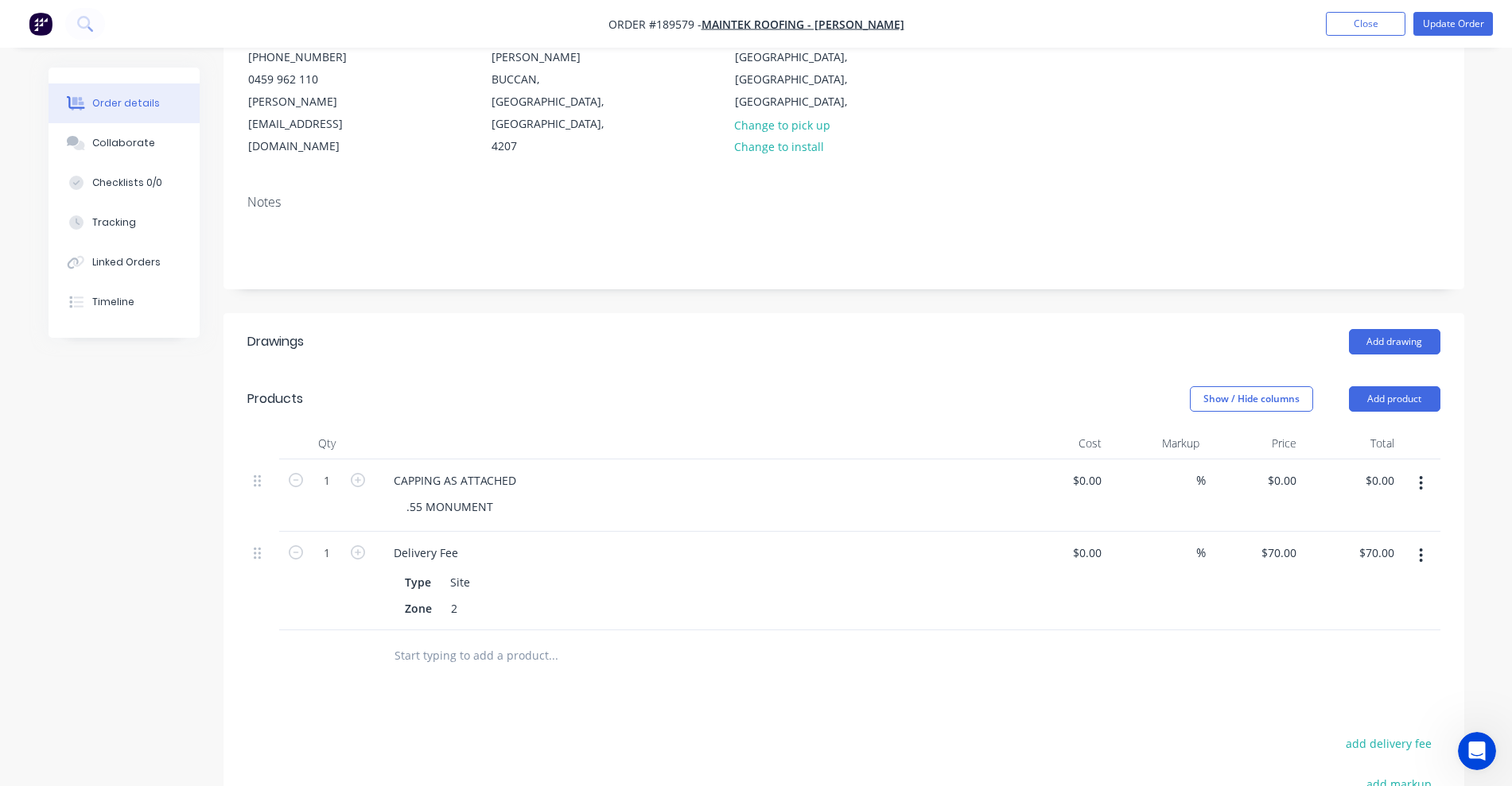
click at [1404, 542] on button "button" at bounding box center [1420, 555] width 37 height 29
click at [1391, 586] on div "Edit" at bounding box center [1365, 597] width 122 height 23
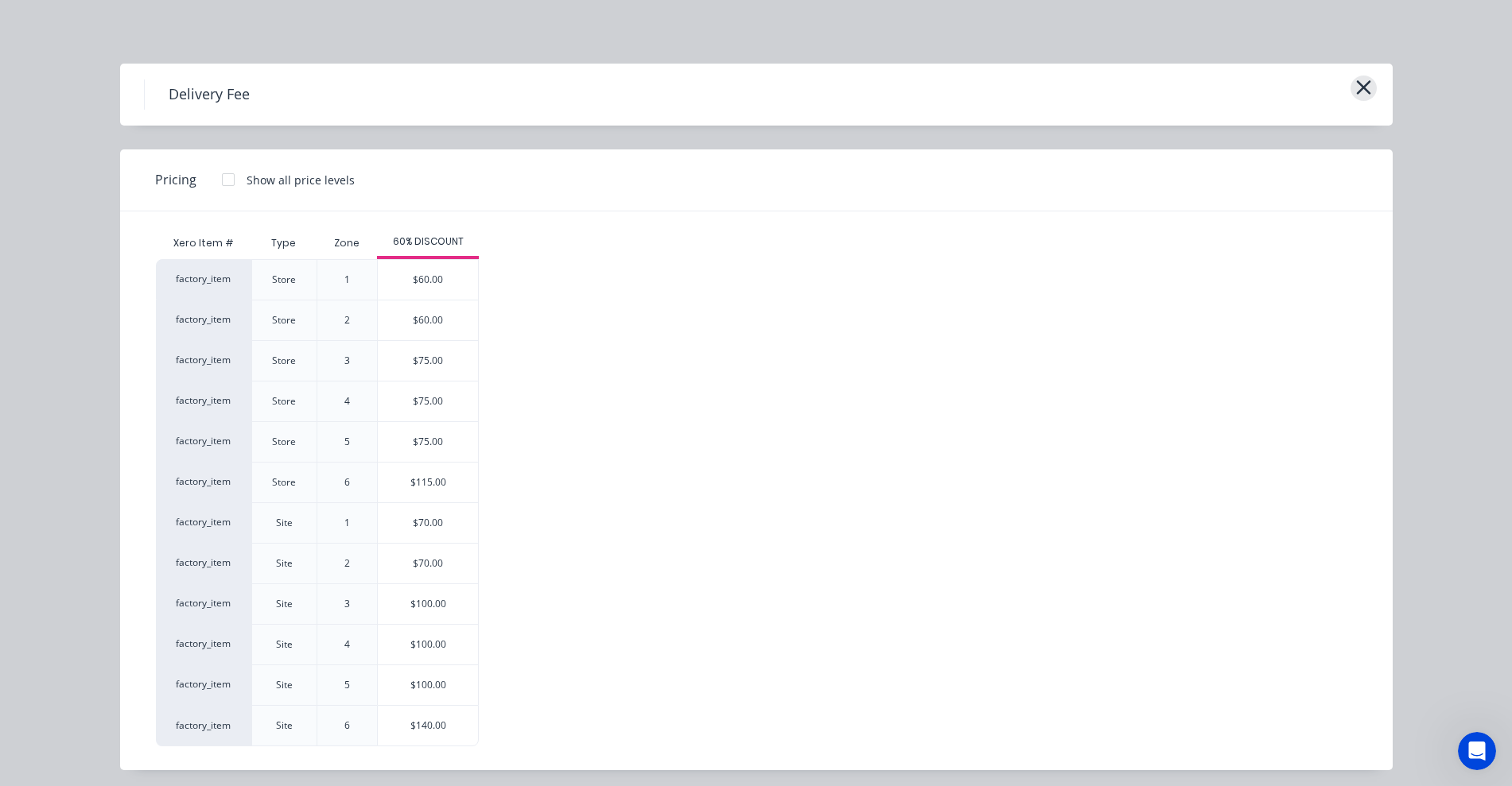
click at [1355, 92] on icon "button" at bounding box center [1363, 88] width 16 height 23
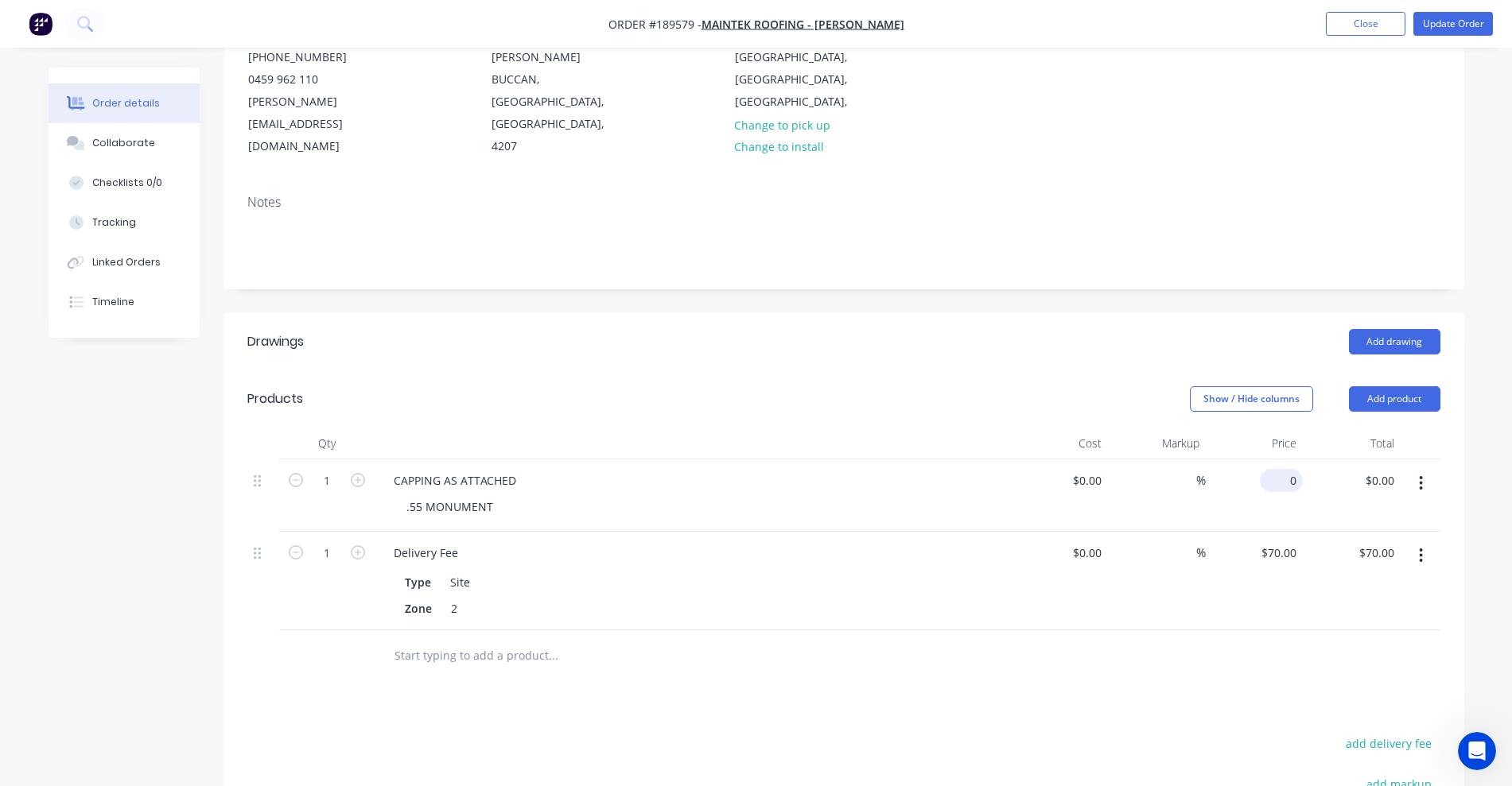
click at [1291, 469] on input "0" at bounding box center [1285, 480] width 36 height 23
type input "$55.48"
click at [655, 387] on div "Show / Hide columns Add product" at bounding box center [969, 399] width 939 height 25
click at [1469, 29] on button "Update Order" at bounding box center [1453, 24] width 80 height 24
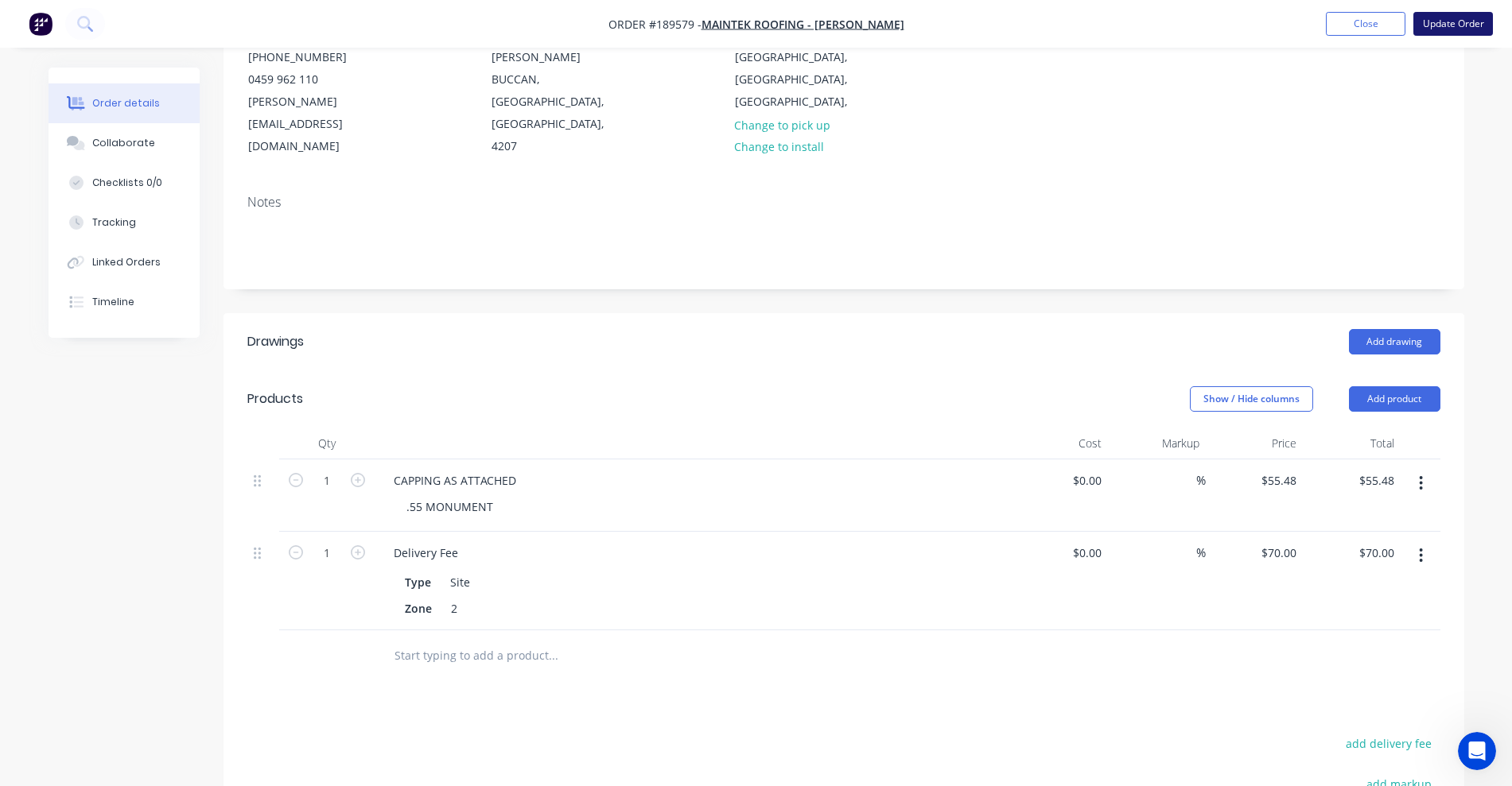
scroll to position [0, 0]
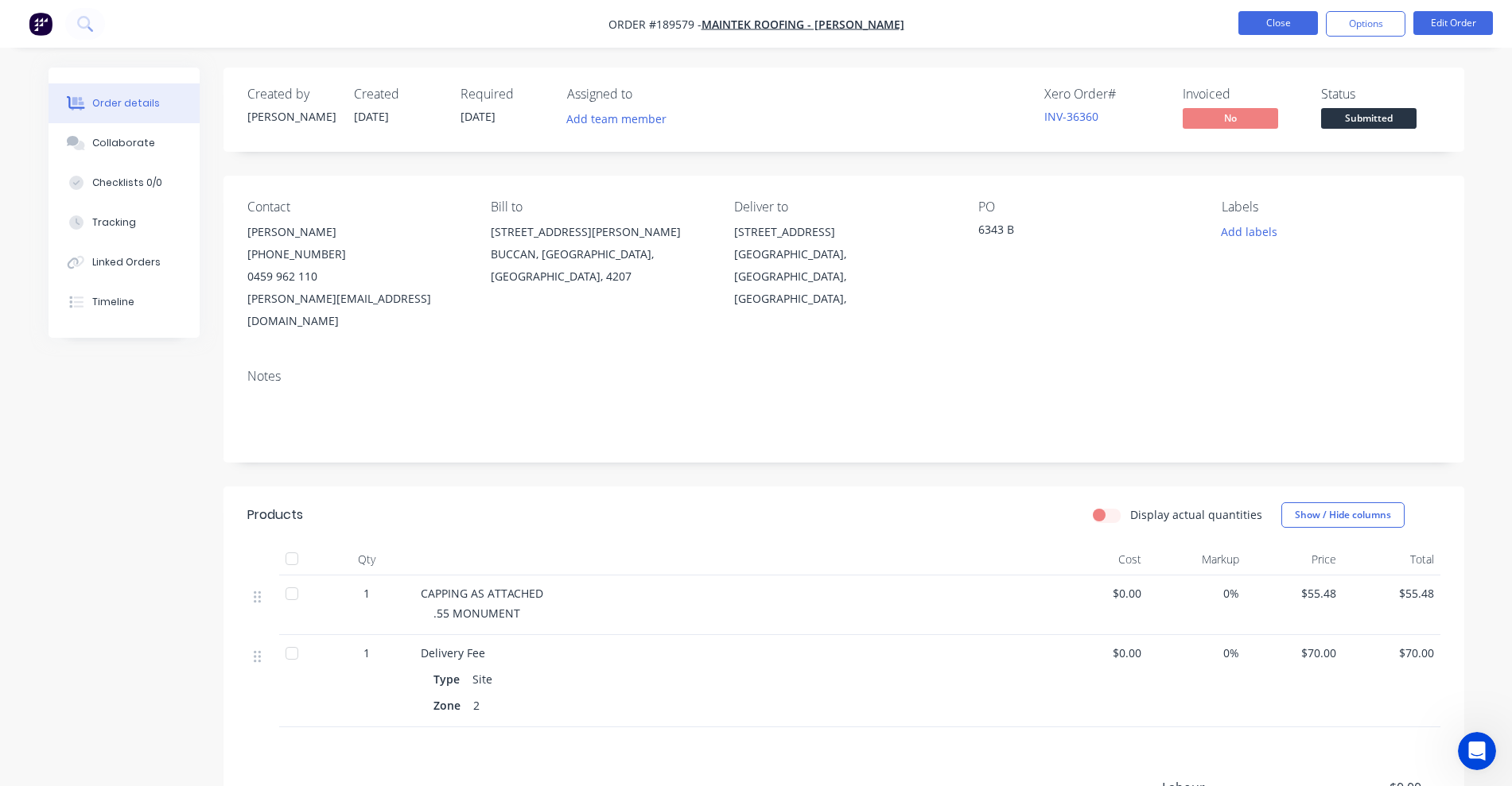
click at [1273, 18] on button "Close" at bounding box center [1278, 23] width 80 height 24
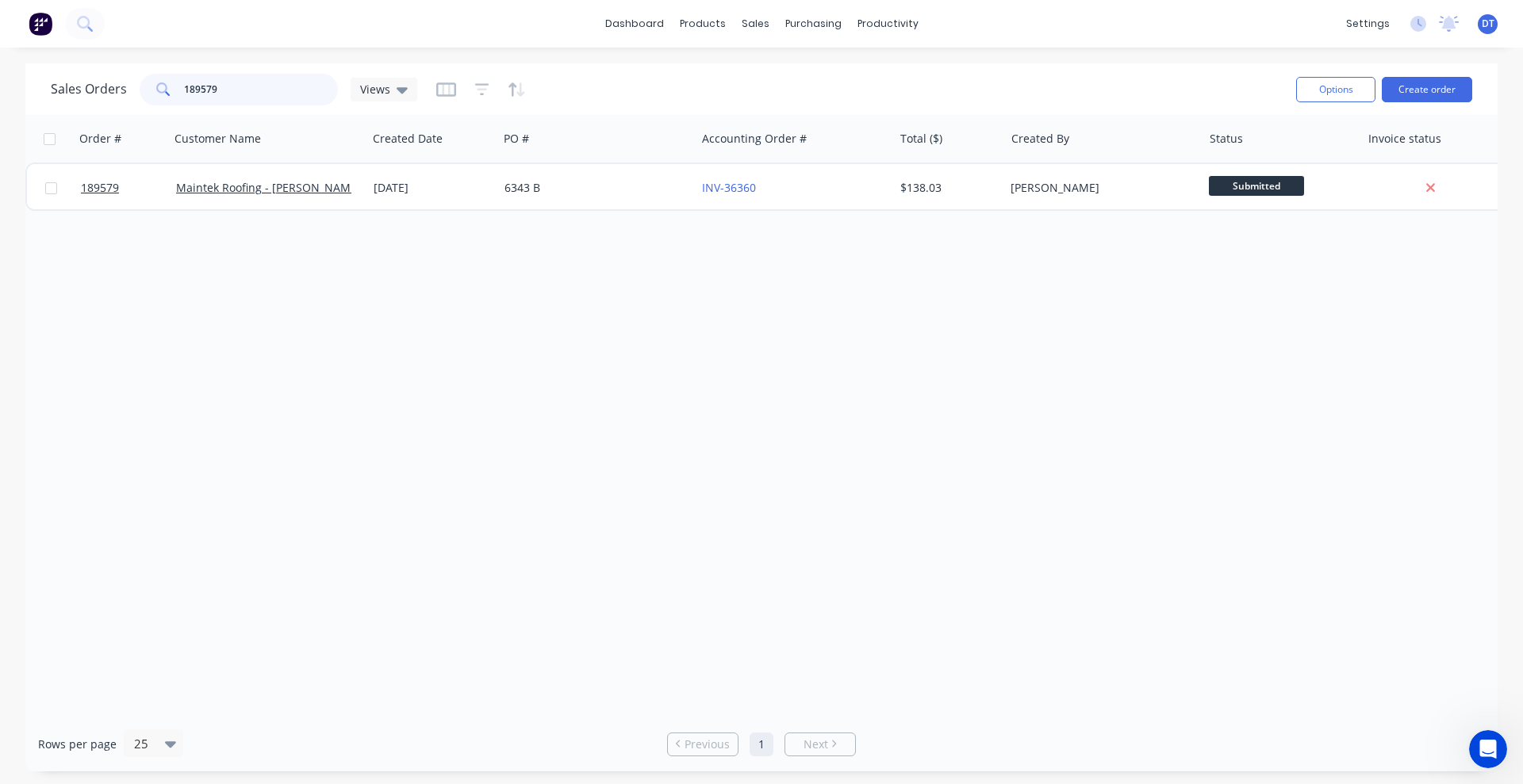
drag, startPoint x: 222, startPoint y: 76, endPoint x: 155, endPoint y: 76, distance: 67.0
click at [155, 76] on div "189579" at bounding box center [238, 89] width 198 height 32
type input "189598"
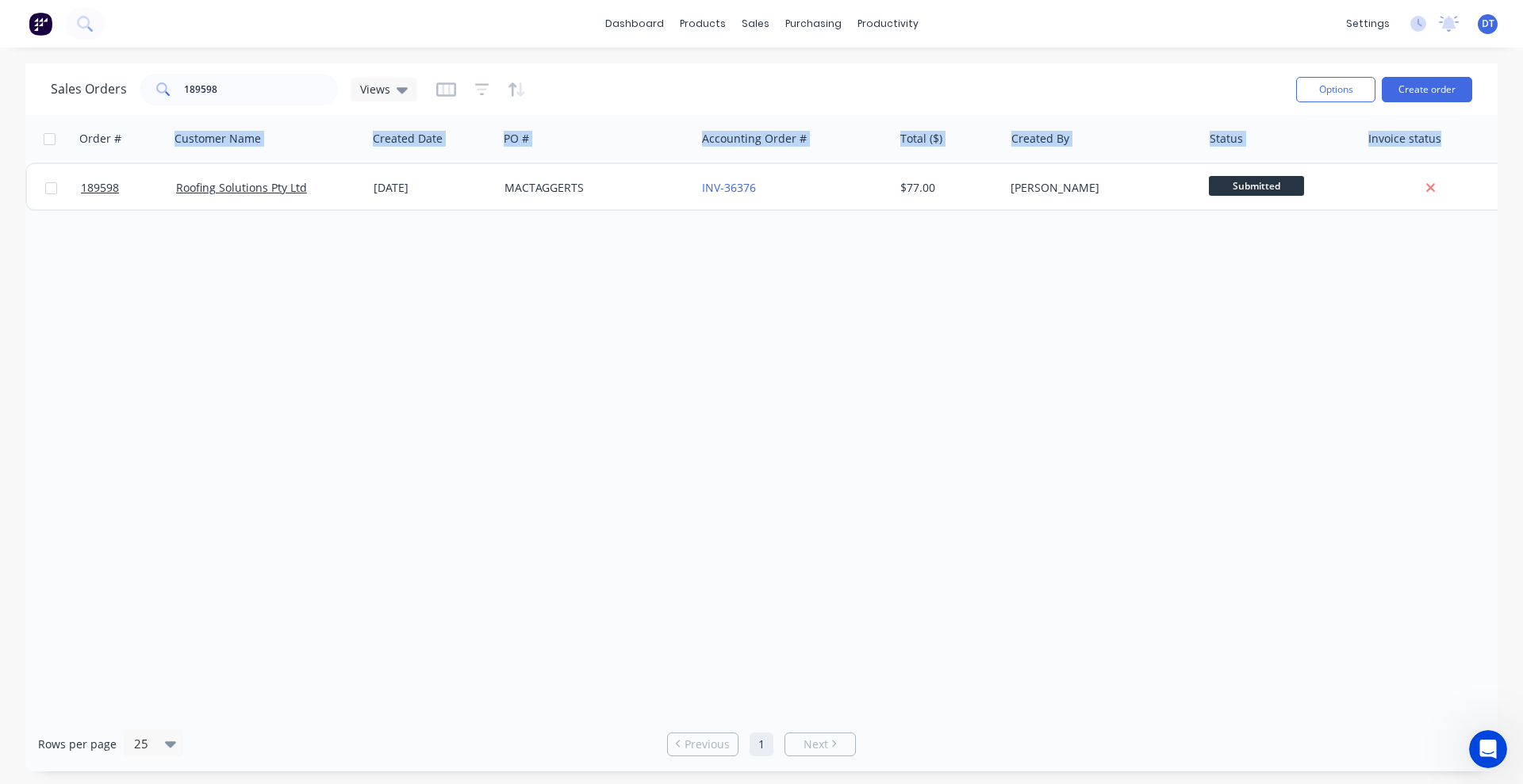
drag, startPoint x: 176, startPoint y: 149, endPoint x: 269, endPoint y: 290, distance: 168.9
click at [206, 240] on div "Order # Customer Name Created Date PO # Accounting Order # Total ($) Created By…" at bounding box center [761, 416] width 1473 height 602
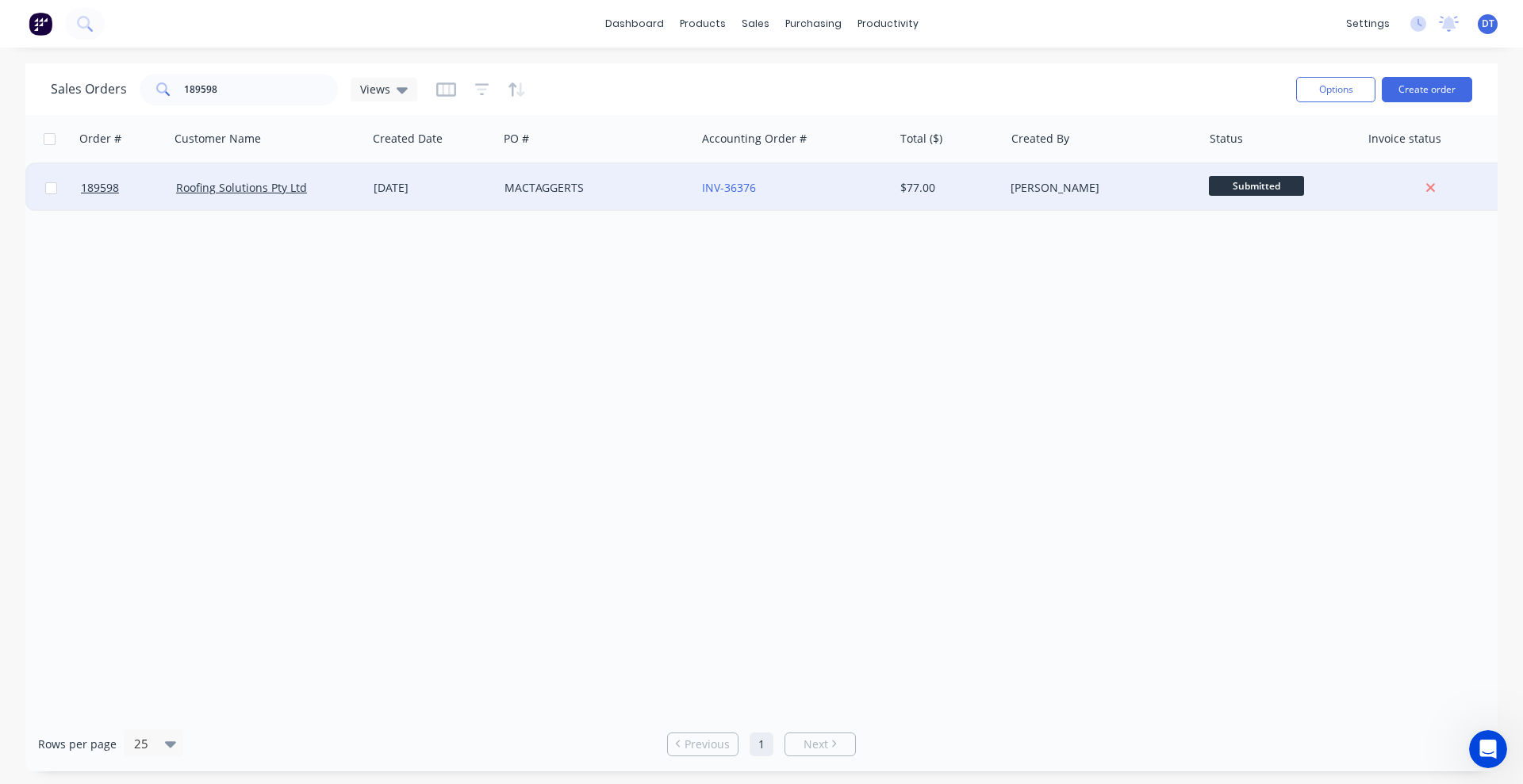
click at [352, 182] on div "Roofing Solutions Pty Ltd" at bounding box center [269, 188] width 185 height 16
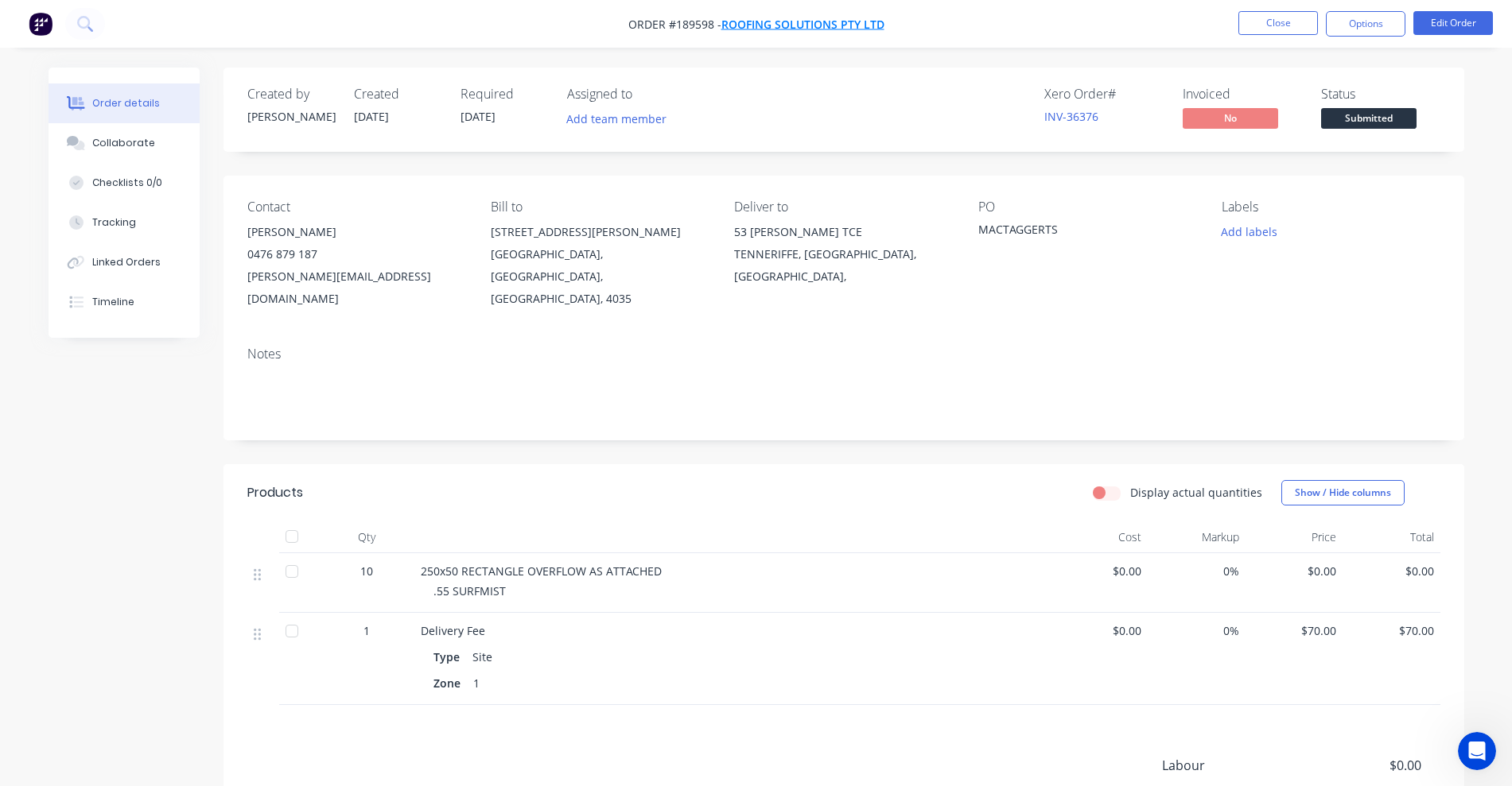
drag, startPoint x: 800, startPoint y: 32, endPoint x: 767, endPoint y: 26, distance: 33.5
click at [1442, 17] on button "Edit Order" at bounding box center [1453, 23] width 80 height 24
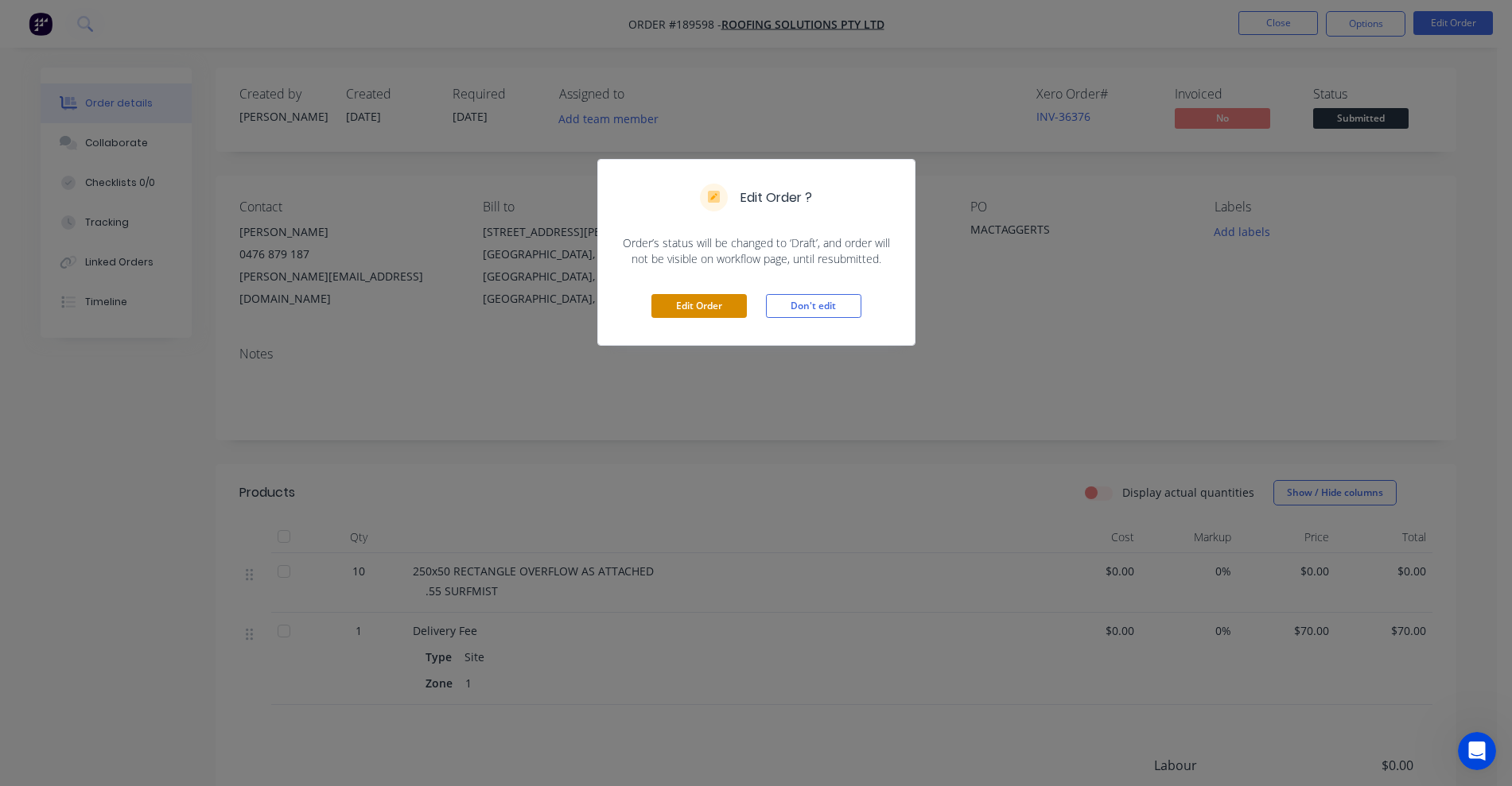
click at [688, 315] on button "Edit Order" at bounding box center [699, 306] width 95 height 24
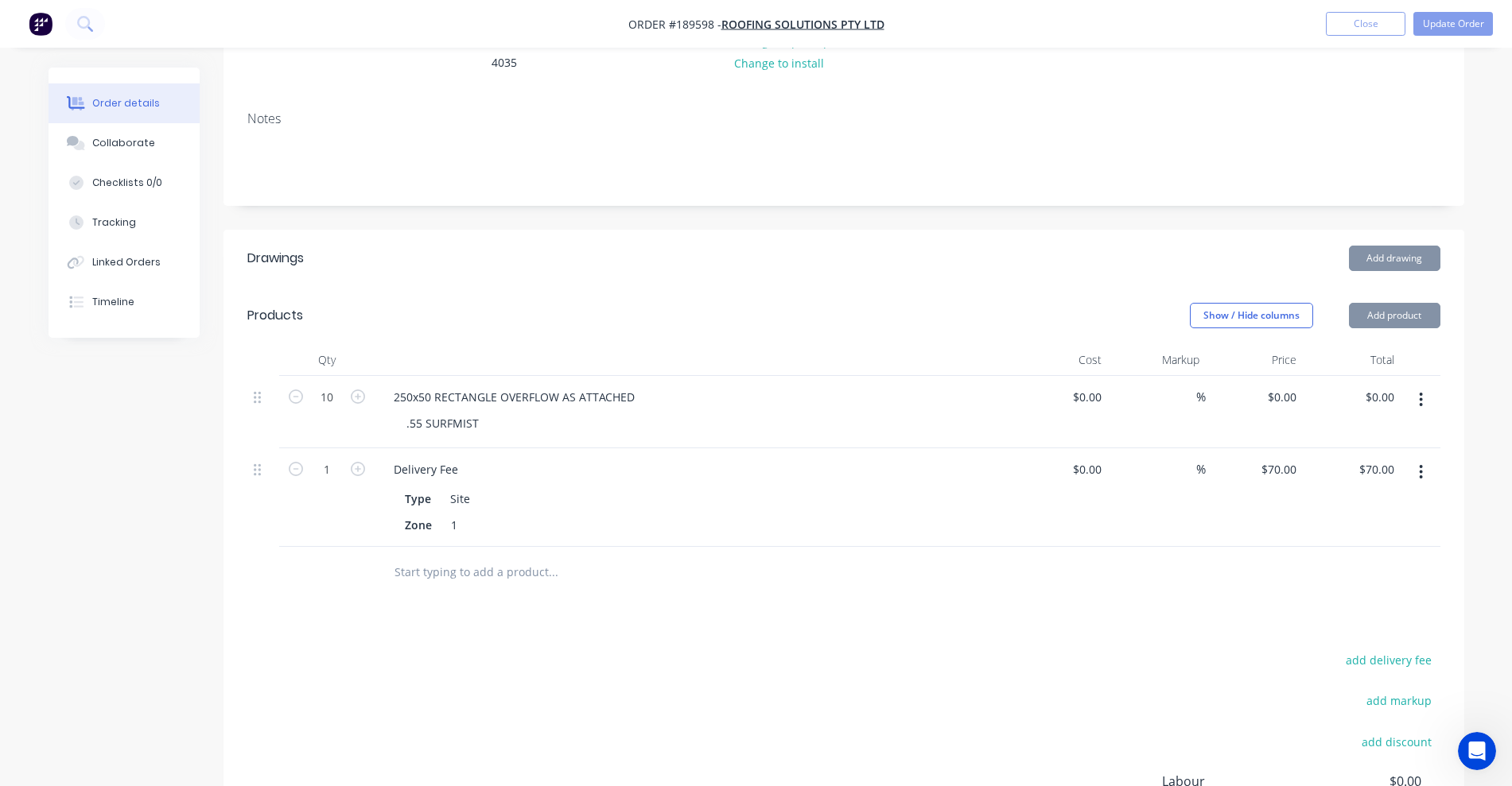
scroll to position [298, 0]
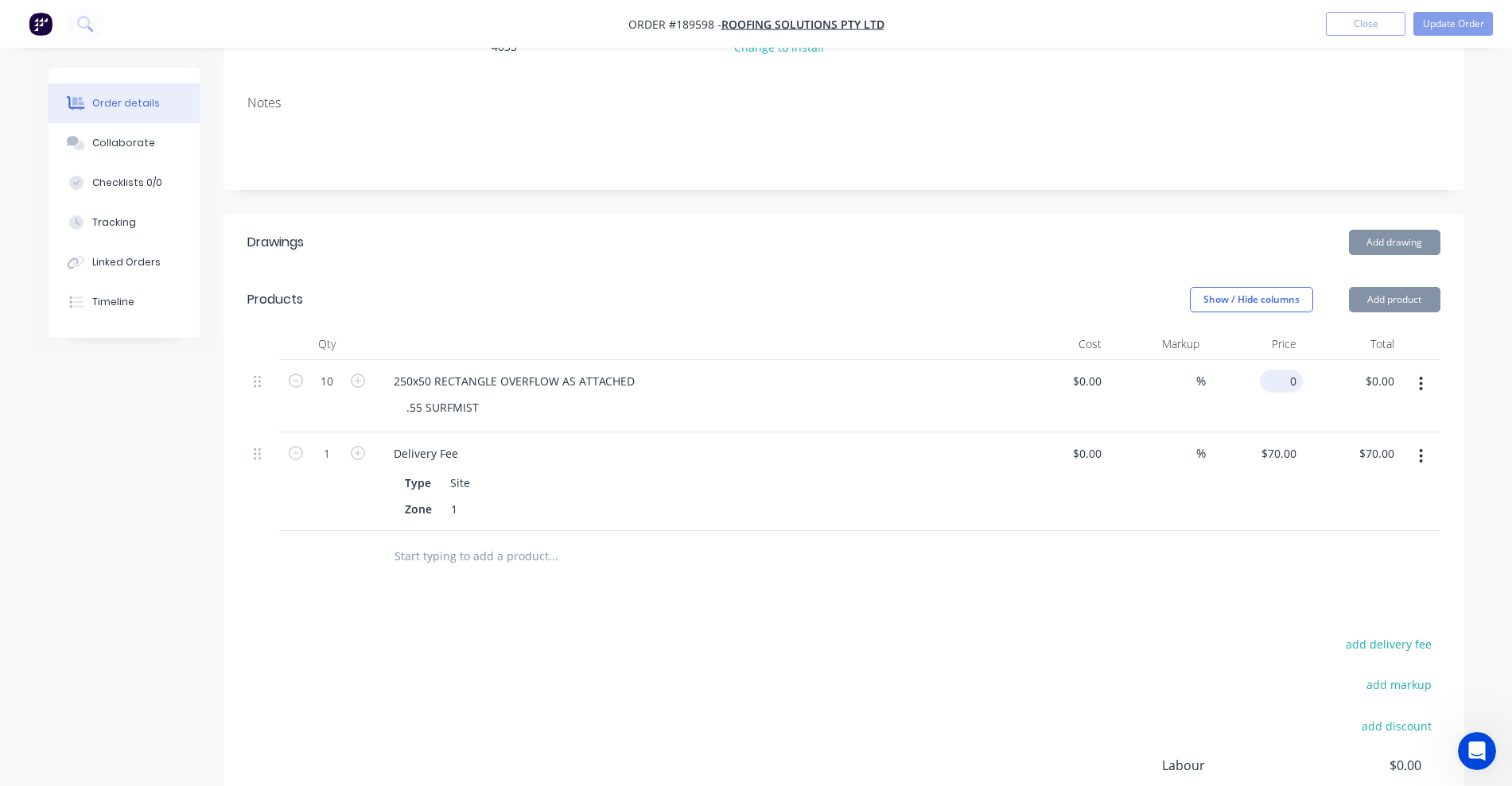
click at [1291, 370] on input "0" at bounding box center [1285, 381] width 36 height 23
type input "$83.60"
type input "$836.00"
click at [923, 271] on header "Products Show / Hide columns Add product" at bounding box center [844, 300] width 1241 height 57
click at [1485, 29] on button "Update Order" at bounding box center [1453, 24] width 80 height 24
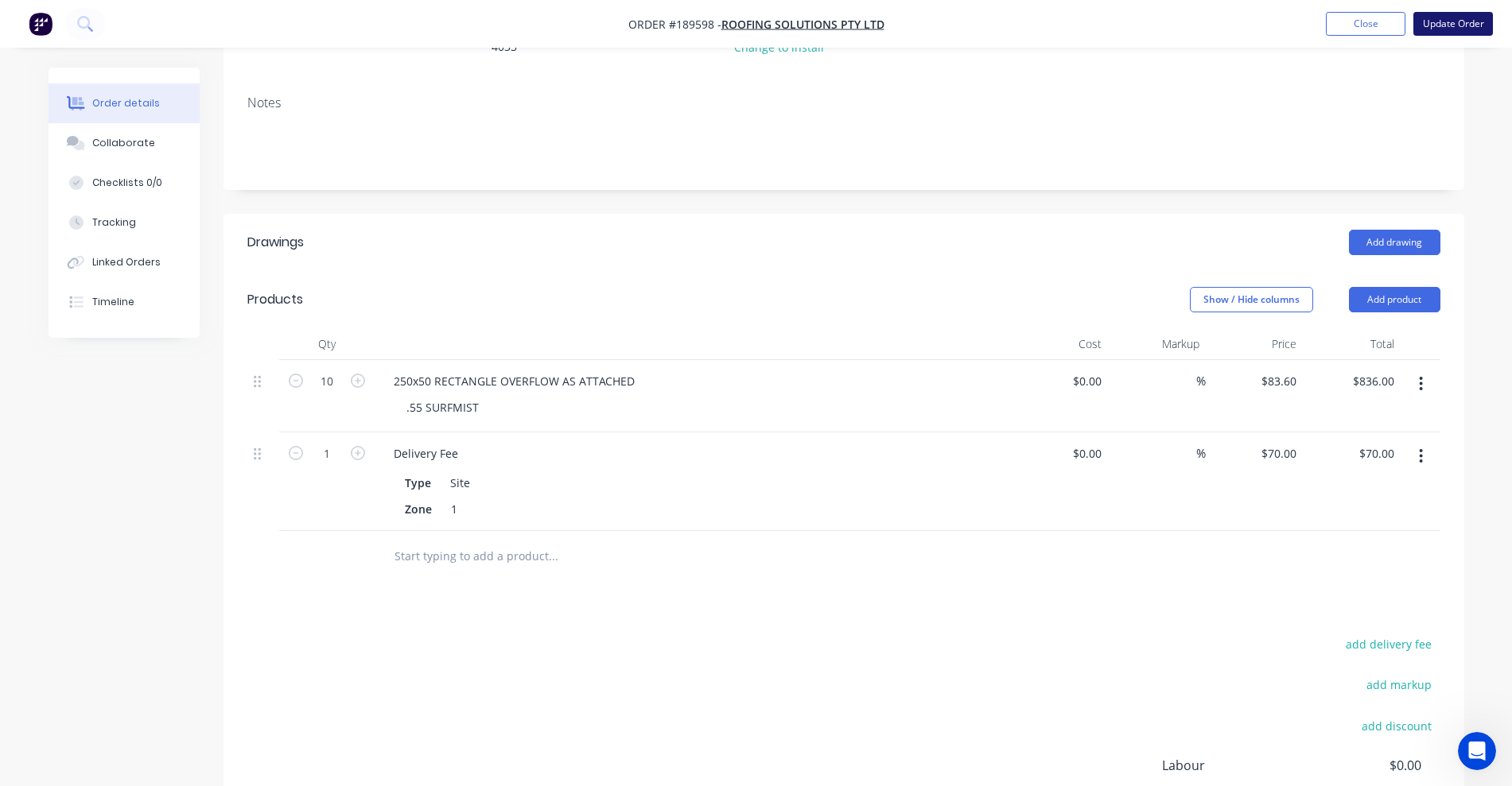
scroll to position [0, 0]
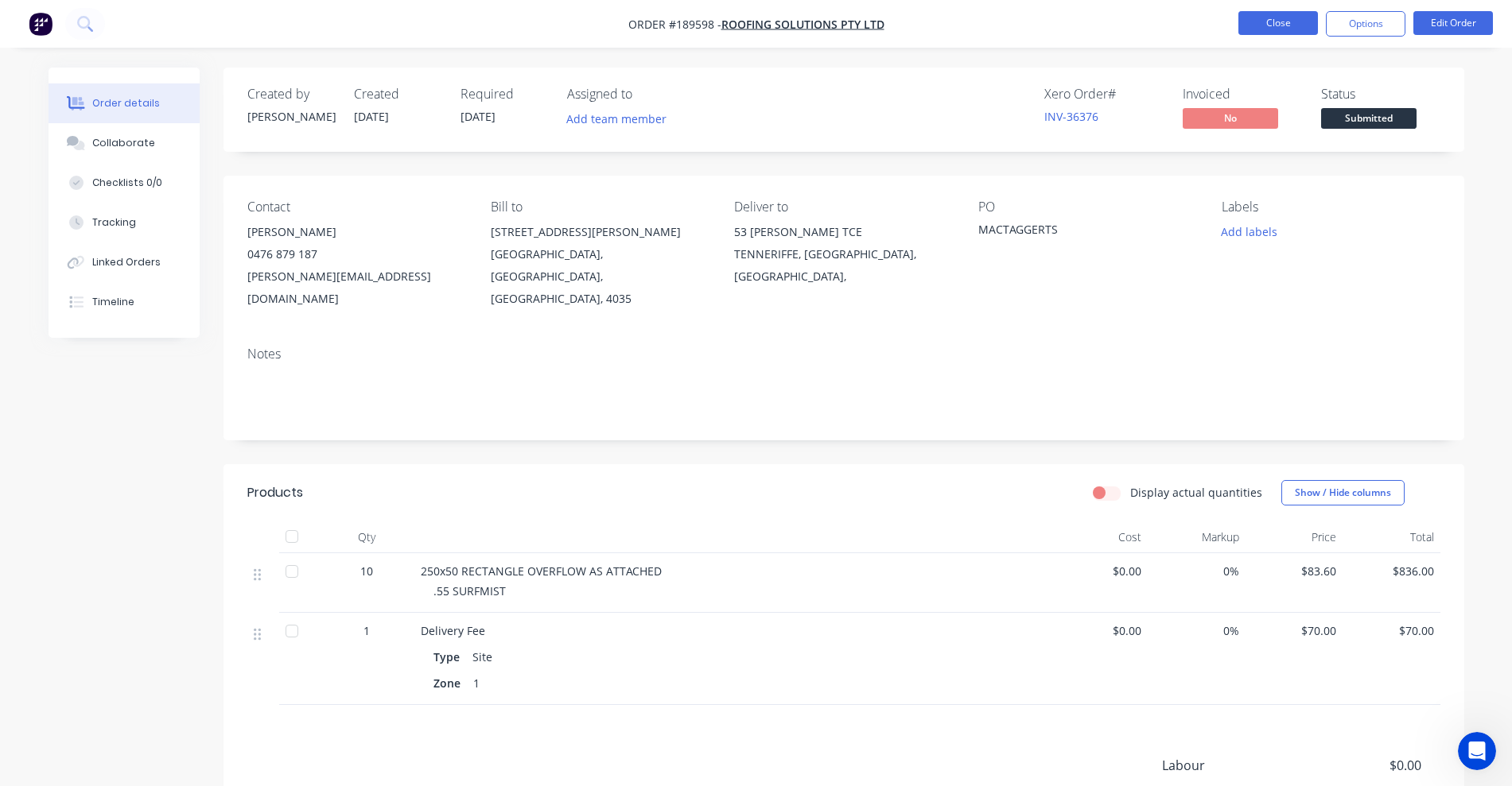
click at [1272, 23] on button "Close" at bounding box center [1278, 23] width 80 height 24
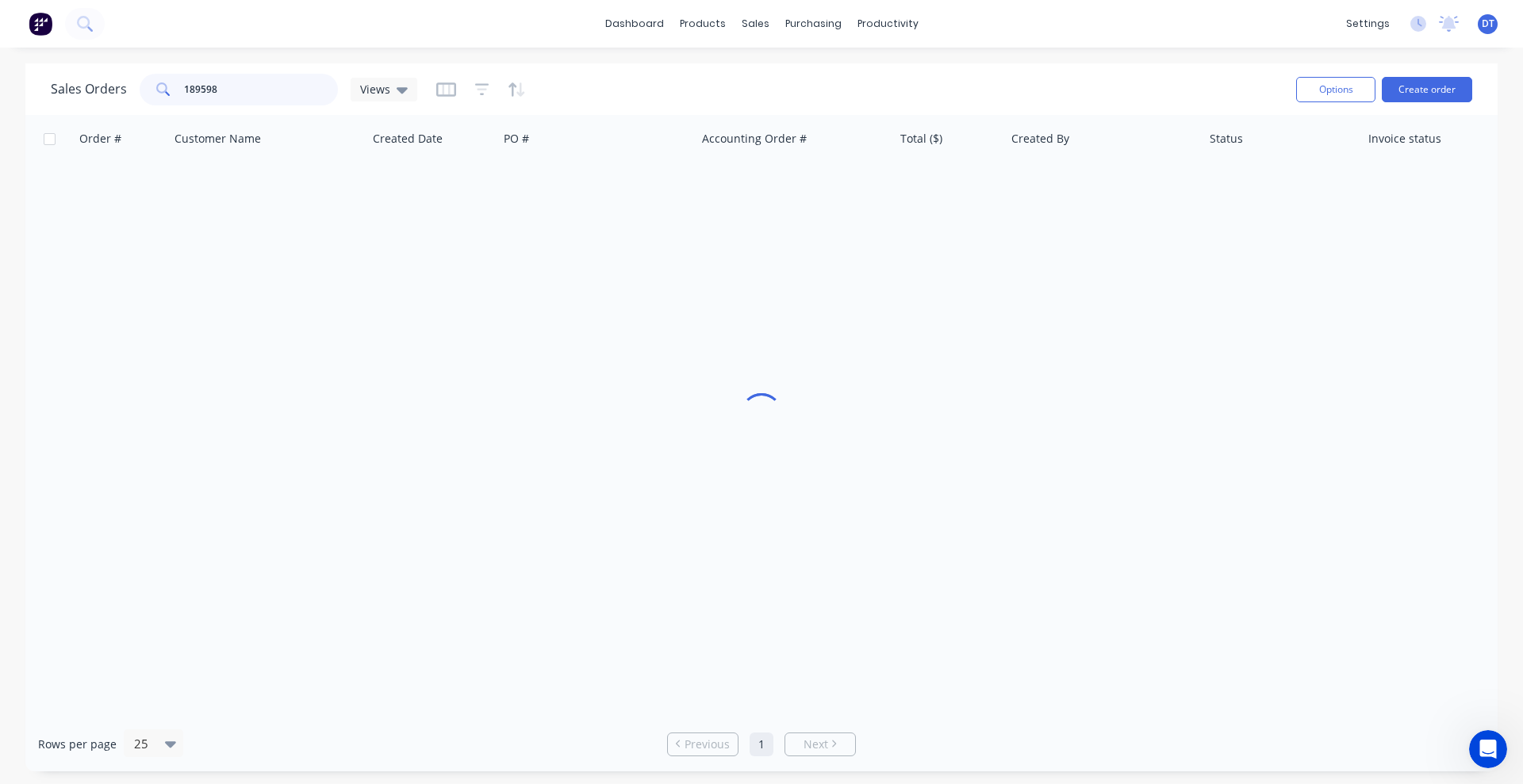
drag, startPoint x: 218, startPoint y: 79, endPoint x: 120, endPoint y: 83, distance: 98.1
click at [120, 83] on div "Sales Orders 189598 Views" at bounding box center [234, 89] width 367 height 32
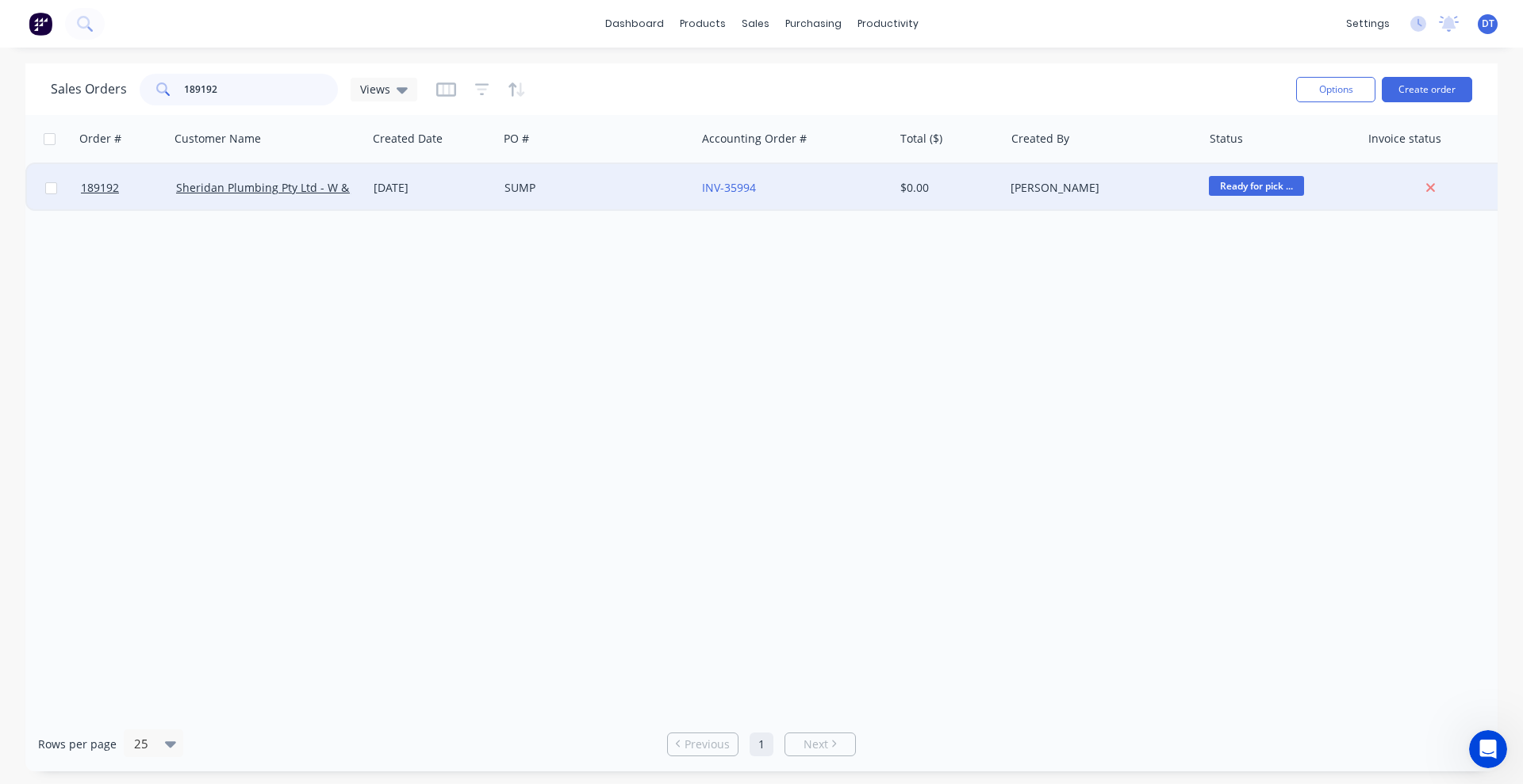
type input "189192"
click at [613, 196] on div "SUMP" at bounding box center [597, 188] width 197 height 48
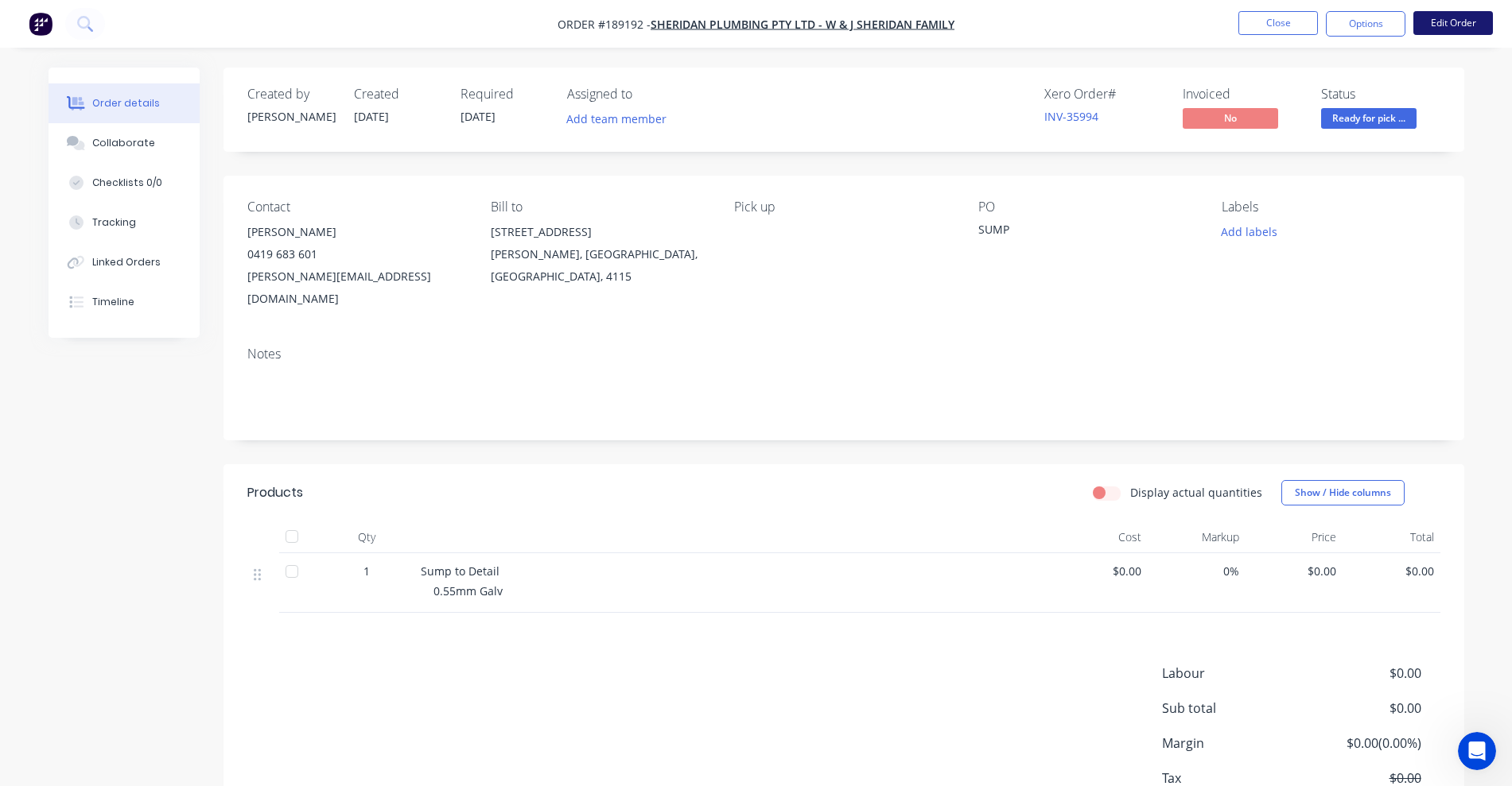
click at [1459, 23] on button "Edit Order" at bounding box center [1453, 23] width 80 height 24
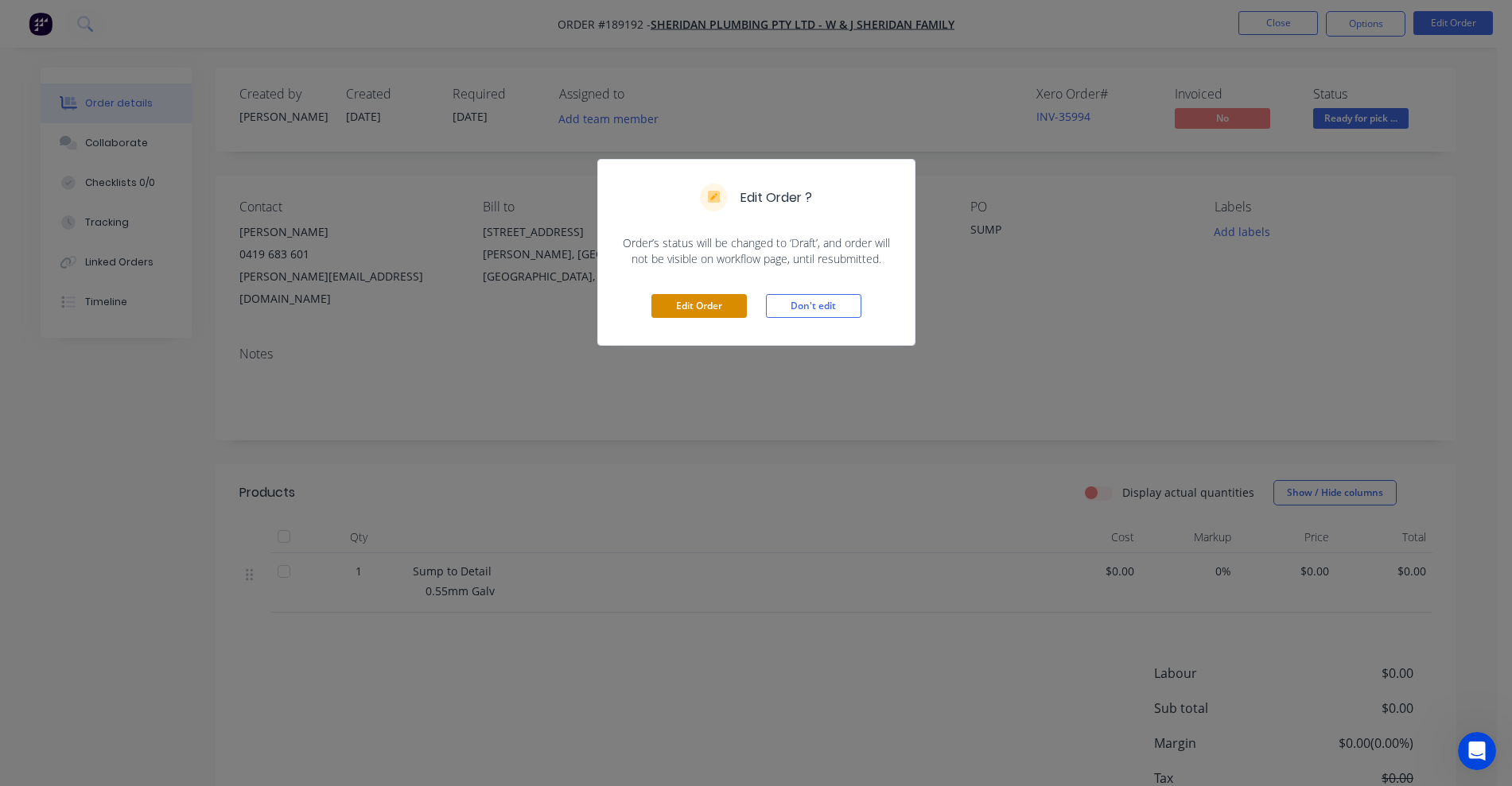
click at [693, 306] on button "Edit Order" at bounding box center [699, 306] width 95 height 24
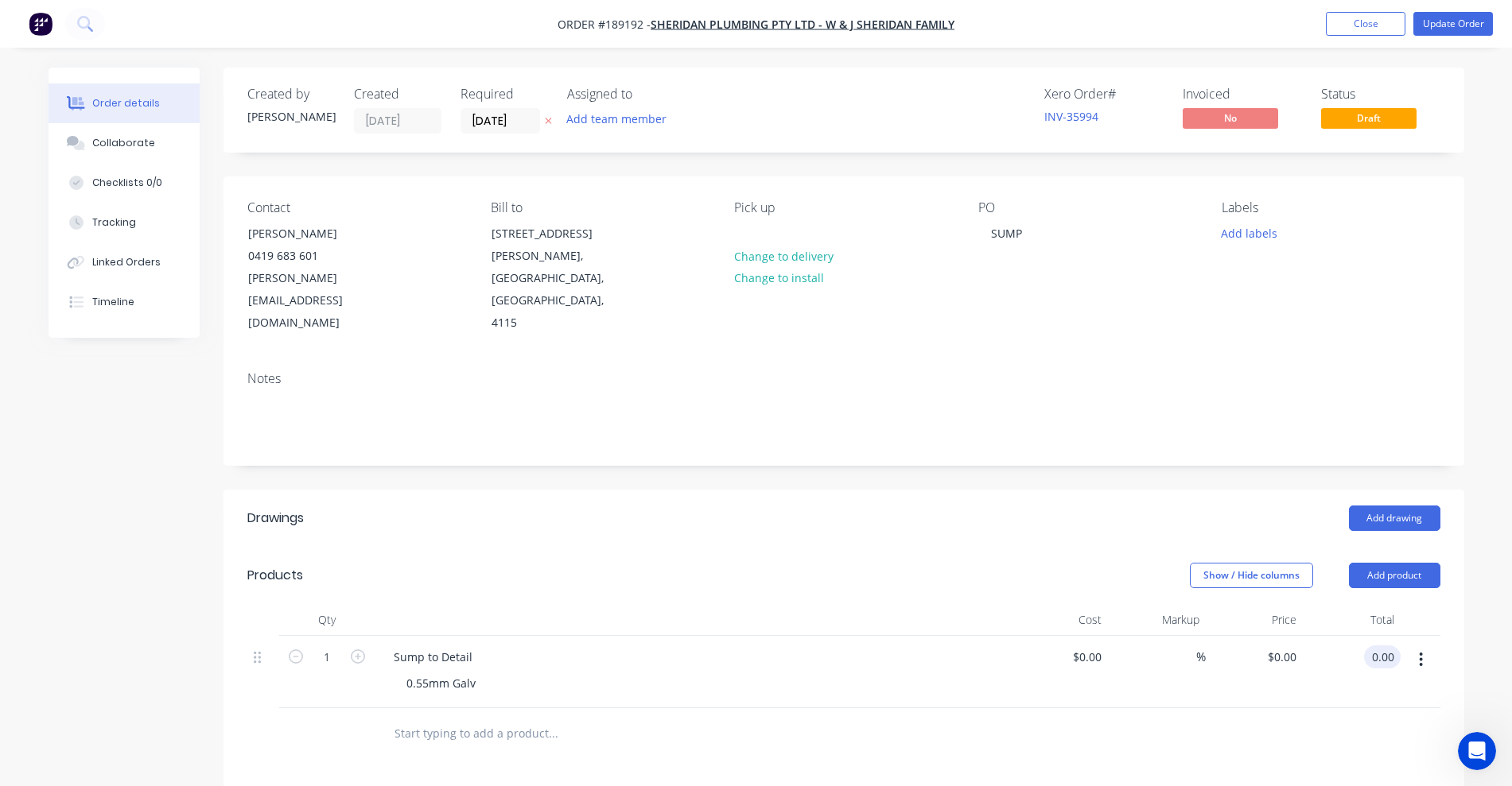
click at [1377, 646] on input "0.00" at bounding box center [1385, 657] width 30 height 23
type input "121.2"
type input "$121.20"
click at [946, 547] on header "Products Show / Hide columns Add product" at bounding box center [844, 575] width 1241 height 57
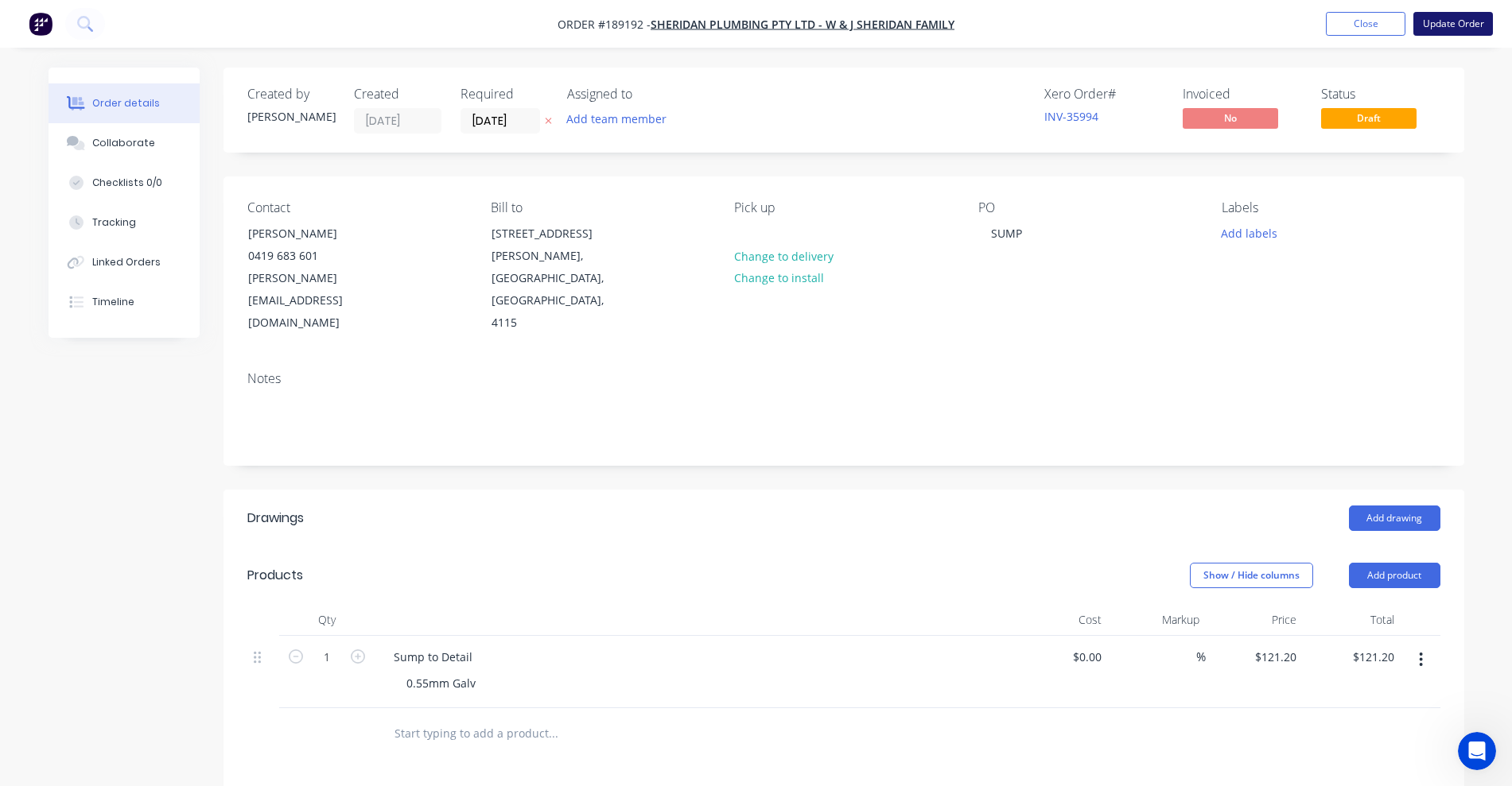
click at [1455, 22] on button "Update Order" at bounding box center [1453, 24] width 80 height 24
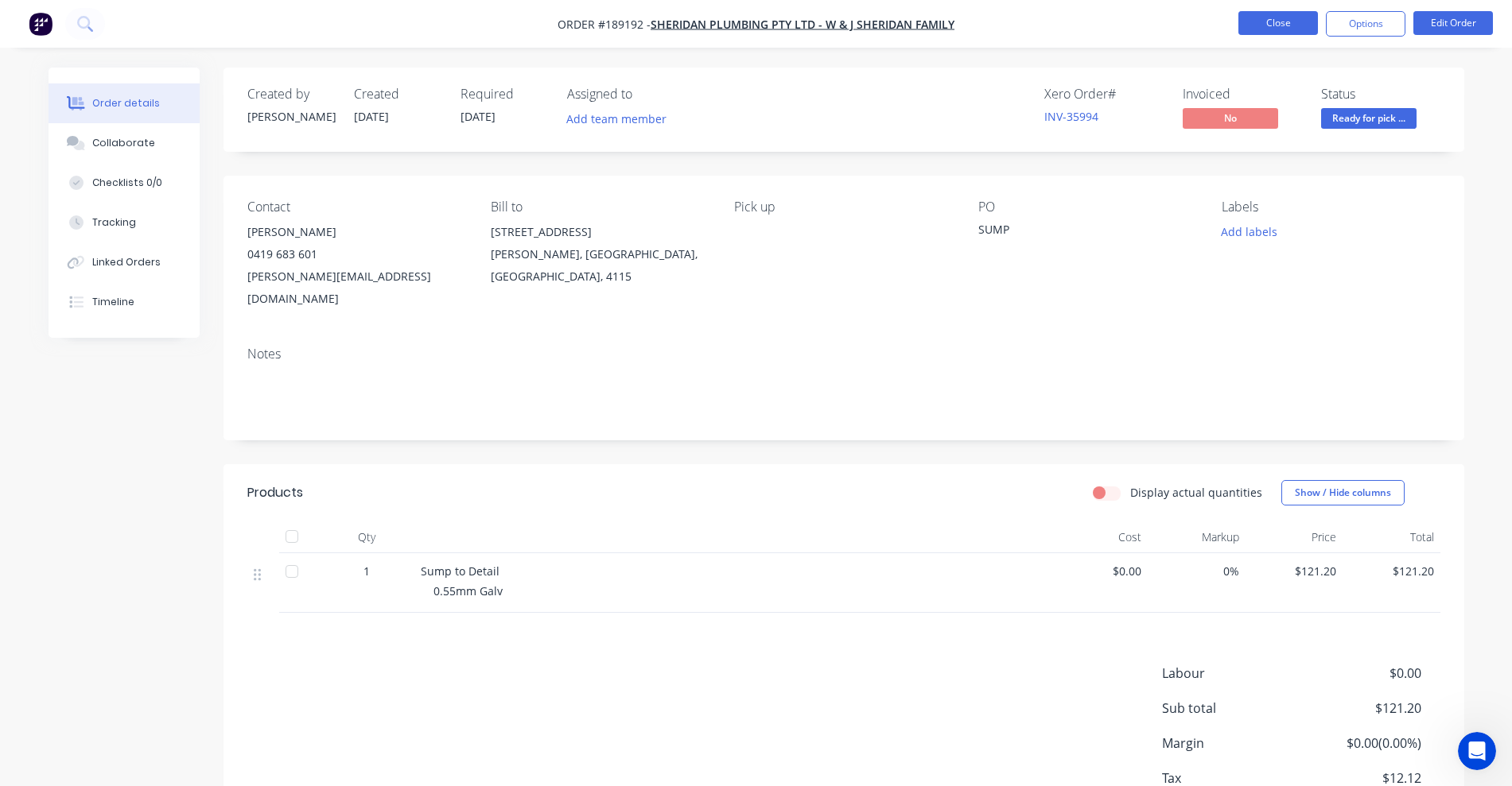
click at [1287, 27] on button "Close" at bounding box center [1278, 23] width 80 height 24
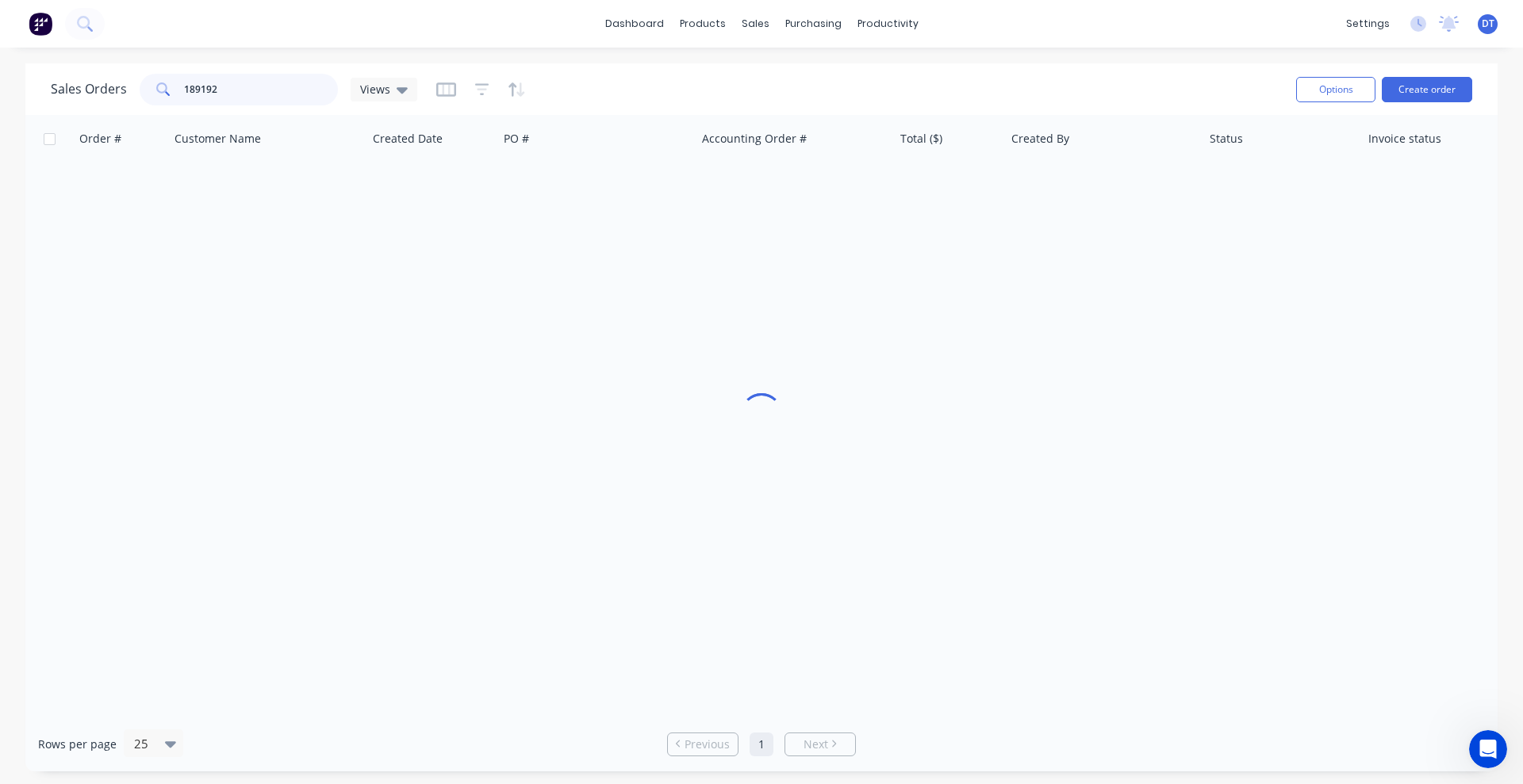
drag, startPoint x: 244, startPoint y: 91, endPoint x: 104, endPoint y: 81, distance: 140.4
click at [104, 81] on div "Sales Orders 189192 Views" at bounding box center [234, 89] width 367 height 32
type input "189643"
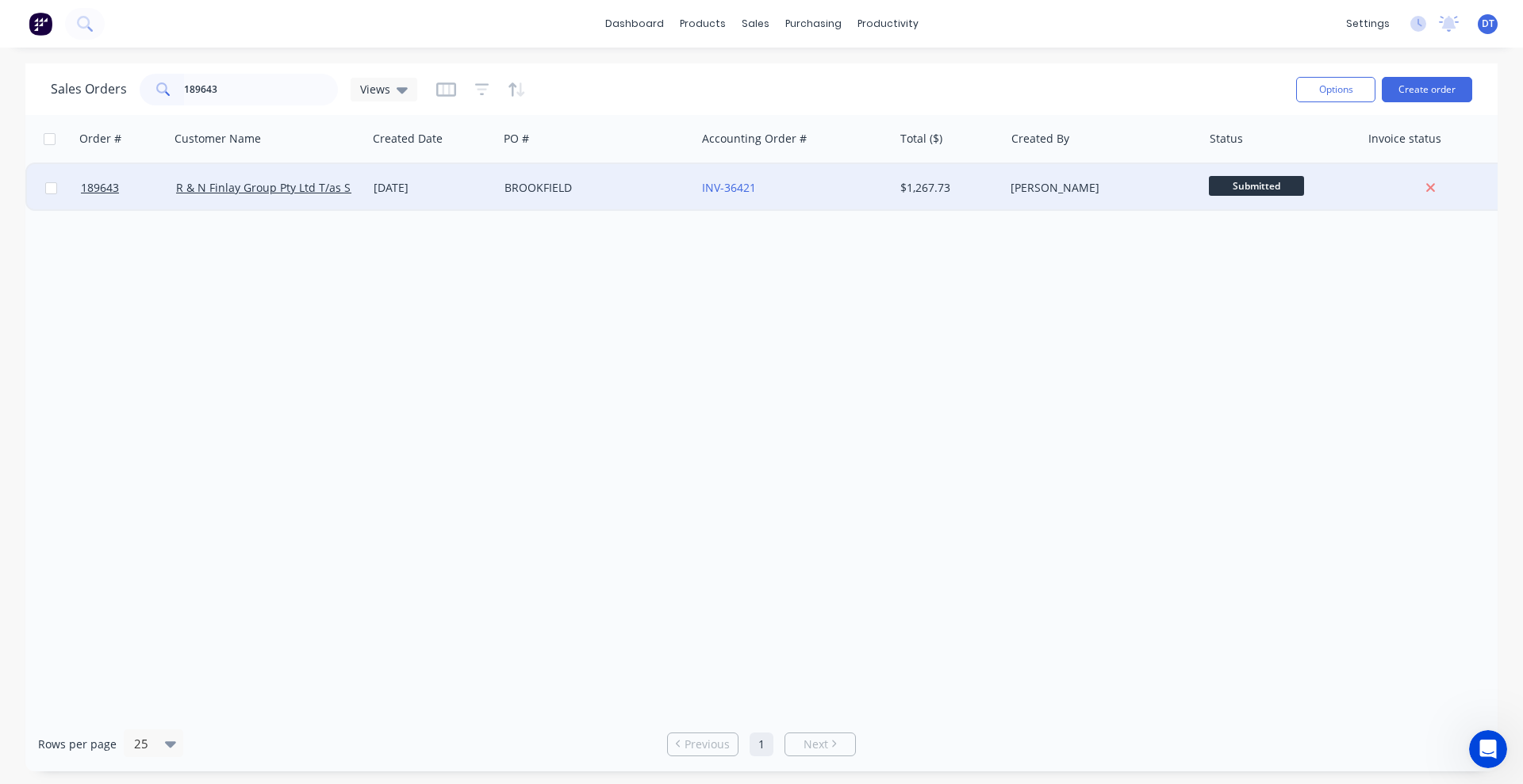
click at [464, 201] on div "12 Aug 2025" at bounding box center [432, 188] width 131 height 48
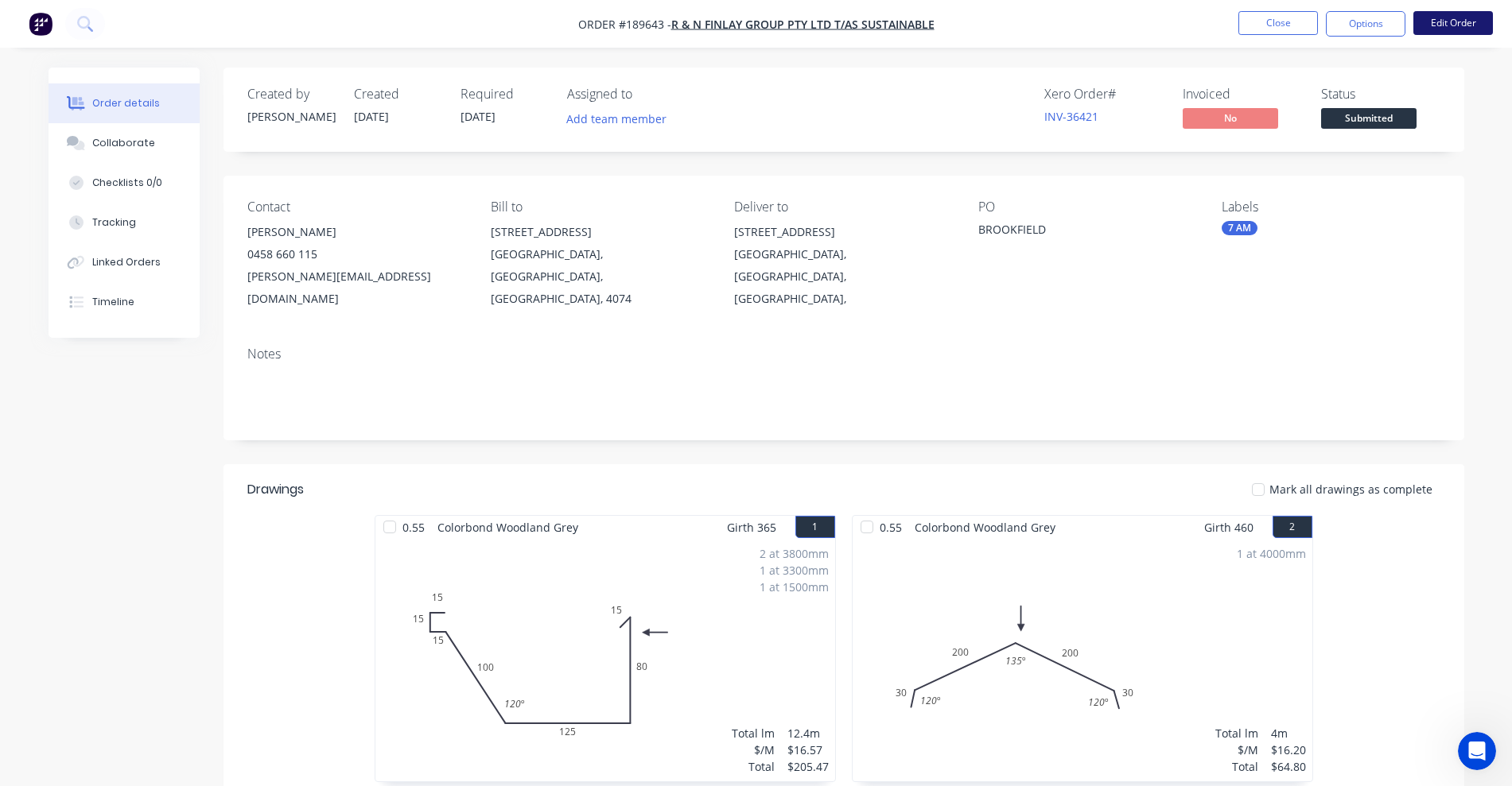
click at [1462, 23] on button "Edit Order" at bounding box center [1453, 23] width 80 height 24
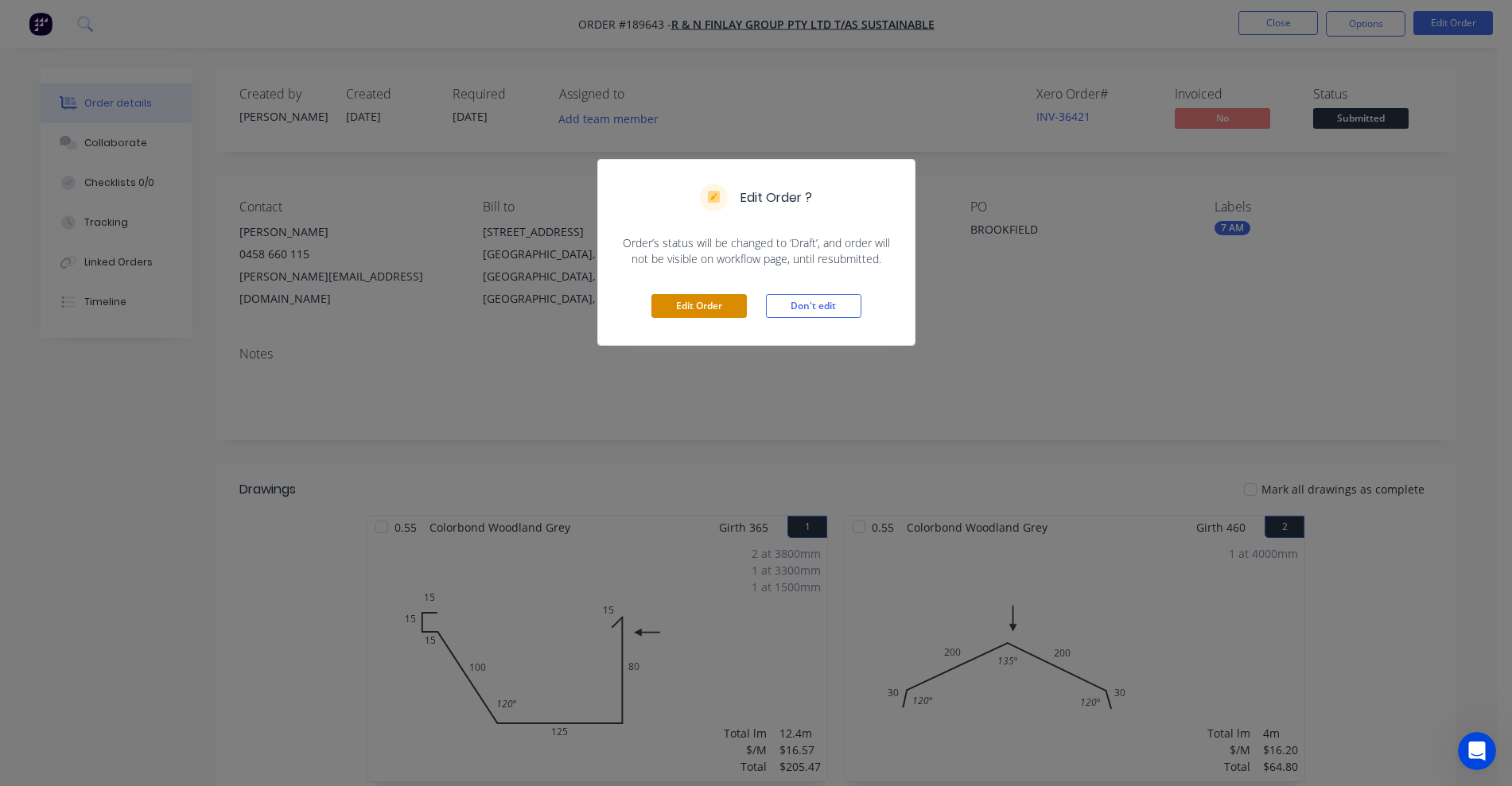
click at [720, 311] on button "Edit Order" at bounding box center [699, 306] width 95 height 24
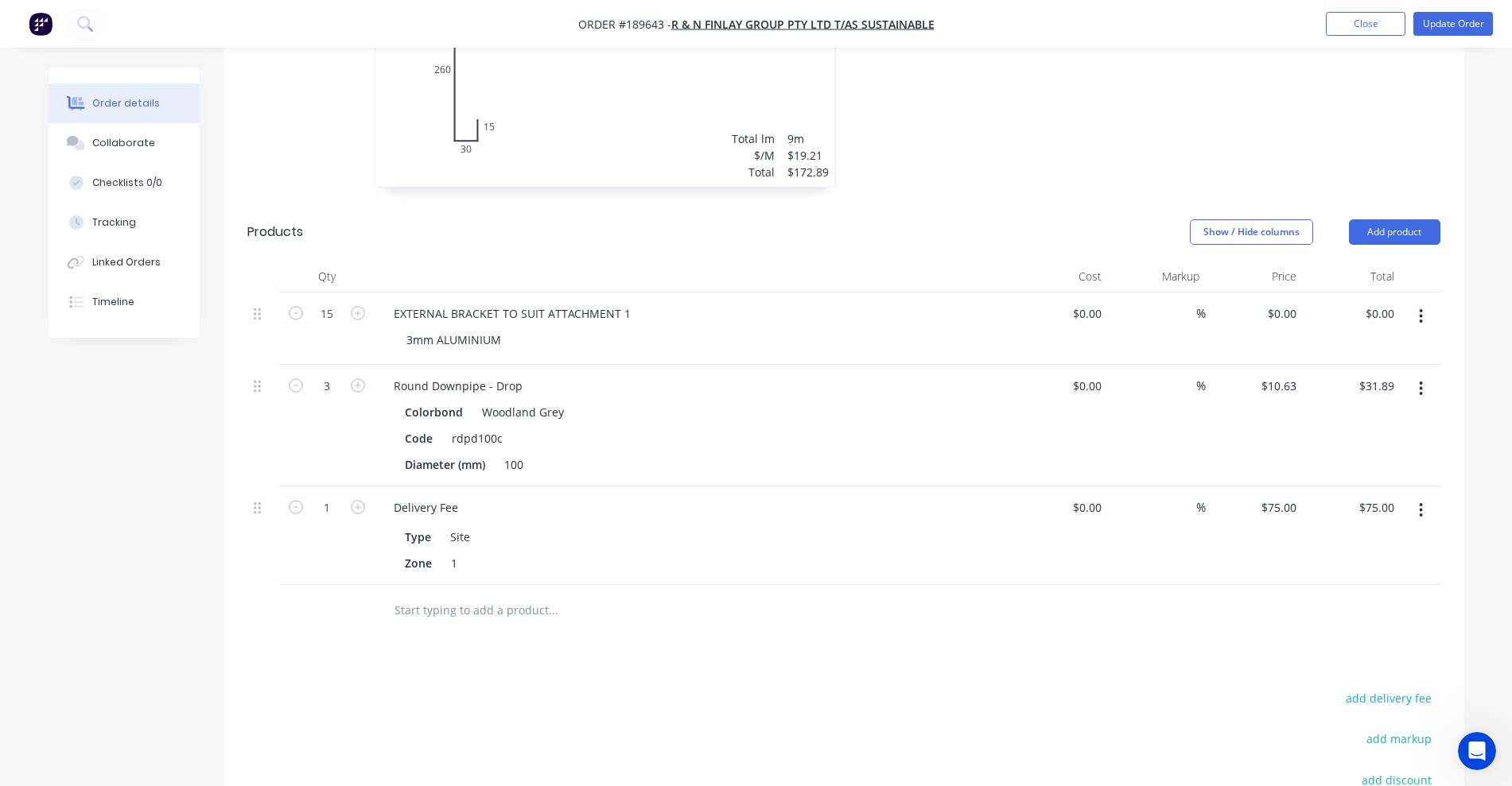
scroll to position [1888, 0]
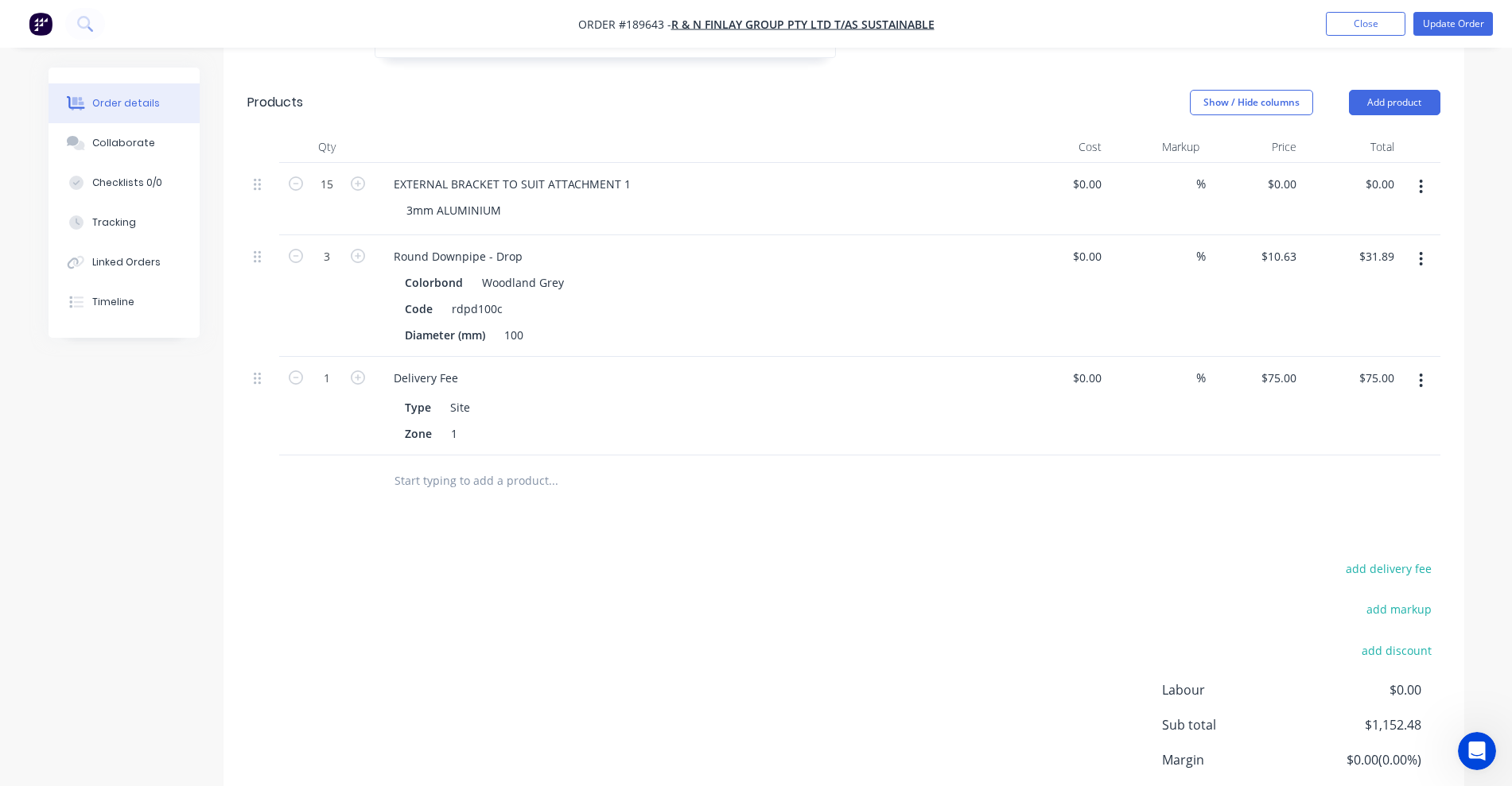
click at [494, 465] on input "text" at bounding box center [552, 481] width 318 height 32
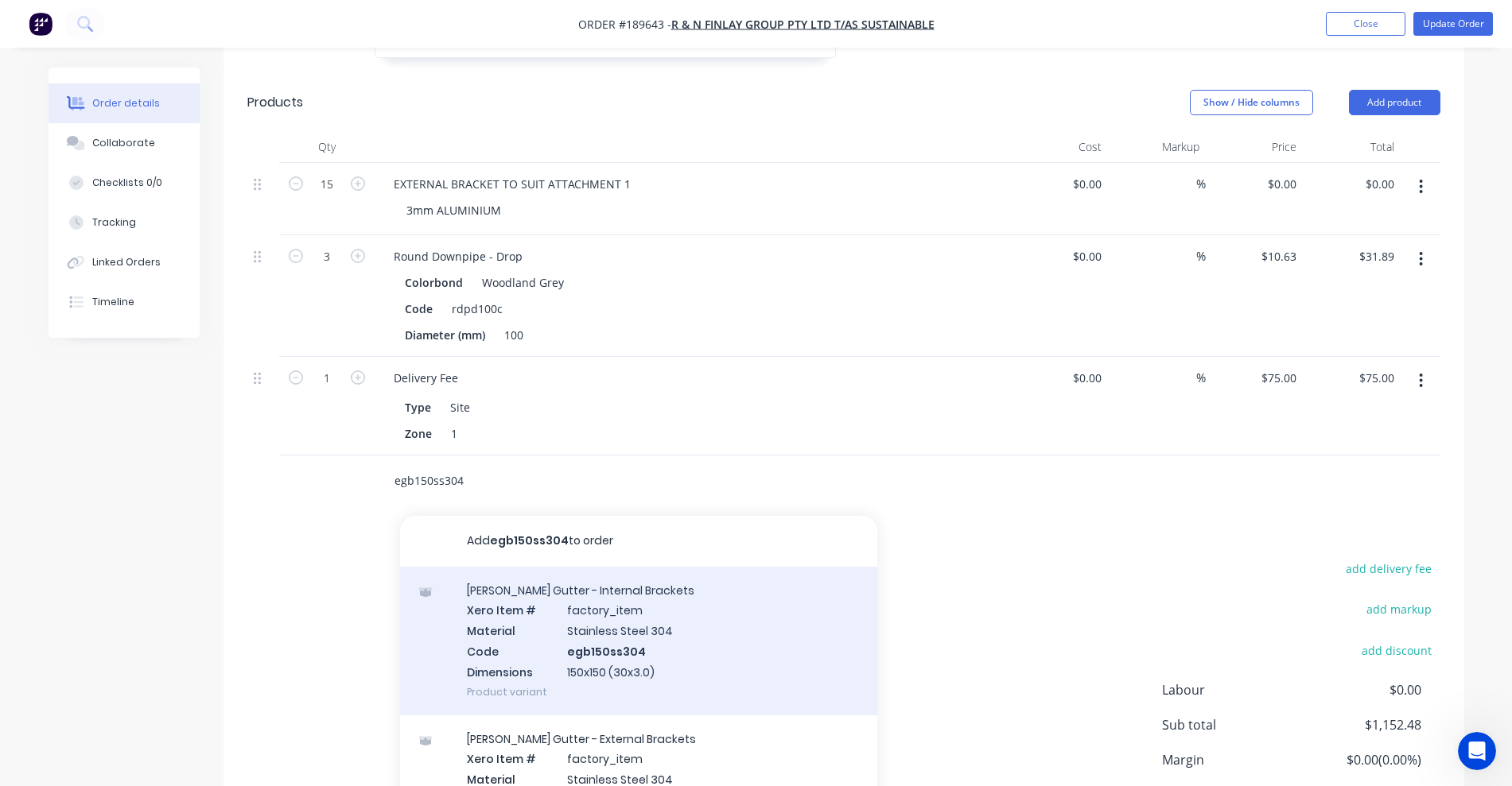
type input "egb150ss304"
click at [711, 587] on div "Eaves Gutter - Internal Brackets Xero Item # factory_item Material Stainless St…" at bounding box center [638, 641] width 477 height 149
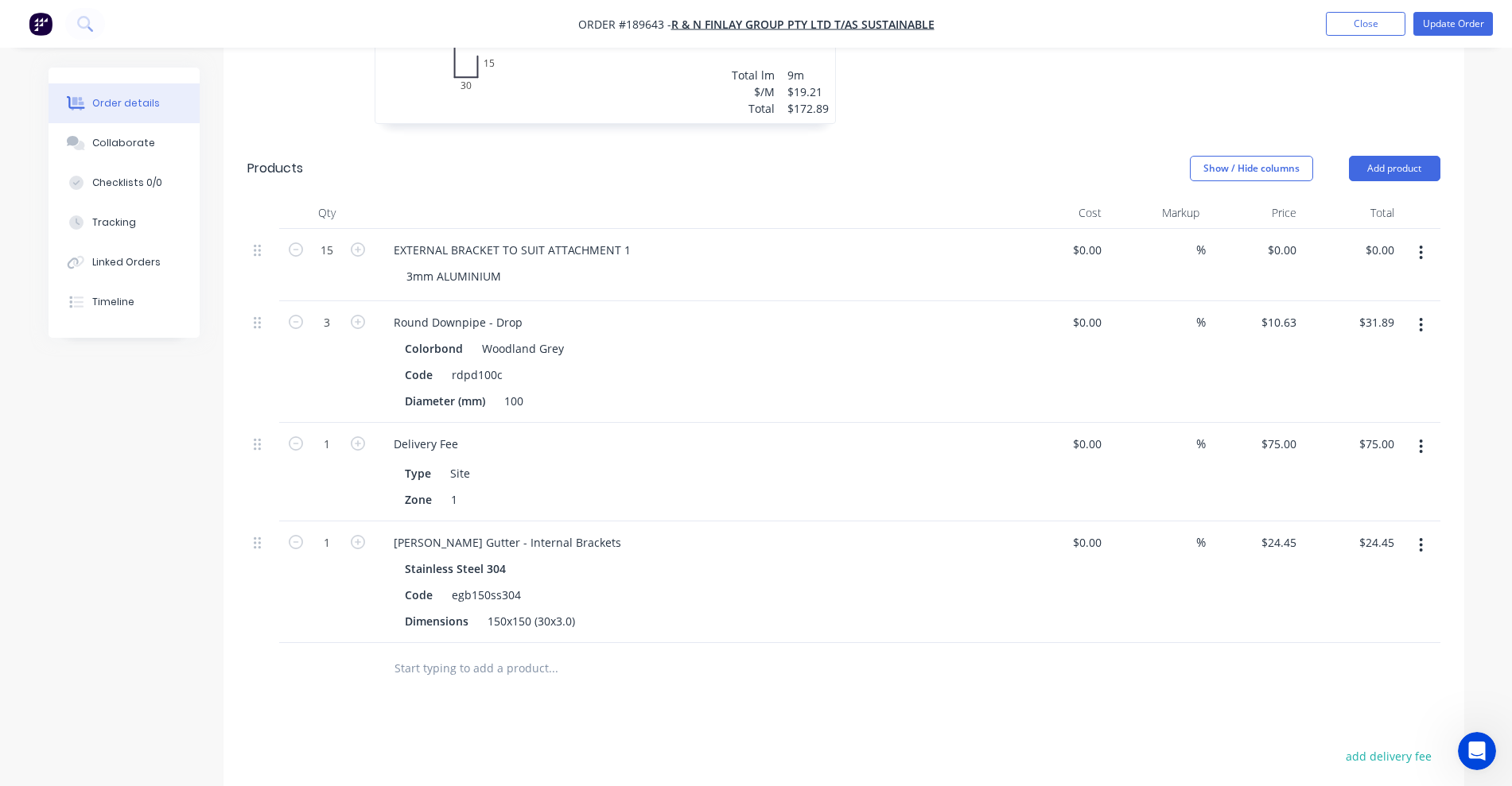
scroll to position [1789, 0]
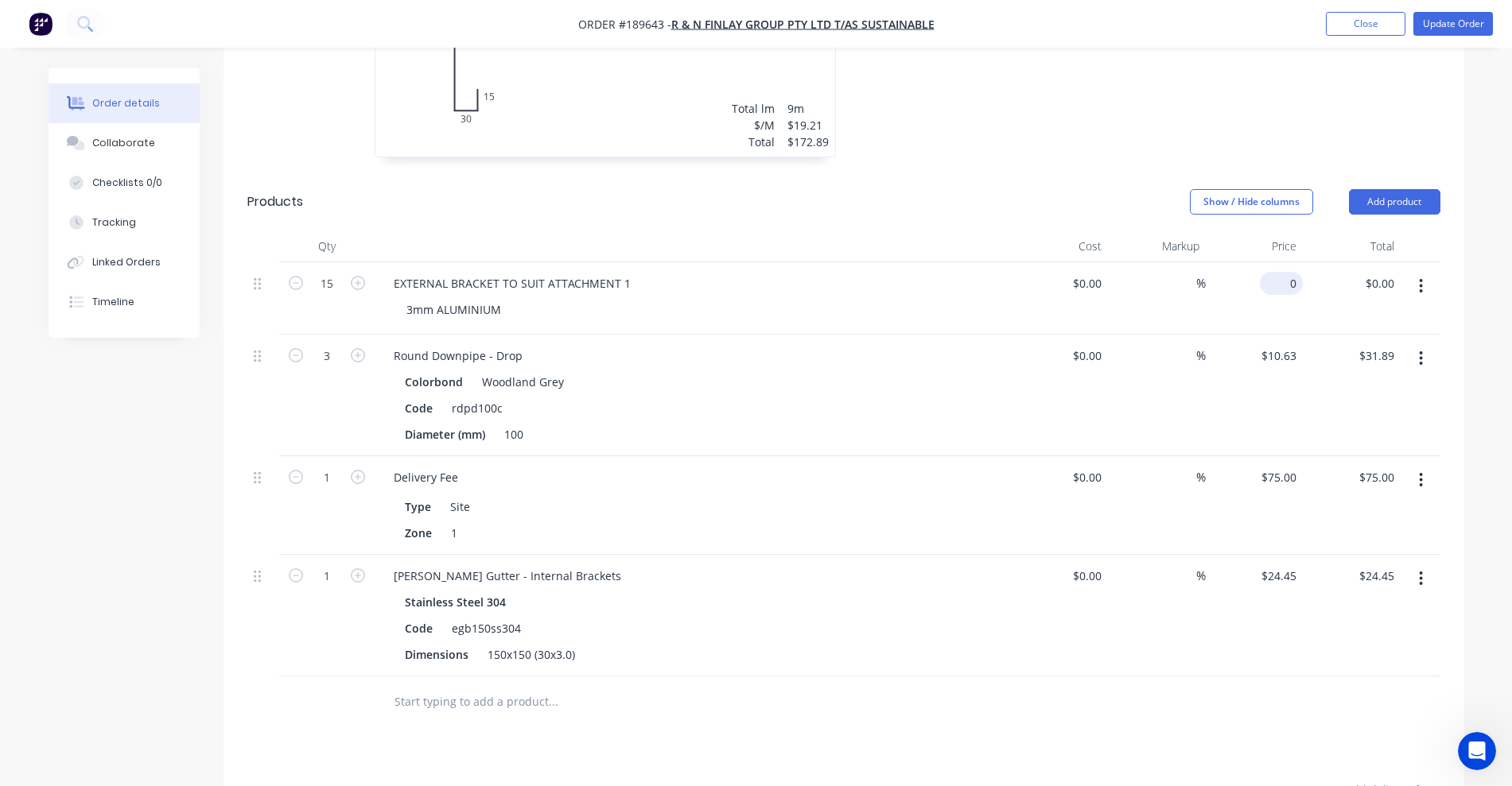
click at [1291, 272] on input "0" at bounding box center [1285, 283] width 36 height 23
type input "$24.45"
type input "$366.75"
click at [1425, 564] on button "button" at bounding box center [1420, 578] width 37 height 29
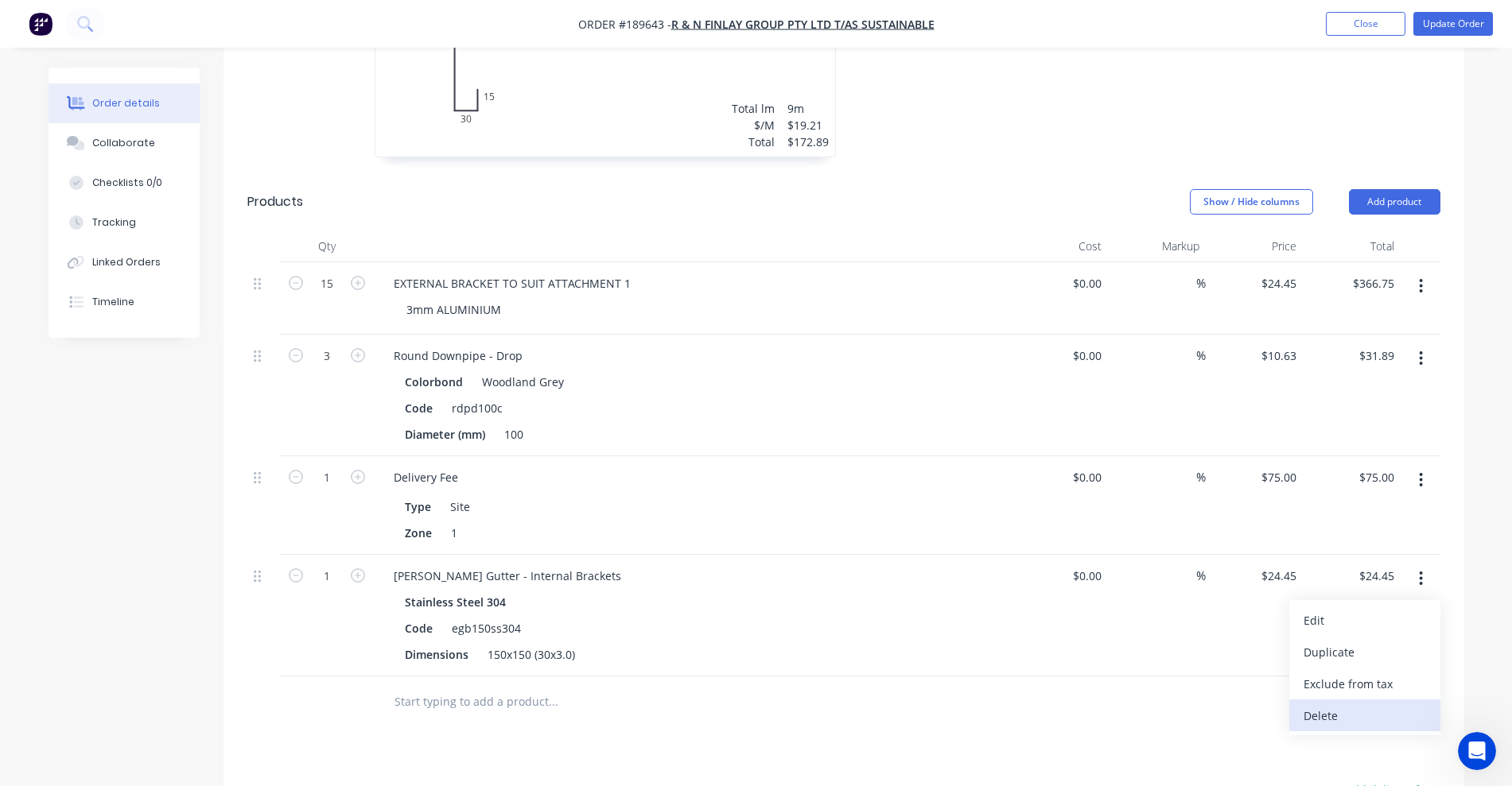
click at [1371, 705] on div "Delete" at bounding box center [1365, 716] width 122 height 23
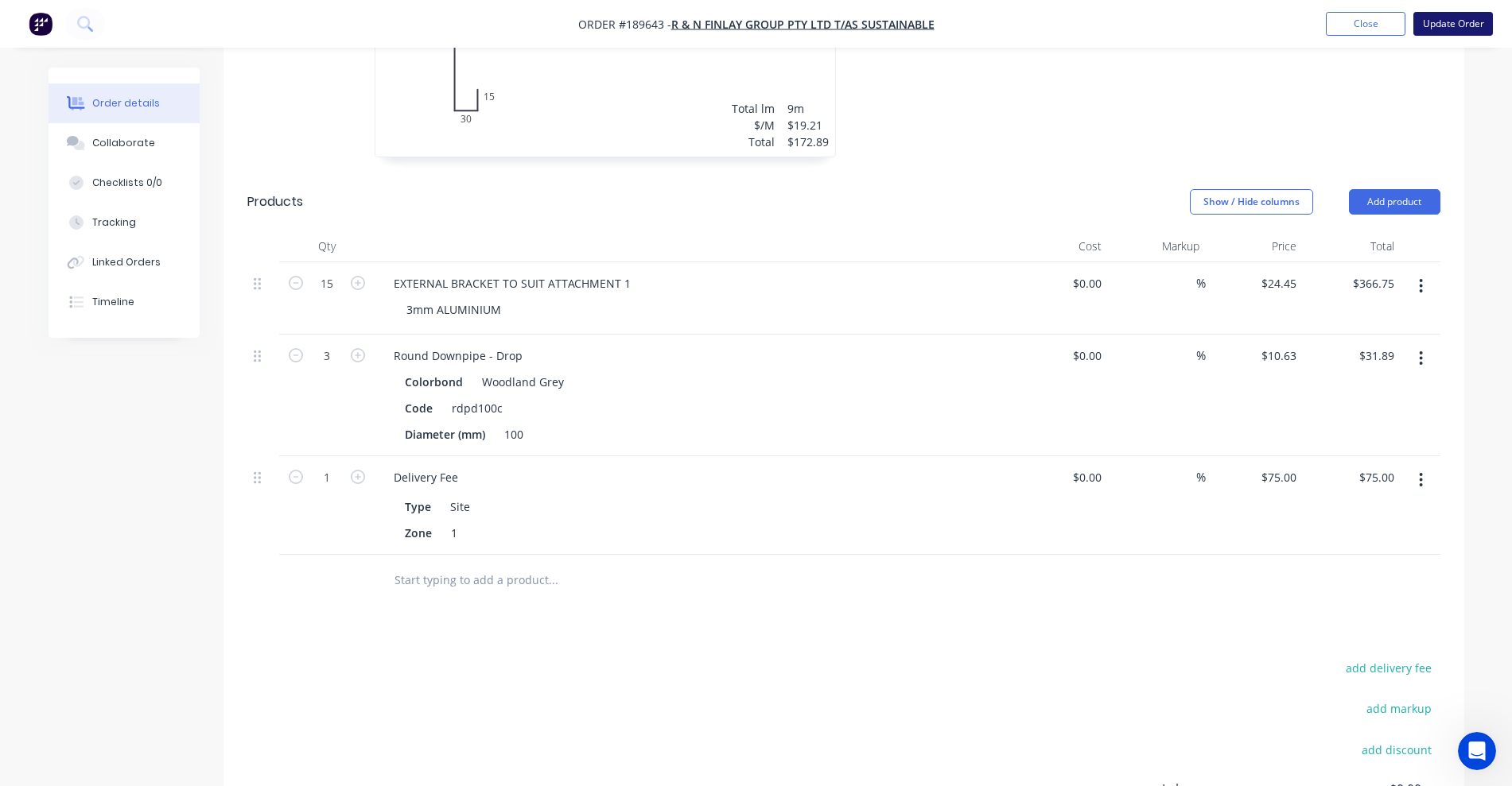
click at [1459, 17] on button "Update Order" at bounding box center [1453, 24] width 80 height 24
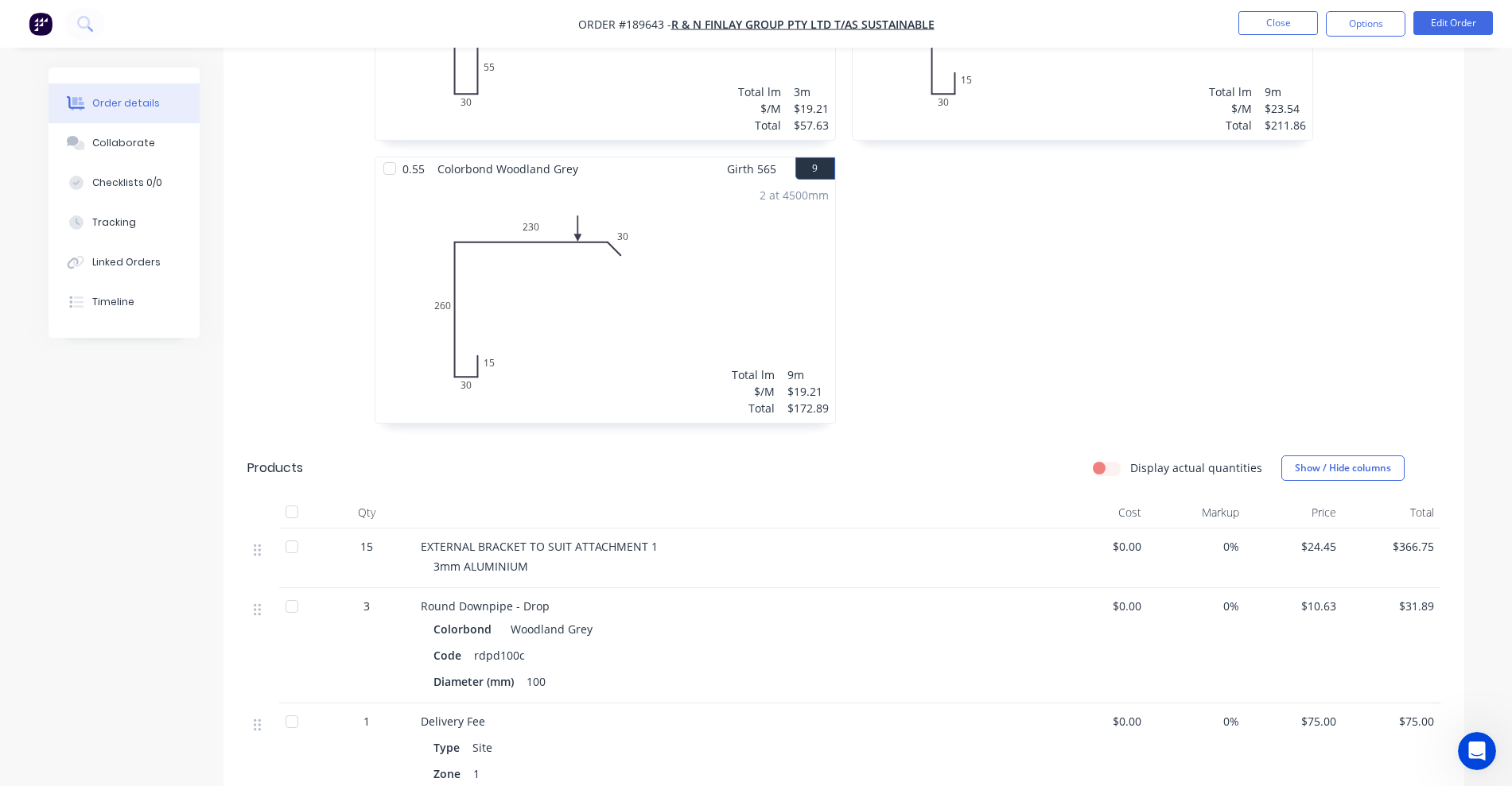
scroll to position [1292, 0]
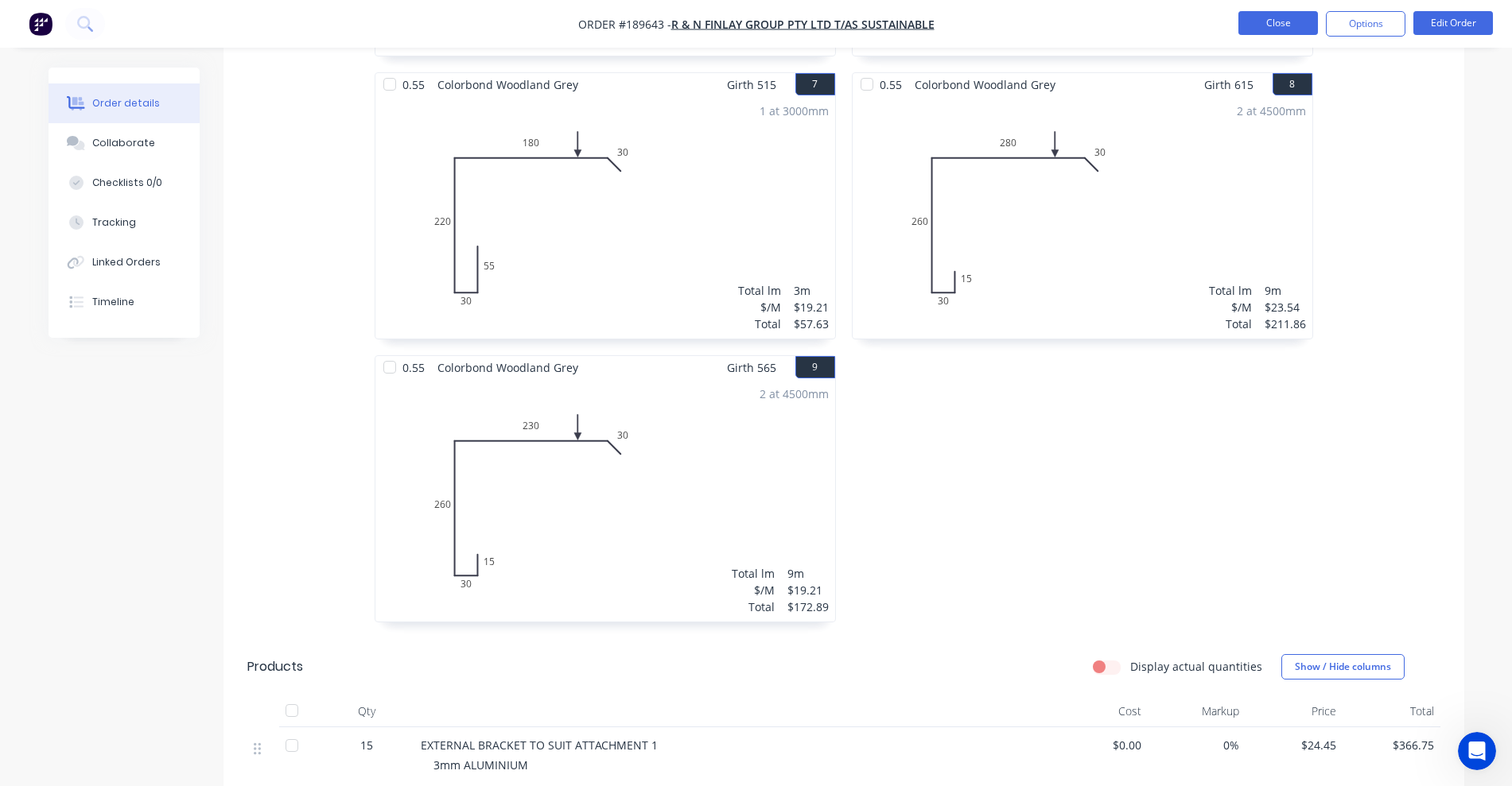
click at [1279, 28] on button "Close" at bounding box center [1278, 23] width 80 height 24
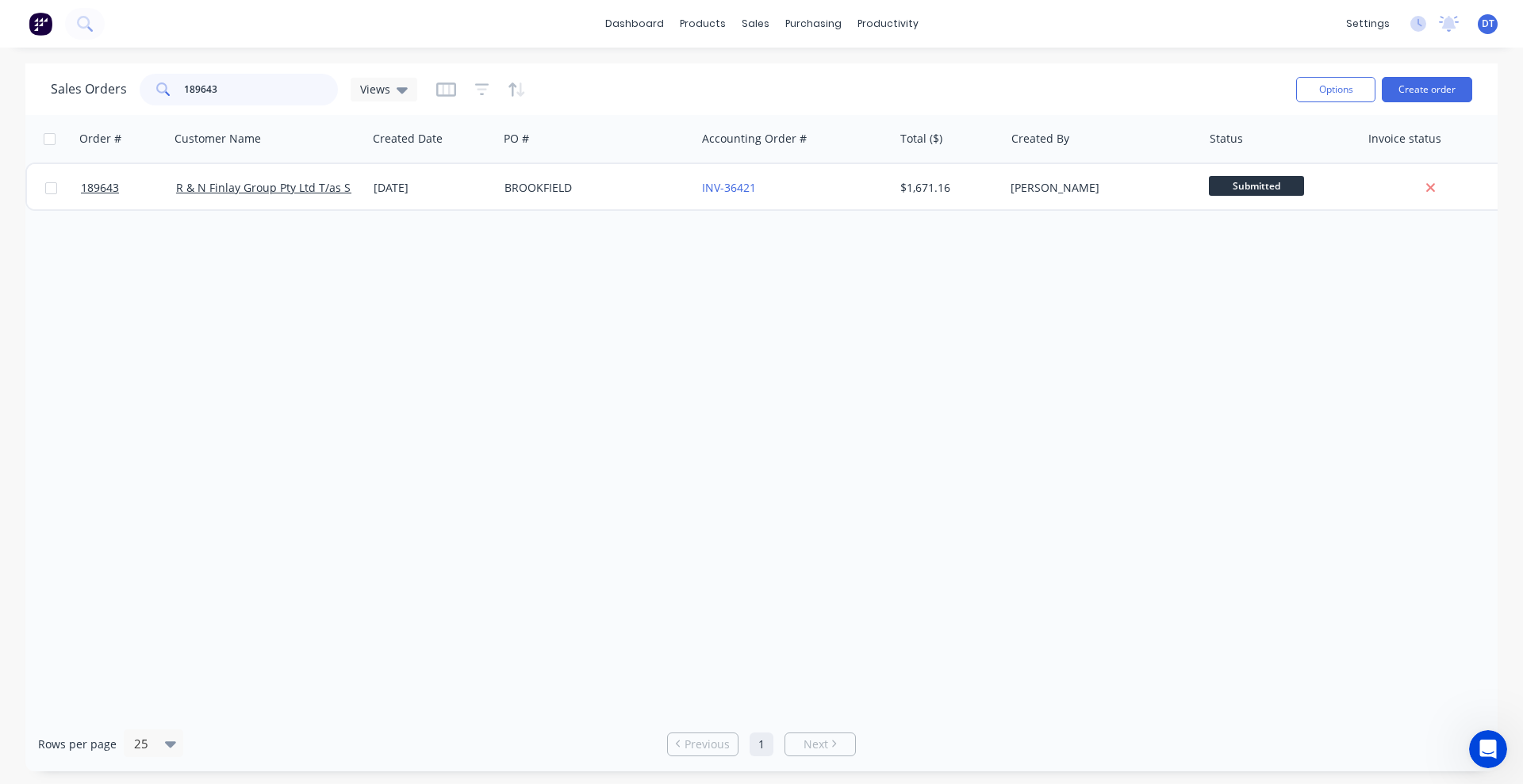
drag, startPoint x: 259, startPoint y: 88, endPoint x: 115, endPoint y: 93, distance: 144.1
click at [115, 93] on div "Sales Orders 189643 Views" at bounding box center [234, 89] width 367 height 32
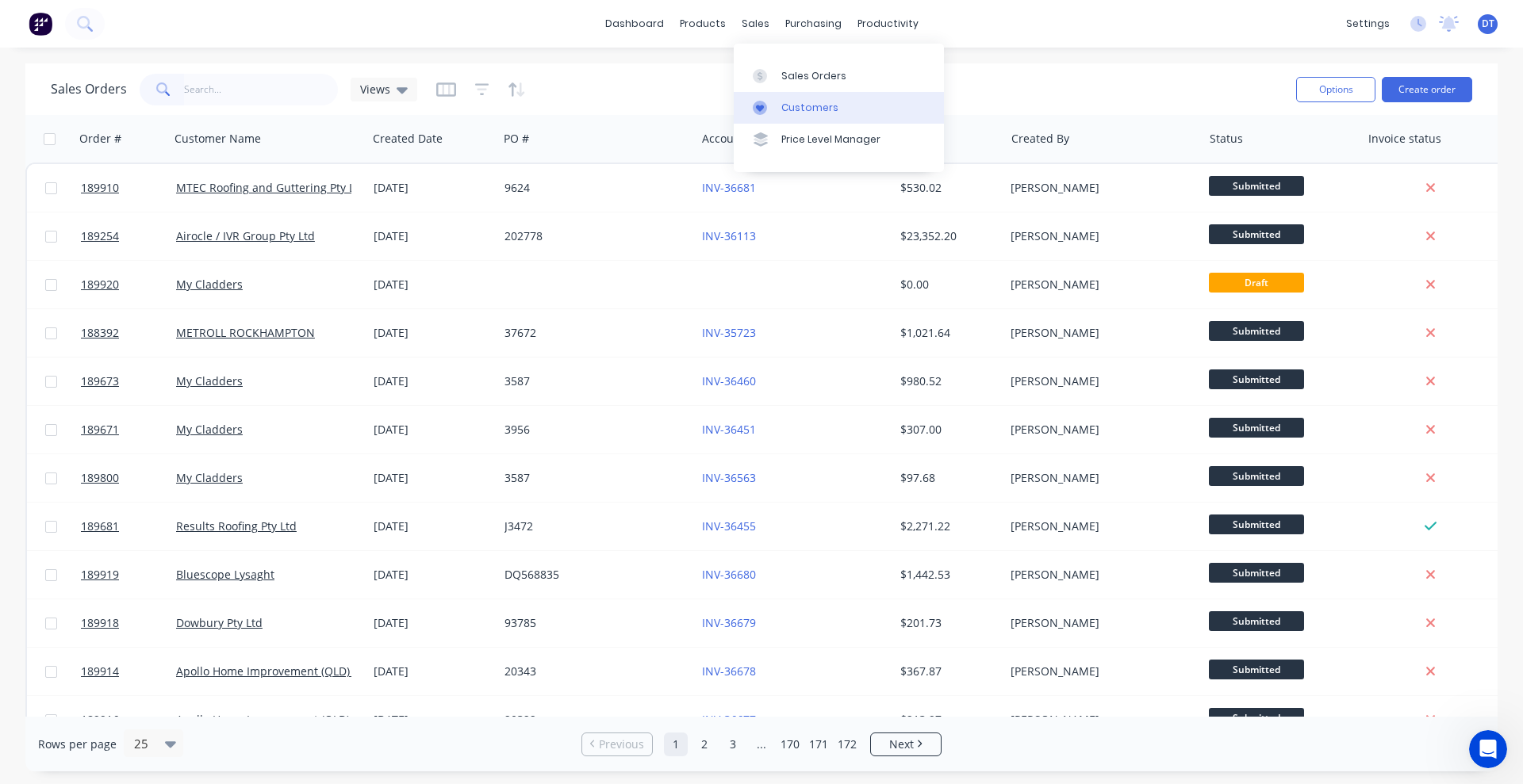
click at [776, 92] on link "Customers" at bounding box center [839, 107] width 210 height 32
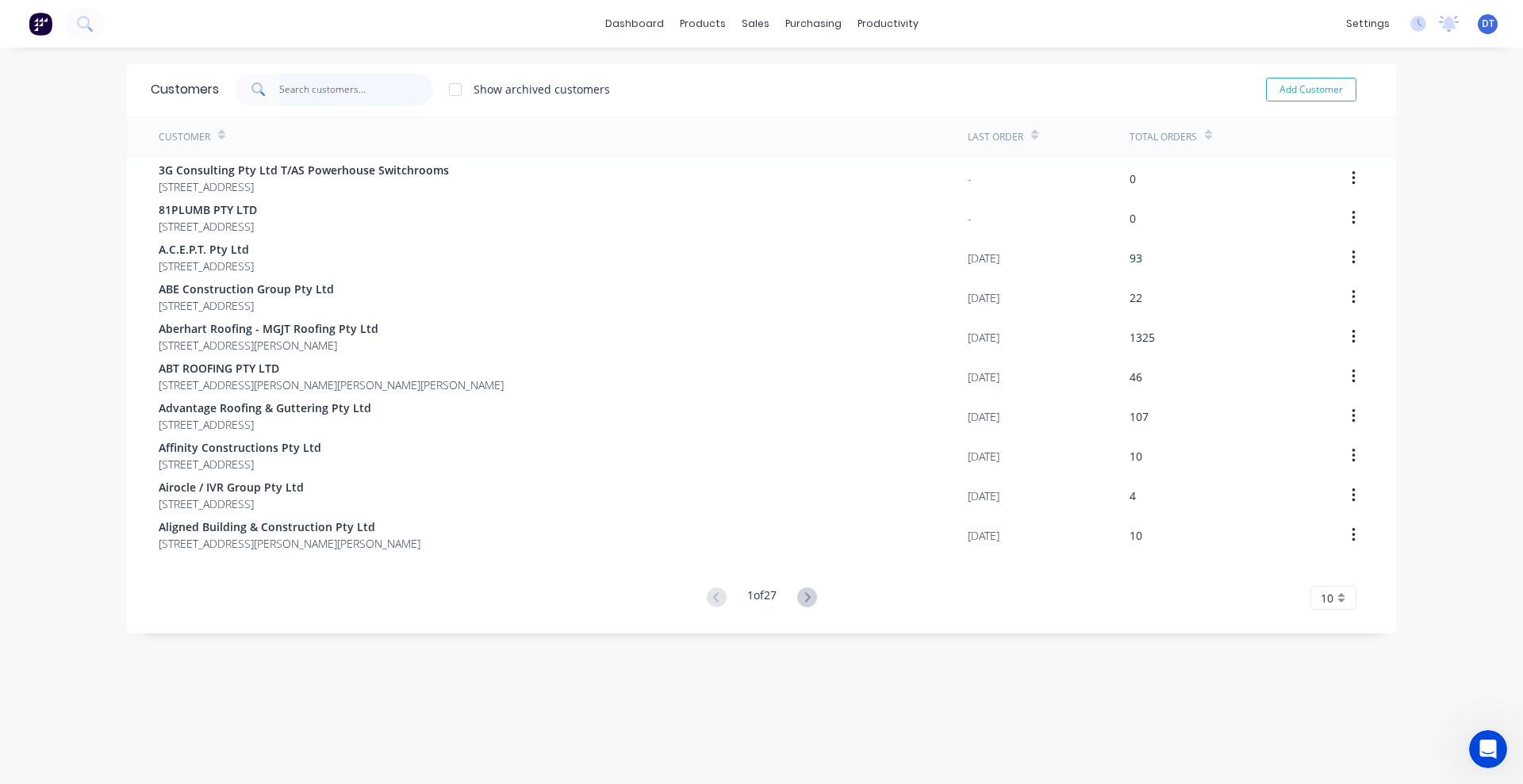
click at [291, 93] on input "text" at bounding box center [356, 89] width 155 height 32
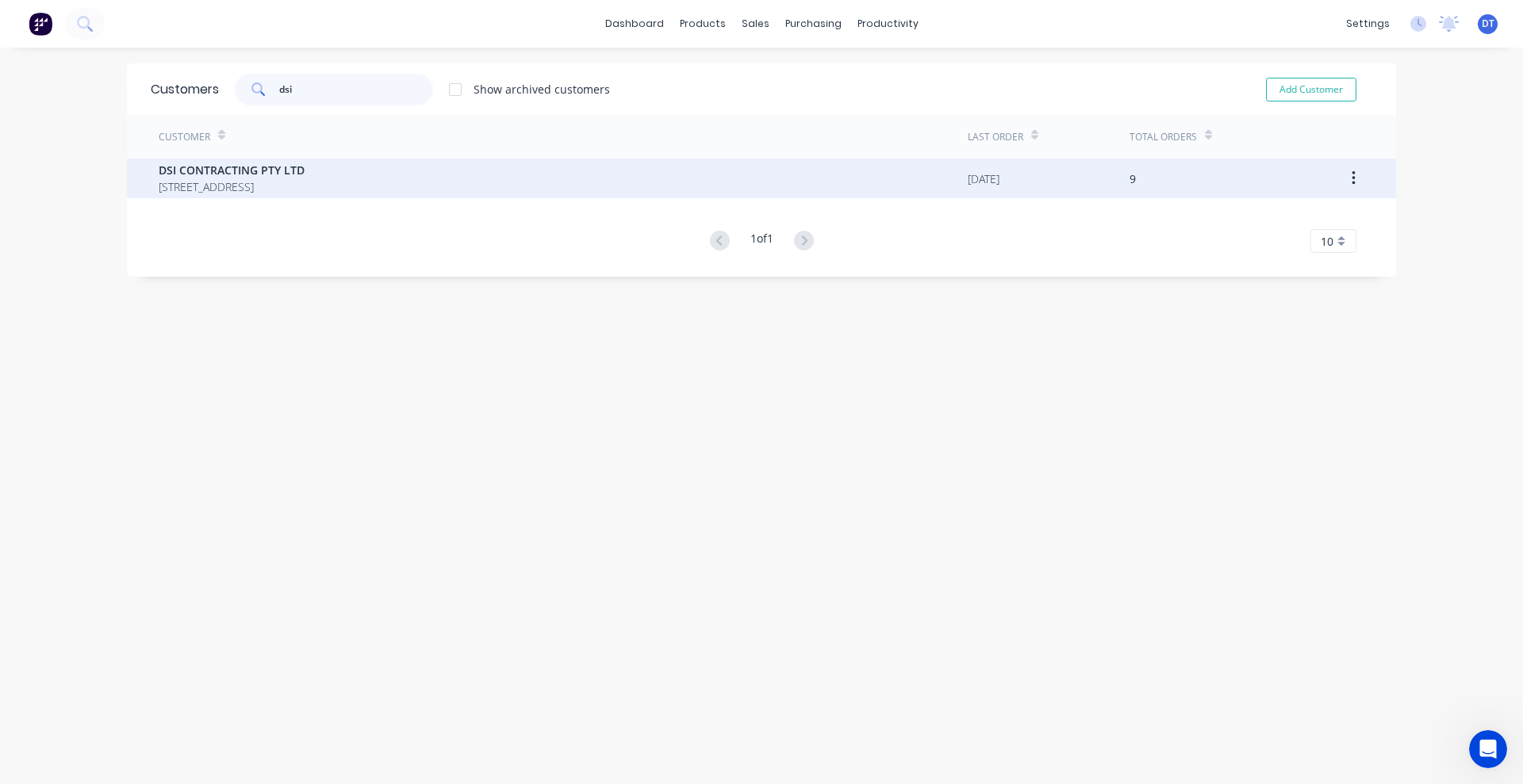
type input "dsi"
click at [266, 186] on span "19 Victoria Avenue Unit 12 Castle Hill New South Wales Australia 2154" at bounding box center [231, 186] width 146 height 16
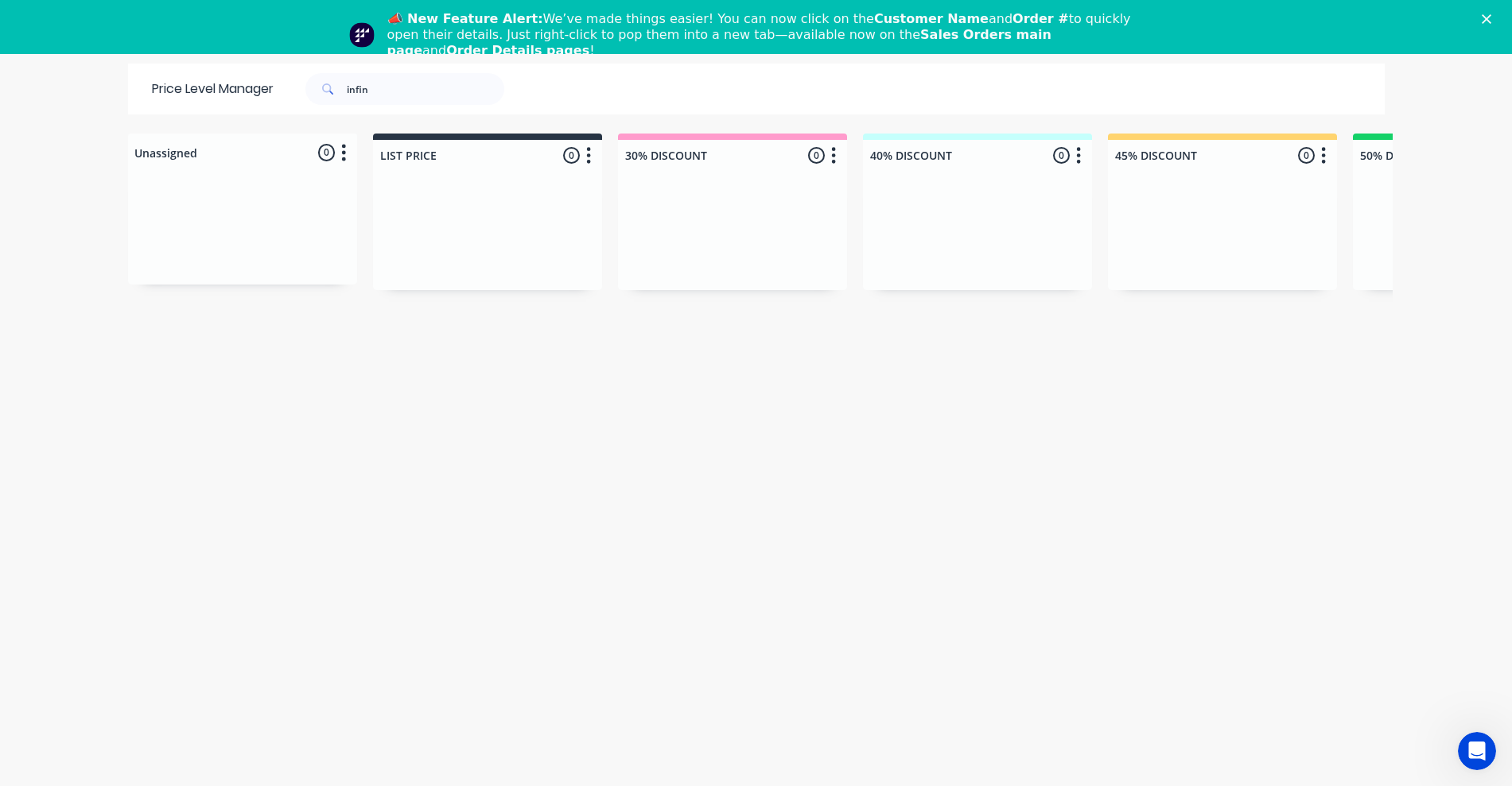
scroll to position [0, 1148]
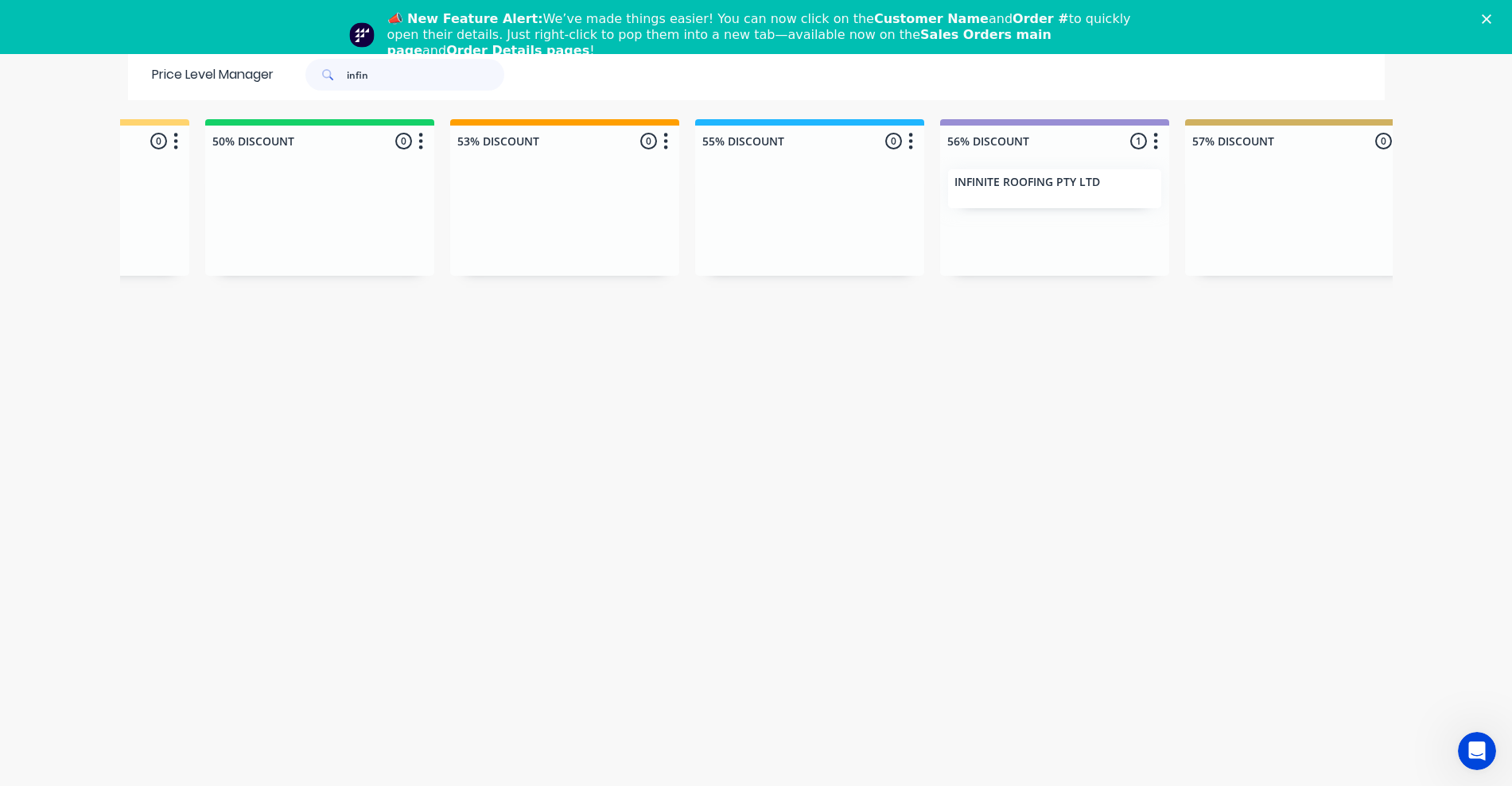
drag, startPoint x: 362, startPoint y: 75, endPoint x: 327, endPoint y: 75, distance: 35.0
click at [327, 75] on div "infin" at bounding box center [404, 75] width 199 height 32
type input "solutions"
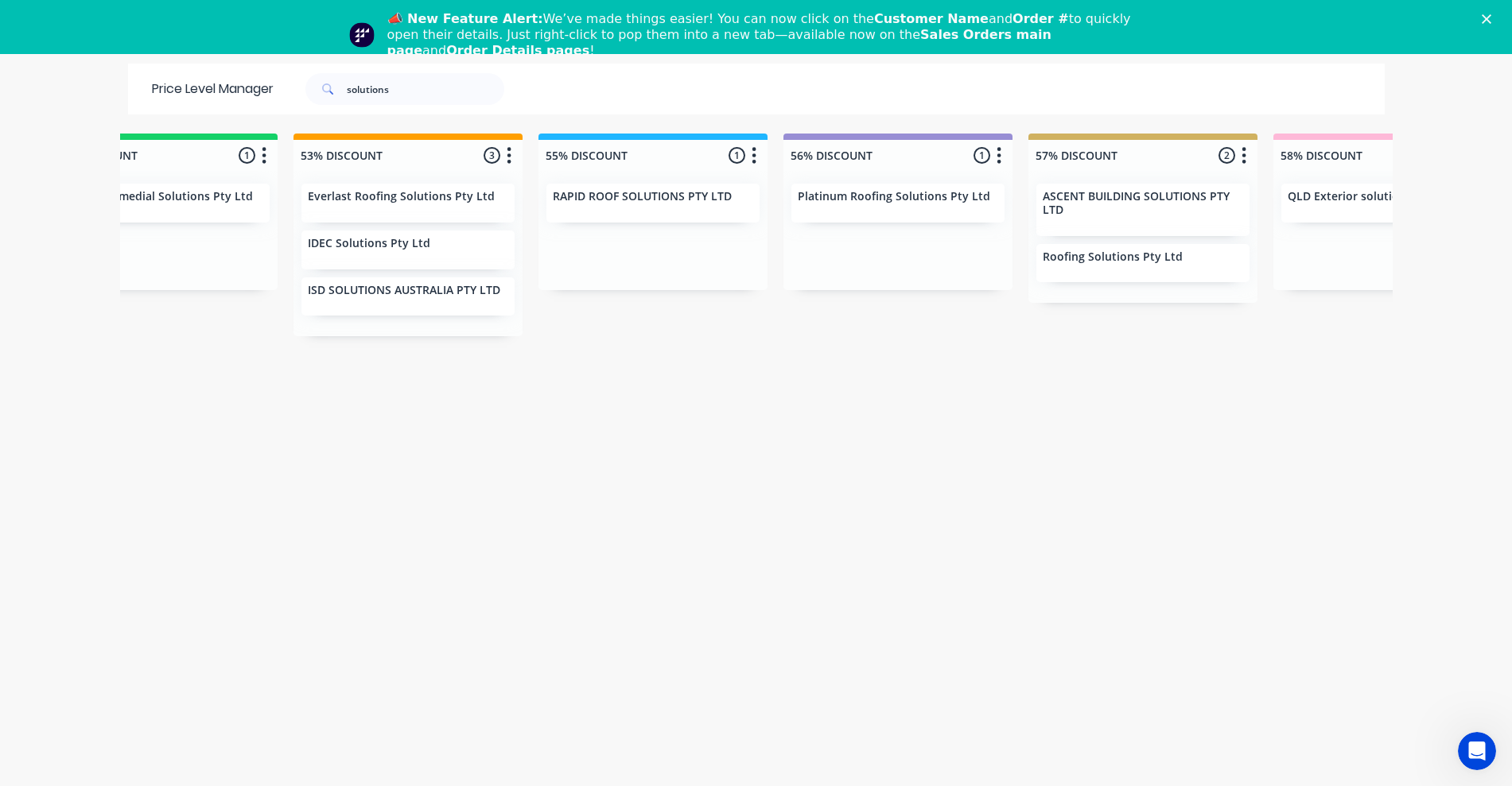
scroll to position [0, 1555]
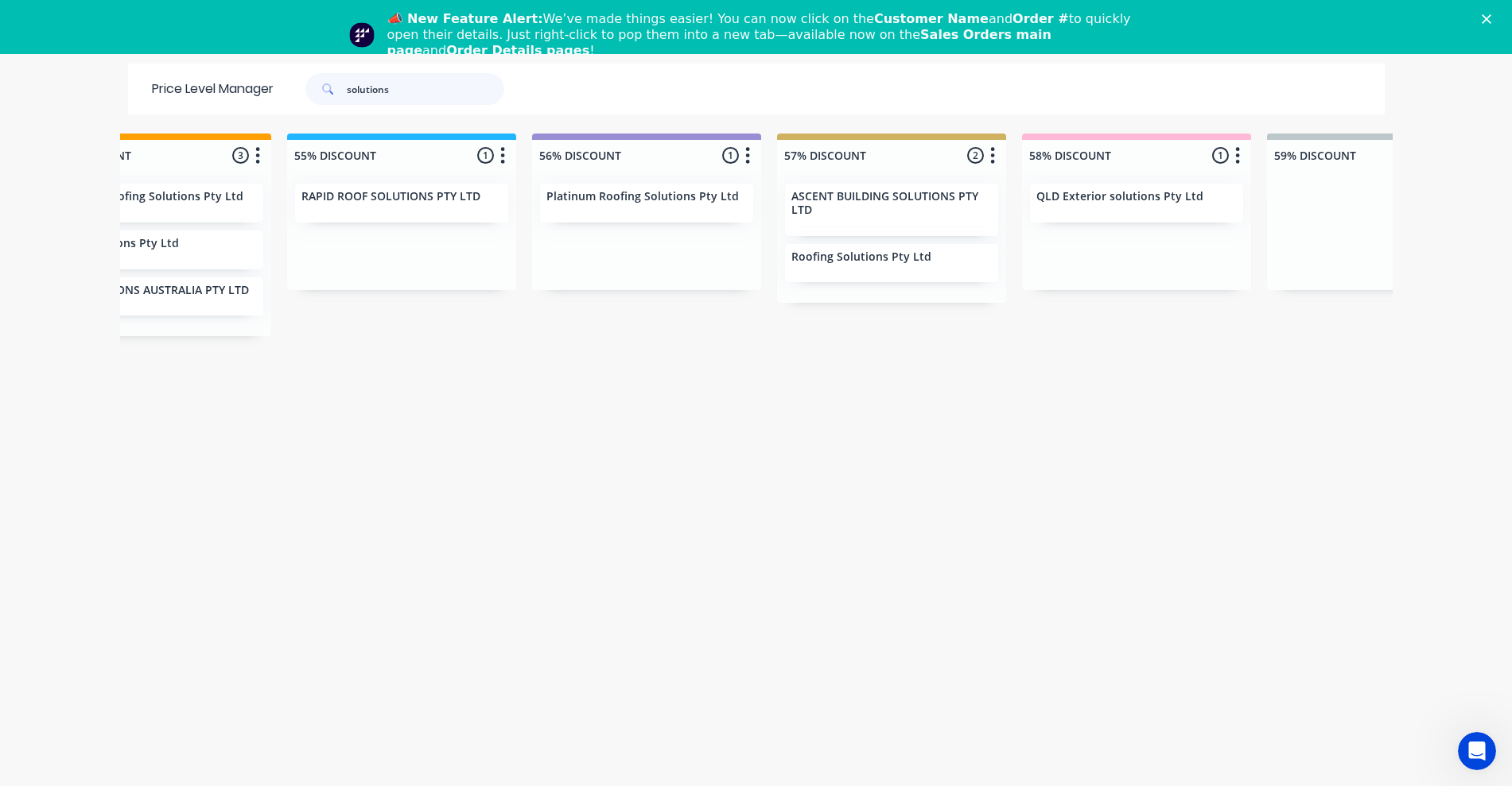
drag, startPoint x: 406, startPoint y: 86, endPoint x: 261, endPoint y: 82, distance: 145.1
click at [261, 82] on div "Price Level Manager solutions" at bounding box center [336, 88] width 416 height 51
type input "sherid"
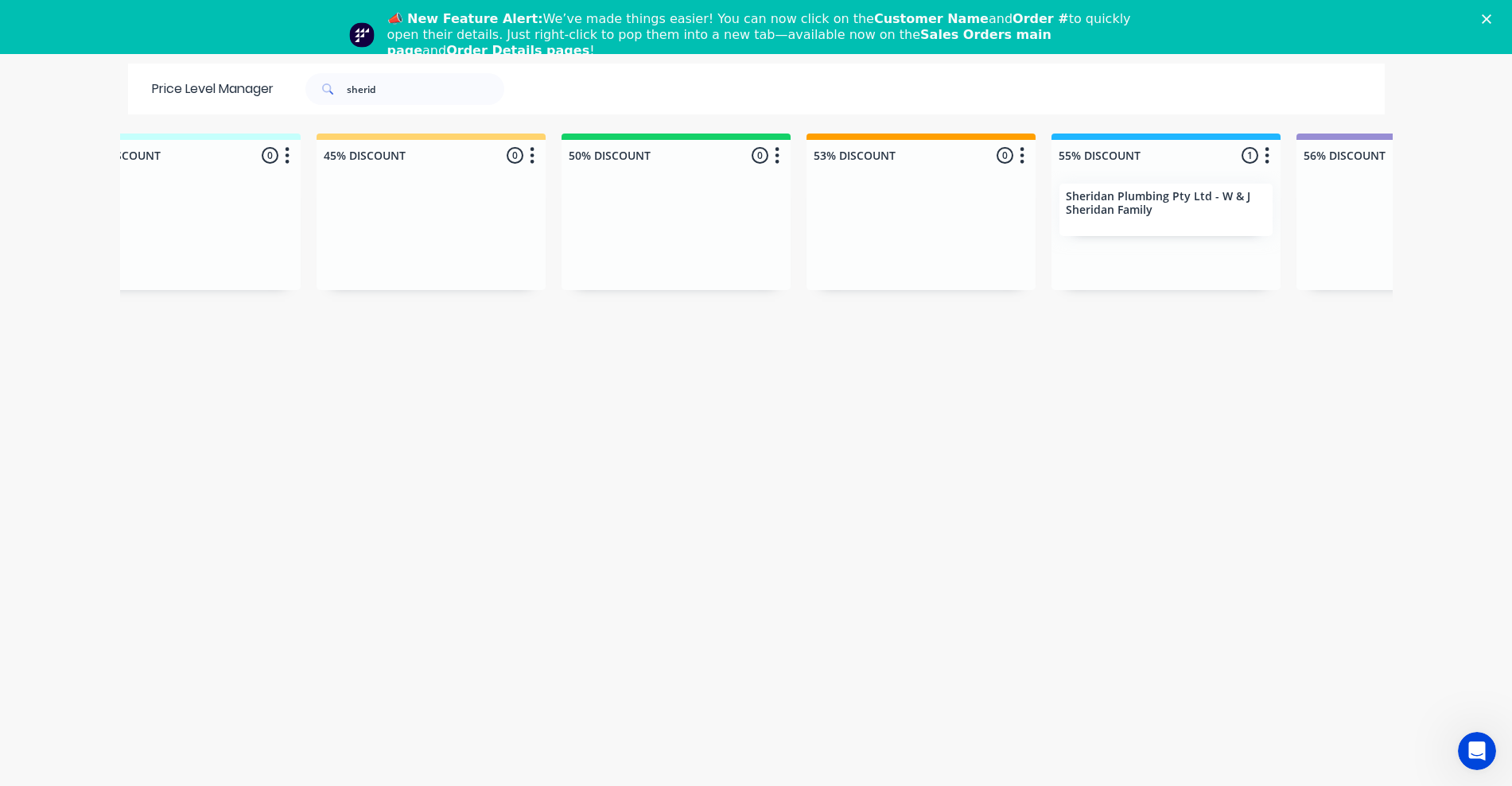
scroll to position [0, 885]
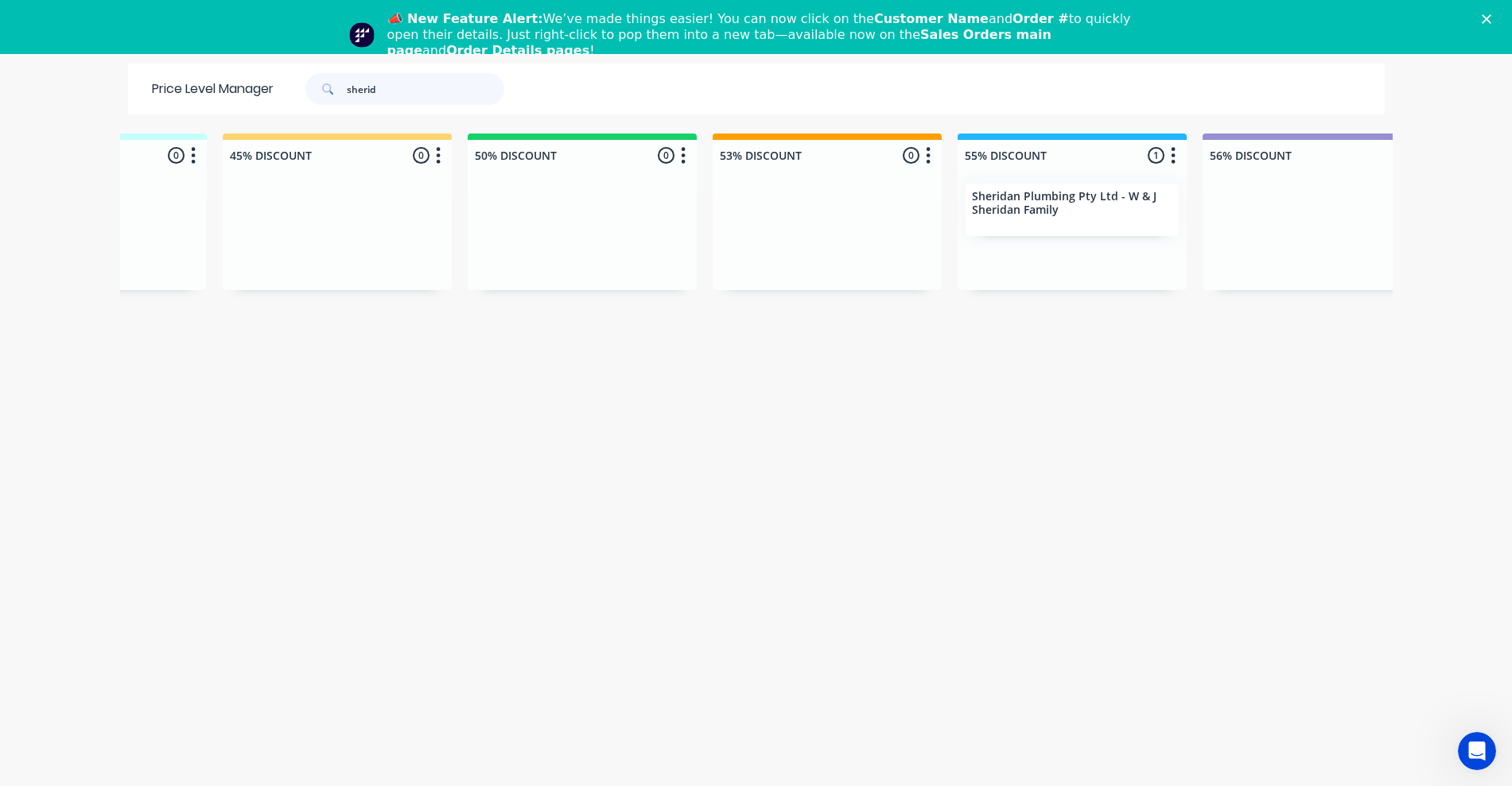
drag, startPoint x: 405, startPoint y: 91, endPoint x: 252, endPoint y: 84, distance: 153.2
click at [252, 84] on div "Price Level Manager sherid" at bounding box center [336, 88] width 416 height 51
type input "susta"
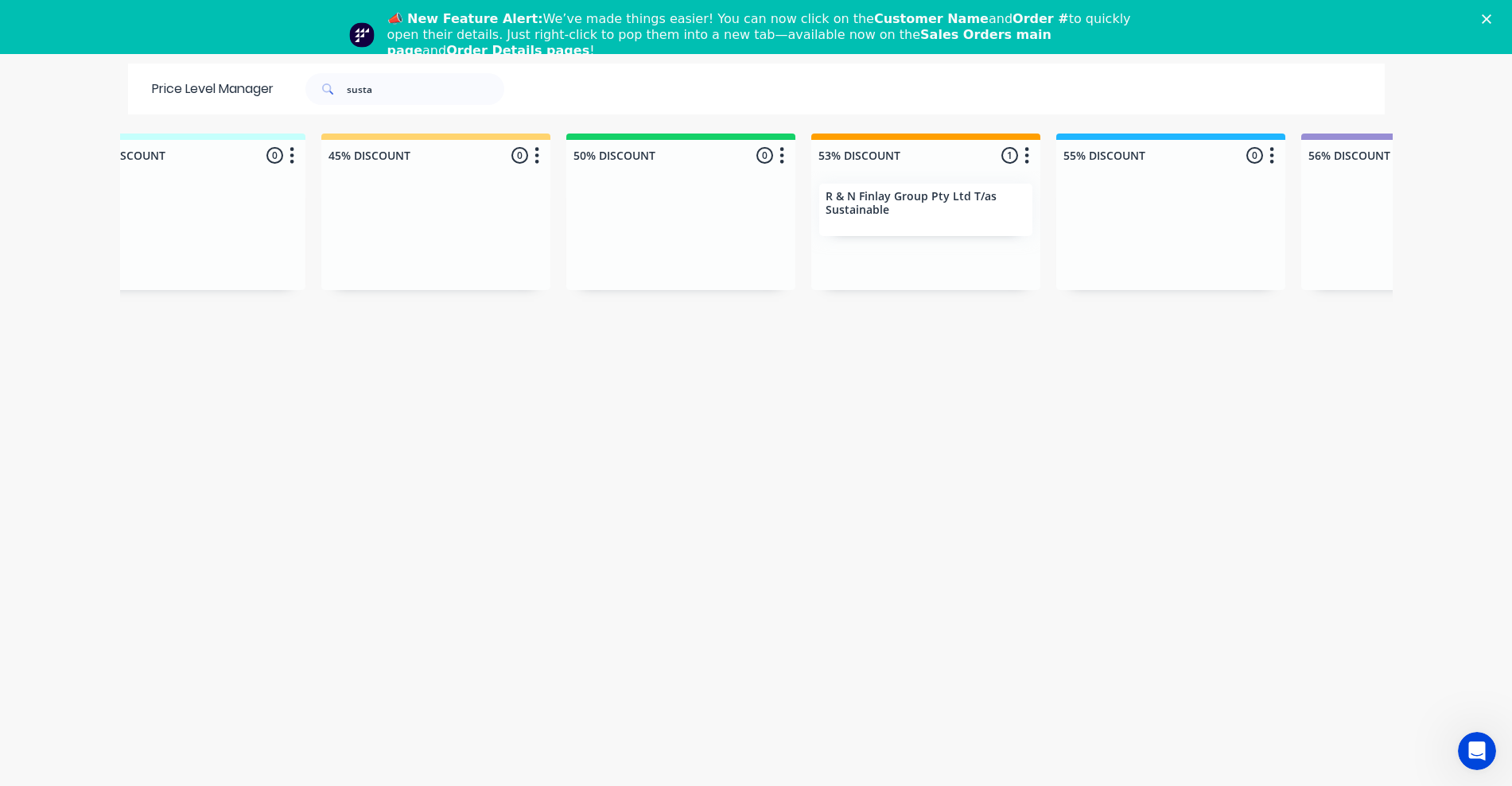
scroll to position [0, 803]
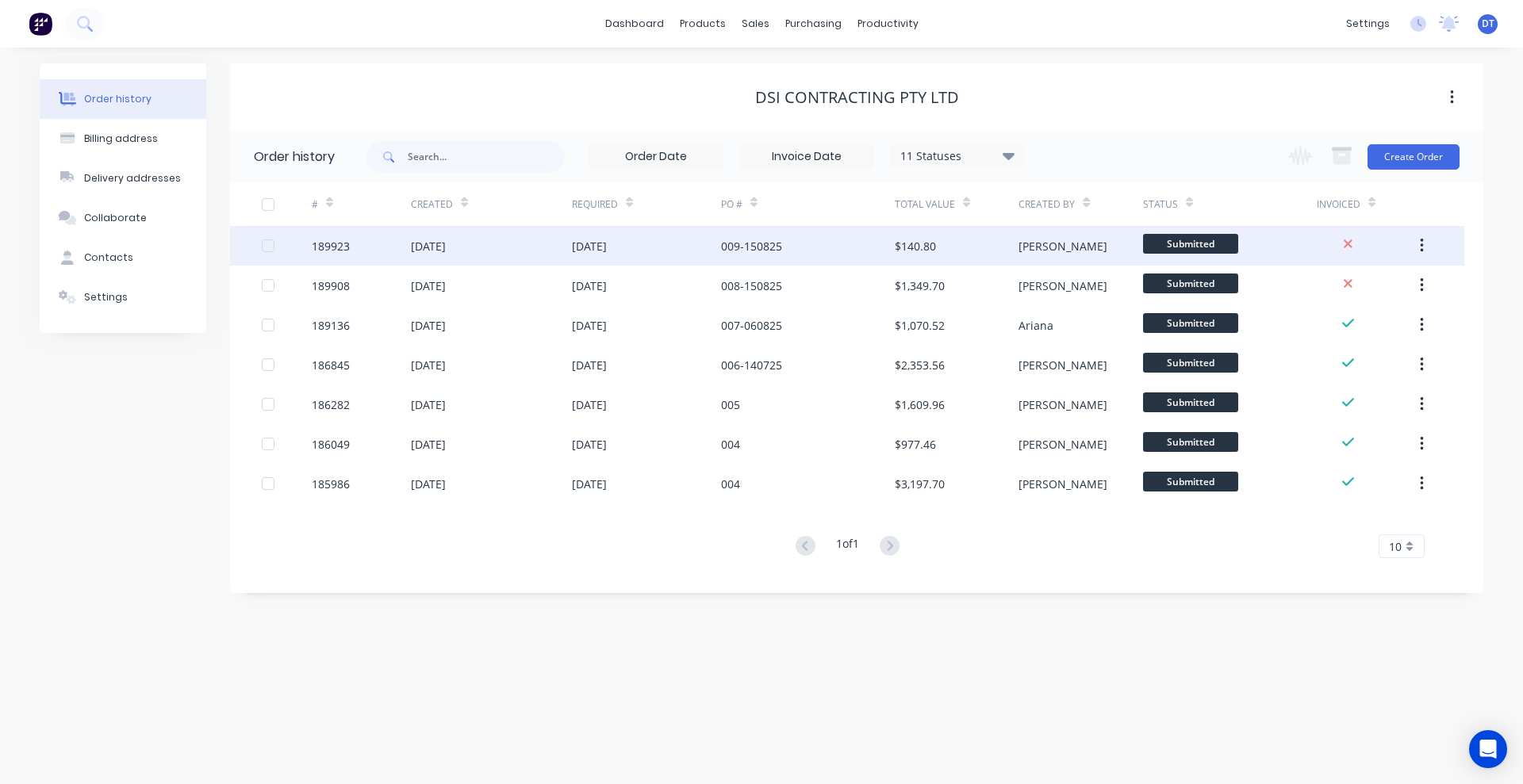
click at [590, 238] on div "[DATE]" at bounding box center [589, 245] width 35 height 16
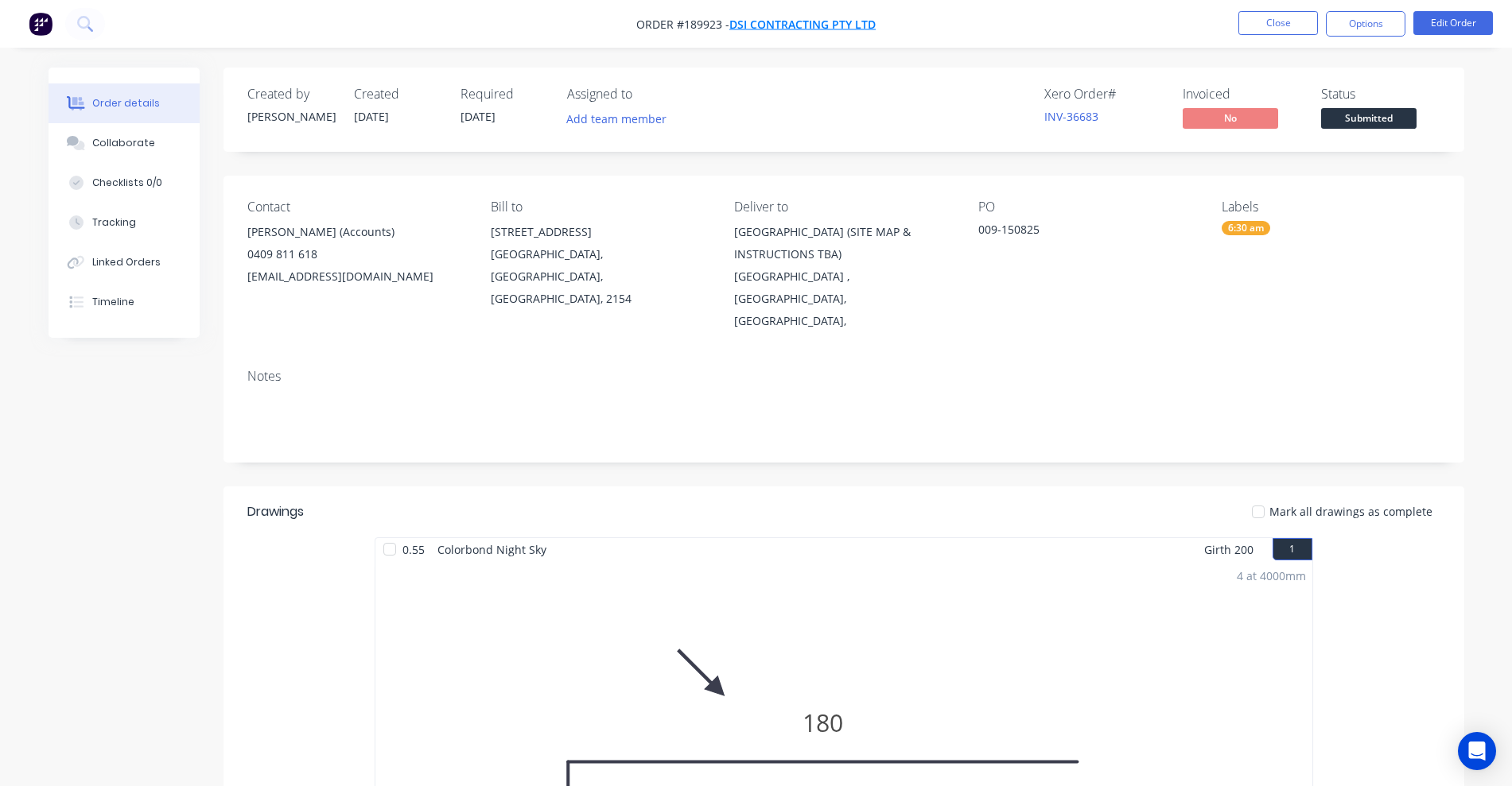
click at [785, 22] on span "DSI CONTRACTING PTY LTD" at bounding box center [802, 23] width 147 height 15
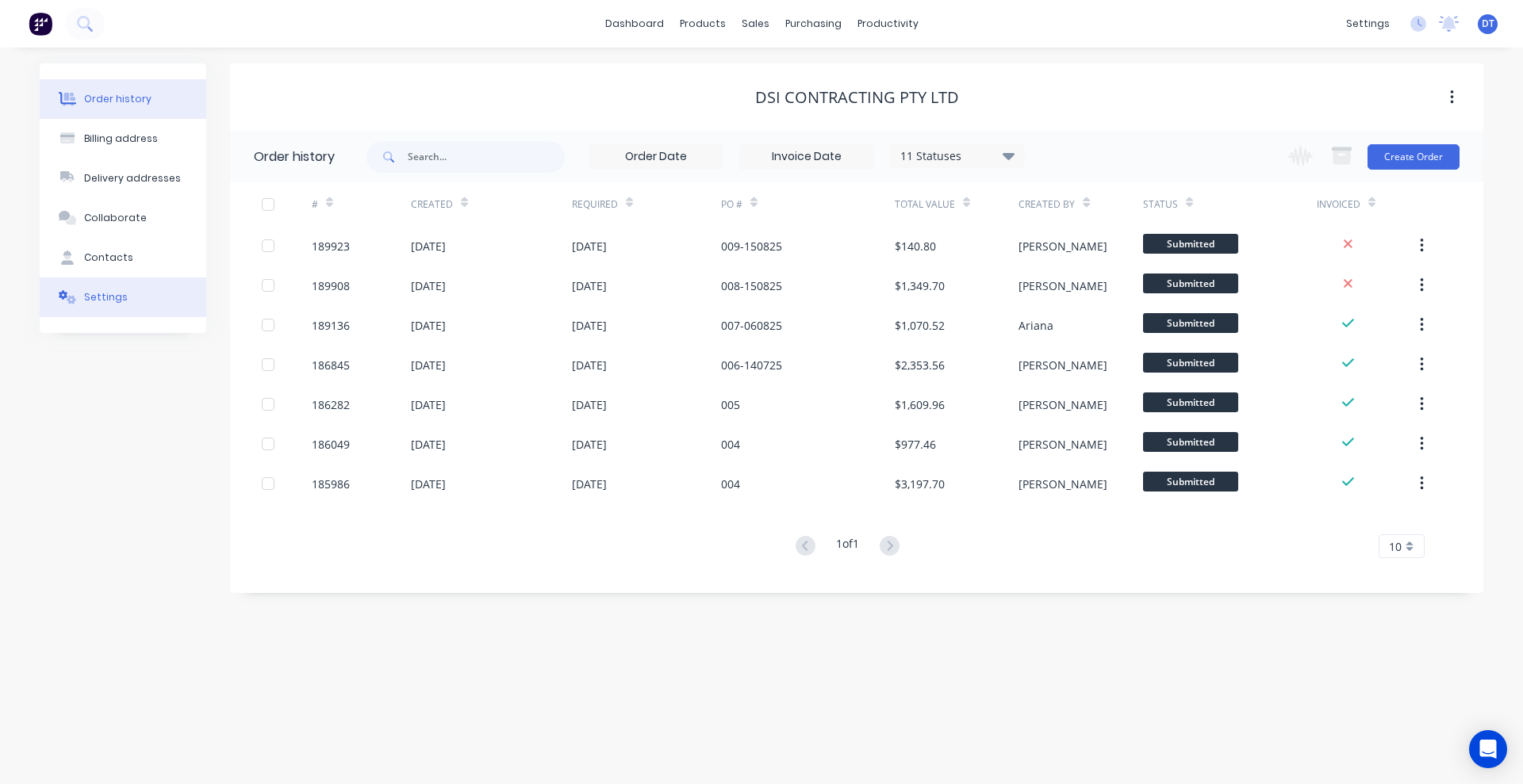
click at [113, 303] on div "Settings" at bounding box center [106, 297] width 43 height 15
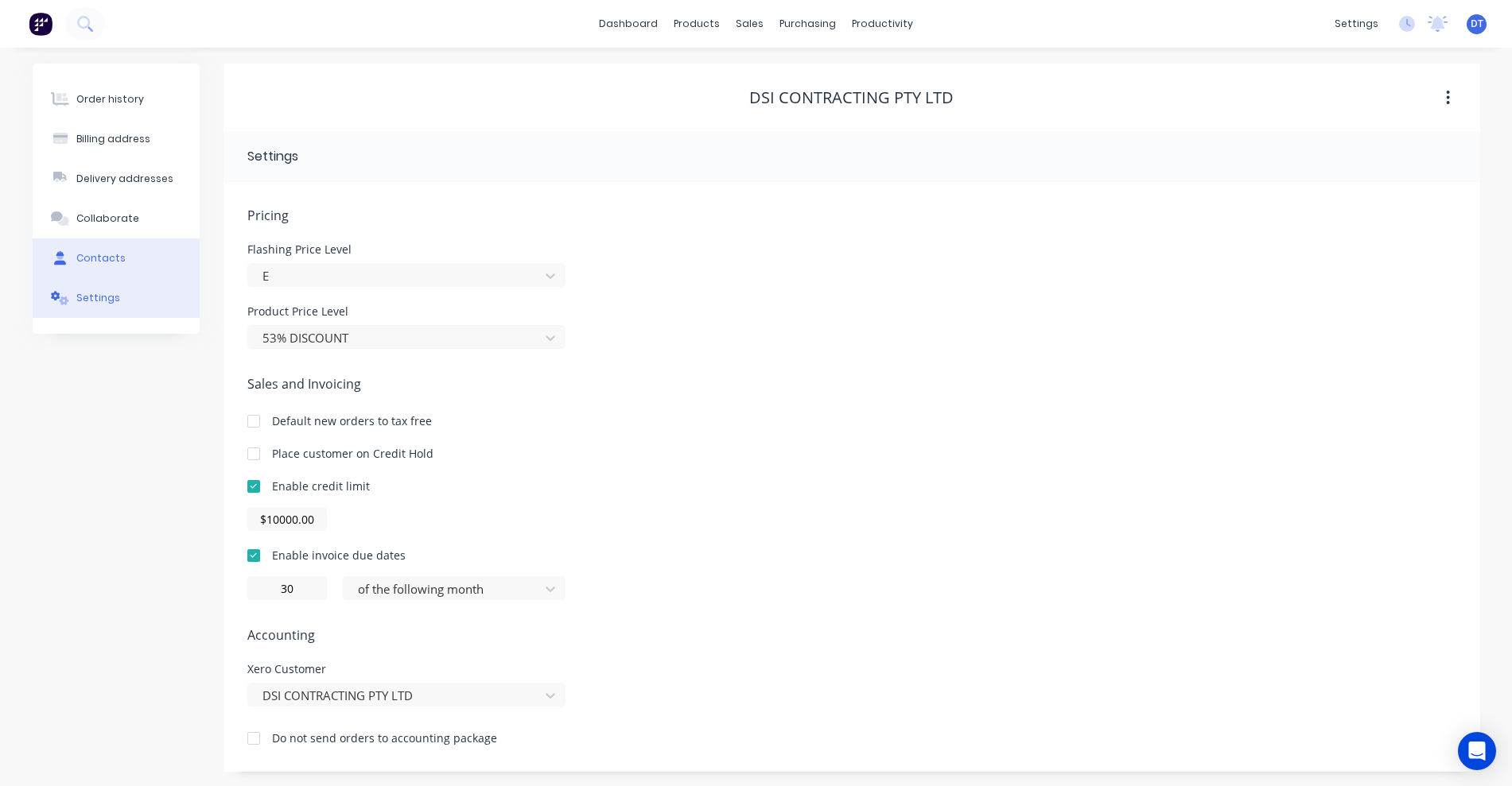
click at [79, 255] on div "Contacts" at bounding box center [101, 258] width 49 height 15
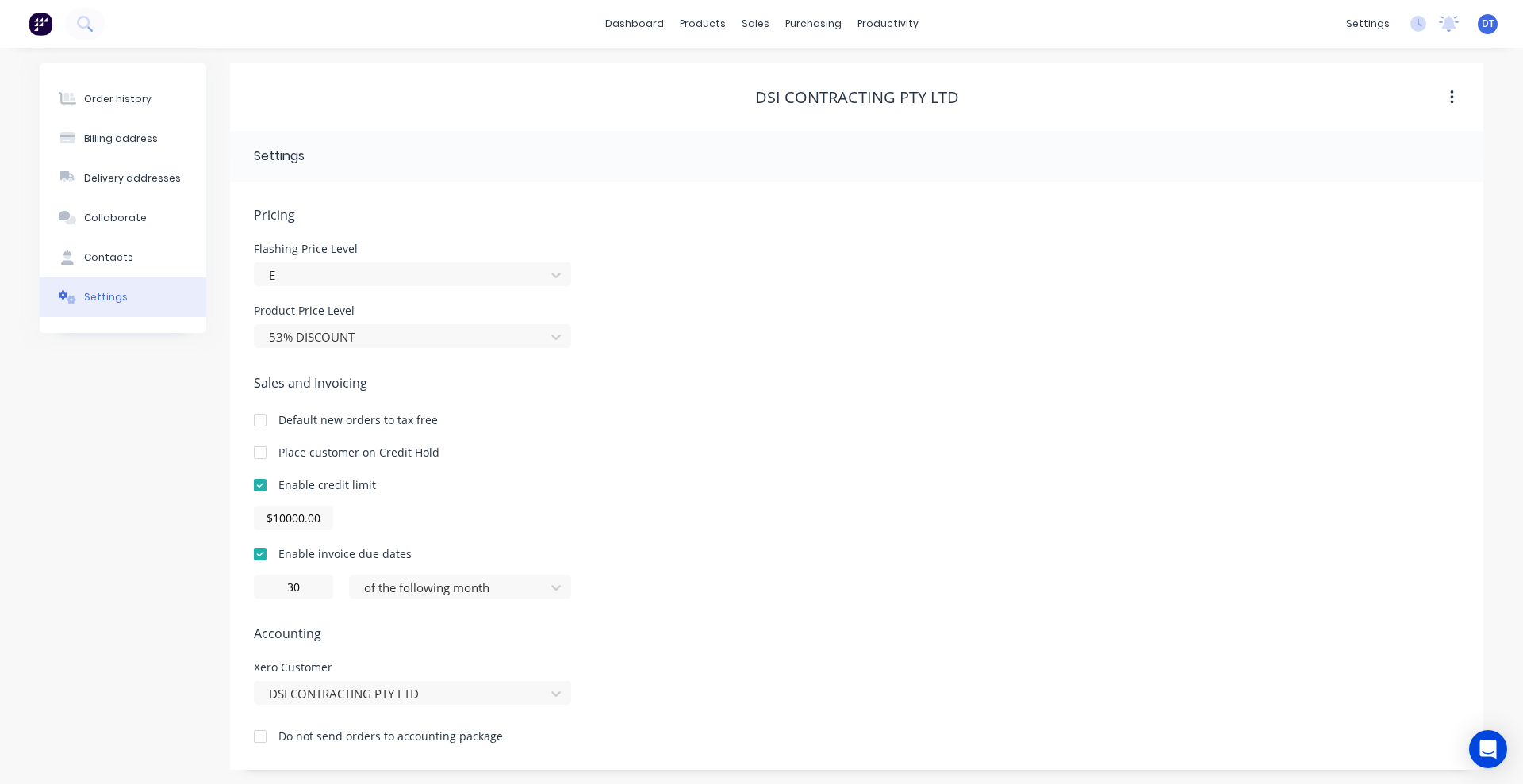
select select "AU"
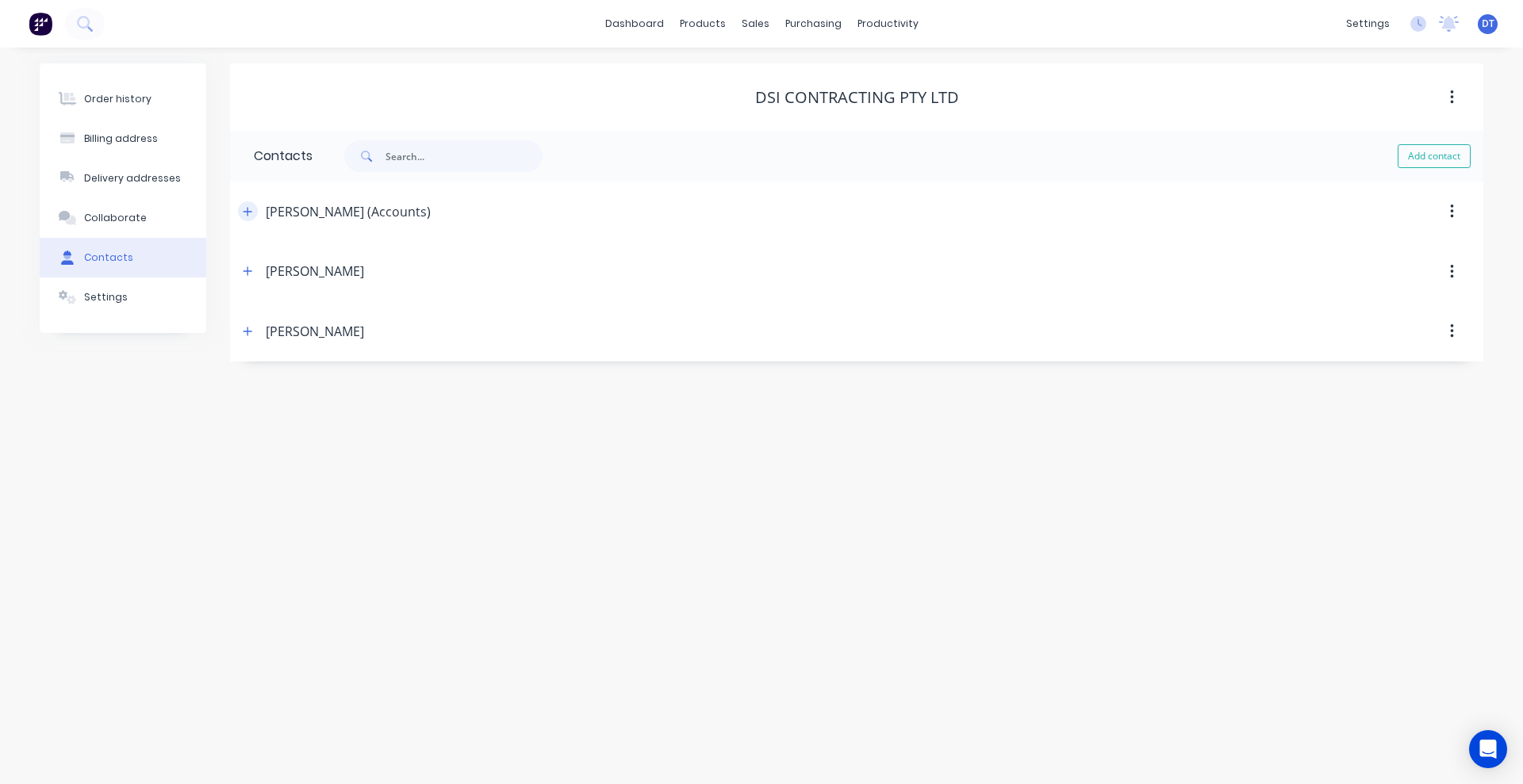
click at [250, 211] on icon "button" at bounding box center [248, 211] width 9 height 9
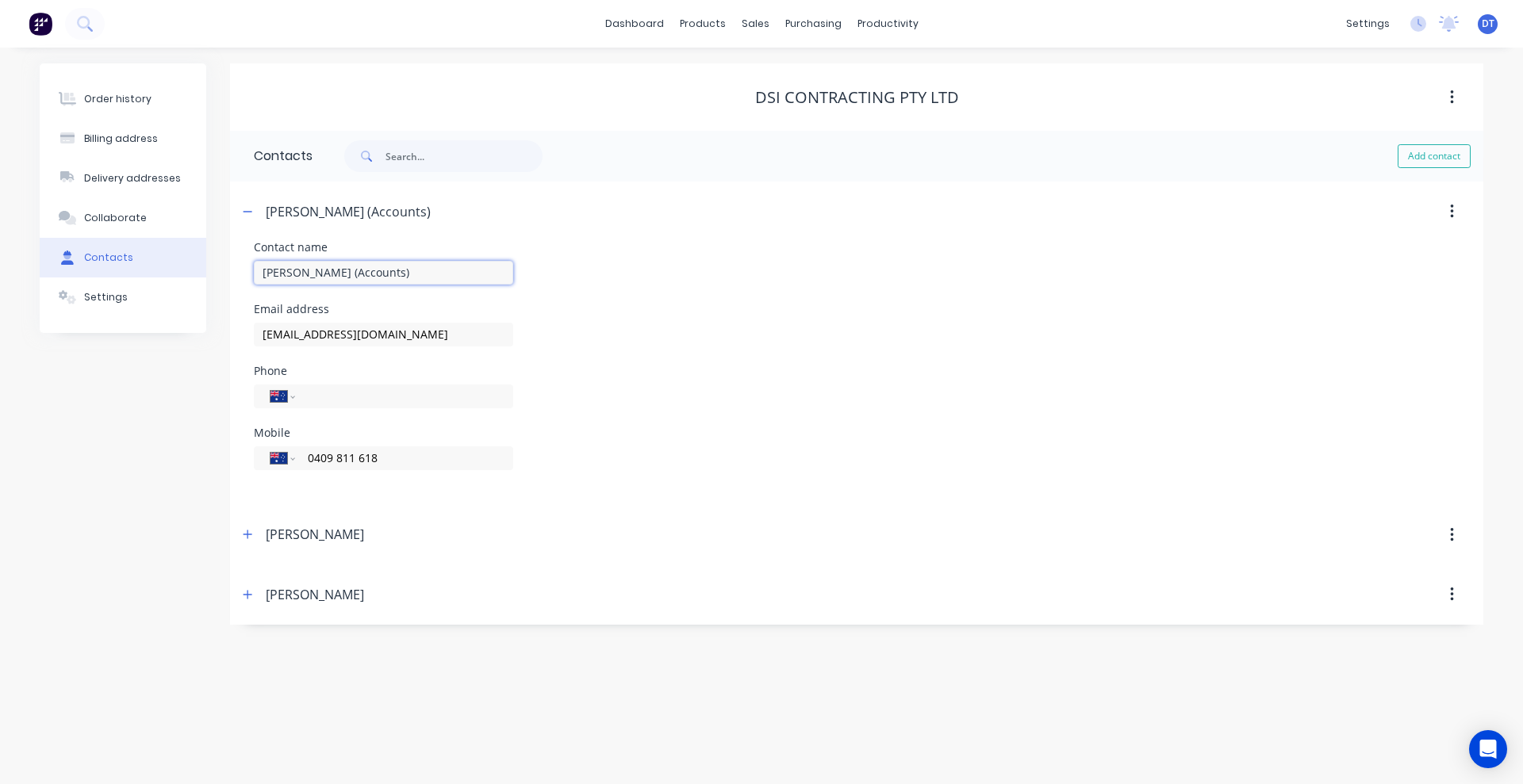
click at [439, 270] on input "[PERSON_NAME] (Accounts)" at bounding box center [384, 273] width 259 height 24
drag, startPoint x: 406, startPoint y: 334, endPoint x: 229, endPoint y: 330, distance: 177.0
click at [229, 330] on div "Order history Billing address Delivery addresses Collaborate Contacts Settings …" at bounding box center [762, 344] width 1444 height 562
click at [98, 91] on button "Order history" at bounding box center [123, 99] width 167 height 40
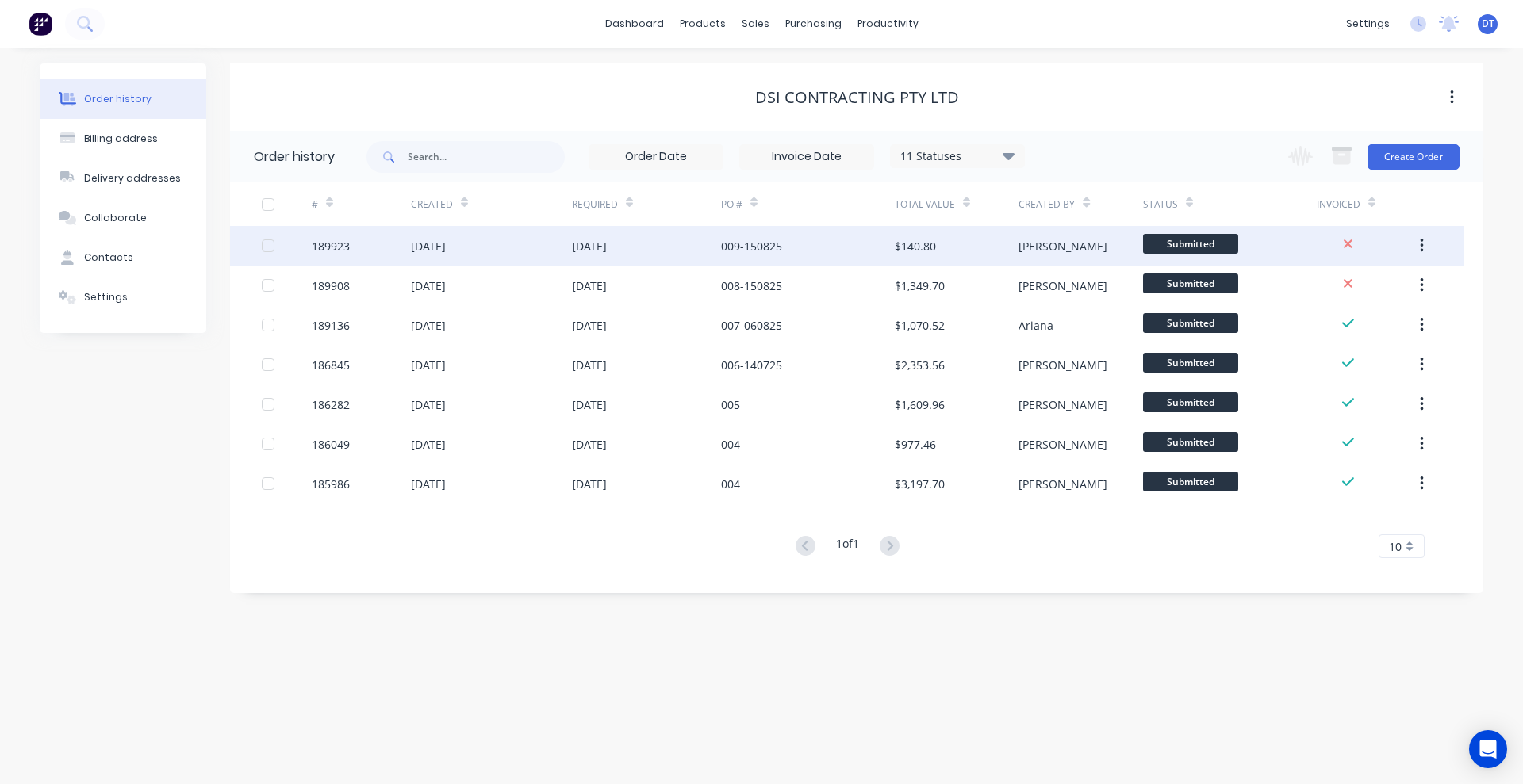
click at [679, 239] on div "[DATE]" at bounding box center [646, 245] width 149 height 40
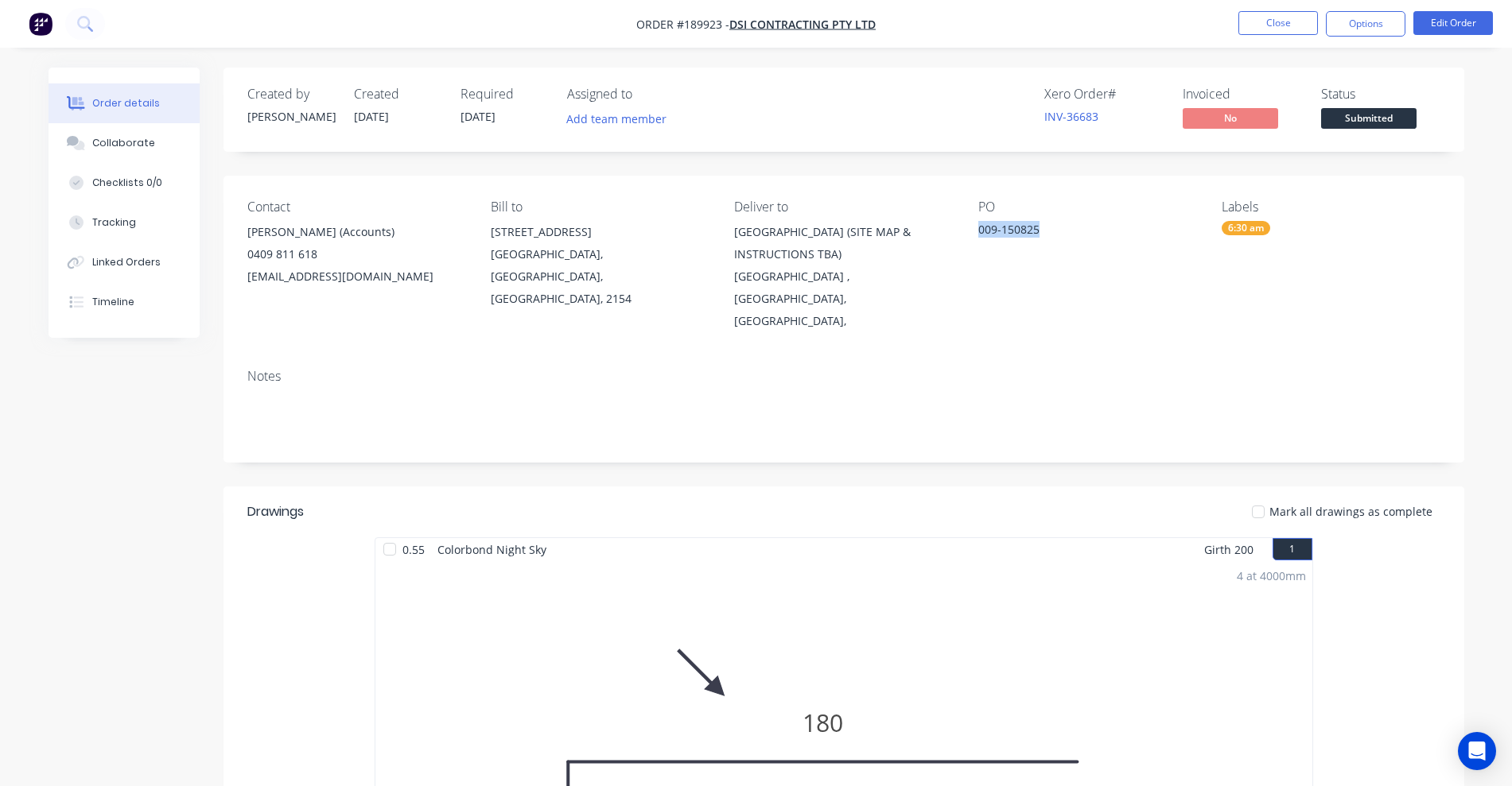
drag, startPoint x: 1042, startPoint y: 230, endPoint x: 981, endPoint y: 233, distance: 61.1
click at [981, 233] on div "009-150825" at bounding box center [1077, 232] width 199 height 23
copy div "009-150825"
click at [1272, 38] on nav "Order #189923 - DSI CONTRACTING PTY LTD Close Options Edit Order" at bounding box center [756, 23] width 1512 height 48
click at [1271, 26] on button "Close" at bounding box center [1278, 23] width 80 height 24
